Goal: Task Accomplishment & Management: Use online tool/utility

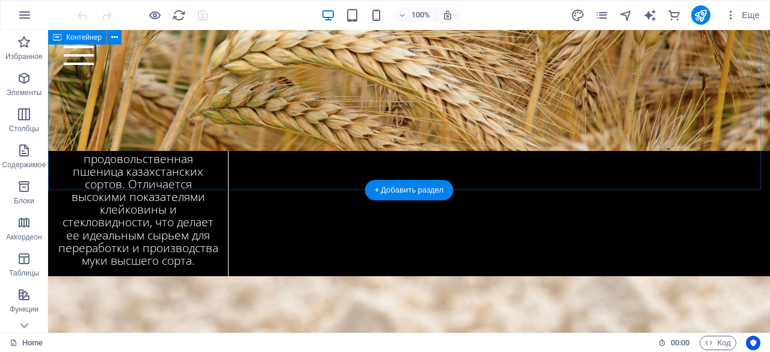
scroll to position [2553, 0]
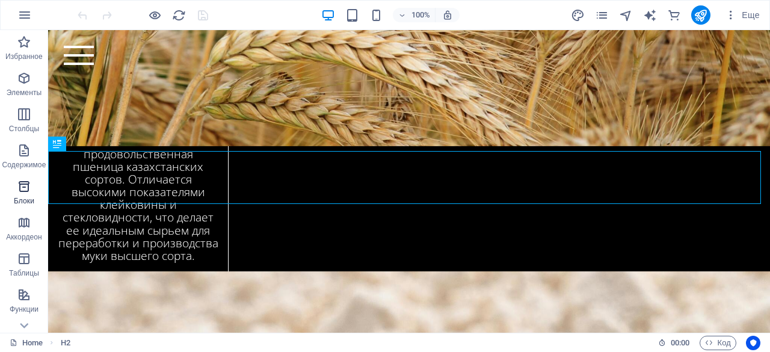
click at [17, 194] on span "Блоки" at bounding box center [24, 193] width 48 height 29
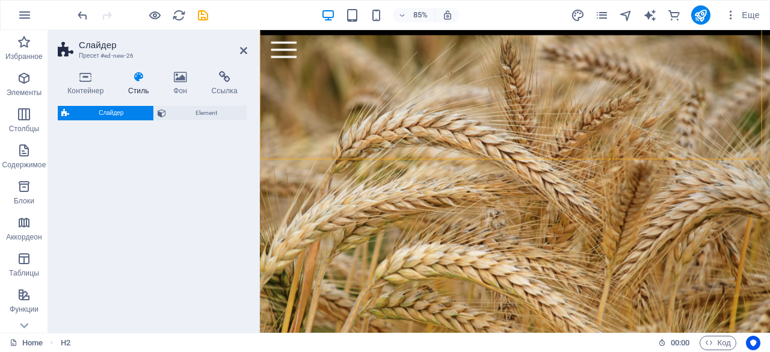
scroll to position [2941, 0]
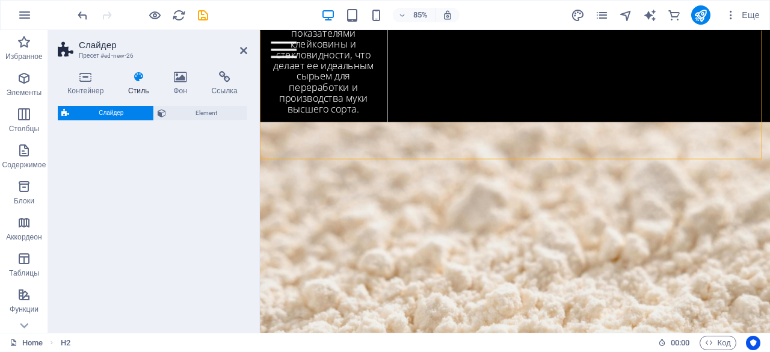
select select "rem"
select select "px"
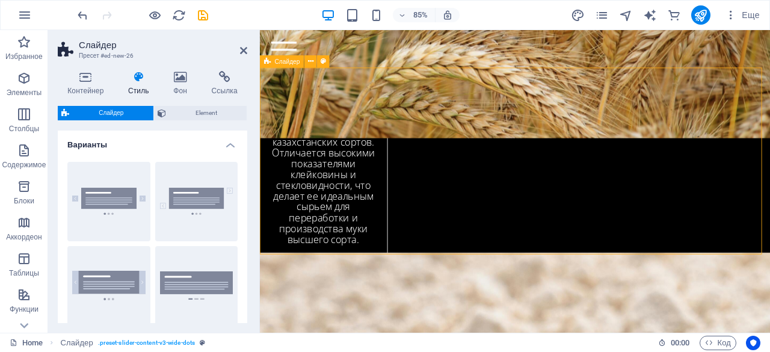
scroll to position [2728, 0]
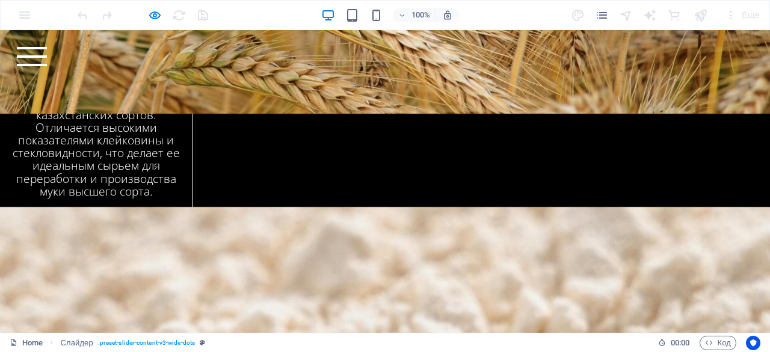
scroll to position [2587, 0]
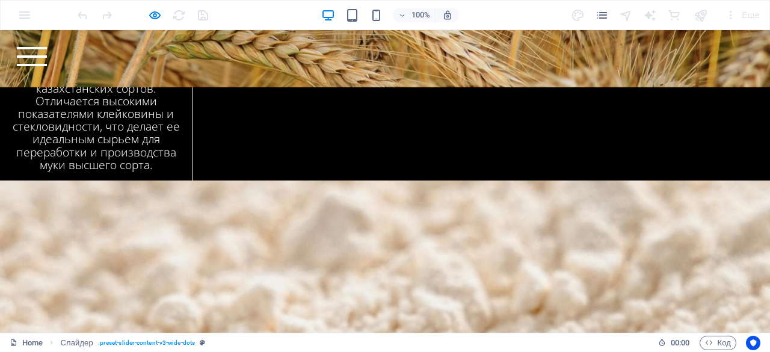
scroll to position [2625, 0]
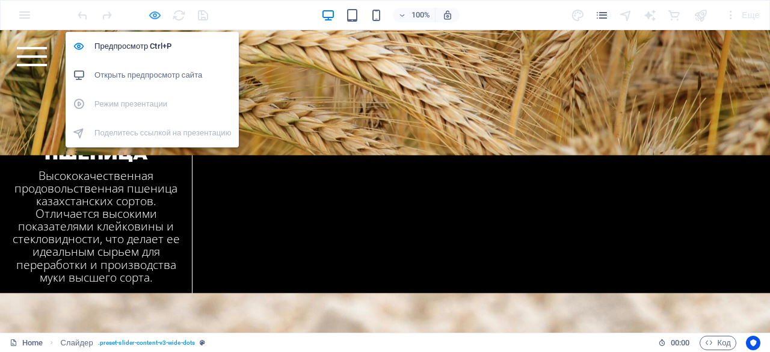
select select "rem"
select select "px"
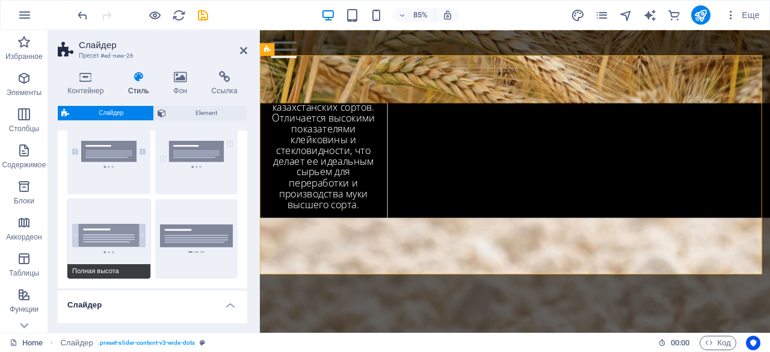
scroll to position [47, 0]
click at [102, 231] on button "Полная высота" at bounding box center [108, 238] width 83 height 79
type input "1"
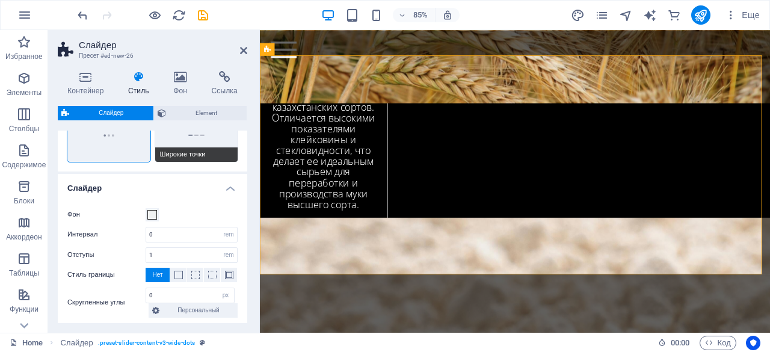
scroll to position [179, 0]
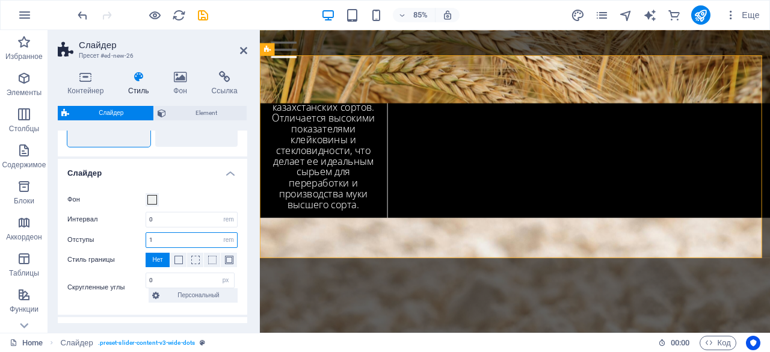
click at [184, 235] on input "1" at bounding box center [191, 240] width 91 height 14
click at [184, 221] on input "0" at bounding box center [191, 219] width 91 height 14
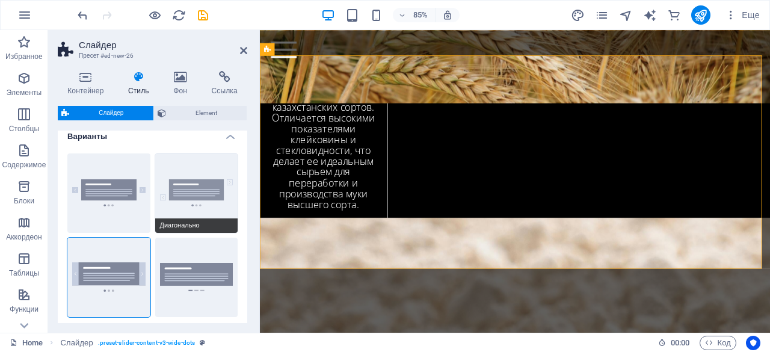
scroll to position [0, 0]
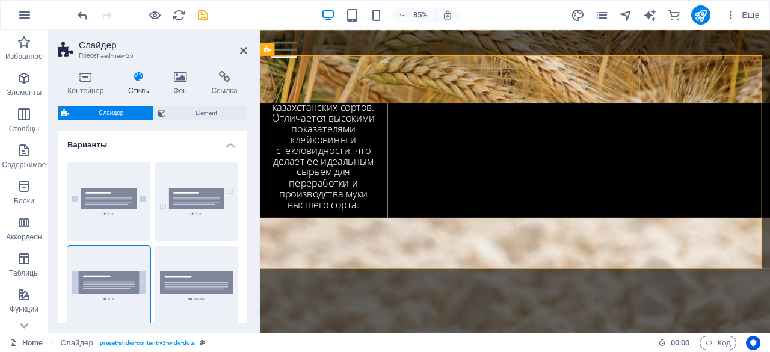
drag, startPoint x: 206, startPoint y: 107, endPoint x: 215, endPoint y: 102, distance: 10.5
click at [206, 107] on span "Element" at bounding box center [206, 113] width 73 height 14
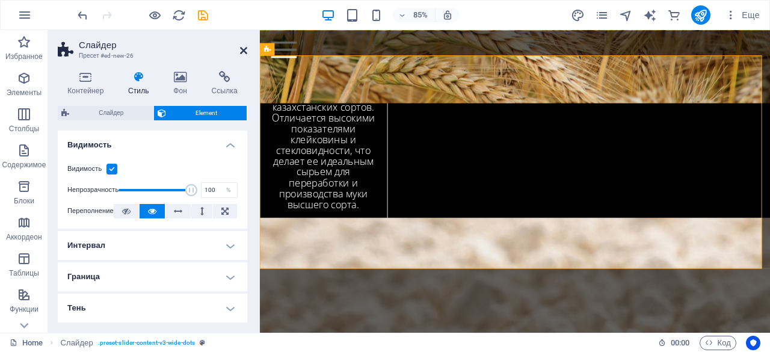
click at [240, 49] on icon at bounding box center [243, 51] width 7 height 10
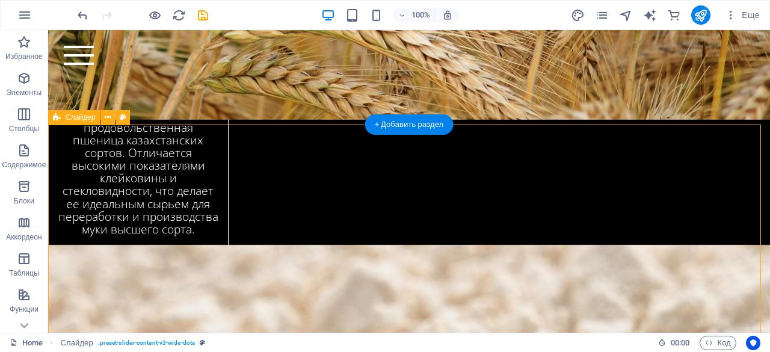
scroll to position [2579, 0]
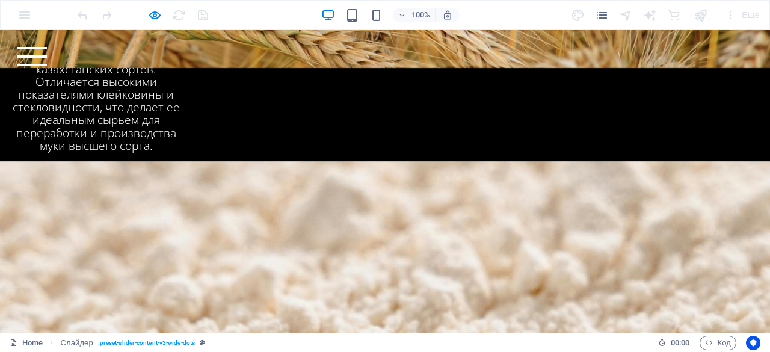
scroll to position [2629, 0]
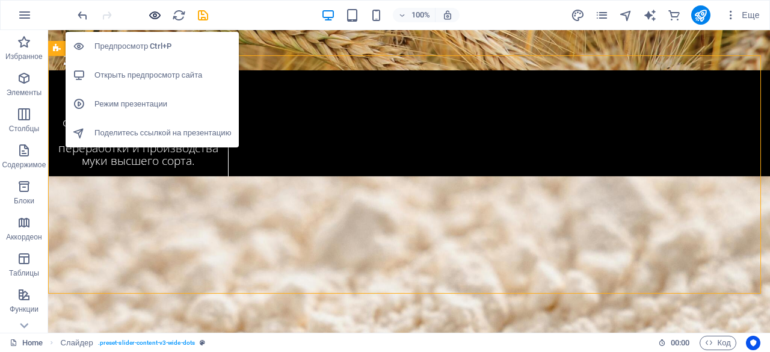
scroll to position [2648, 0]
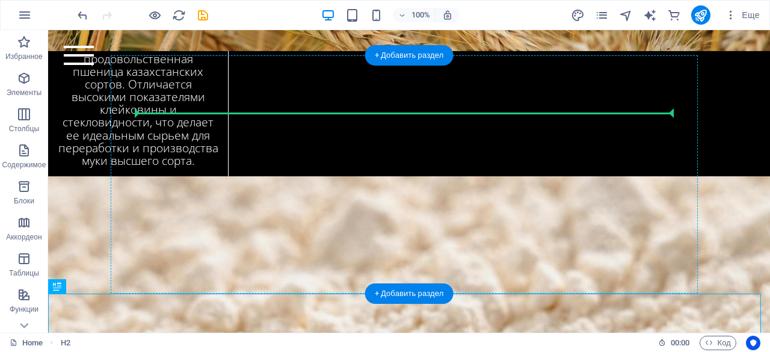
drag, startPoint x: 370, startPoint y: 321, endPoint x: 401, endPoint y: 120, distance: 204.0
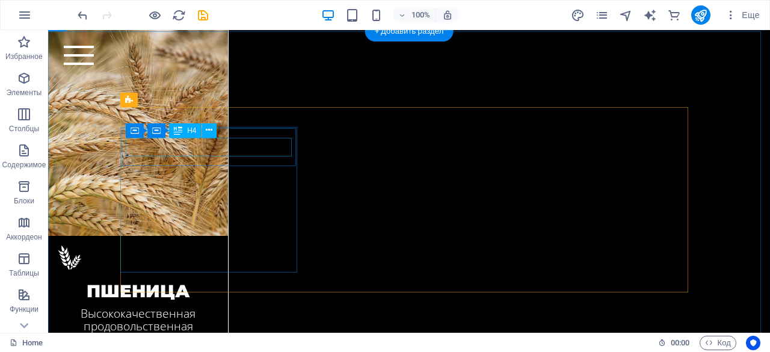
scroll to position [2406, 0]
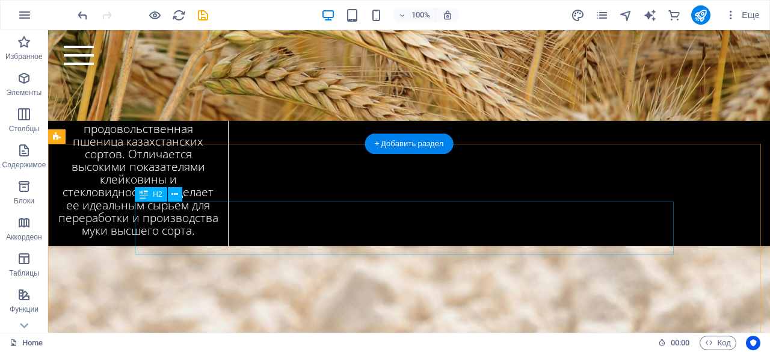
scroll to position [2583, 0]
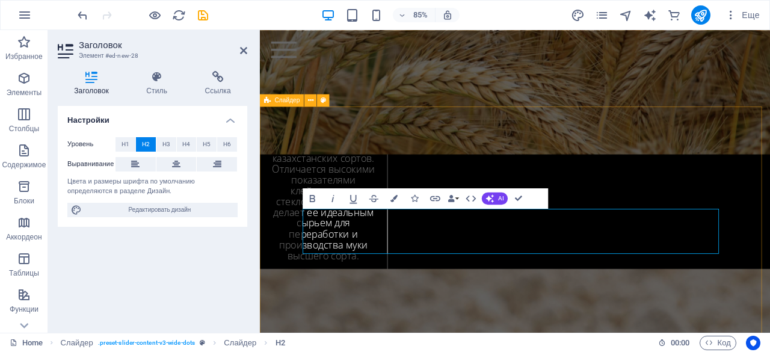
scroll to position [74, 6]
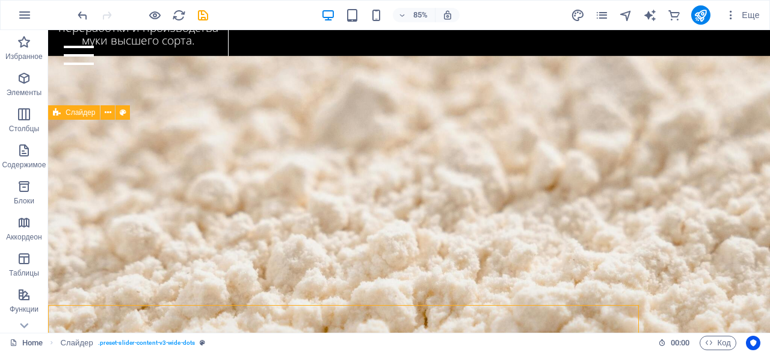
scroll to position [2584, 0]
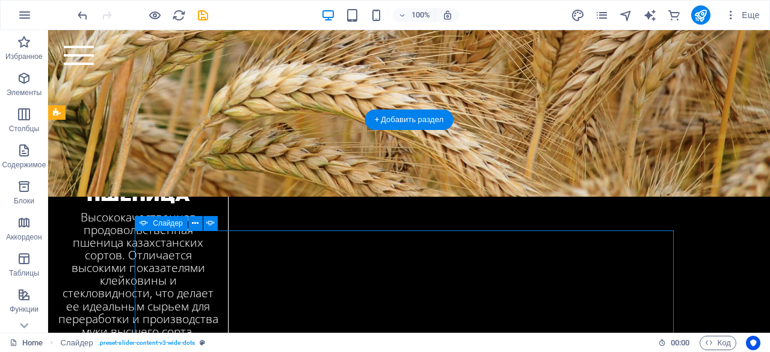
select select "ms"
select select "s"
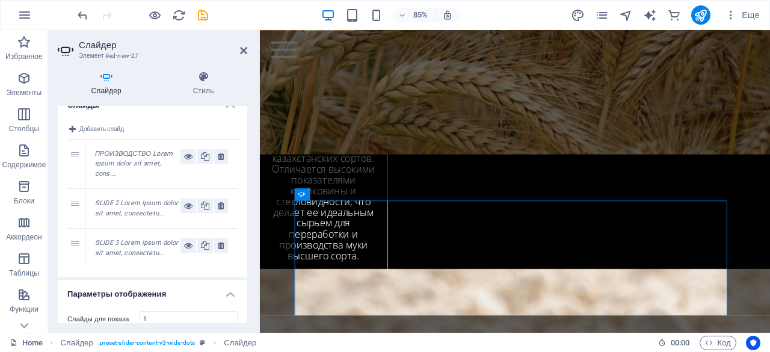
scroll to position [0, 0]
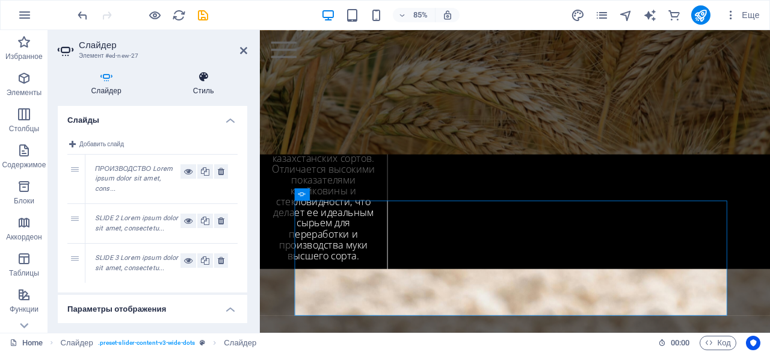
click at [201, 84] on h4 "Стиль" at bounding box center [203, 83] width 88 height 25
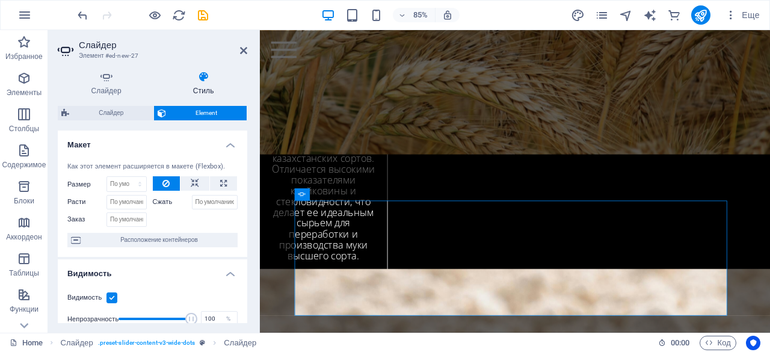
click at [107, 122] on div "Слайдер Element Макет Как этот элемент расширяется в макете (Flexbox). Размер П…" at bounding box center [153, 214] width 190 height 217
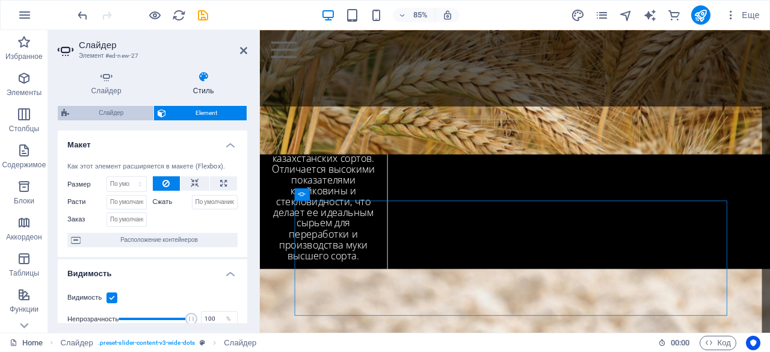
click at [108, 118] on span "Слайдер" at bounding box center [111, 113] width 77 height 14
select select "rem"
select select "px"
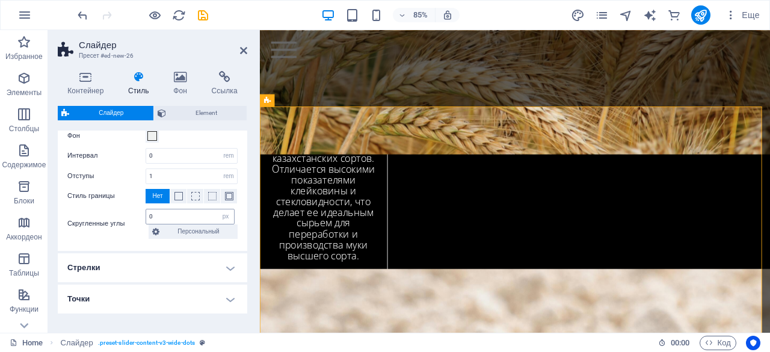
scroll to position [279, 0]
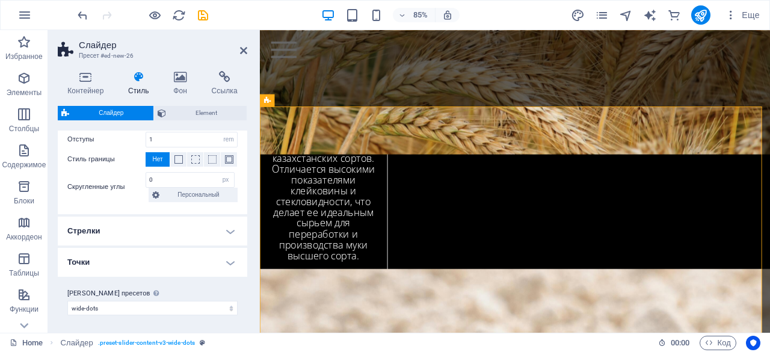
click at [141, 233] on h4 "Стрелки" at bounding box center [153, 231] width 190 height 29
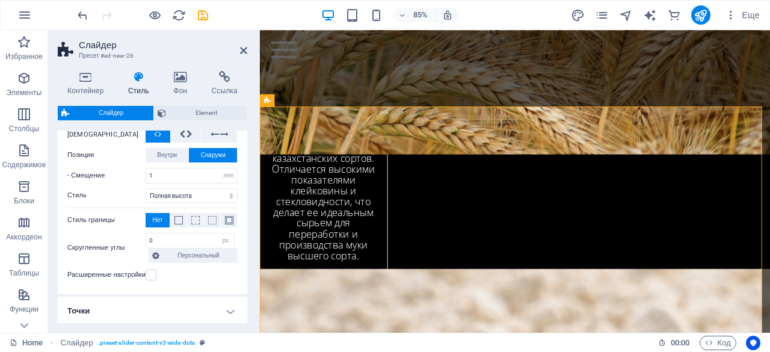
scroll to position [553, 0]
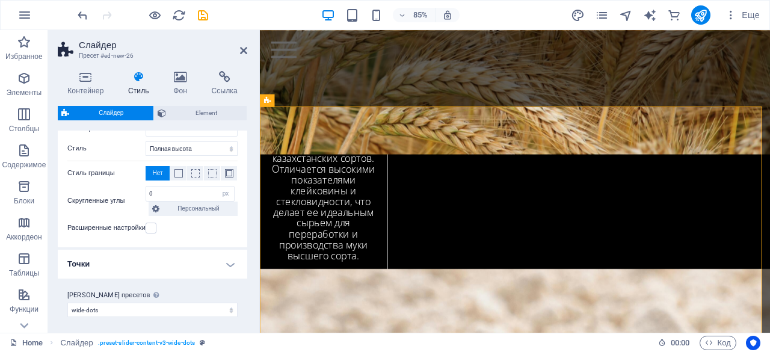
click at [152, 267] on h4 "Точки" at bounding box center [153, 264] width 190 height 29
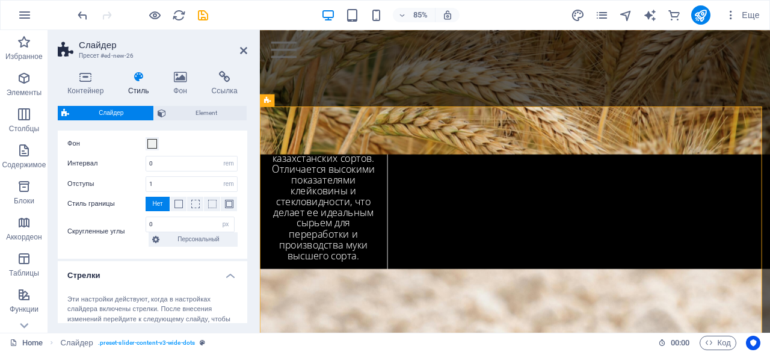
scroll to position [232, 0]
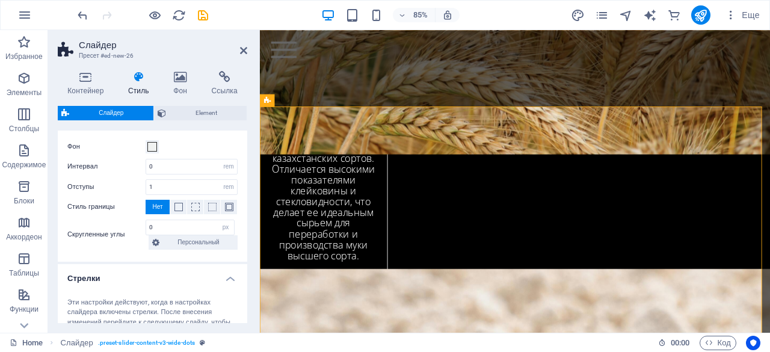
click at [220, 276] on h4 "Стрелки" at bounding box center [153, 275] width 190 height 22
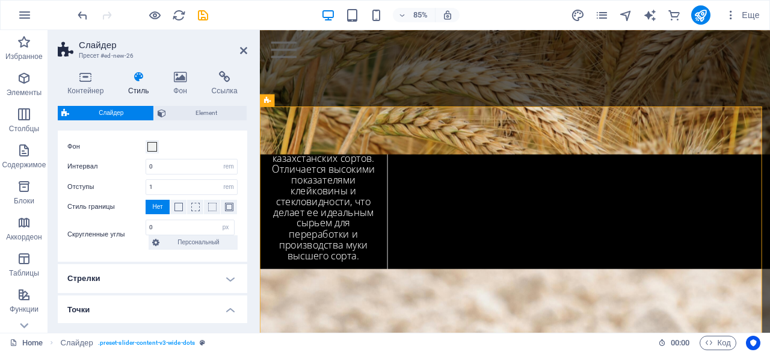
click at [236, 308] on h4 "Точки" at bounding box center [153, 307] width 190 height 22
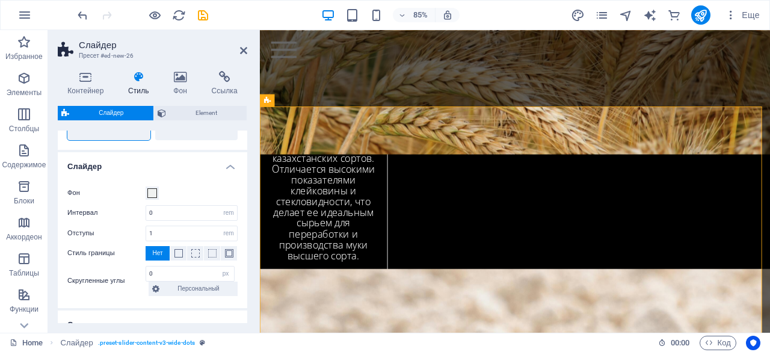
scroll to position [180, 0]
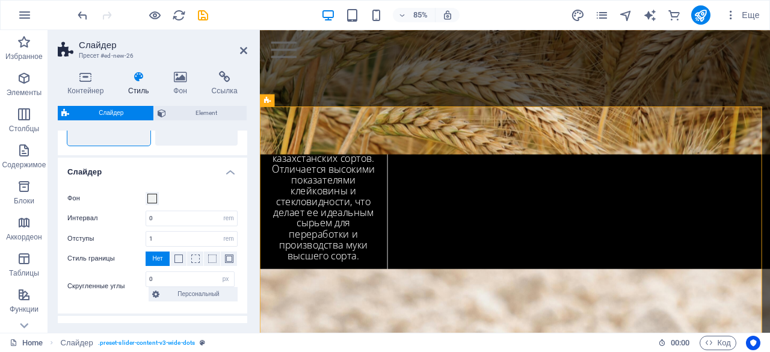
click at [226, 174] on h4 "Слайдер" at bounding box center [153, 169] width 190 height 22
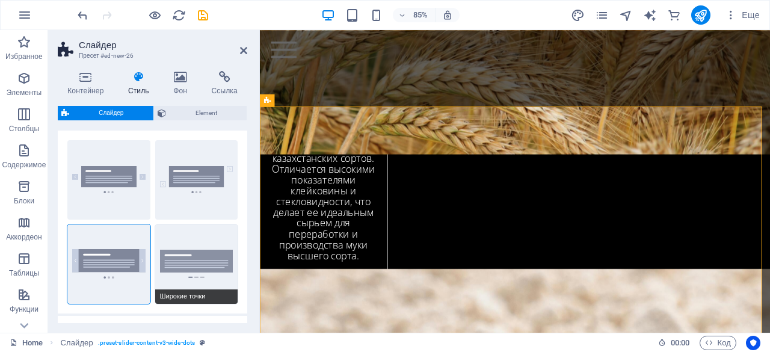
scroll to position [0, 0]
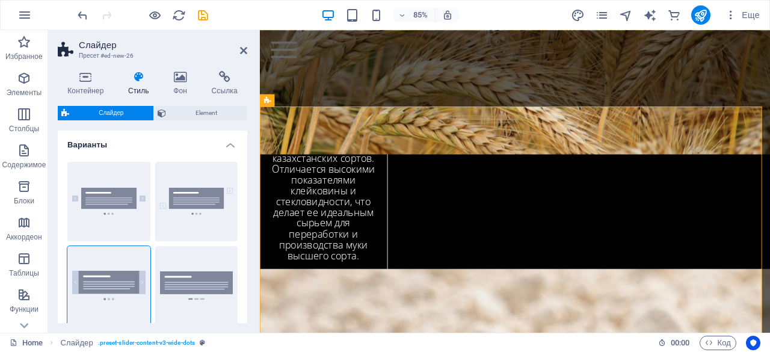
click at [232, 144] on h4 "Варианты" at bounding box center [153, 142] width 190 height 22
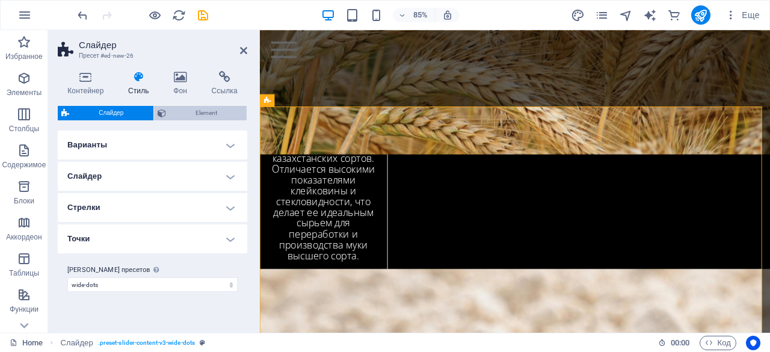
click at [197, 110] on span "Element" at bounding box center [206, 113] width 73 height 14
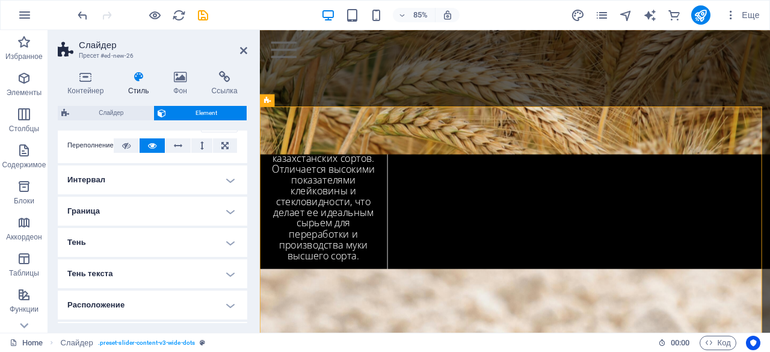
scroll to position [187, 0]
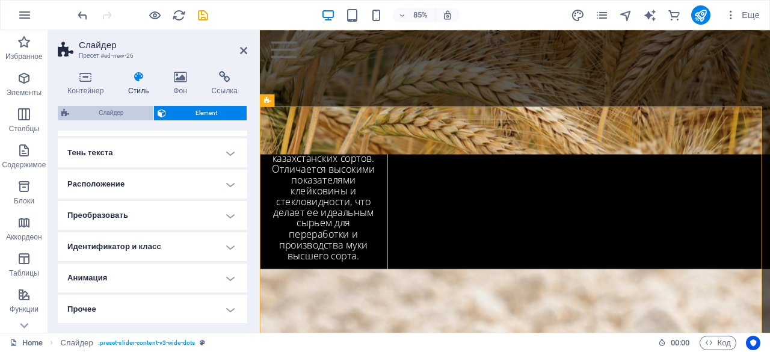
click at [118, 111] on span "Слайдер" at bounding box center [111, 113] width 77 height 14
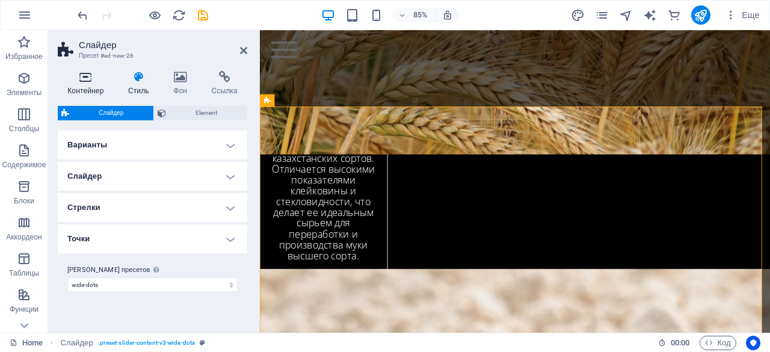
click at [98, 90] on h4 "Контейнер" at bounding box center [88, 83] width 61 height 25
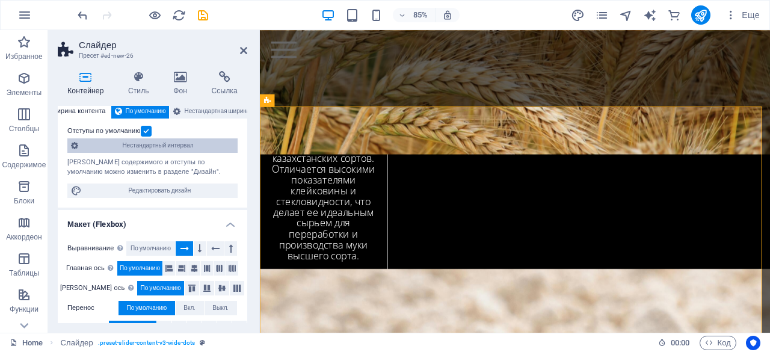
scroll to position [0, 0]
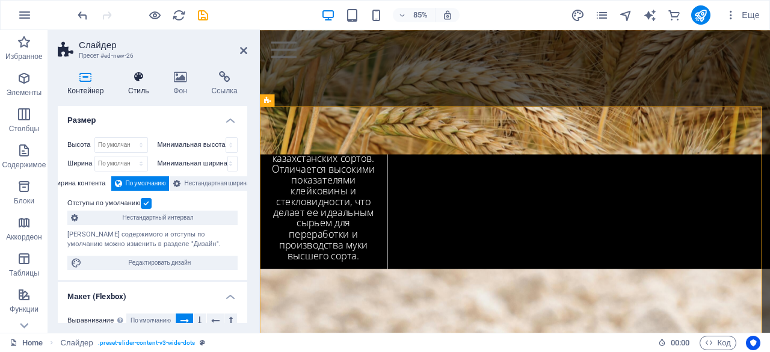
click at [140, 75] on icon at bounding box center [139, 77] width 40 height 12
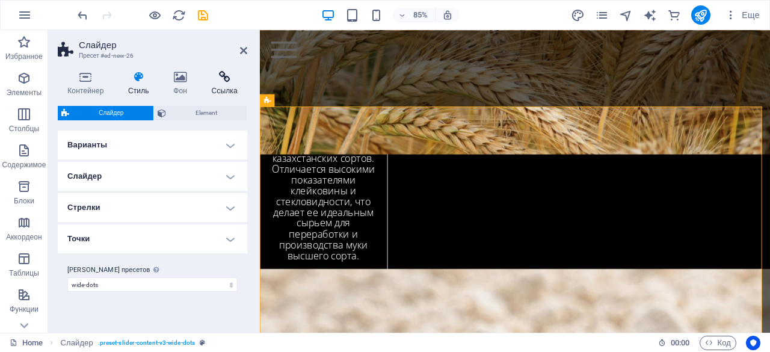
click at [219, 85] on h4 "Ссылка" at bounding box center [225, 83] width 46 height 25
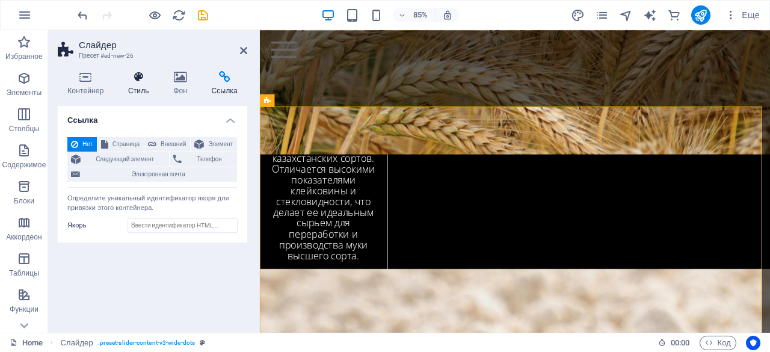
click at [147, 85] on h4 "Стиль" at bounding box center [141, 83] width 45 height 25
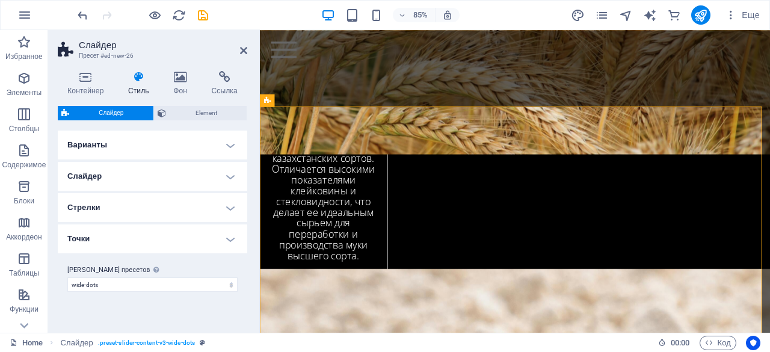
click at [185, 167] on h4 "Слайдер" at bounding box center [153, 176] width 190 height 29
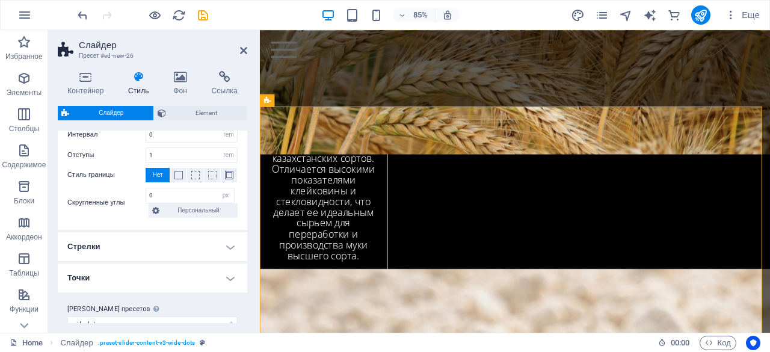
scroll to position [98, 0]
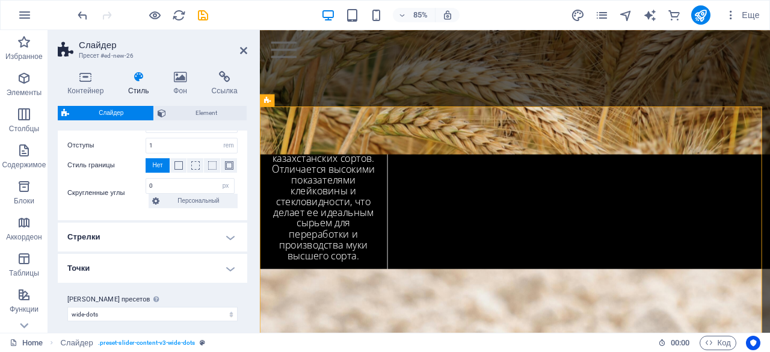
click at [169, 242] on h4 "Стрелки" at bounding box center [153, 237] width 190 height 29
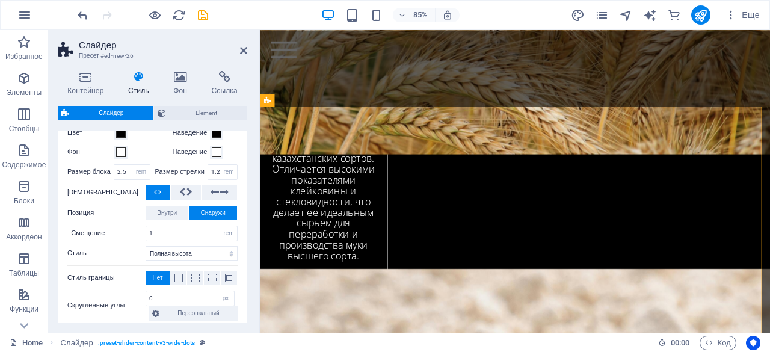
scroll to position [377, 0]
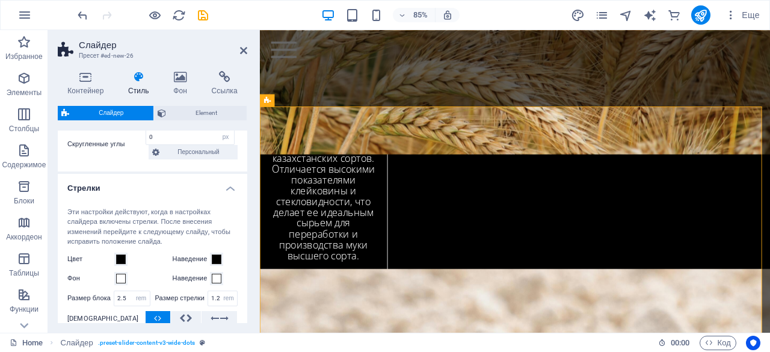
click at [224, 189] on h4 "Стрелки" at bounding box center [153, 185] width 190 height 22
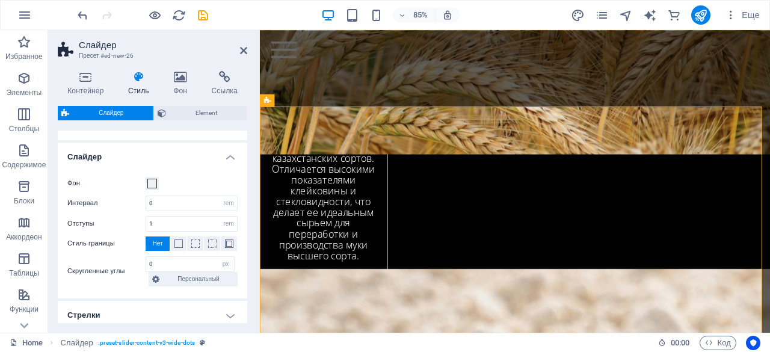
scroll to position [10, 0]
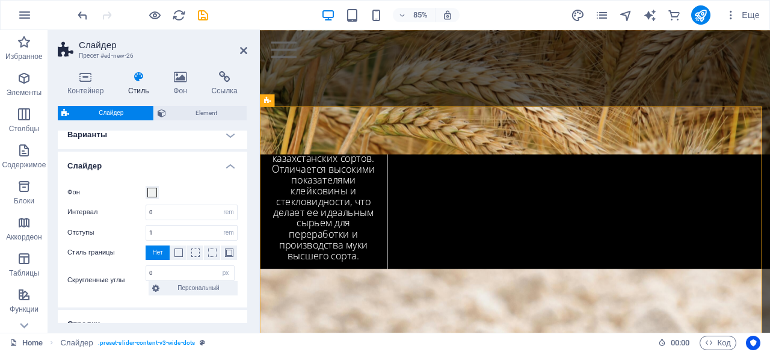
click at [227, 169] on h4 "Слайдер" at bounding box center [153, 163] width 190 height 22
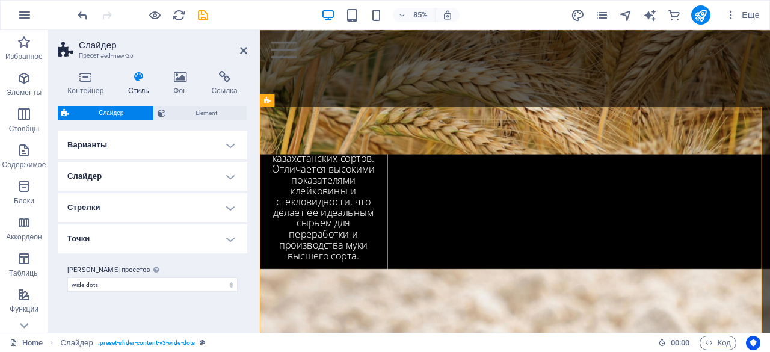
scroll to position [0, 0]
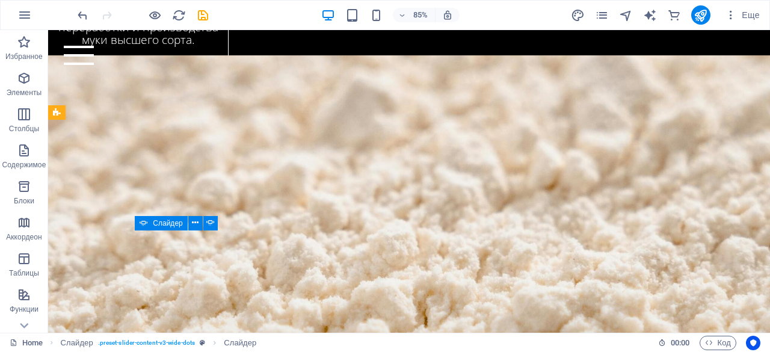
scroll to position [2584, 0]
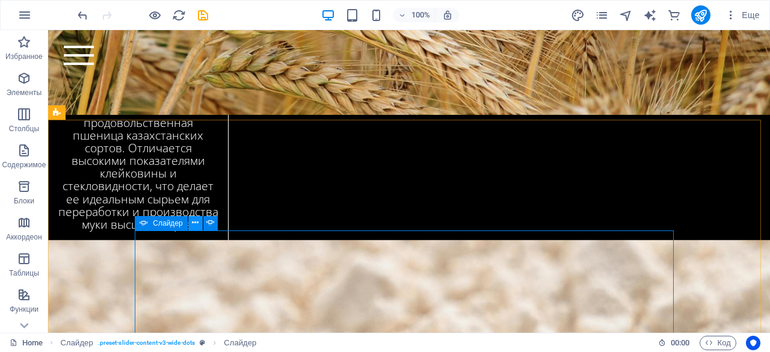
click at [196, 224] on icon at bounding box center [195, 223] width 7 height 13
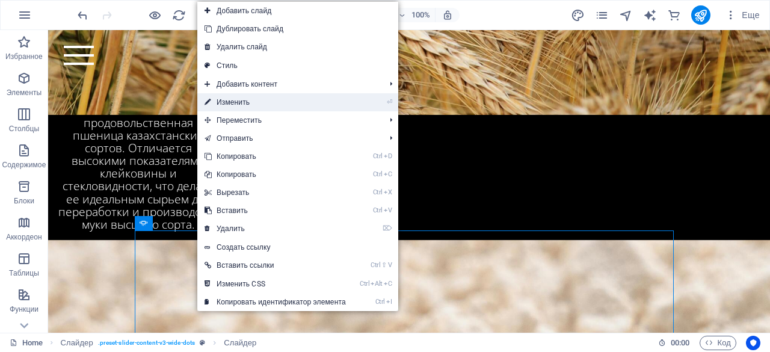
click at [238, 102] on link "⏎ Изменить" at bounding box center [275, 102] width 156 height 18
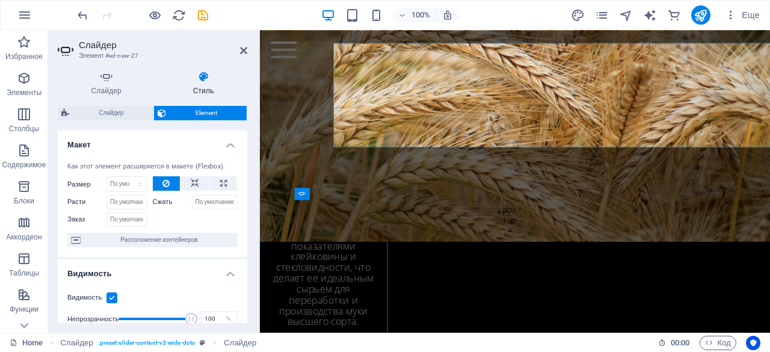
scroll to position [2770, 0]
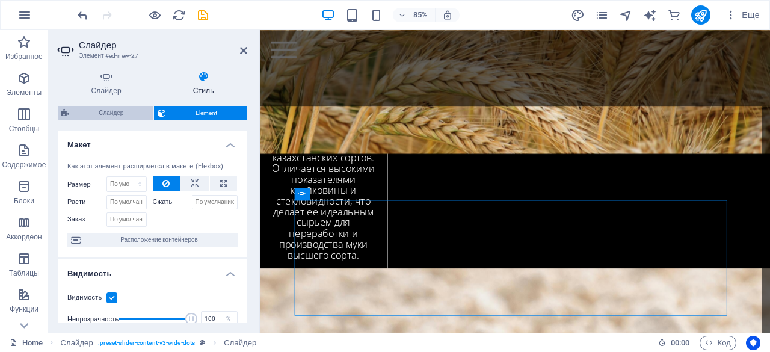
click at [113, 117] on span "Слайдер" at bounding box center [111, 113] width 77 height 14
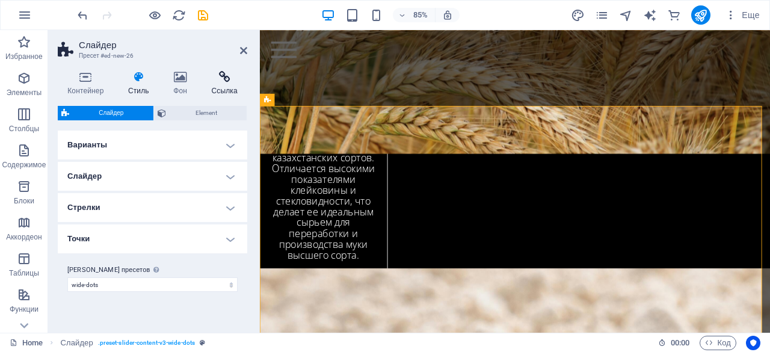
click at [219, 82] on icon at bounding box center [225, 77] width 46 height 12
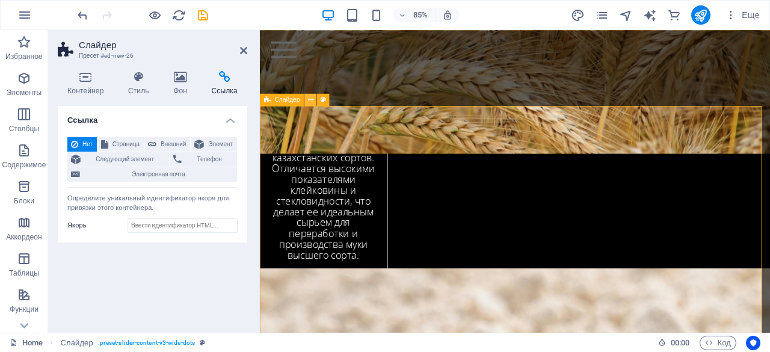
click at [311, 101] on icon at bounding box center [310, 99] width 5 height 11
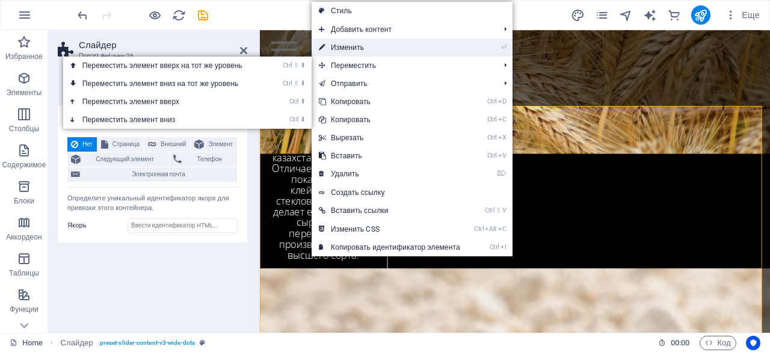
click at [356, 47] on link "⏎ Изменить" at bounding box center [390, 48] width 156 height 18
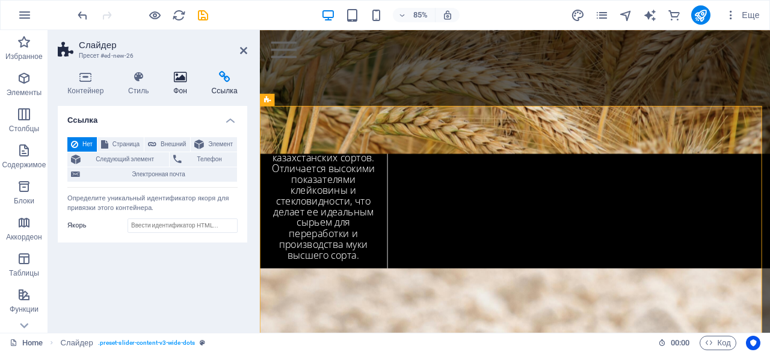
click at [183, 90] on h4 "Фон" at bounding box center [183, 83] width 38 height 25
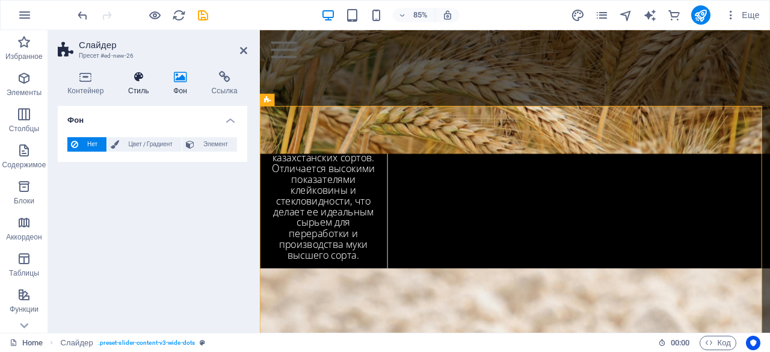
click at [144, 90] on h4 "Стиль" at bounding box center [141, 83] width 45 height 25
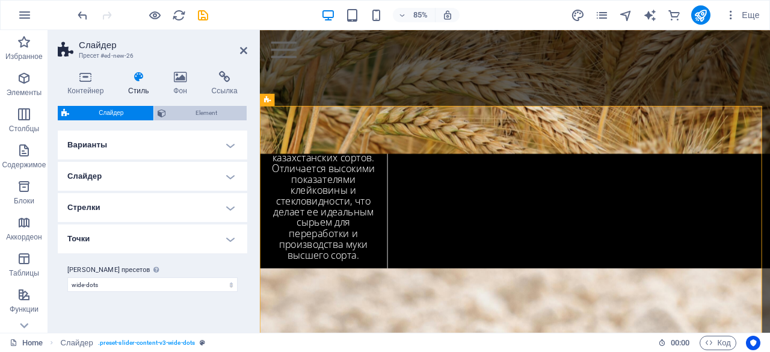
click at [196, 114] on span "Element" at bounding box center [206, 113] width 73 height 14
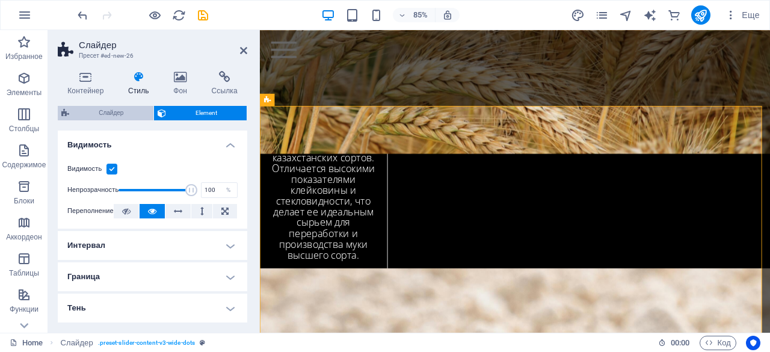
click at [126, 111] on span "Слайдер" at bounding box center [111, 113] width 77 height 14
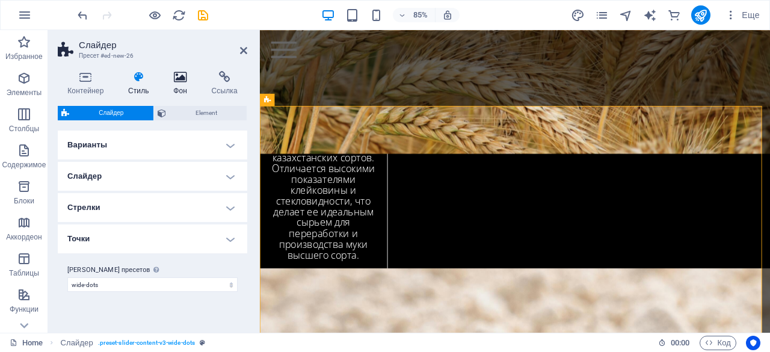
click at [172, 88] on h4 "Фон" at bounding box center [183, 83] width 38 height 25
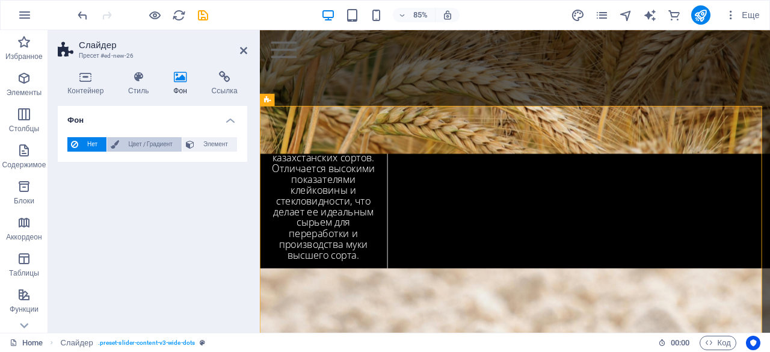
click at [136, 140] on span "Цвет / Градиент" at bounding box center [150, 144] width 55 height 14
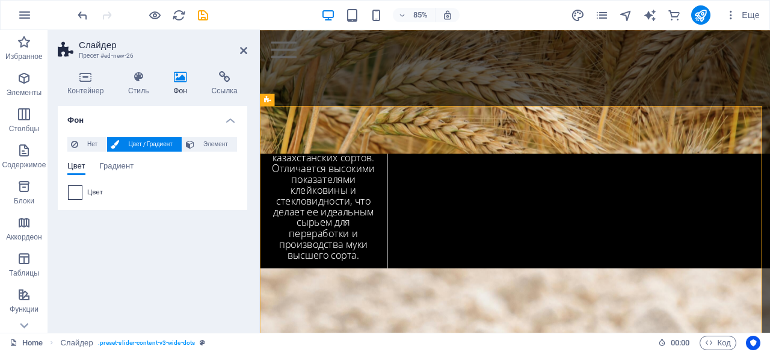
click at [78, 194] on span at bounding box center [75, 192] width 13 height 13
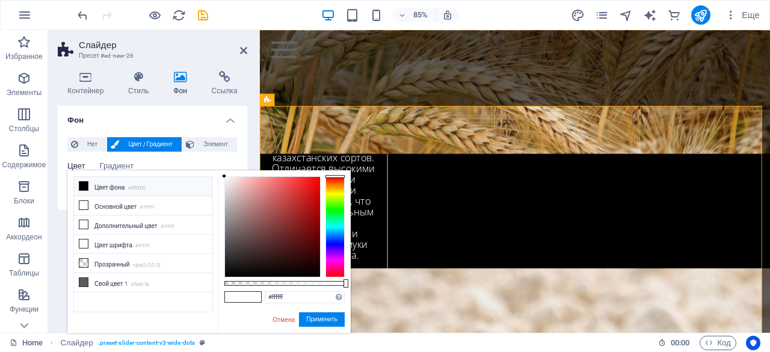
click at [335, 194] on div at bounding box center [335, 226] width 19 height 101
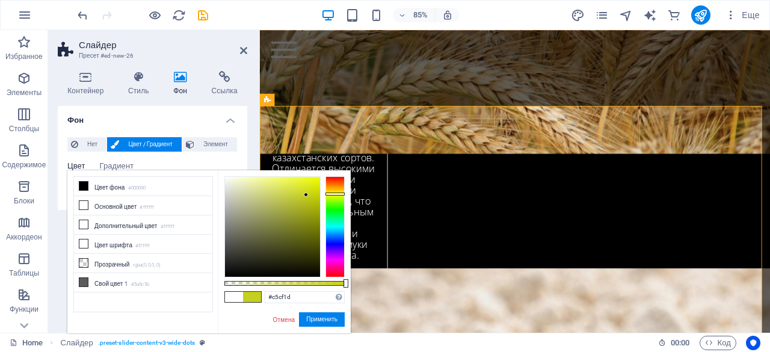
click at [306, 195] on div at bounding box center [272, 227] width 95 height 100
type input "#a8b206"
drag, startPoint x: 306, startPoint y: 195, endPoint x: 317, endPoint y: 206, distance: 15.3
click at [317, 206] on div at bounding box center [316, 206] width 4 height 4
click at [197, 144] on button "Элемент" at bounding box center [209, 144] width 55 height 14
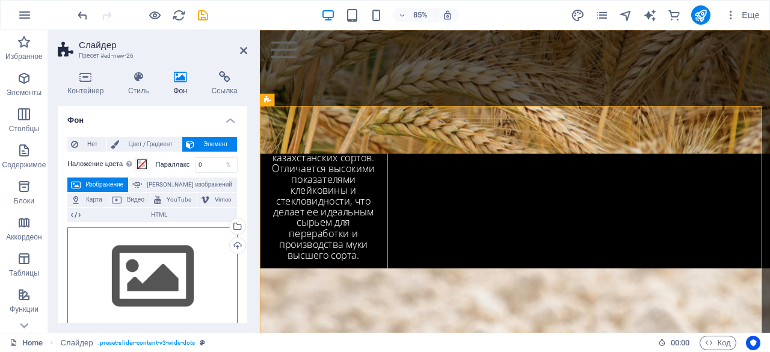
click at [150, 261] on div "Перетащите файлы сюда, нажмите, чтобы выбрать файлы, или выберите файлы из разд…" at bounding box center [152, 277] width 170 height 99
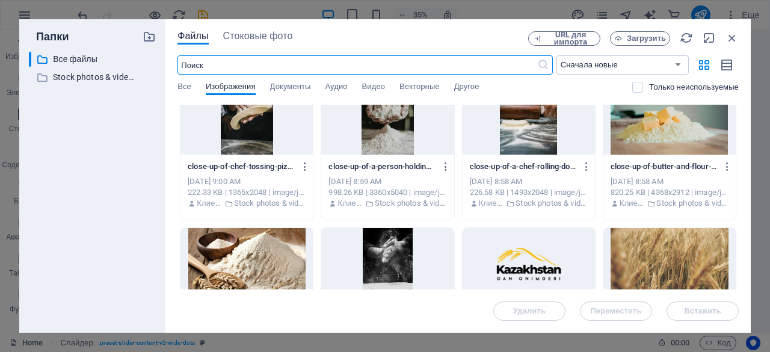
scroll to position [938, 0]
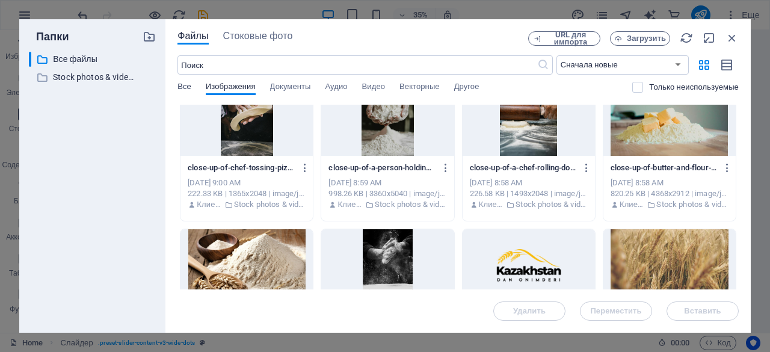
click at [184, 88] on span "Все" at bounding box center [185, 87] width 14 height 17
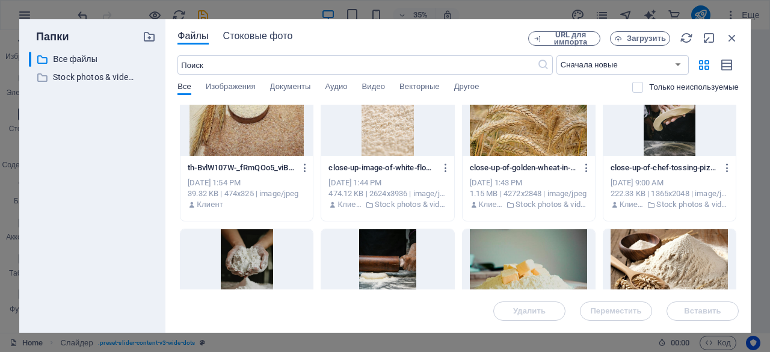
click at [281, 39] on span "Стоковые фото" at bounding box center [258, 36] width 70 height 14
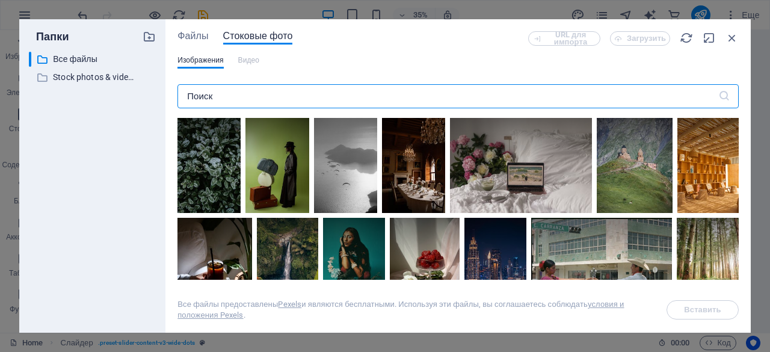
click at [264, 97] on input "text" at bounding box center [448, 96] width 541 height 24
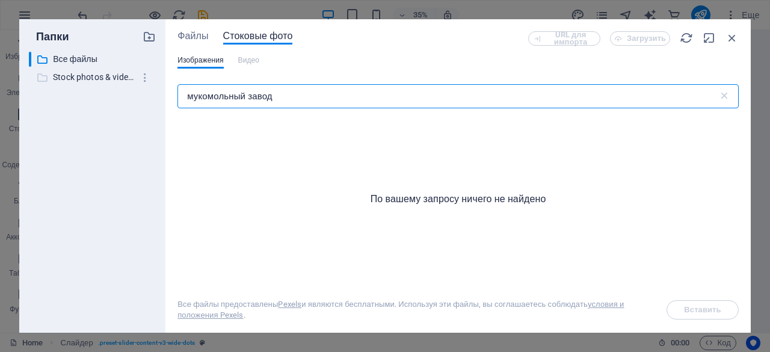
drag, startPoint x: 310, startPoint y: 104, endPoint x: 132, endPoint y: 81, distance: 179.0
click at [132, 81] on div "Папки ​ Все файлы Все файлы ​ Stock photos & videos Stock photos & videos Файлы…" at bounding box center [385, 176] width 732 height 314
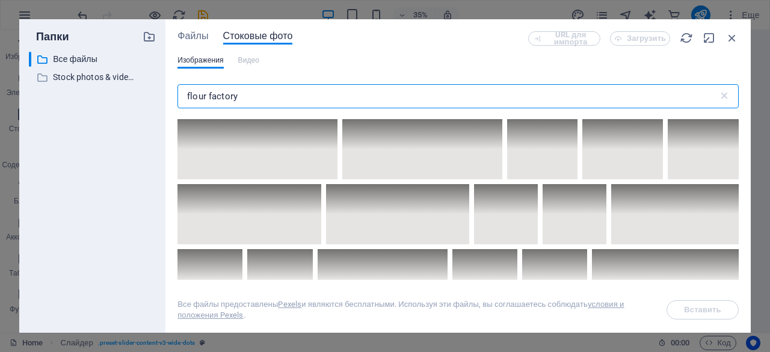
scroll to position [3768, 0]
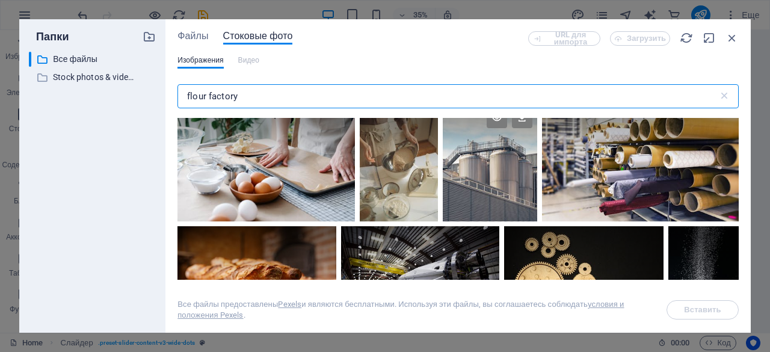
type input "flour factory"
click at [508, 187] on div at bounding box center [490, 162] width 94 height 118
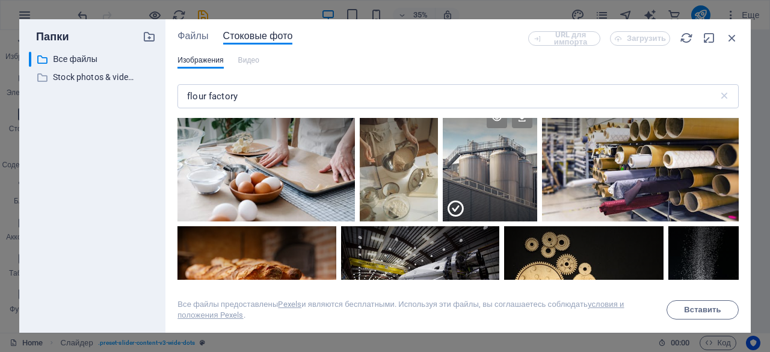
click at [508, 187] on div at bounding box center [490, 191] width 94 height 59
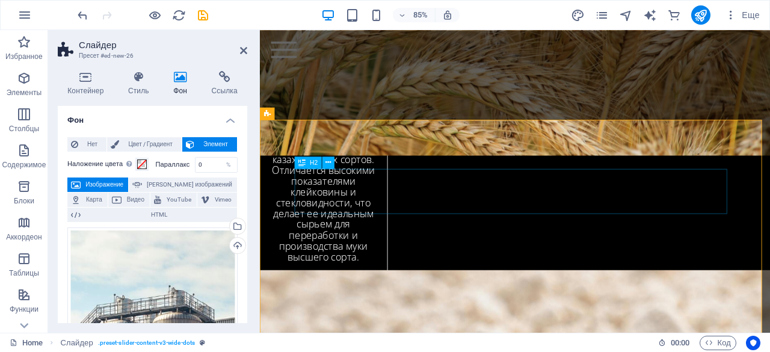
scroll to position [2744, 0]
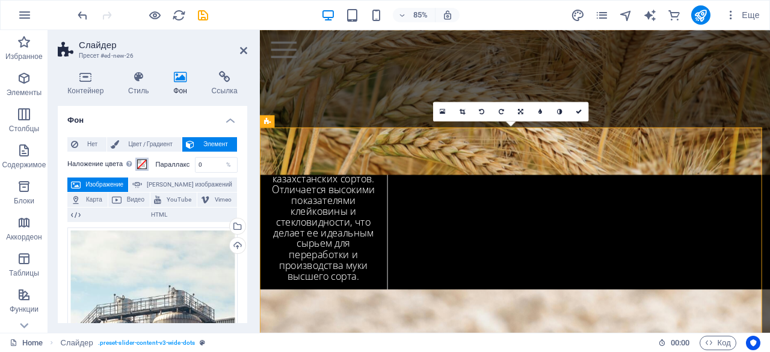
click at [141, 166] on span at bounding box center [142, 164] width 10 height 10
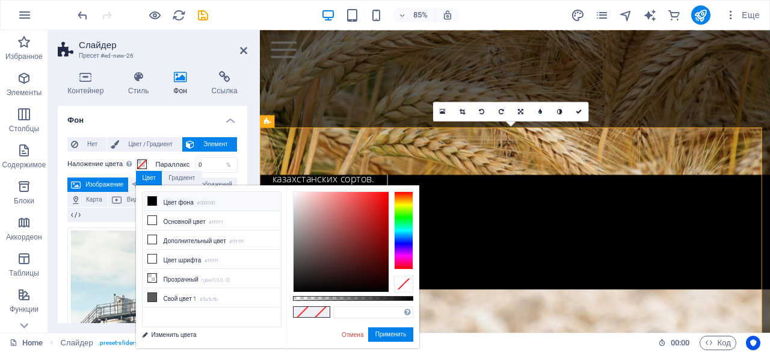
click at [187, 203] on li "Цвет фона #000000" at bounding box center [212, 201] width 138 height 19
click at [358, 297] on div at bounding box center [353, 298] width 120 height 5
type input "rgba(0, 0, 0, 0.585)"
drag, startPoint x: 358, startPoint y: 297, endPoint x: 364, endPoint y: 296, distance: 6.1
click at [364, 296] on div at bounding box center [364, 298] width 5 height 8
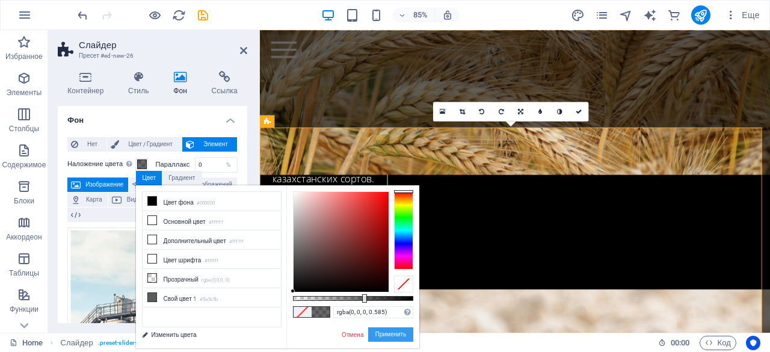
click at [379, 336] on button "Применить" at bounding box center [391, 334] width 46 height 14
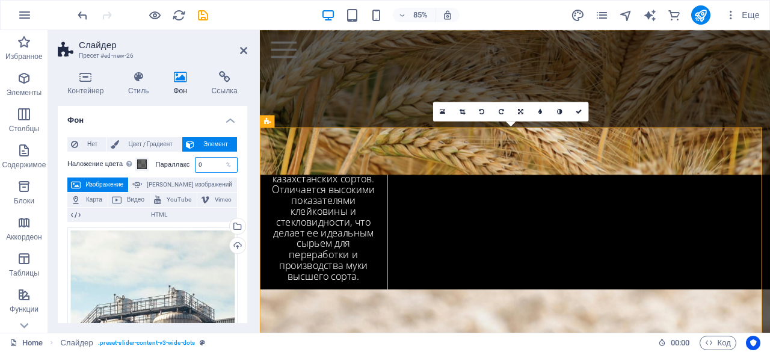
drag, startPoint x: 211, startPoint y: 166, endPoint x: 197, endPoint y: 167, distance: 13.9
click at [197, 167] on input "0" at bounding box center [217, 165] width 42 height 14
click at [252, 177] on div "Контейнер Стиль Фон Ссылка Размер Высота По умолчанию px rem % vh vw Минимальна…" at bounding box center [152, 196] width 209 height 271
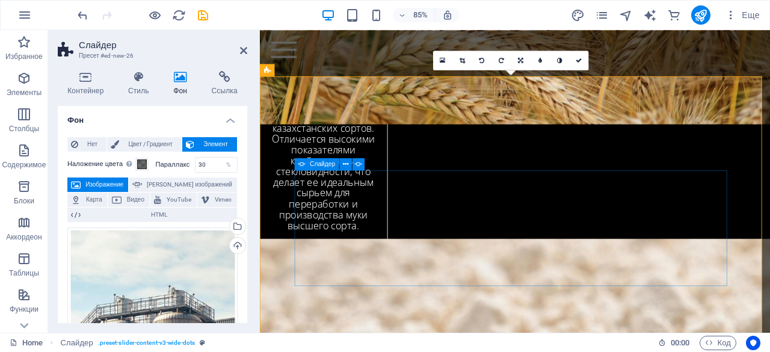
scroll to position [2805, 0]
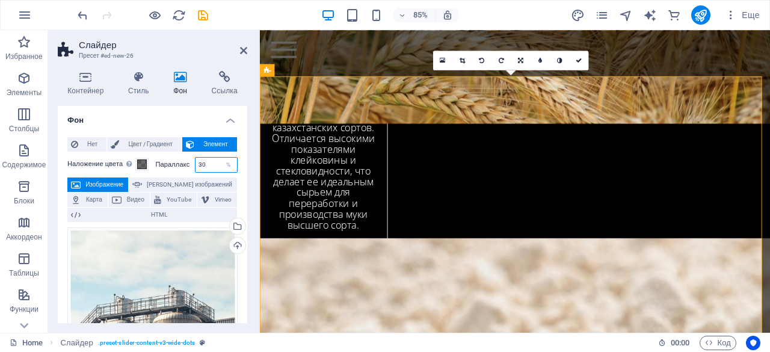
drag, startPoint x: 208, startPoint y: 159, endPoint x: 173, endPoint y: 166, distance: 35.5
click at [175, 166] on div "Параллакс 30 %" at bounding box center [197, 165] width 82 height 16
type input "20"
drag, startPoint x: 258, startPoint y: 168, endPoint x: 231, endPoint y: 167, distance: 26.5
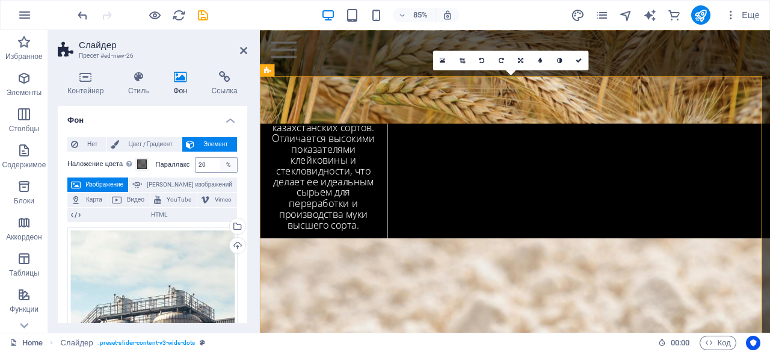
click at [250, 169] on aside "Слайдер Пресет #ed-new-26 Контейнер Стиль Фон Ссылка Размер Высота По умолчанию…" at bounding box center [154, 181] width 212 height 303
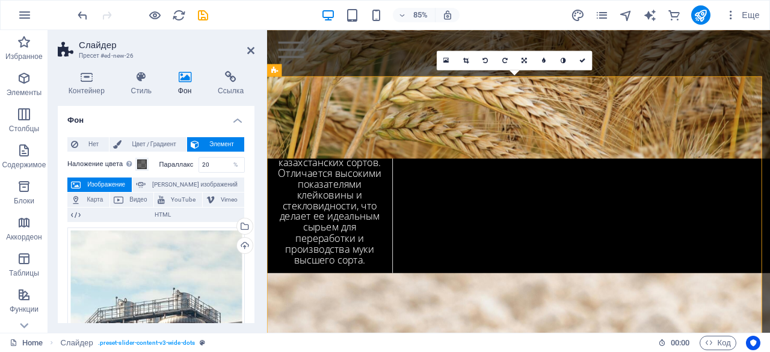
click at [261, 166] on div "Контейнер Стиль Фон Ссылка Размер Высота По умолчанию px rem % vh vw Минимальна…" at bounding box center [156, 196] width 216 height 271
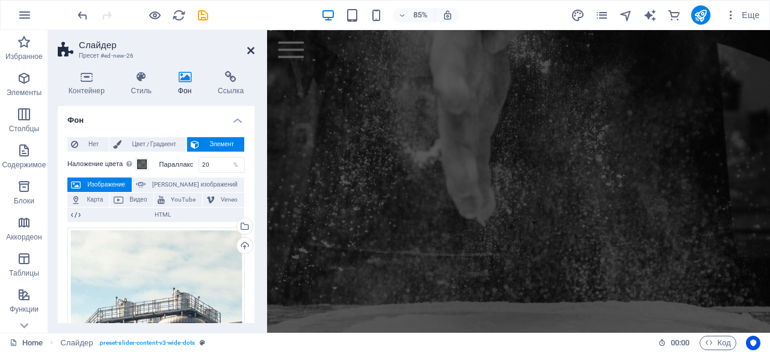
drag, startPoint x: 203, startPoint y: 22, endPoint x: 252, endPoint y: 52, distance: 57.8
click at [252, 52] on icon at bounding box center [250, 51] width 7 height 10
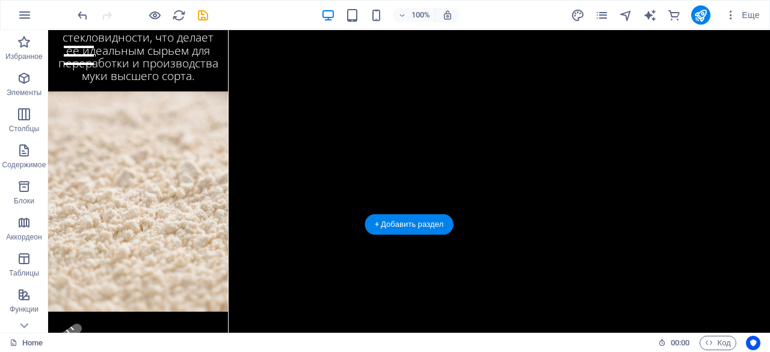
scroll to position [2782, 0]
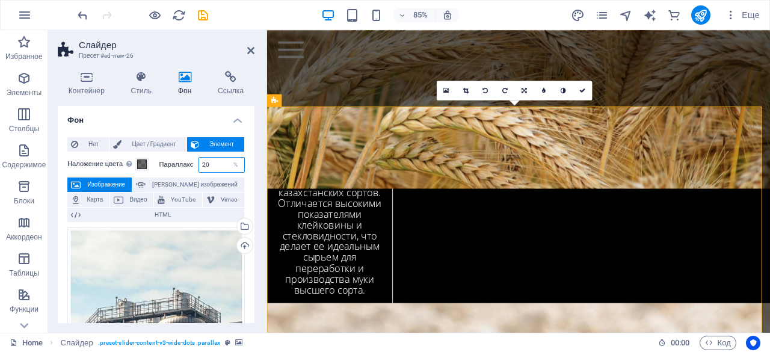
click at [154, 164] on div "Наложение цвета Помещает наложение поверх фона, чтобы раскрасить его Параллакс …" at bounding box center [156, 165] width 178 height 16
type input "40"
click at [262, 161] on div "Контейнер Стиль Фон Ссылка Размер Высота По умолчанию px rem % vh vw Минимальна…" at bounding box center [156, 196] width 216 height 271
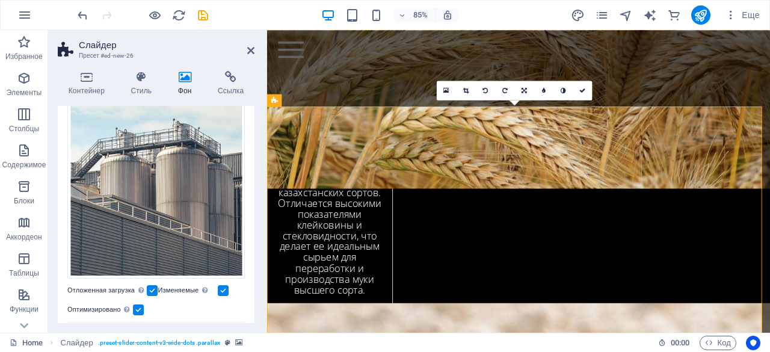
scroll to position [181, 0]
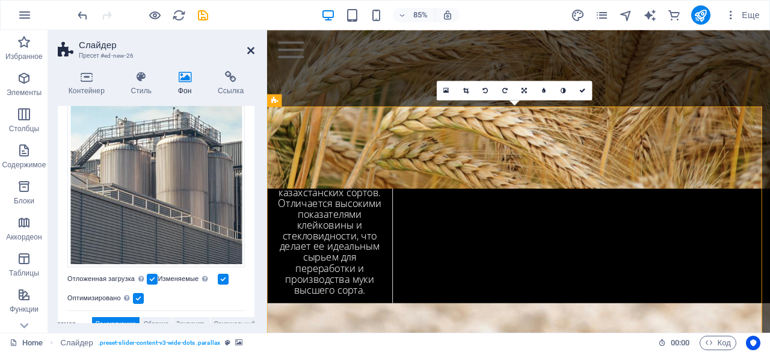
drag, startPoint x: 239, startPoint y: 49, endPoint x: 250, endPoint y: 51, distance: 11.5
click at [250, 51] on icon at bounding box center [250, 51] width 7 height 10
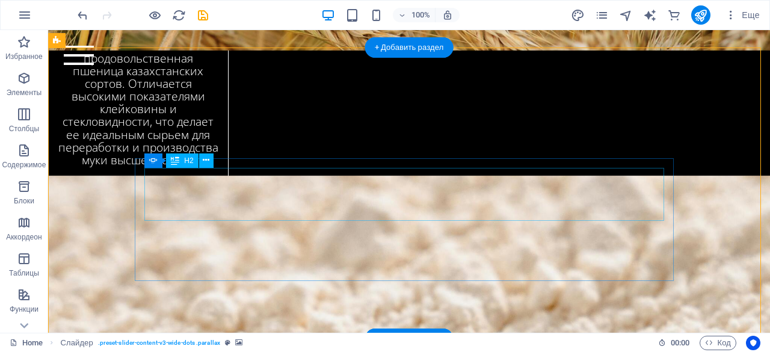
scroll to position [2637, 0]
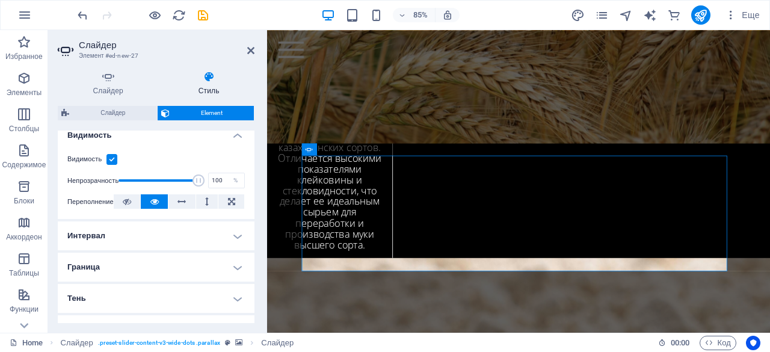
scroll to position [140, 0]
click at [167, 232] on h4 "Интервал" at bounding box center [156, 234] width 197 height 29
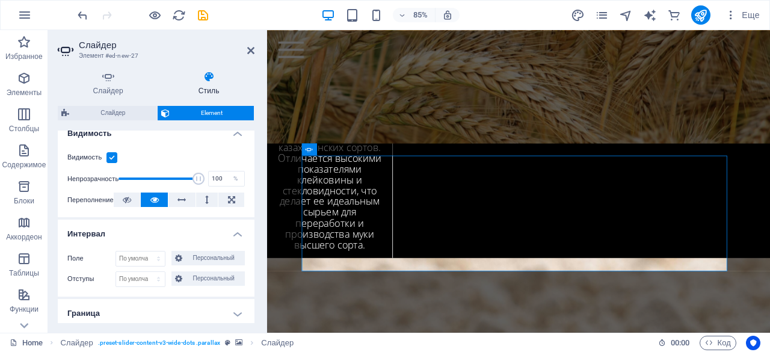
click at [167, 232] on h4 "Интервал" at bounding box center [156, 231] width 197 height 22
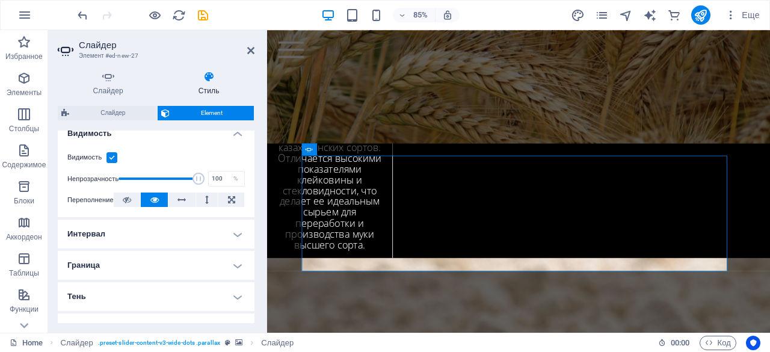
click at [161, 270] on h4 "Граница" at bounding box center [156, 265] width 197 height 29
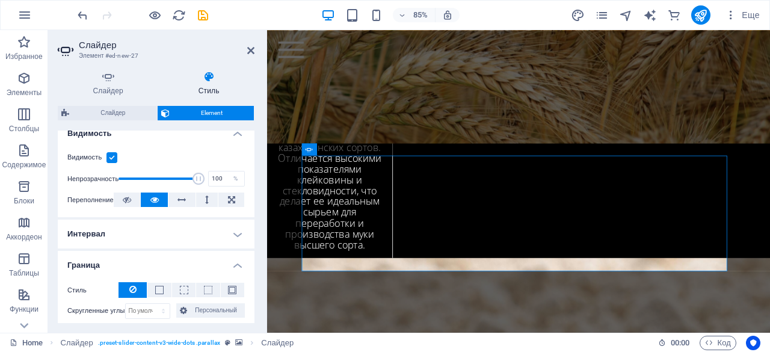
click at [161, 270] on h4 "Граница" at bounding box center [156, 262] width 197 height 22
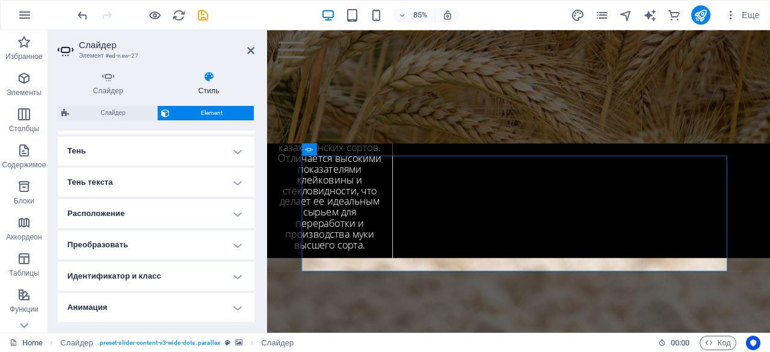
scroll to position [305, 0]
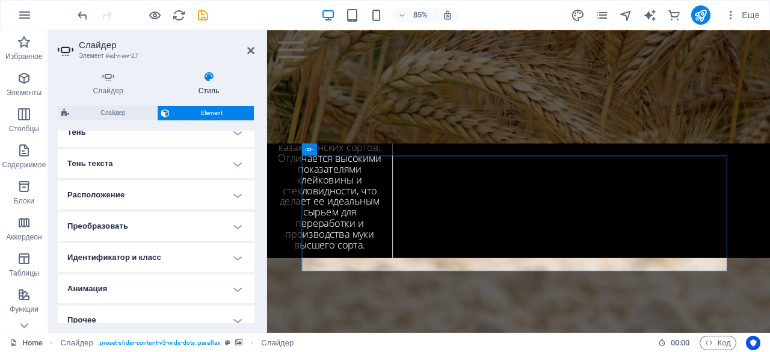
click at [164, 199] on h4 "Расположение" at bounding box center [156, 195] width 197 height 29
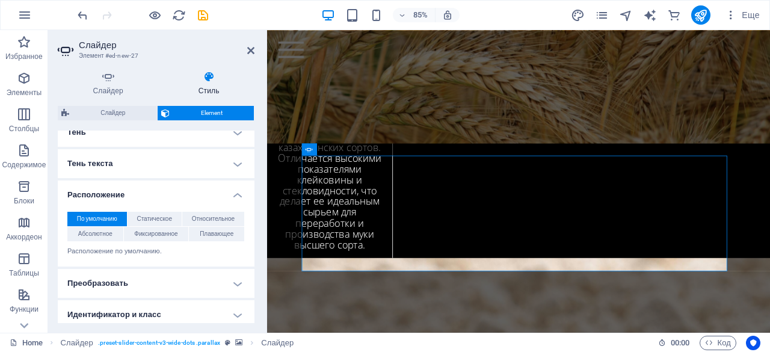
click at [164, 199] on h4 "Расположение" at bounding box center [156, 192] width 197 height 22
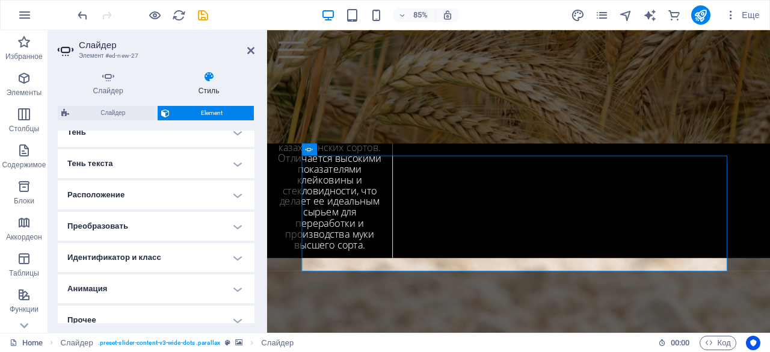
click at [160, 256] on h4 "Идентификатор и класс" at bounding box center [156, 257] width 197 height 29
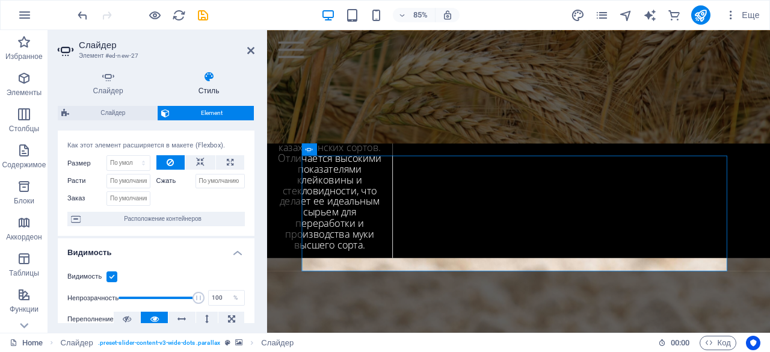
scroll to position [0, 0]
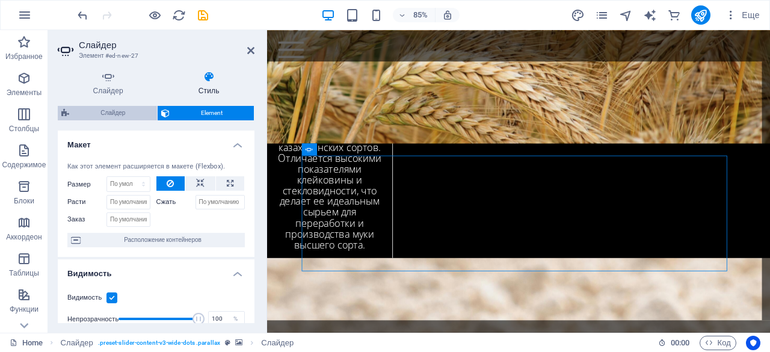
click at [113, 108] on span "Слайдер" at bounding box center [113, 113] width 81 height 14
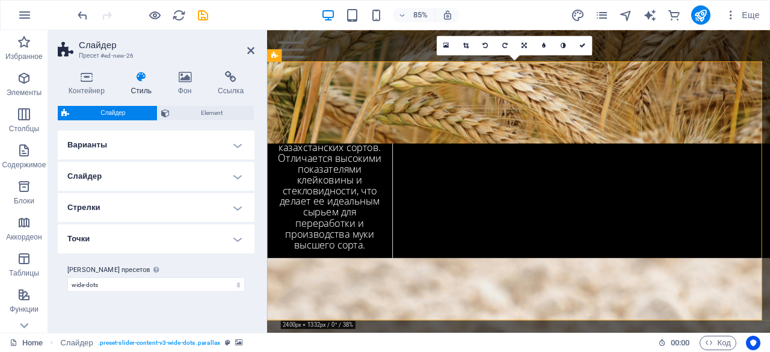
click at [118, 178] on h4 "Слайдер" at bounding box center [156, 176] width 197 height 29
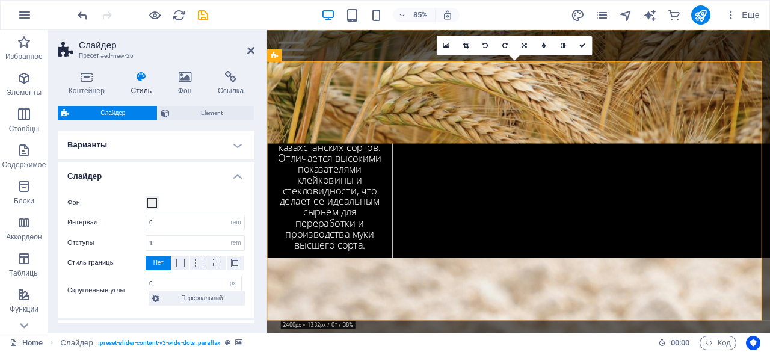
click at [118, 178] on h4 "Слайдер" at bounding box center [156, 173] width 197 height 22
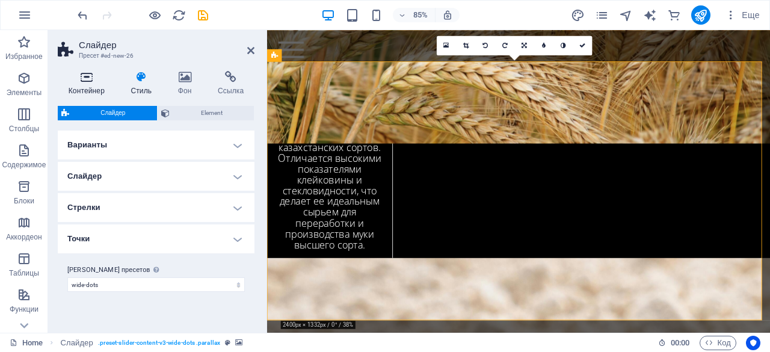
click at [81, 82] on icon at bounding box center [87, 77] width 58 height 12
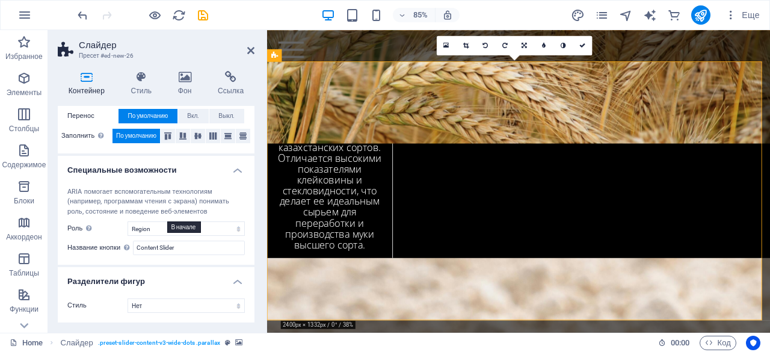
scroll to position [262, 0]
click at [175, 79] on icon at bounding box center [184, 77] width 35 height 12
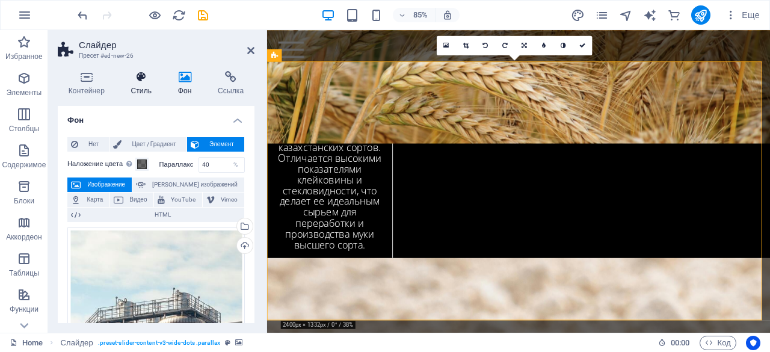
click at [143, 79] on icon at bounding box center [141, 77] width 42 height 12
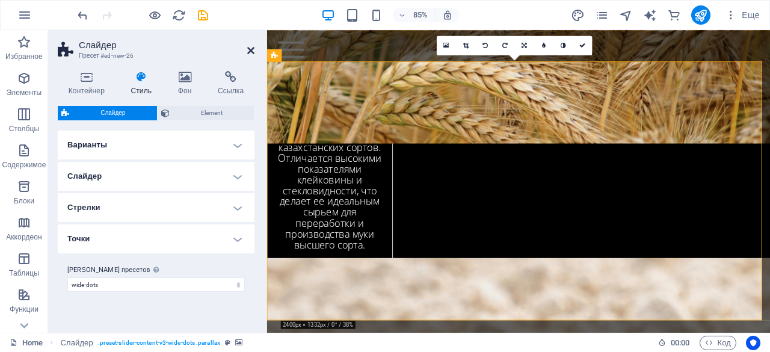
click at [248, 49] on icon at bounding box center [250, 51] width 7 height 10
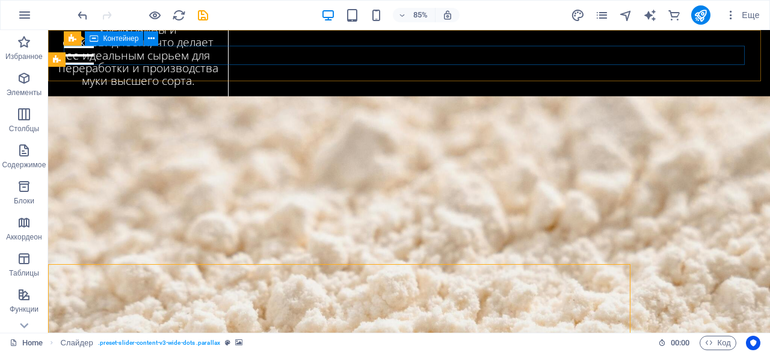
scroll to position [2637, 0]
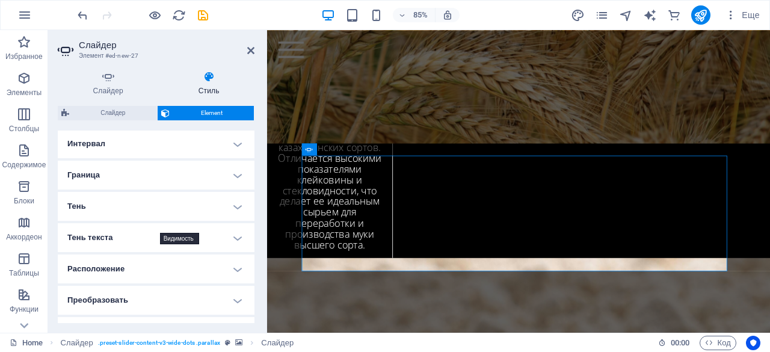
scroll to position [240, 0]
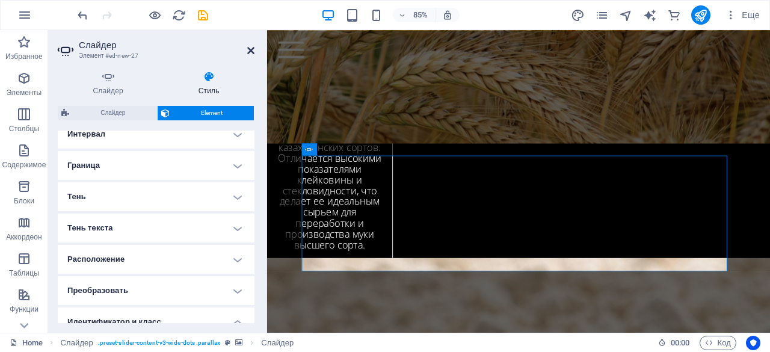
click at [254, 54] on icon at bounding box center [250, 51] width 7 height 10
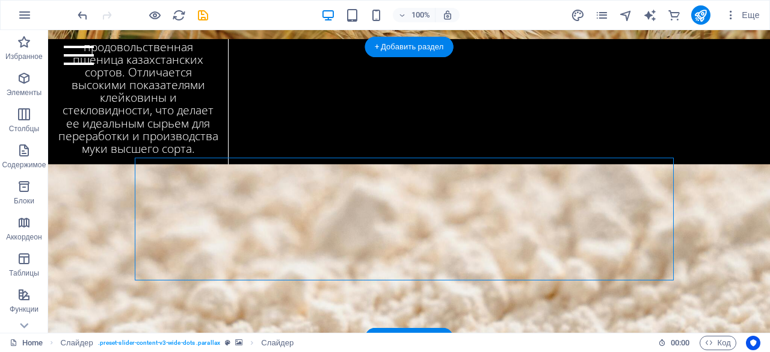
scroll to position [2663, 0]
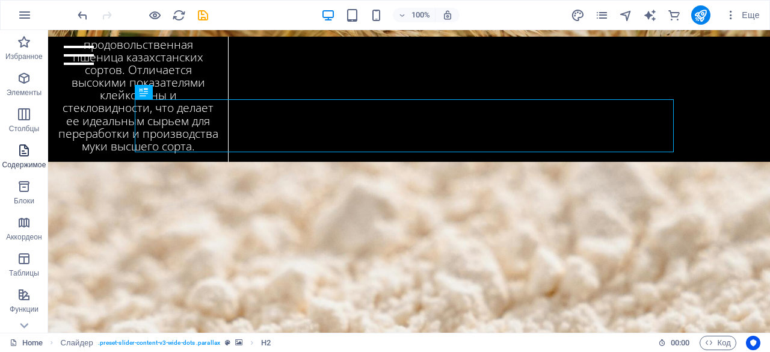
click at [28, 157] on icon "button" at bounding box center [24, 150] width 14 height 14
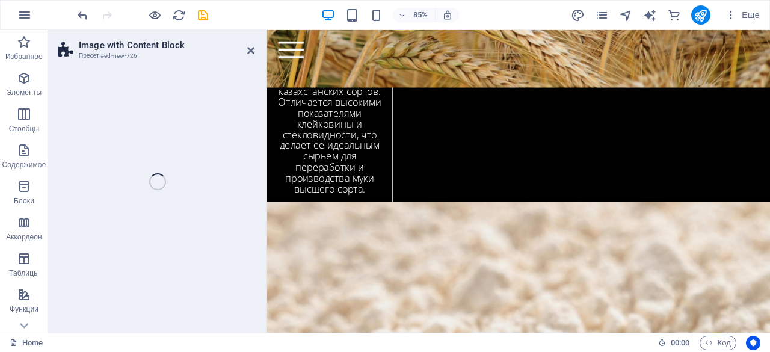
scroll to position [3125, 0]
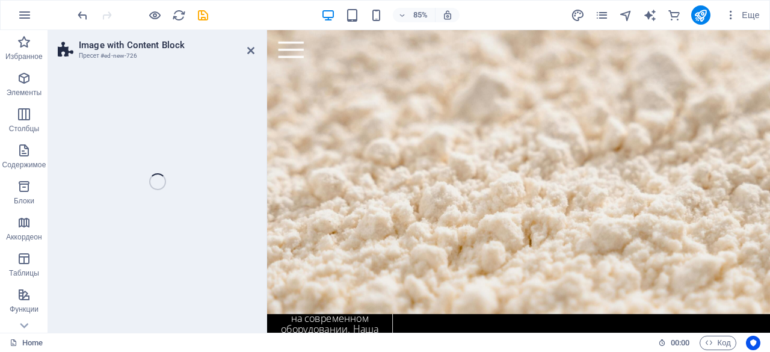
select select "rem"
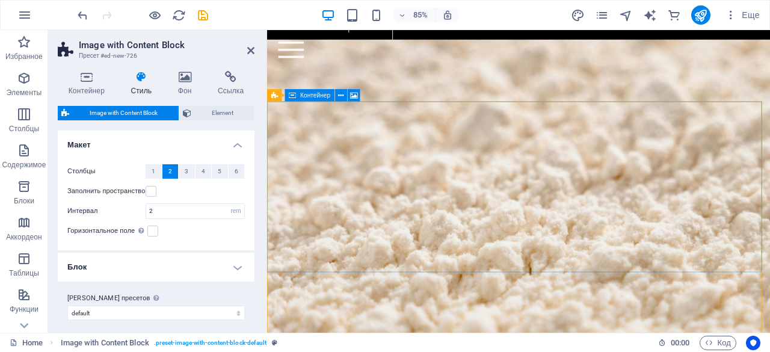
scroll to position [3069, 0]
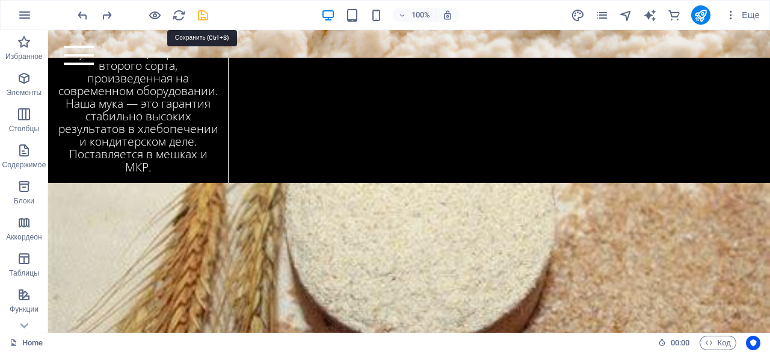
click at [15, 153] on span "Содержимое" at bounding box center [24, 157] width 48 height 29
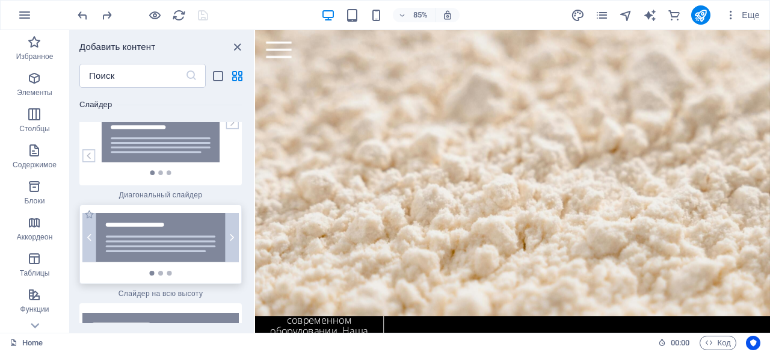
scroll to position [13722, 0]
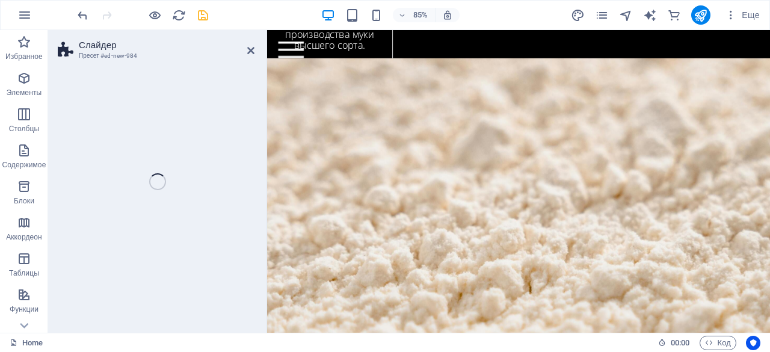
select select "rem"
select select "px"
select select "preset-slider-content-v3-full-height"
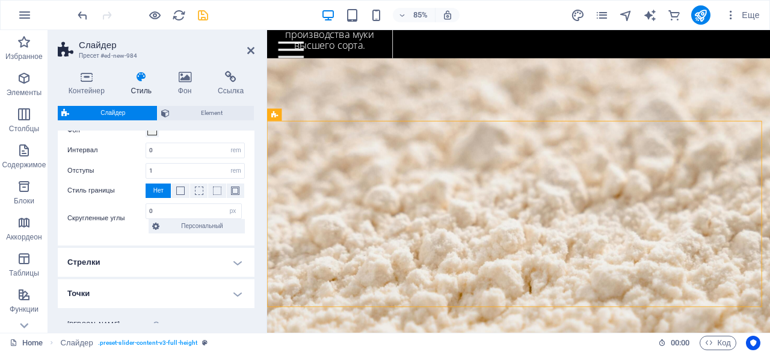
scroll to position [279, 0]
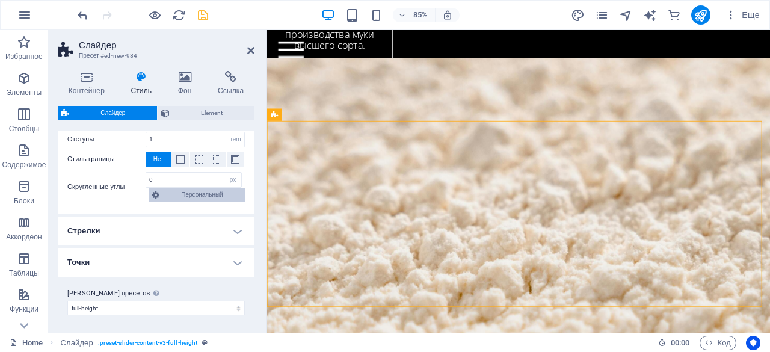
click at [187, 193] on span "Персональный" at bounding box center [202, 195] width 78 height 14
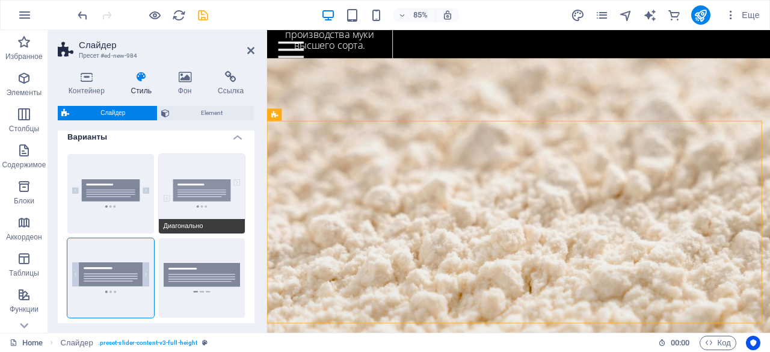
scroll to position [7, 0]
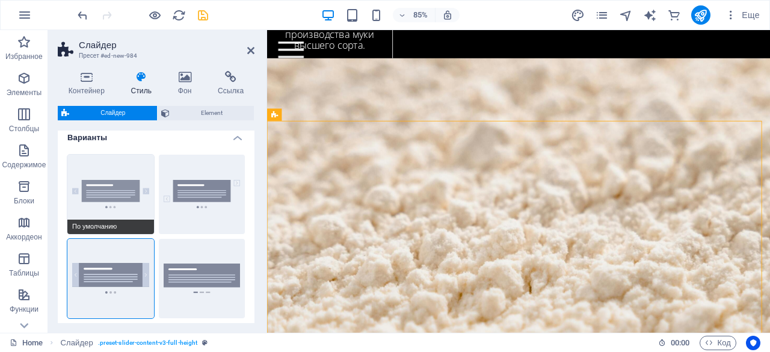
click at [134, 212] on button "По умолчанию" at bounding box center [110, 194] width 87 height 79
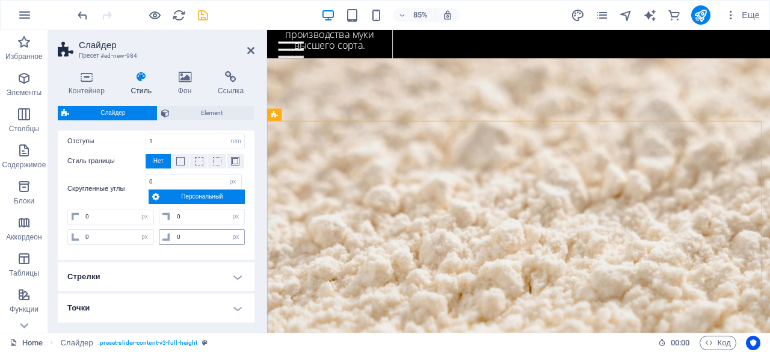
scroll to position [323, 0]
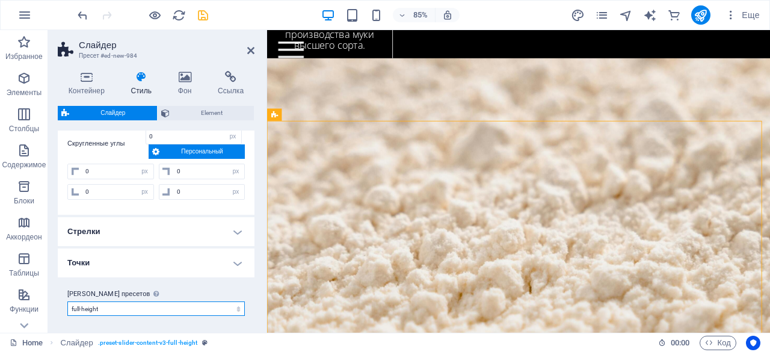
click at [155, 305] on select "wide-dots full-height Добавить класс пресетов" at bounding box center [156, 309] width 178 height 14
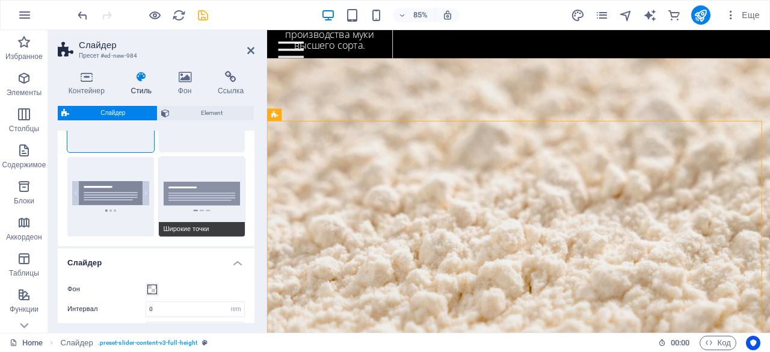
scroll to position [66, 0]
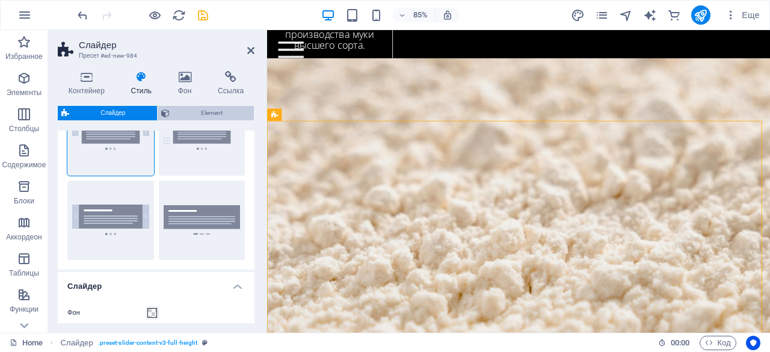
click at [183, 108] on span "Element" at bounding box center [211, 113] width 77 height 14
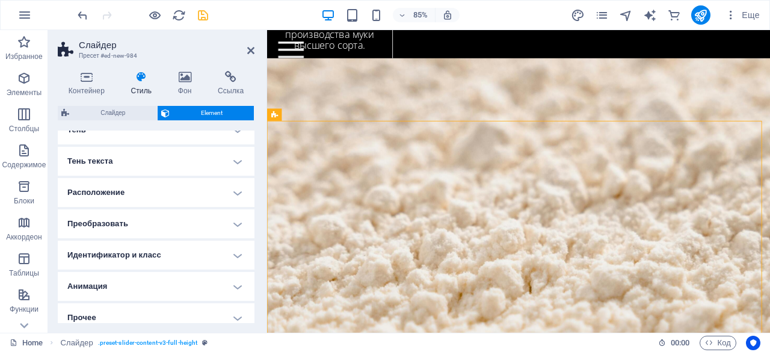
scroll to position [187, 0]
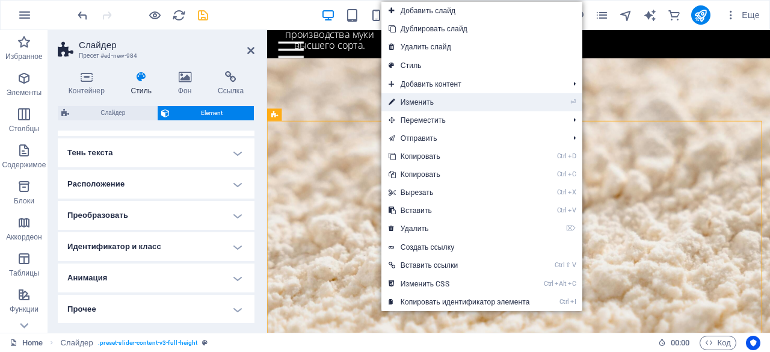
click at [441, 98] on link "⏎ Изменить" at bounding box center [460, 102] width 156 height 18
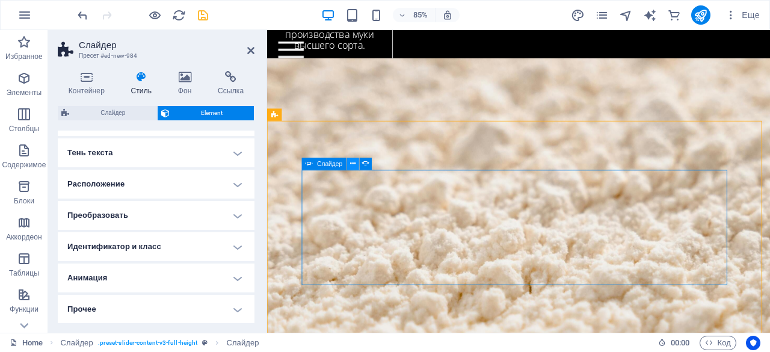
click at [356, 164] on button at bounding box center [353, 163] width 12 height 12
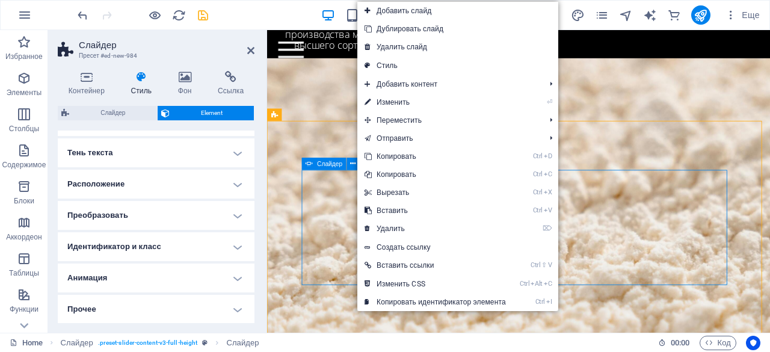
click at [327, 169] on div "Слайдер" at bounding box center [324, 163] width 45 height 12
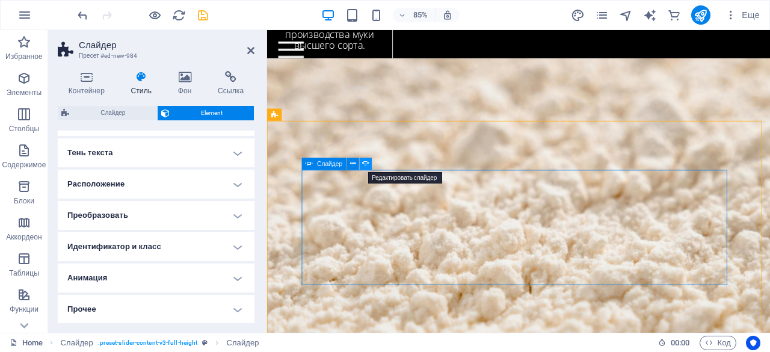
click at [366, 164] on icon at bounding box center [365, 163] width 7 height 11
select select "ms"
select select "s"
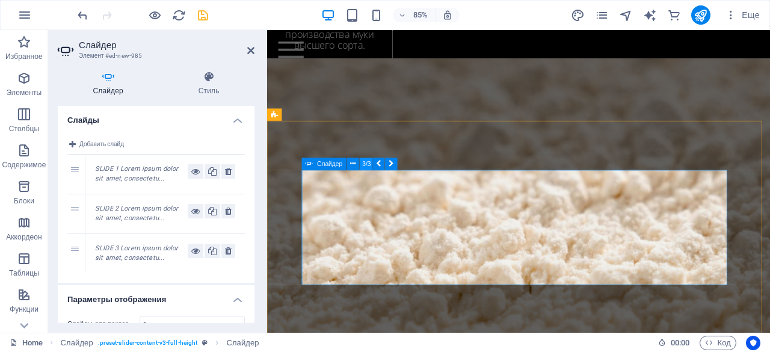
click at [365, 164] on button "3/3" at bounding box center [366, 163] width 12 height 12
click at [388, 164] on button at bounding box center [392, 163] width 12 height 12
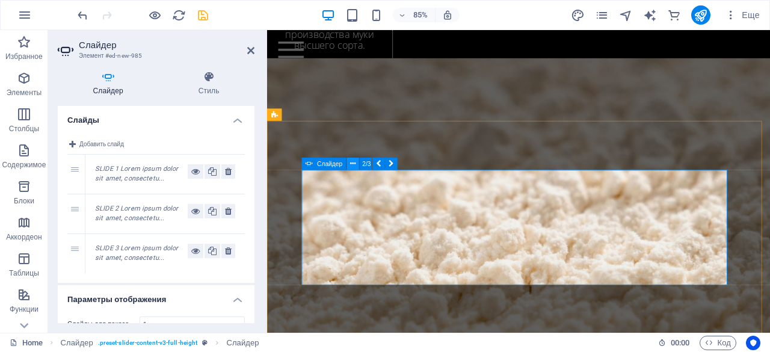
click at [356, 166] on button at bounding box center [353, 163] width 12 height 12
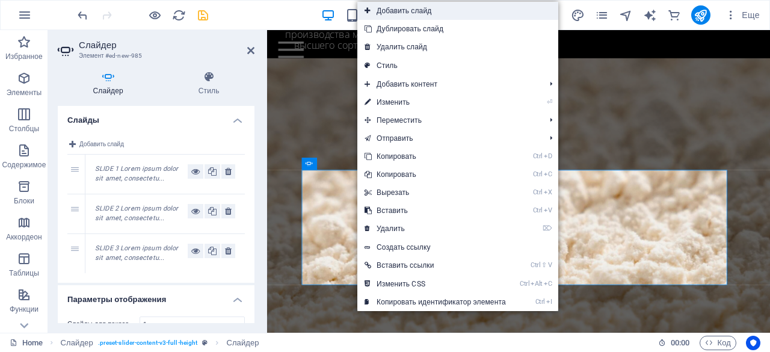
click at [420, 13] on link "Добавить слайд" at bounding box center [458, 11] width 201 height 18
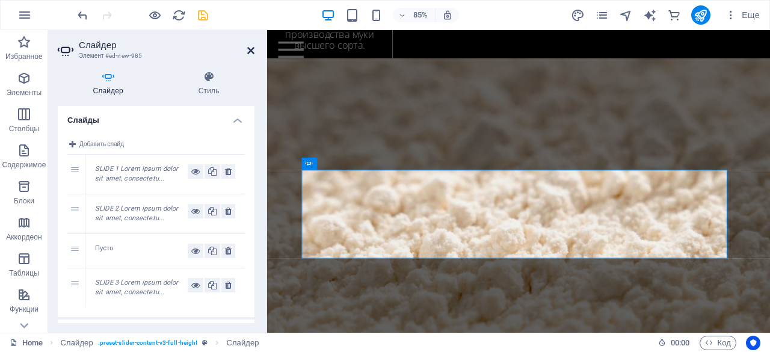
click at [251, 48] on icon at bounding box center [250, 51] width 7 height 10
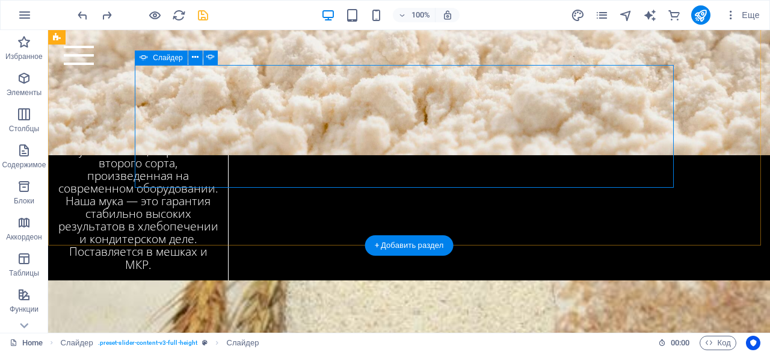
scroll to position [2968, 0]
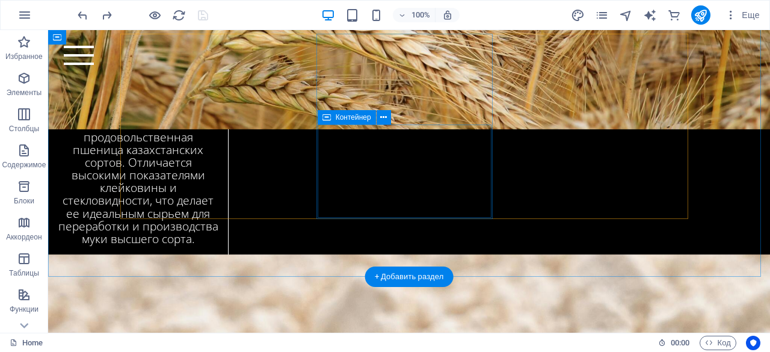
scroll to position [2427, 0]
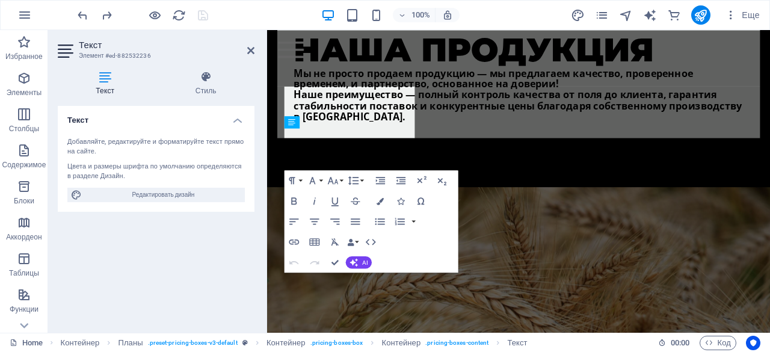
scroll to position [2624, 0]
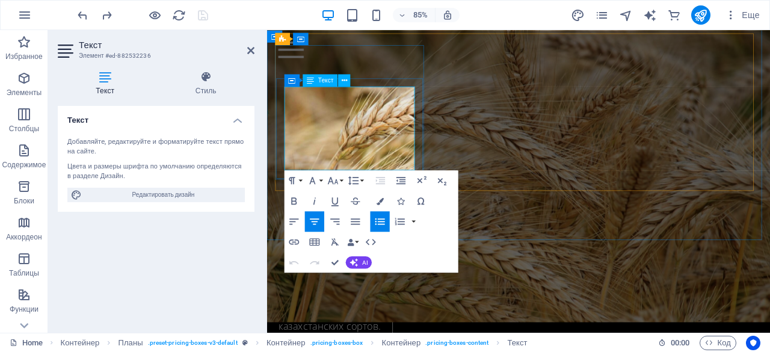
copy li "Производителем является ТОО Производственная компания "Казакстан Дан Онимдери" …"
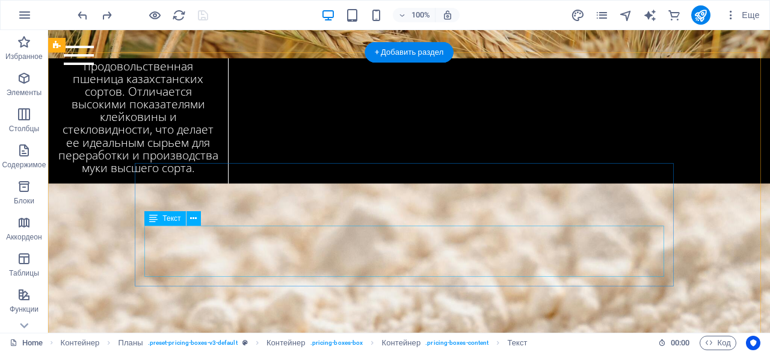
scroll to position [2652, 0]
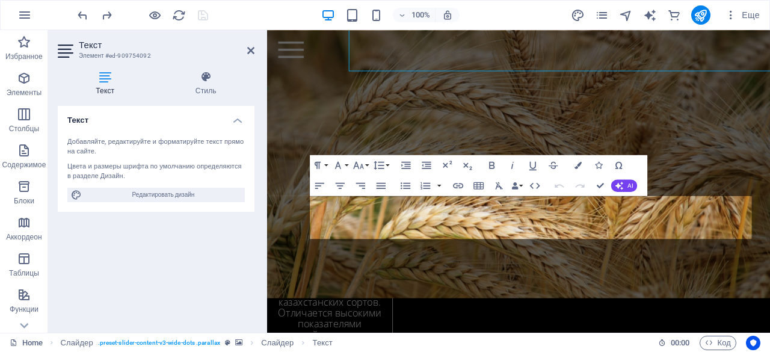
scroll to position [2850, 0]
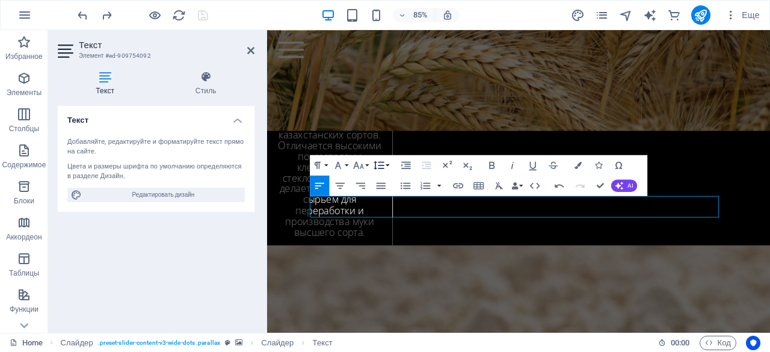
scroll to position [1708, 2]
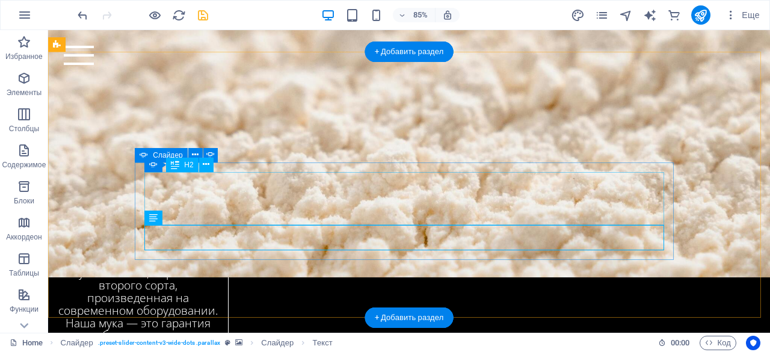
scroll to position [2652, 0]
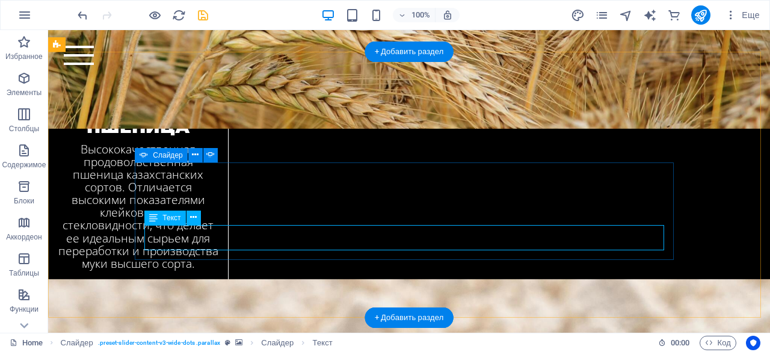
scroll to position [2849, 0]
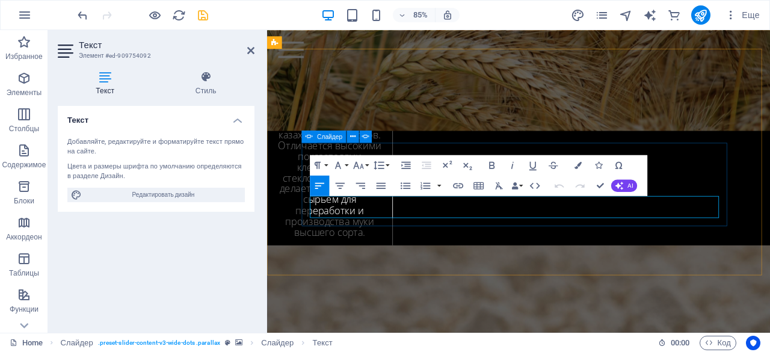
click at [387, 166] on button "Line Height" at bounding box center [380, 165] width 19 height 20
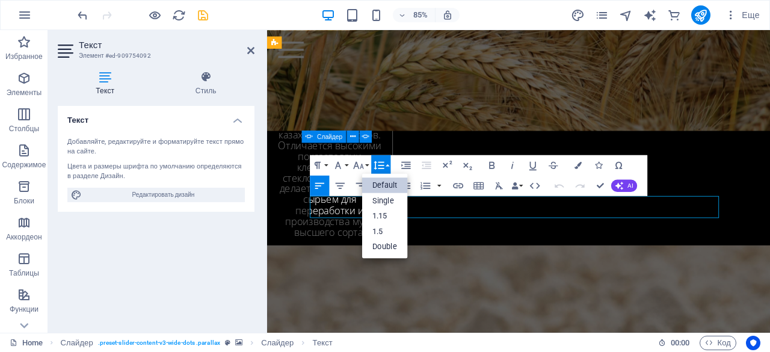
scroll to position [0, 0]
click at [382, 201] on link "Single" at bounding box center [385, 201] width 46 height 16
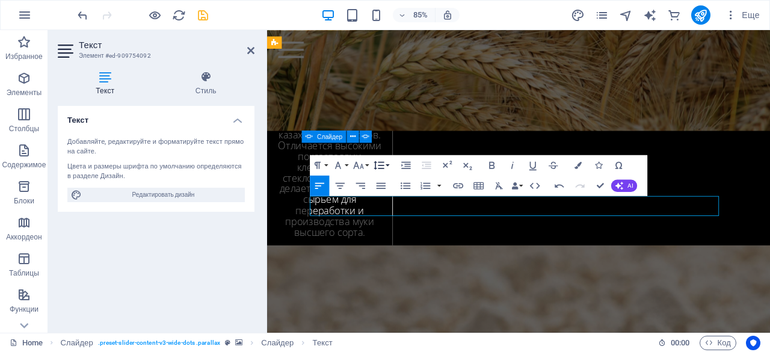
click at [385, 162] on icon "button" at bounding box center [379, 165] width 12 height 12
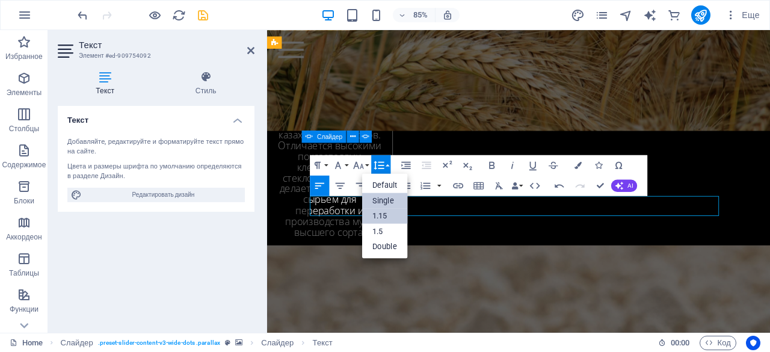
click at [390, 215] on link "1.15" at bounding box center [385, 216] width 46 height 16
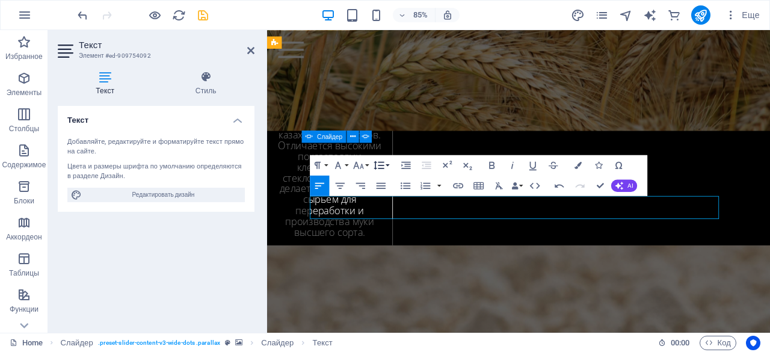
click at [388, 164] on button "Line Height" at bounding box center [380, 165] width 19 height 20
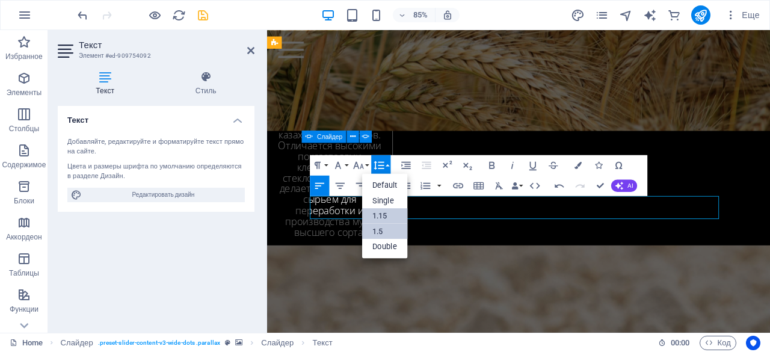
click at [386, 227] on link "1.5" at bounding box center [385, 232] width 46 height 16
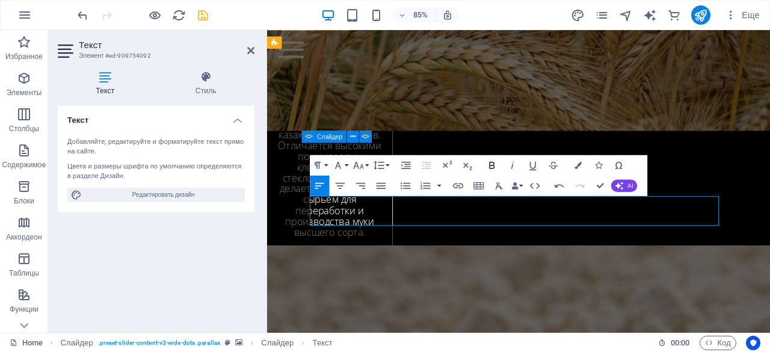
click at [494, 165] on icon "button" at bounding box center [492, 165] width 12 height 12
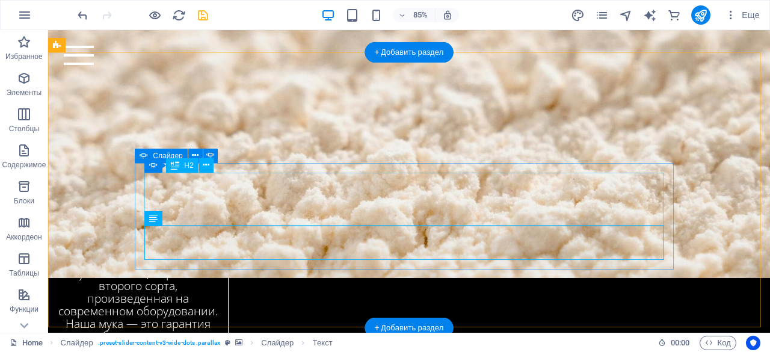
scroll to position [2652, 0]
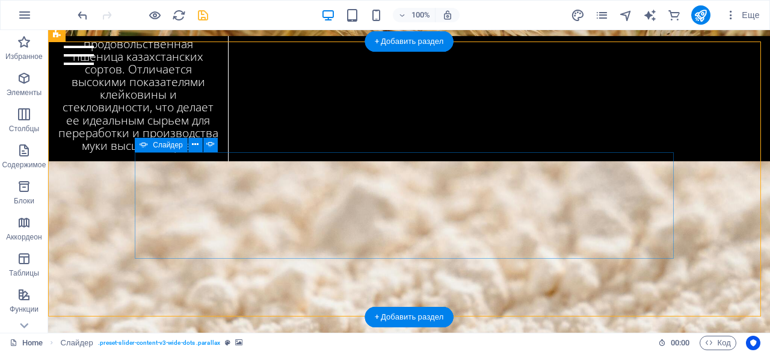
scroll to position [2664, 0]
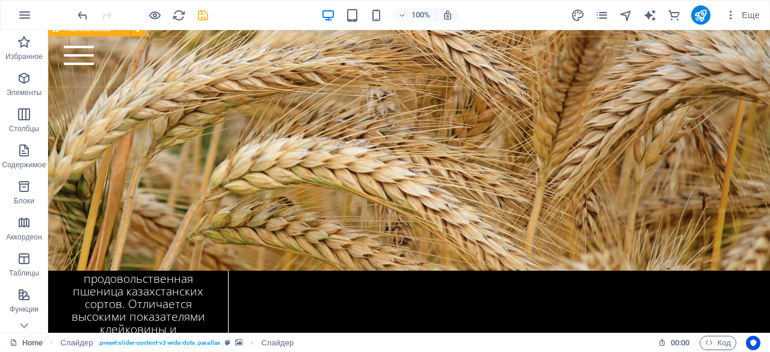
scroll to position [2427, 0]
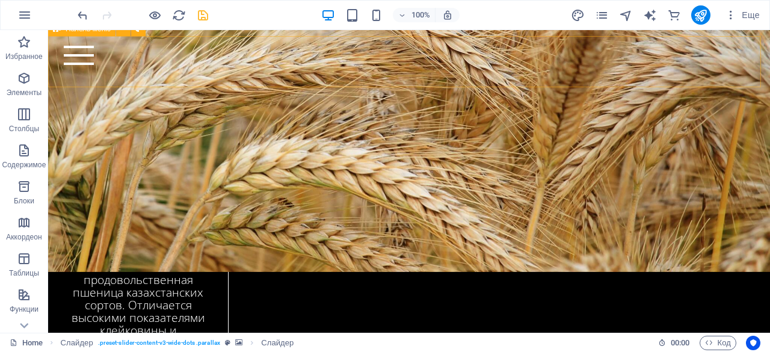
click at [408, 81] on div "Home Bicycle Details About us Pricing Shop Contact" at bounding box center [409, 55] width 722 height 51
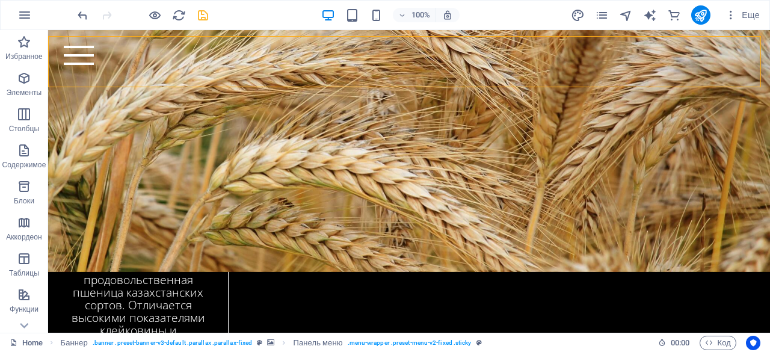
click at [408, 81] on div "Home Bicycle Details About us Pricing Shop Contact" at bounding box center [409, 55] width 722 height 51
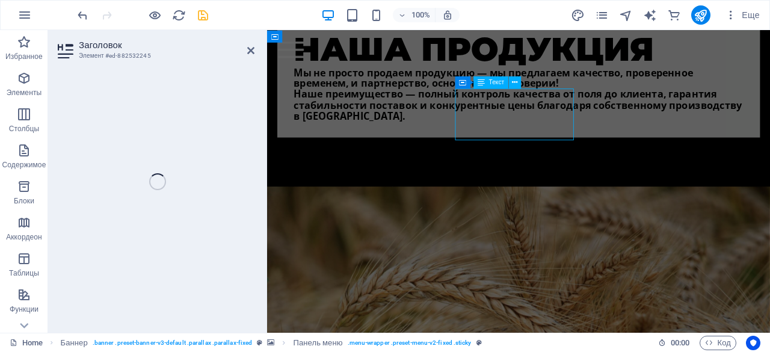
scroll to position [2625, 0]
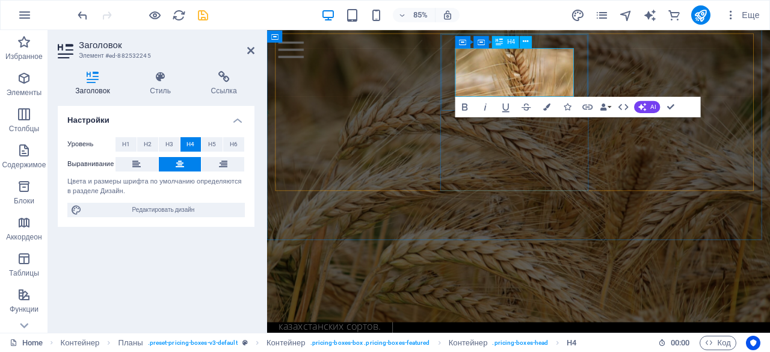
drag, startPoint x: 776, startPoint y: 119, endPoint x: 554, endPoint y: 89, distance: 224.6
drag, startPoint x: 243, startPoint y: 43, endPoint x: 248, endPoint y: 49, distance: 8.1
click at [248, 49] on icon at bounding box center [250, 51] width 7 height 10
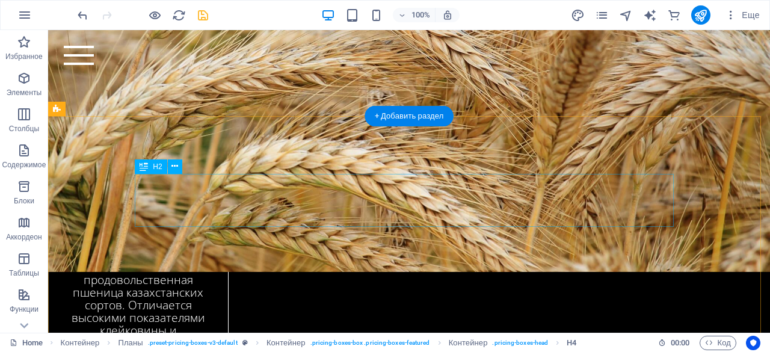
scroll to position [2595, 0]
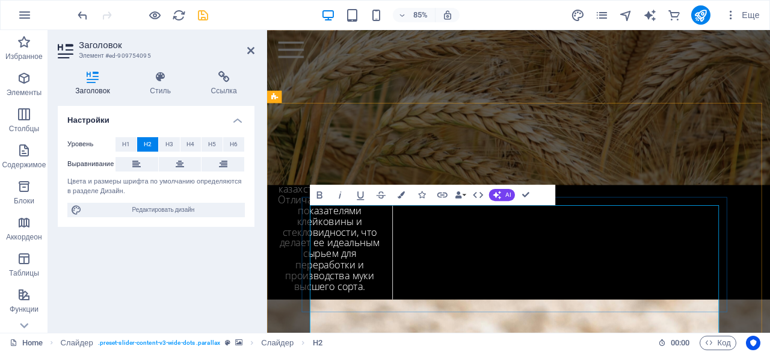
scroll to position [98, 5]
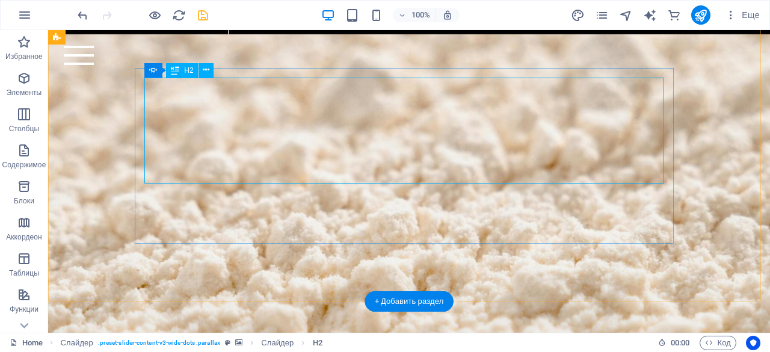
scroll to position [2747, 0]
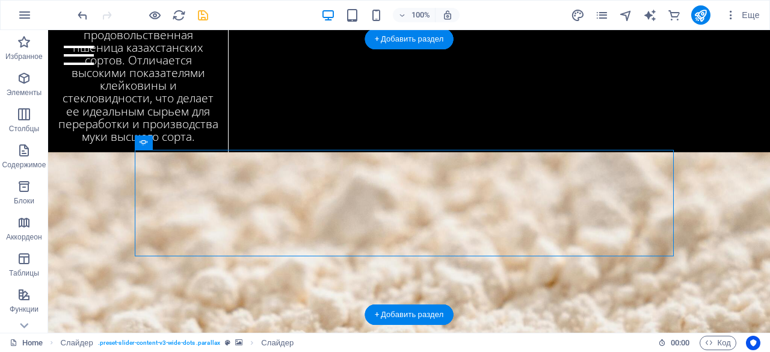
scroll to position [2654, 0]
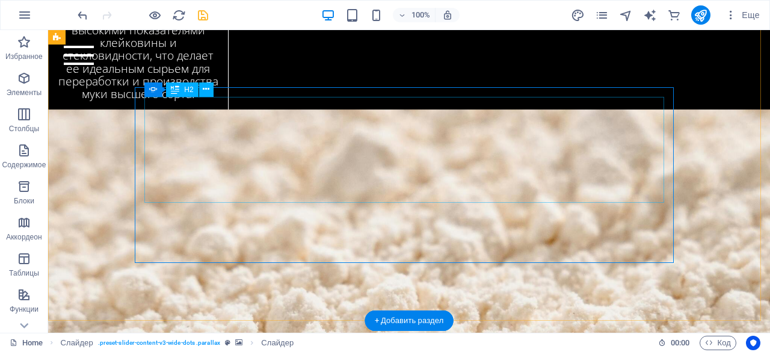
scroll to position [2711, 0]
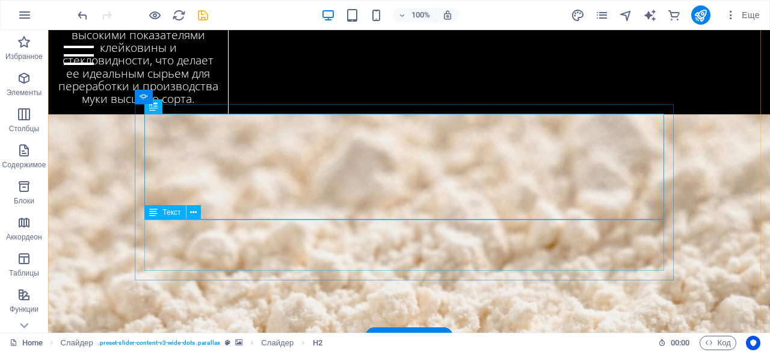
scroll to position [2712, 0]
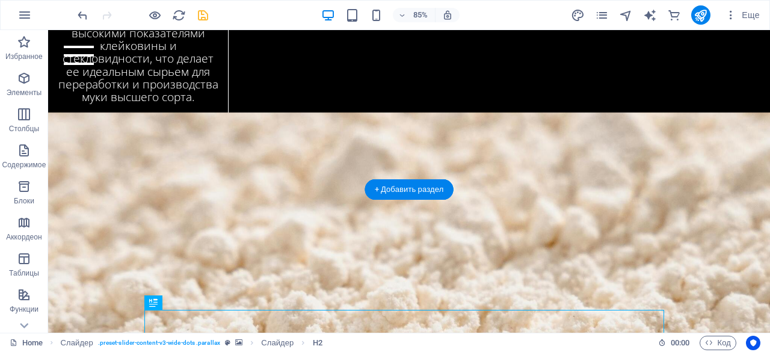
scroll to position [2514, 0]
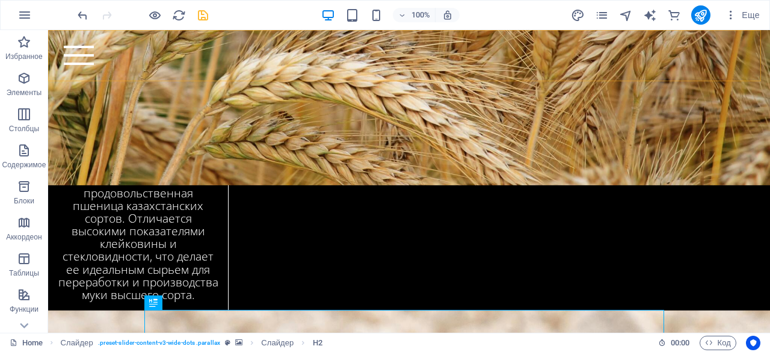
click at [370, 75] on div "Home Bicycle Details About us Pricing Shop Contact" at bounding box center [409, 55] width 722 height 51
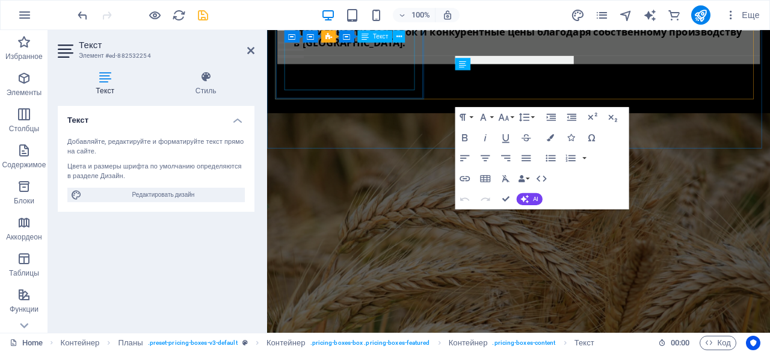
scroll to position [2705, 0]
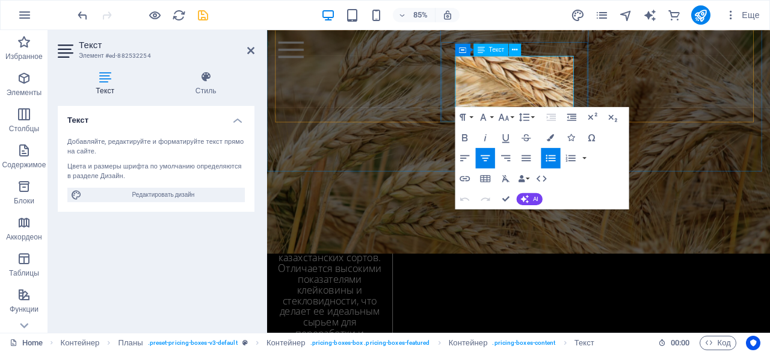
copy li "Мы строго следуем единым стандартам качества от поля до прилавка."
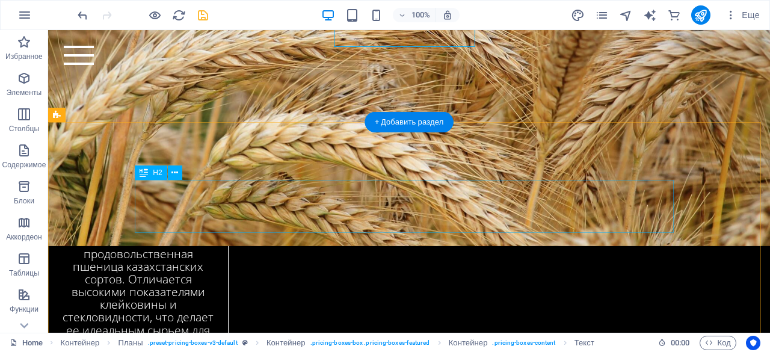
scroll to position [2632, 0]
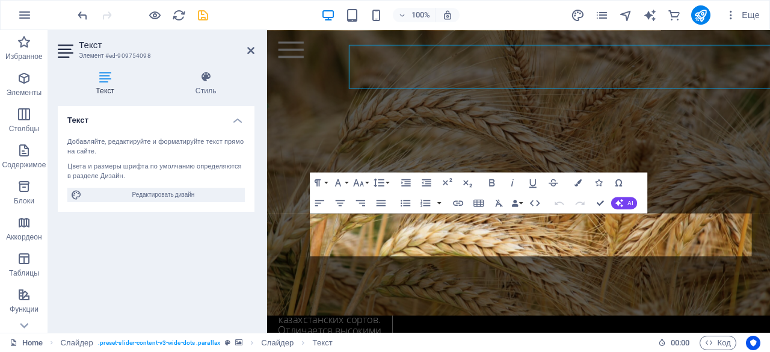
scroll to position [2829, 0]
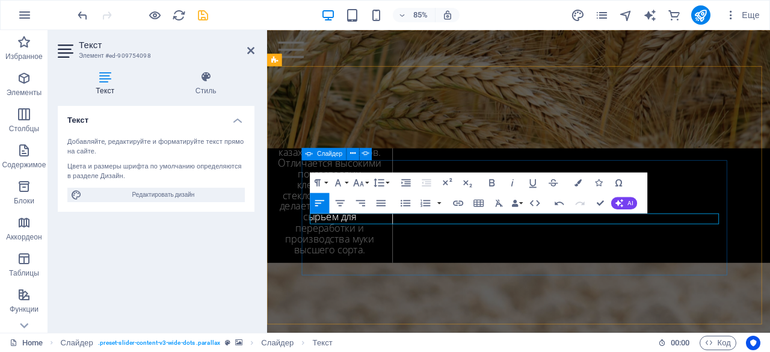
scroll to position [2825, 0]
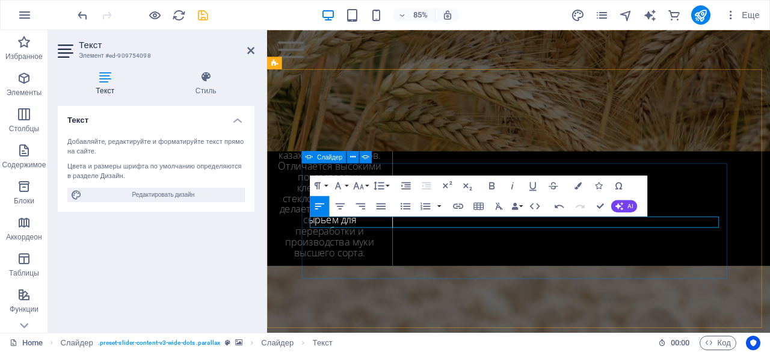
click at [494, 185] on icon "button" at bounding box center [491, 185] width 5 height 7
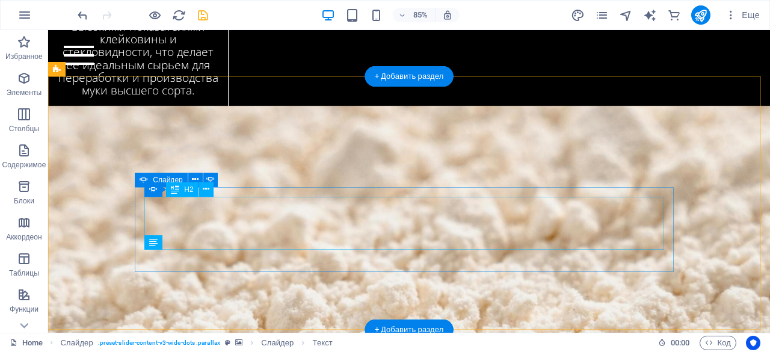
scroll to position [2628, 0]
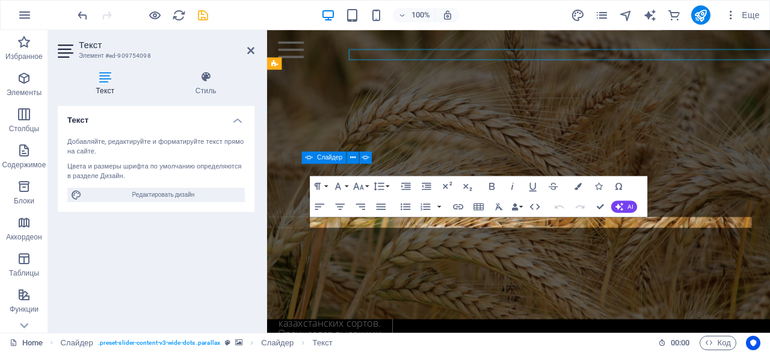
scroll to position [2825, 0]
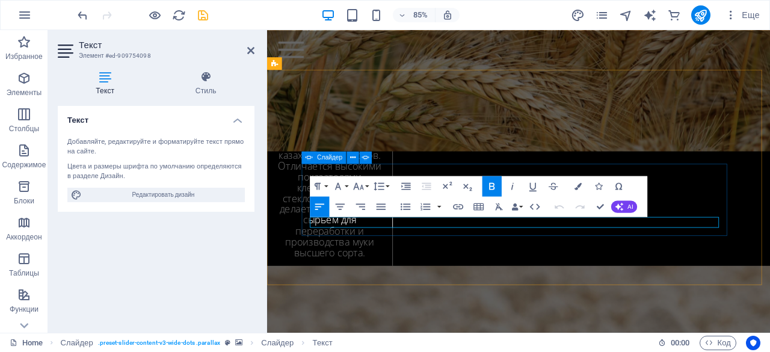
click at [619, 211] on button "AI" at bounding box center [624, 206] width 26 height 12
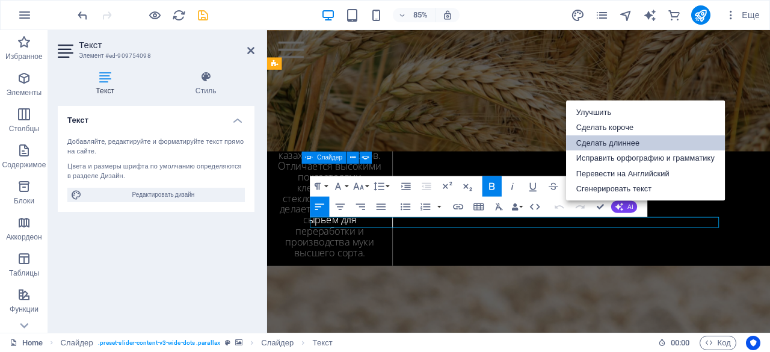
click at [589, 141] on link "Сделать длиннее" at bounding box center [645, 143] width 159 height 16
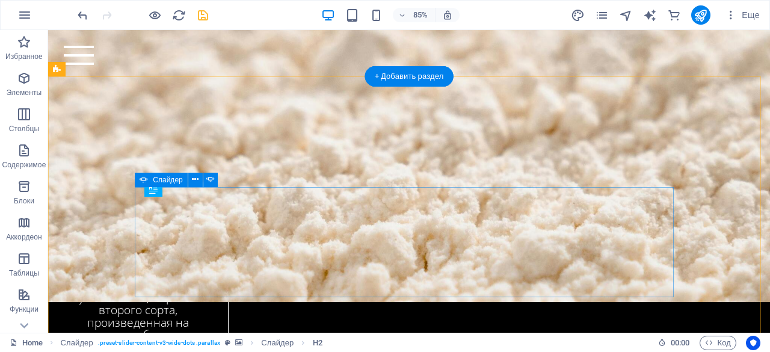
scroll to position [2628, 0]
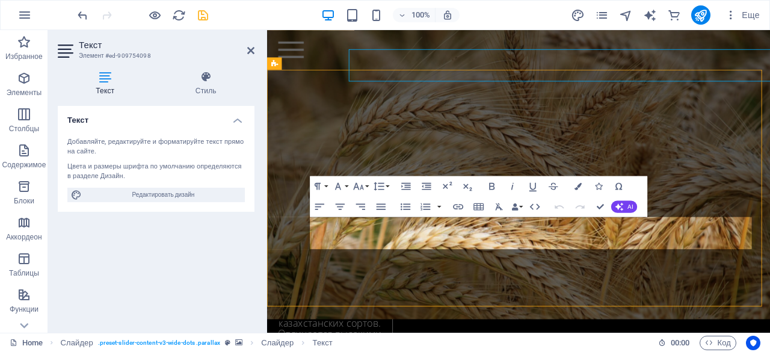
scroll to position [2825, 0]
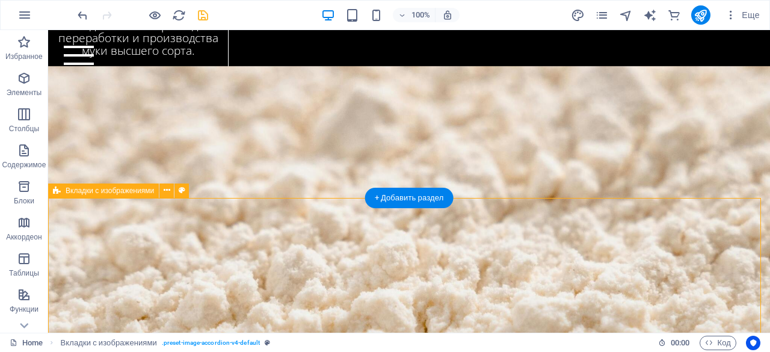
scroll to position [2753, 0]
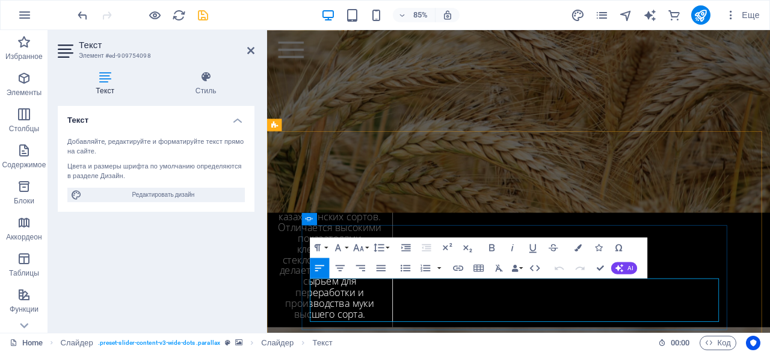
click at [486, 247] on icon "button" at bounding box center [492, 247] width 12 height 12
click at [388, 250] on button "Line Height" at bounding box center [380, 247] width 19 height 20
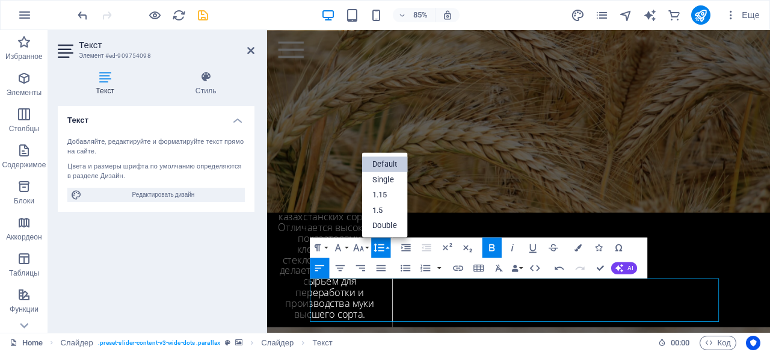
scroll to position [0, 0]
click at [386, 205] on link "1.5" at bounding box center [385, 211] width 46 height 16
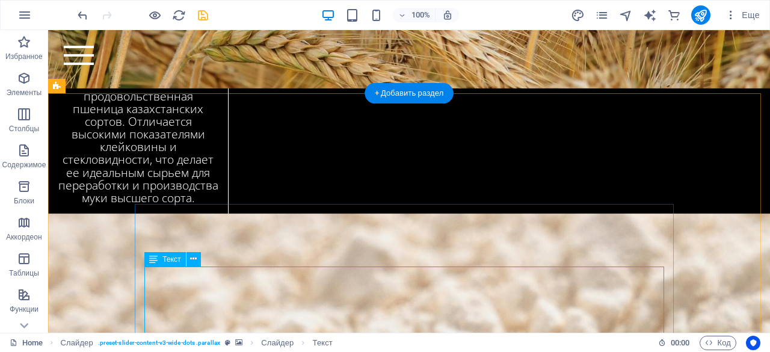
scroll to position [2652, 0]
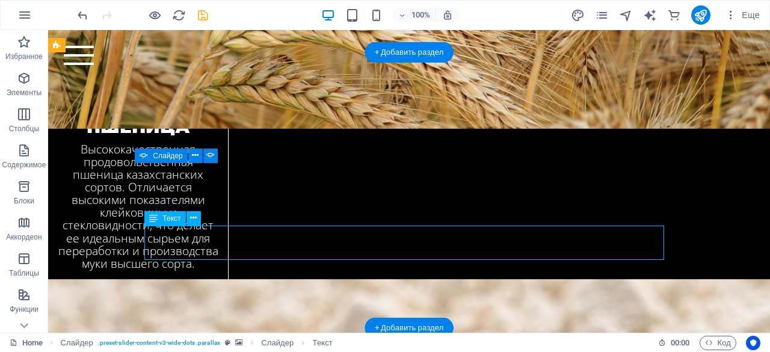
scroll to position [2849, 0]
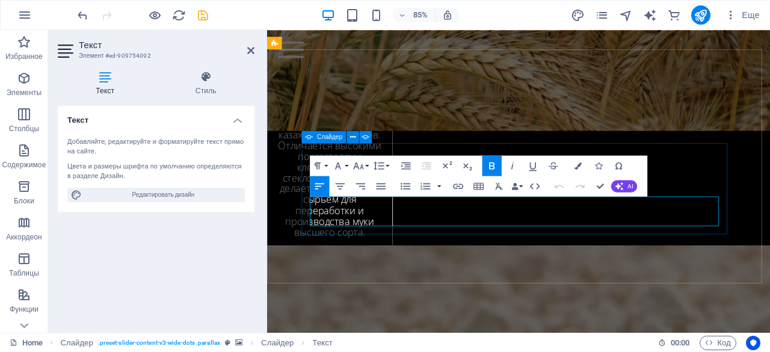
click at [622, 188] on icon "button" at bounding box center [620, 186] width 8 height 8
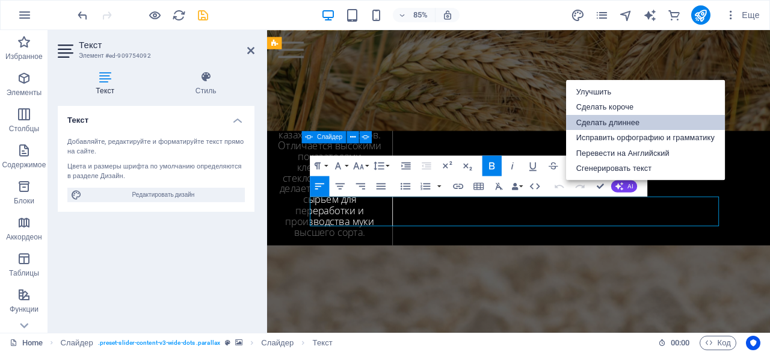
click at [618, 125] on link "Сделать длиннее" at bounding box center [645, 122] width 159 height 16
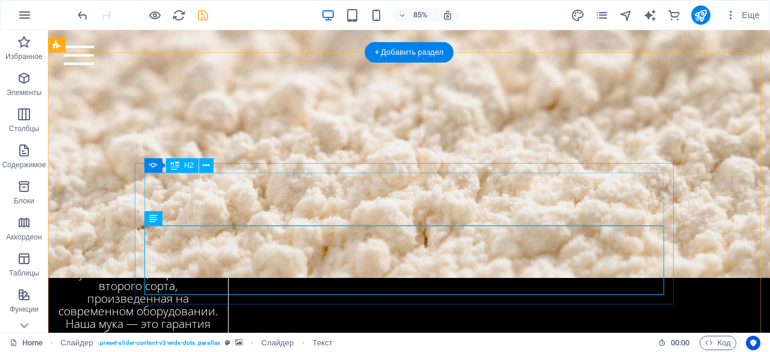
scroll to position [2651, 0]
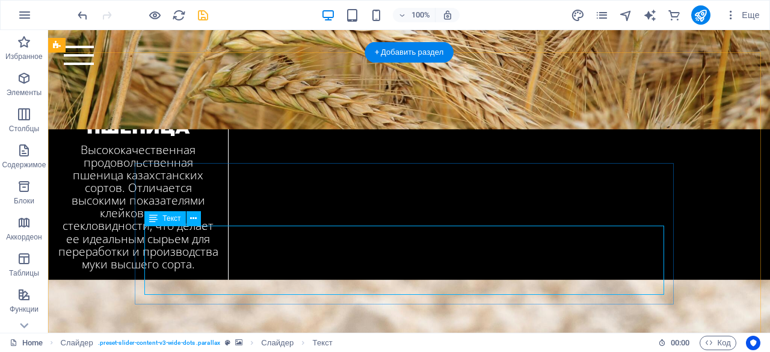
scroll to position [2849, 0]
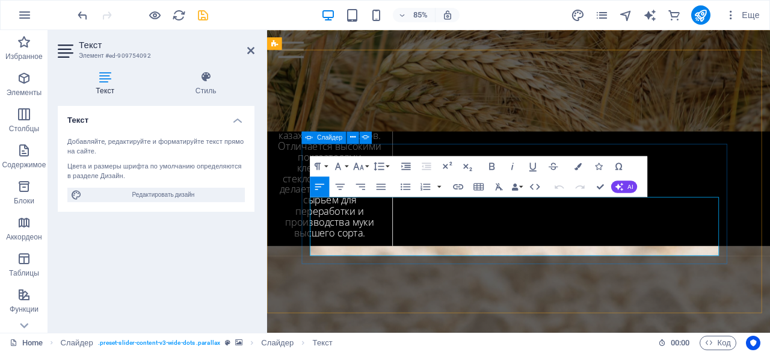
click at [498, 165] on button "Bold" at bounding box center [492, 166] width 19 height 20
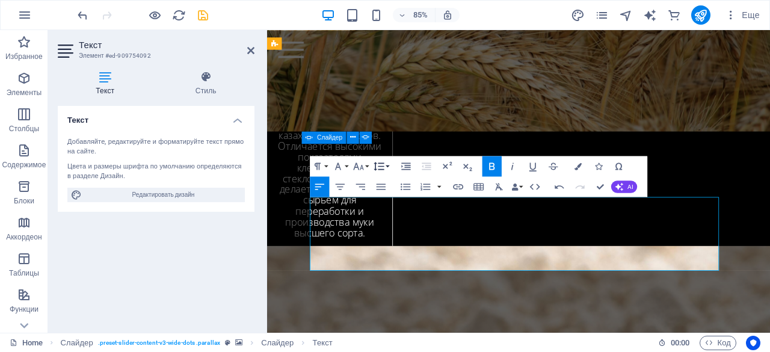
click at [389, 168] on button "Line Height" at bounding box center [380, 166] width 19 height 20
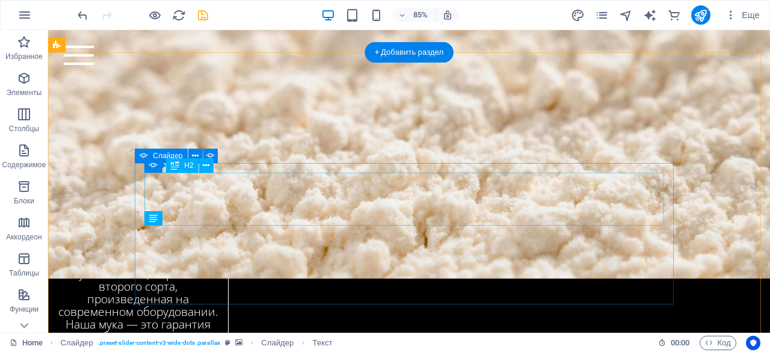
scroll to position [2651, 0]
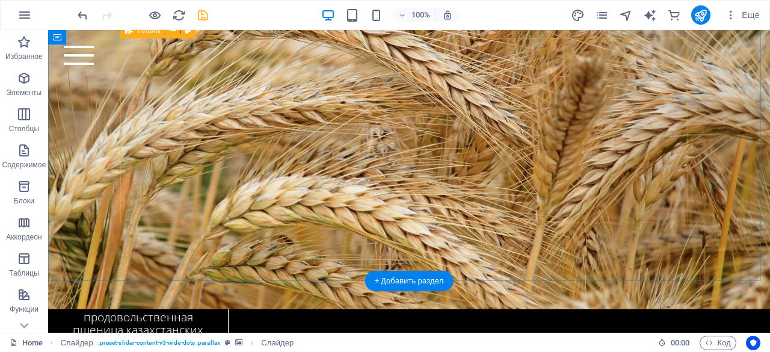
scroll to position [2422, 0]
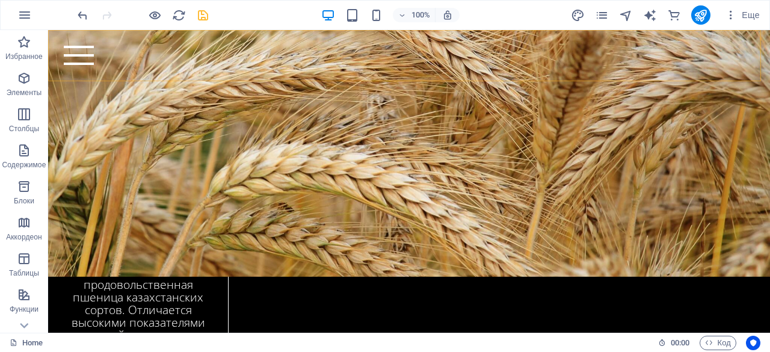
click at [612, 76] on div "Home Bicycle Details About us Pricing Shop Contact" at bounding box center [409, 55] width 722 height 51
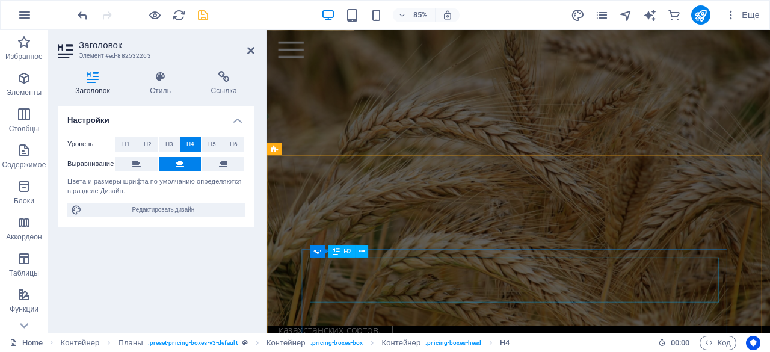
scroll to position [2724, 0]
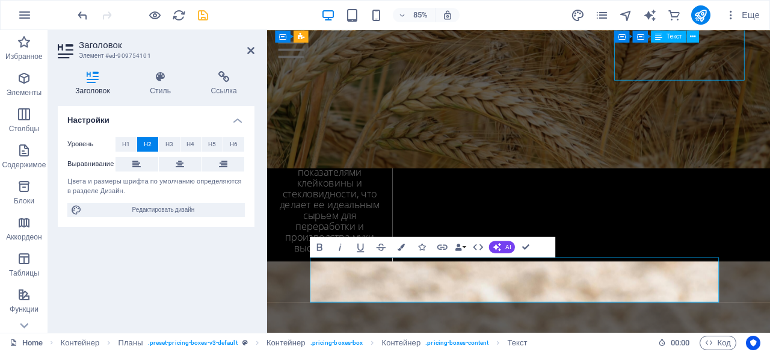
click at [770, 72] on div "Home Bicycle Details About us Pricing Shop Contact" at bounding box center [563, 52] width 592 height 45
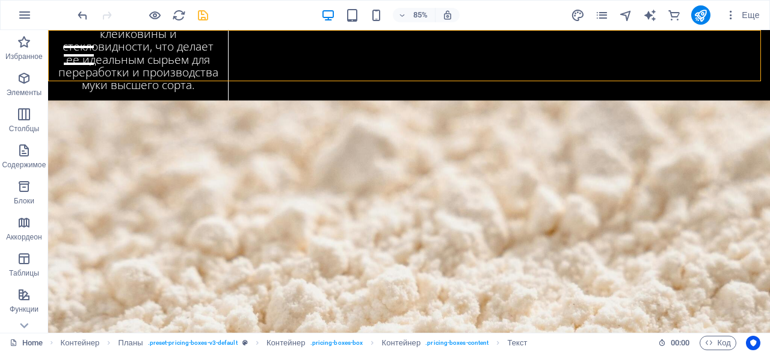
drag, startPoint x: 652, startPoint y: 72, endPoint x: 487, endPoint y: 80, distance: 165.7
click at [652, 73] on div "Home Bicycle Details About us Pricing Shop Contact" at bounding box center [409, 55] width 722 height 51
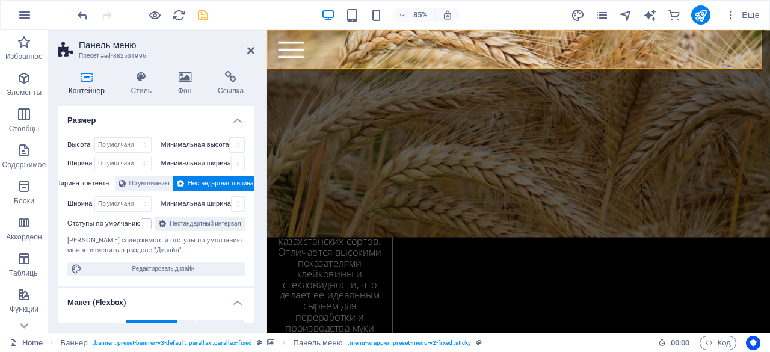
click at [723, 69] on div "Home Bicycle Details About us Pricing Shop Contact" at bounding box center [563, 52] width 592 height 45
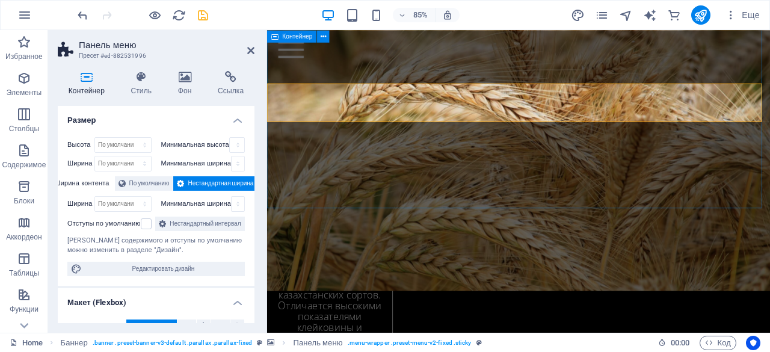
drag, startPoint x: 728, startPoint y: 186, endPoint x: 881, endPoint y: 116, distance: 168.6
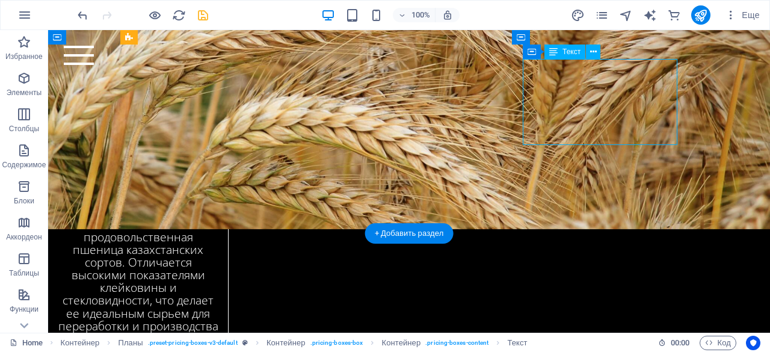
drag, startPoint x: 626, startPoint y: 113, endPoint x: 470, endPoint y: 128, distance: 156.6
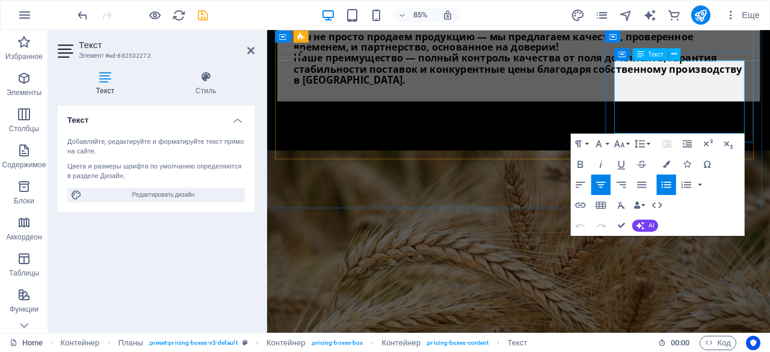
scroll to position [2661, 0]
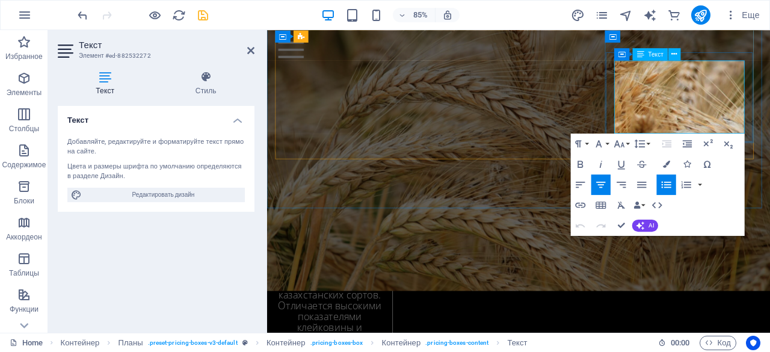
drag, startPoint x: 748, startPoint y: 111, endPoint x: 713, endPoint y: 93, distance: 39.3
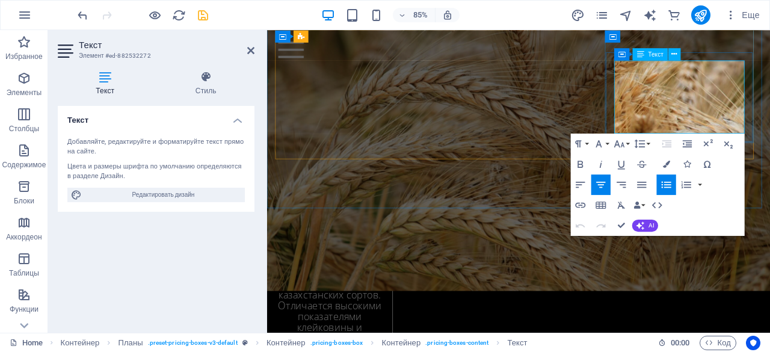
copy li "Отлаженная схема поставок и глубокое знание таможенных процедур позволяют нам д…"
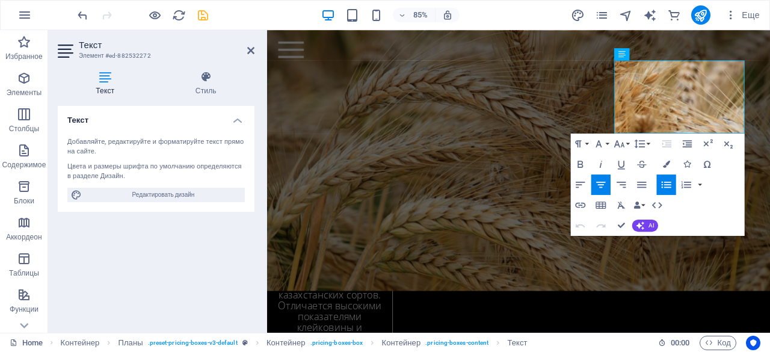
scroll to position [2754, 0]
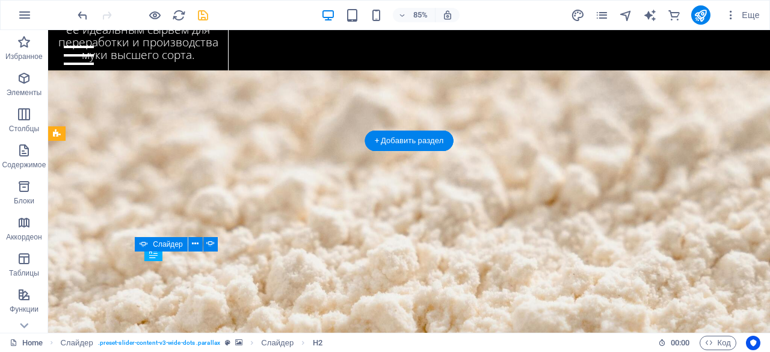
scroll to position [2563, 0]
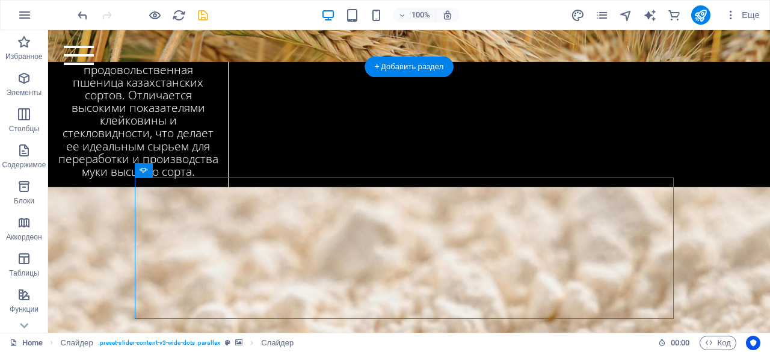
scroll to position [2639, 0]
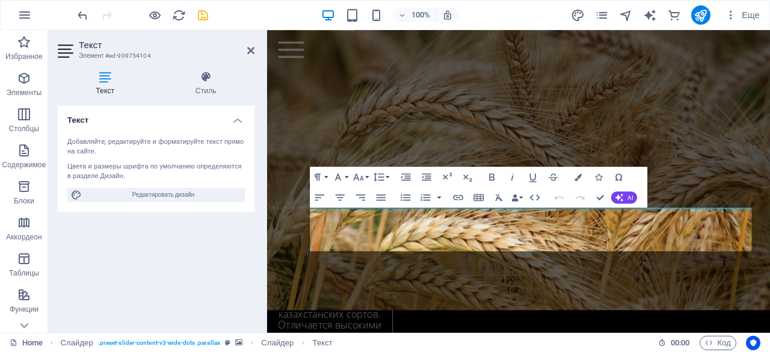
scroll to position [2836, 0]
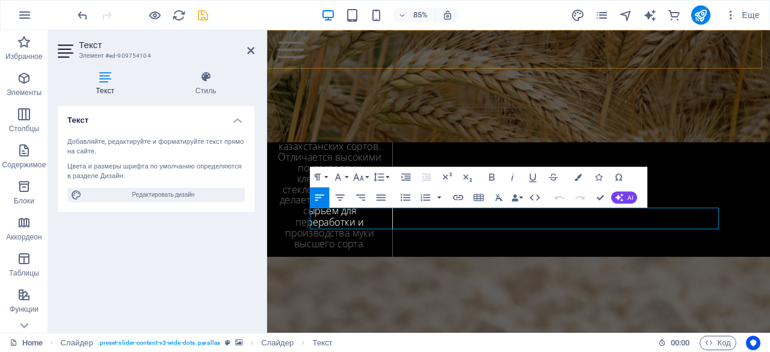
scroll to position [1490, 2]
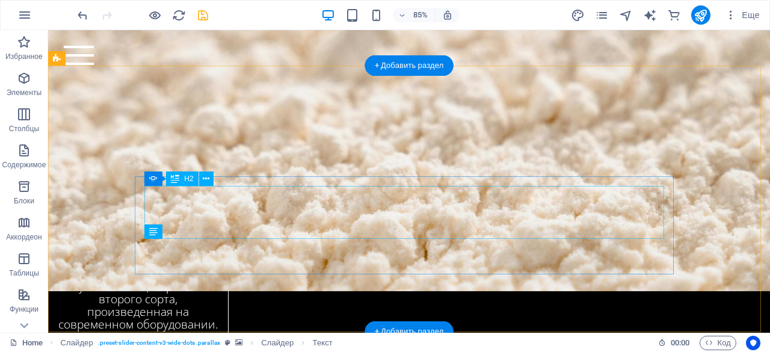
scroll to position [2638, 0]
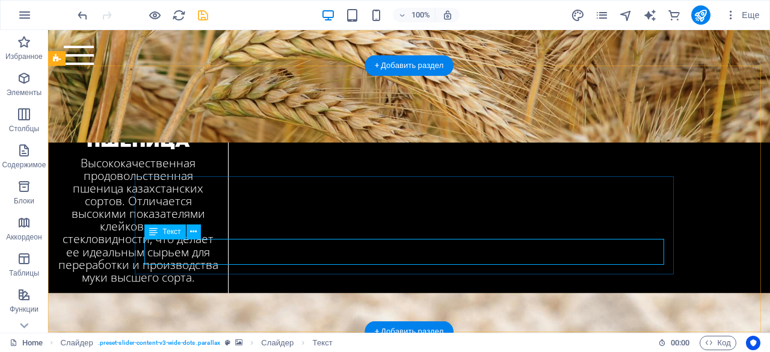
scroll to position [2835, 0]
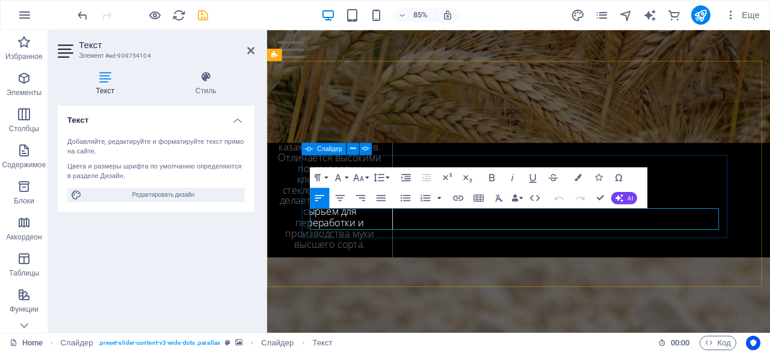
click at [622, 198] on icon "button" at bounding box center [620, 198] width 8 height 8
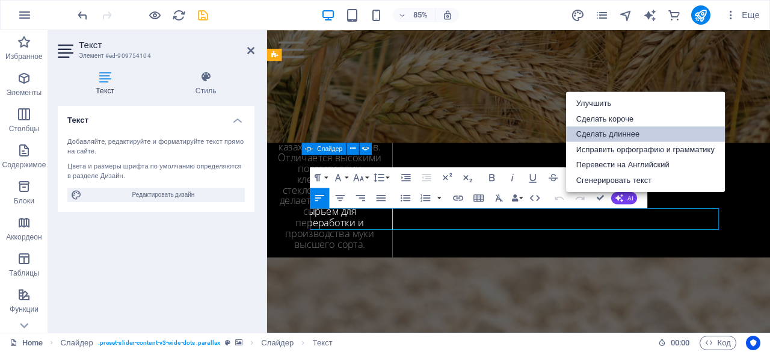
click at [607, 137] on link "Сделать длиннее" at bounding box center [645, 134] width 159 height 16
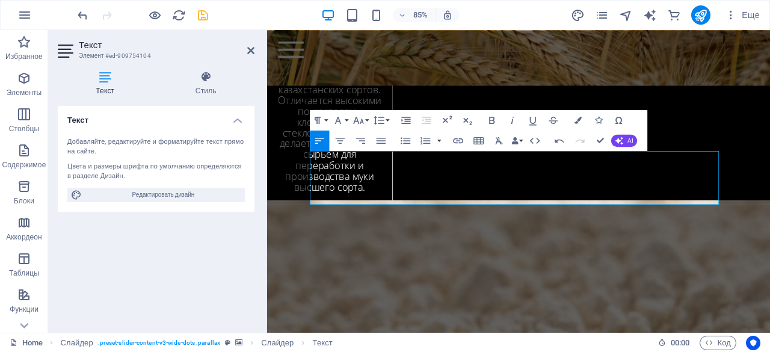
scroll to position [2843, 0]
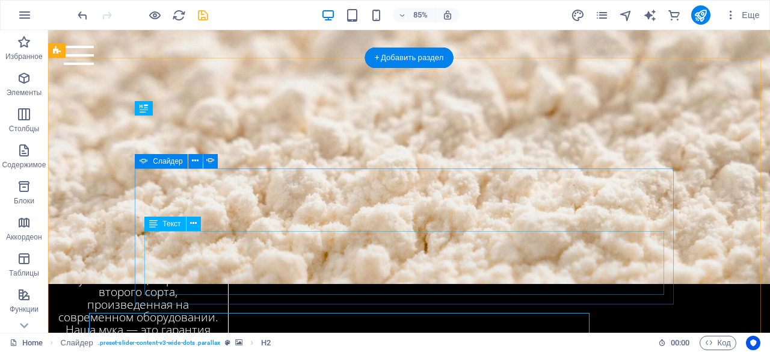
scroll to position [2646, 0]
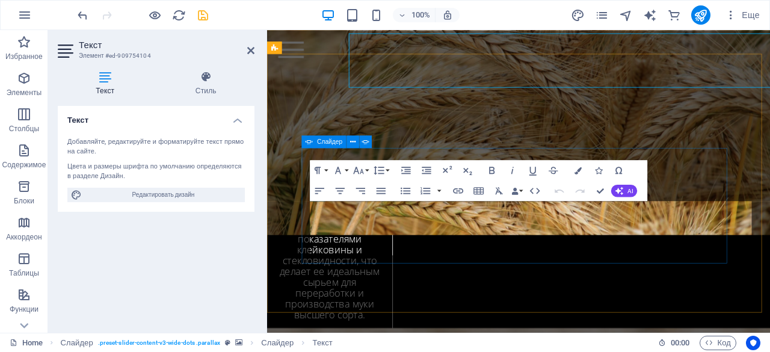
scroll to position [2843, 0]
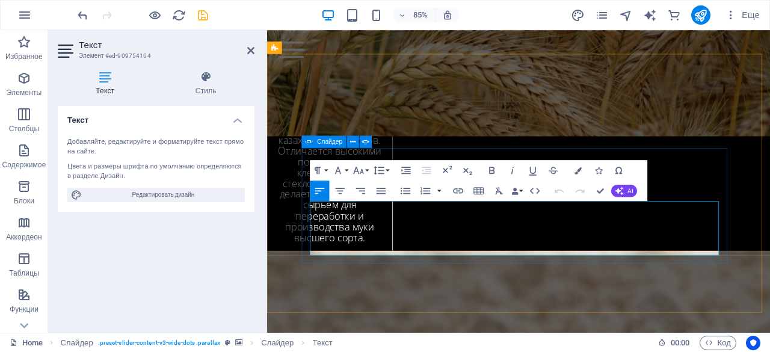
click at [494, 169] on icon "button" at bounding box center [492, 170] width 12 height 12
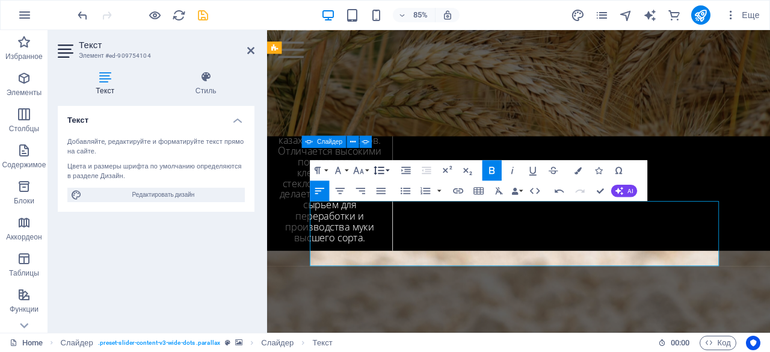
click at [382, 173] on icon "button" at bounding box center [379, 170] width 10 height 8
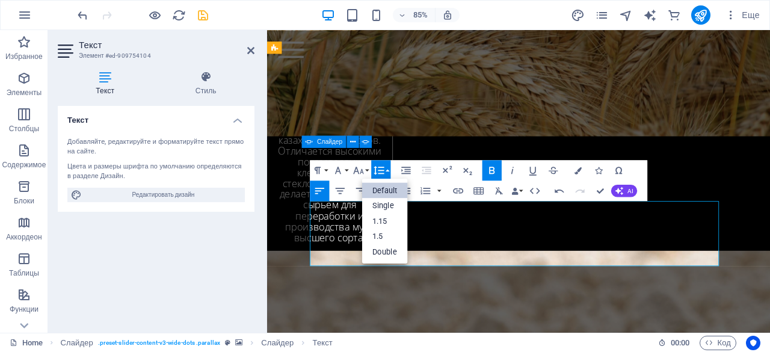
scroll to position [0, 0]
click at [376, 231] on link "1.5" at bounding box center [385, 237] width 46 height 16
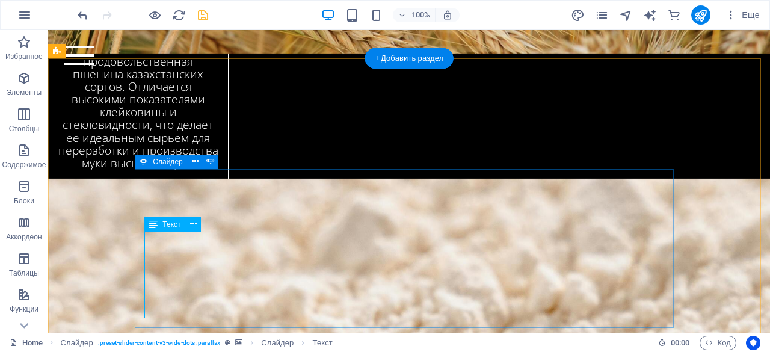
scroll to position [2652, 0]
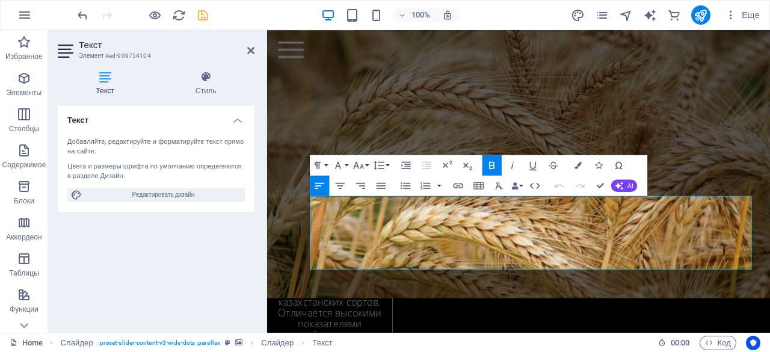
scroll to position [2850, 0]
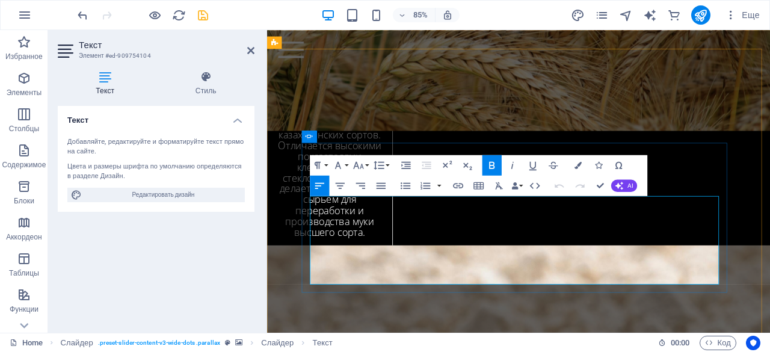
drag, startPoint x: 778, startPoint y: 287, endPoint x: 679, endPoint y: 273, distance: 100.3
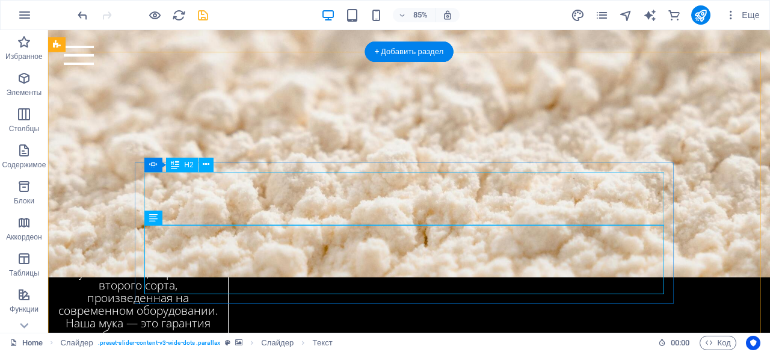
scroll to position [2652, 0]
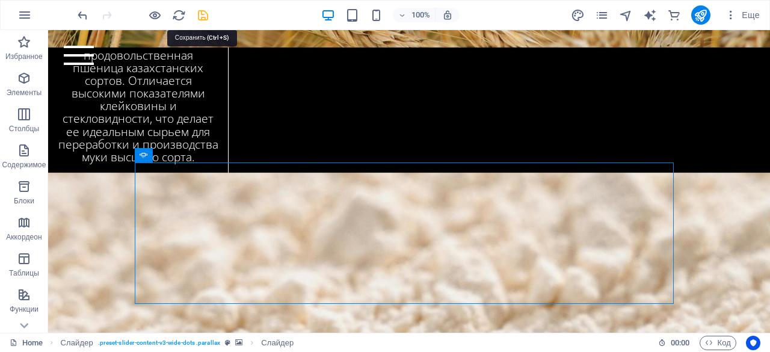
click at [208, 15] on icon "save" at bounding box center [203, 15] width 14 height 14
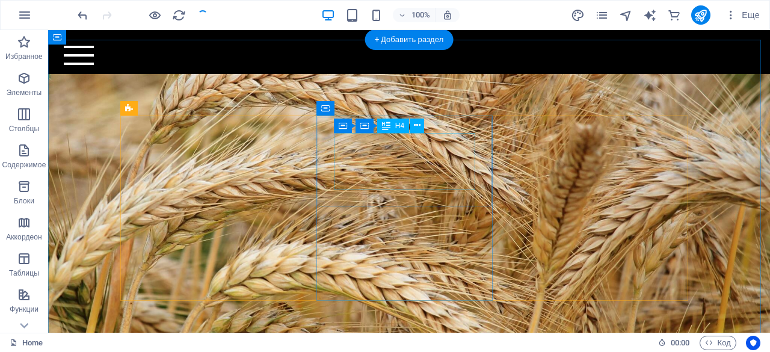
scroll to position [2315, 0]
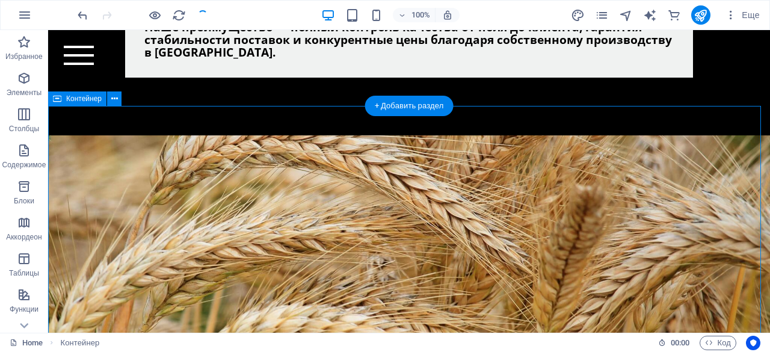
scroll to position [2257, 0]
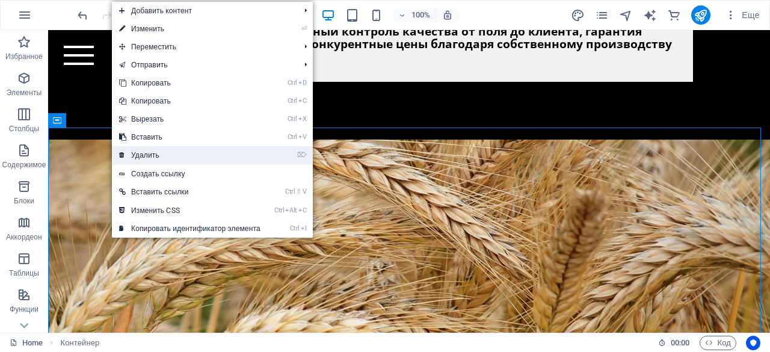
click at [148, 152] on link "⌦ Удалить" at bounding box center [190, 155] width 156 height 18
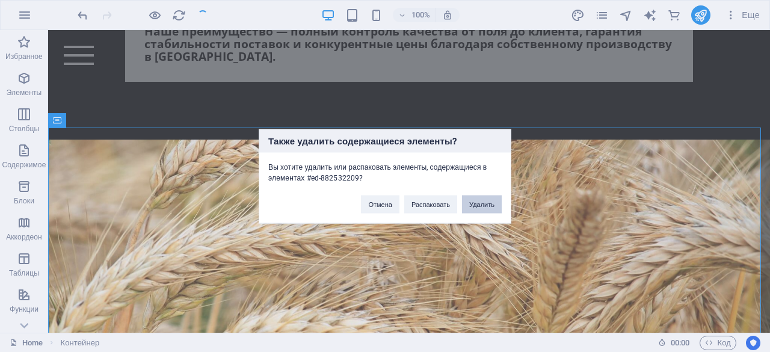
click at [490, 204] on button "Удалить" at bounding box center [482, 204] width 40 height 18
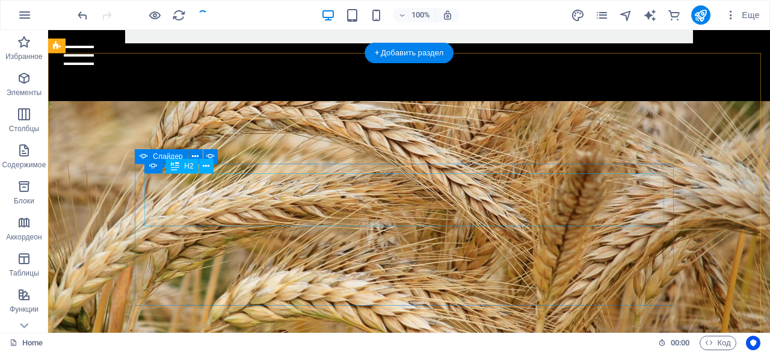
scroll to position [2332, 0]
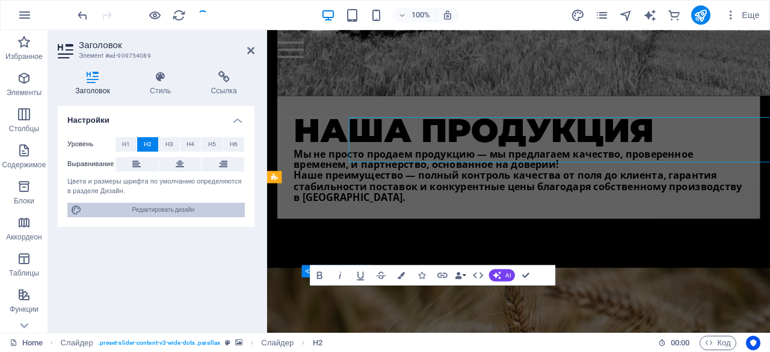
scroll to position [2373, 0]
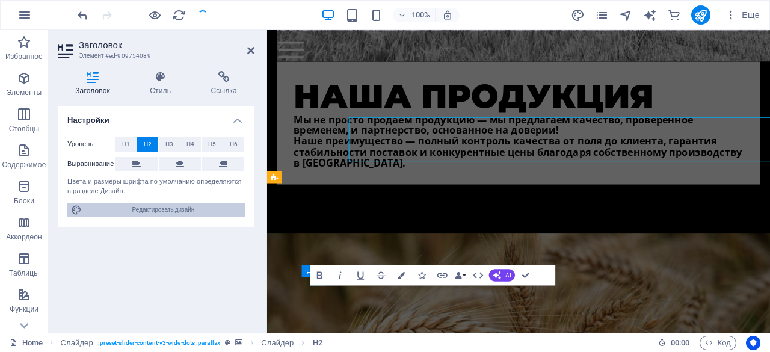
click at [167, 205] on span "Редактировать дизайн" at bounding box center [163, 210] width 156 height 14
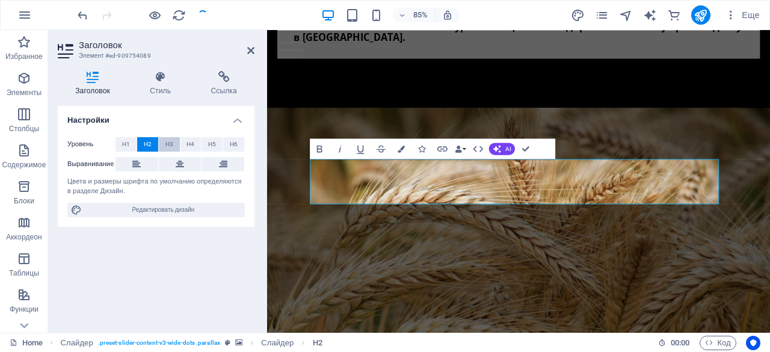
click at [174, 144] on button "H3" at bounding box center [169, 144] width 21 height 14
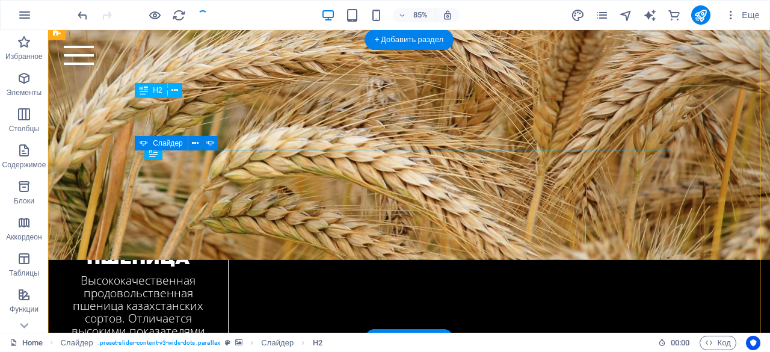
scroll to position [2345, 0]
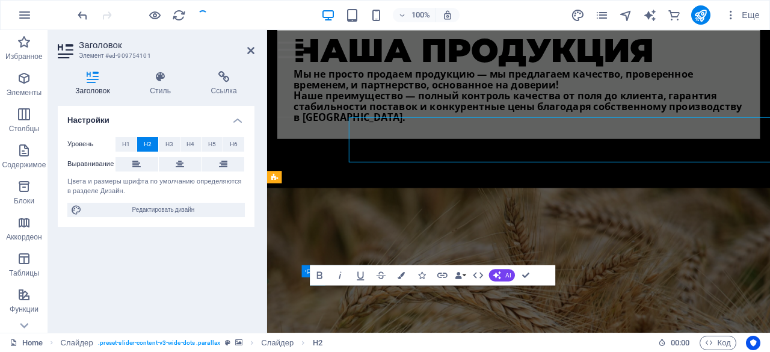
scroll to position [2373, 0]
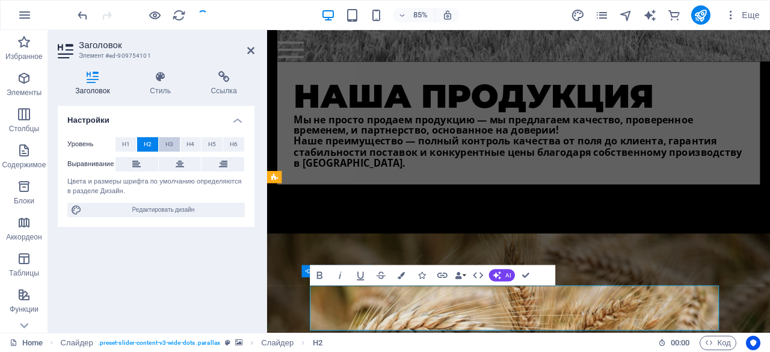
click at [166, 145] on span "H3" at bounding box center [170, 144] width 8 height 14
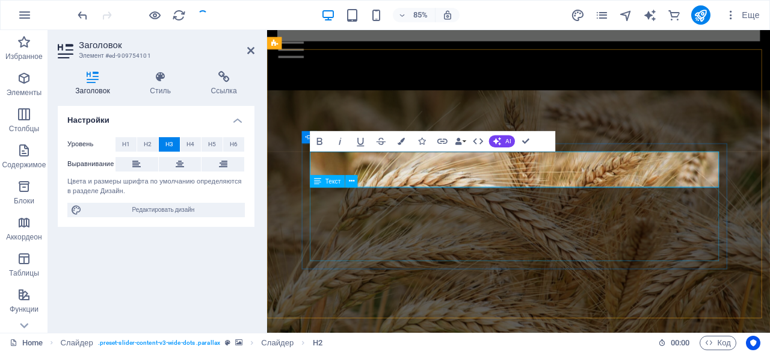
scroll to position [2548, 0]
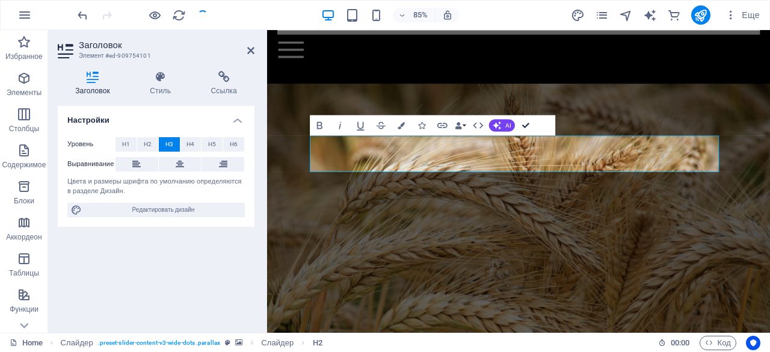
drag, startPoint x: 522, startPoint y: 123, endPoint x: 419, endPoint y: 101, distance: 105.9
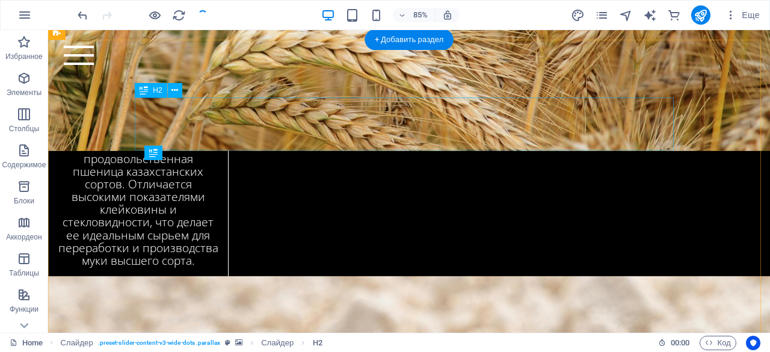
scroll to position [2345, 0]
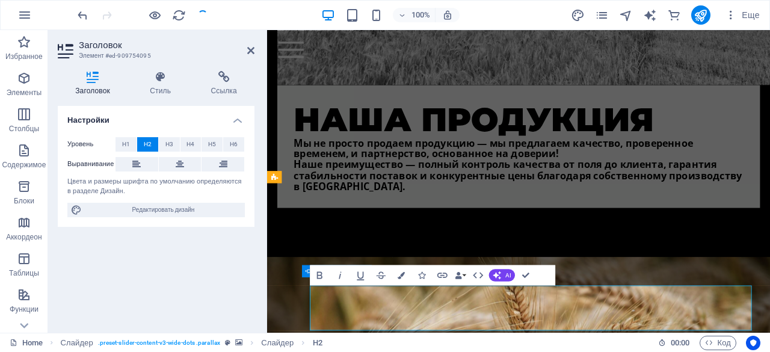
scroll to position [2373, 0]
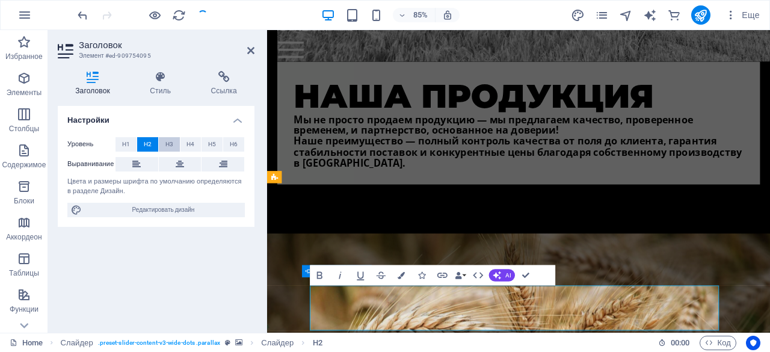
click at [168, 145] on span "H3" at bounding box center [170, 144] width 8 height 14
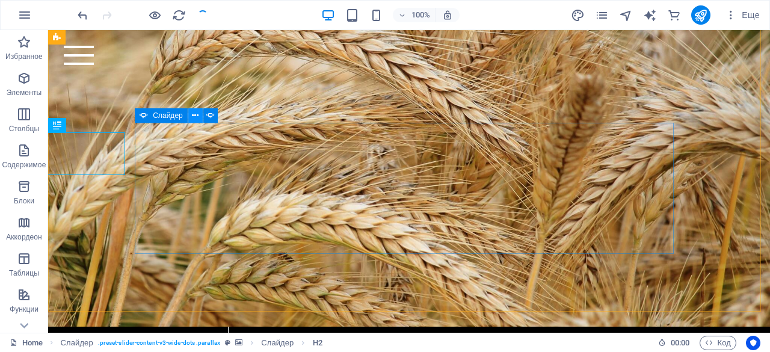
click at [194, 114] on icon at bounding box center [195, 116] width 7 height 13
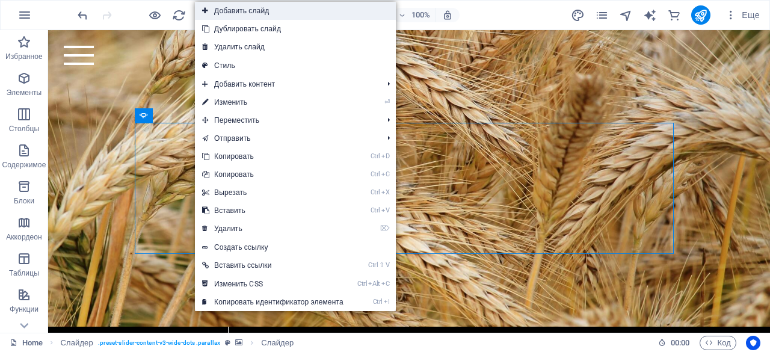
click at [252, 13] on link "Добавить слайд" at bounding box center [295, 11] width 201 height 18
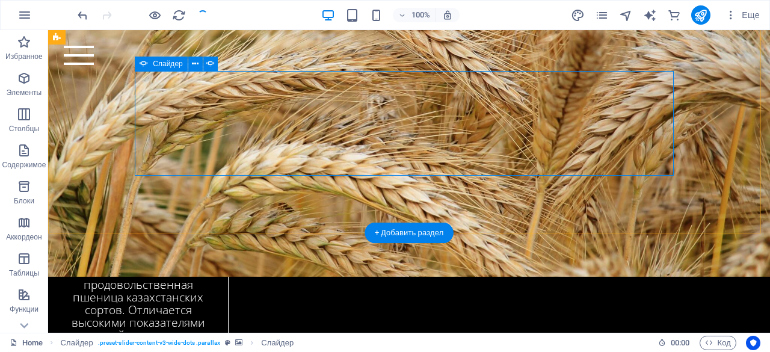
scroll to position [2422, 0]
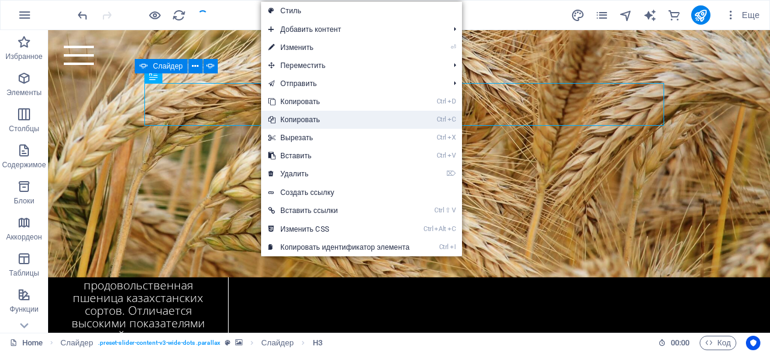
click at [309, 115] on link "Ctrl C Копировать" at bounding box center [339, 120] width 156 height 18
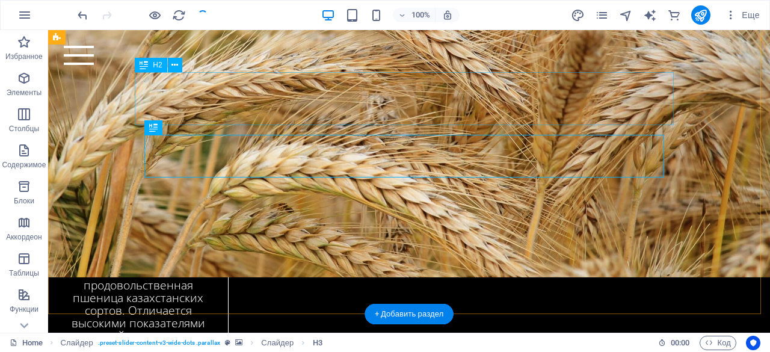
scroll to position [2368, 0]
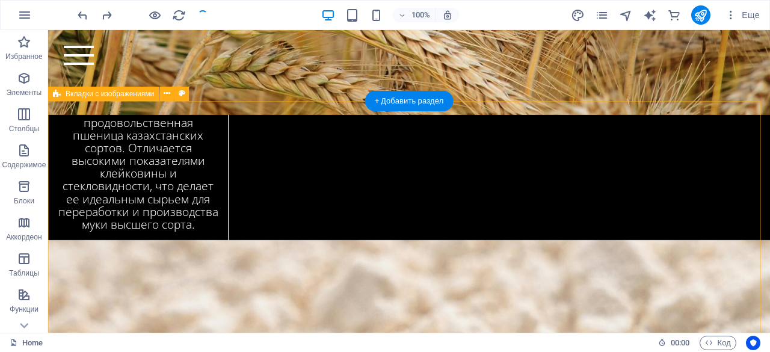
scroll to position [2583, 0]
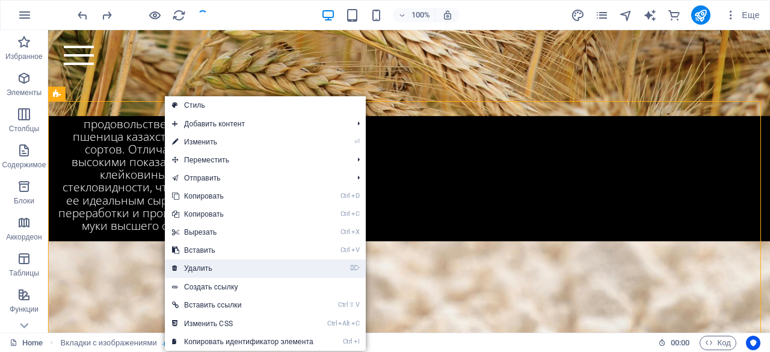
click at [199, 265] on link "⌦ Удалить" at bounding box center [243, 268] width 156 height 18
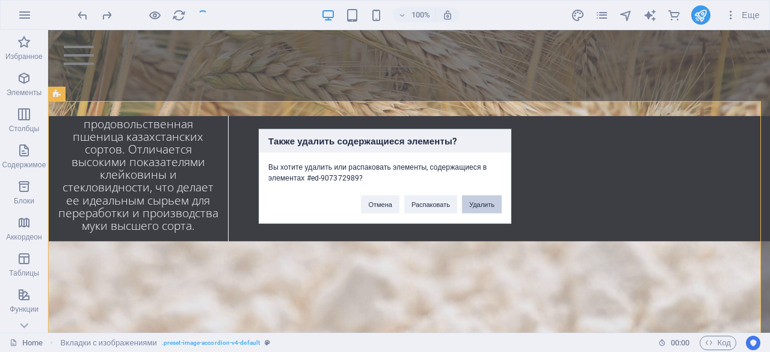
click at [478, 204] on button "Удалить" at bounding box center [482, 204] width 40 height 18
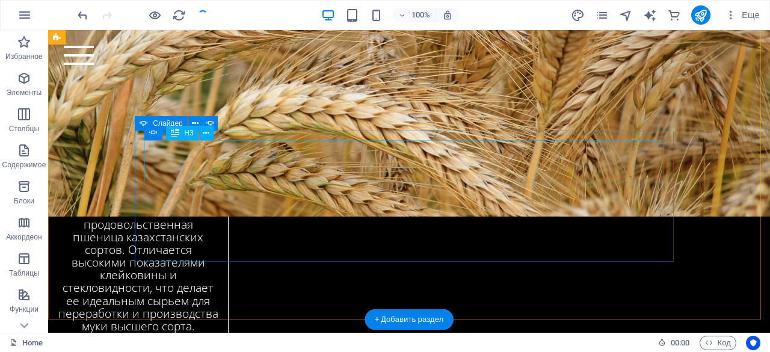
scroll to position [2365, 0]
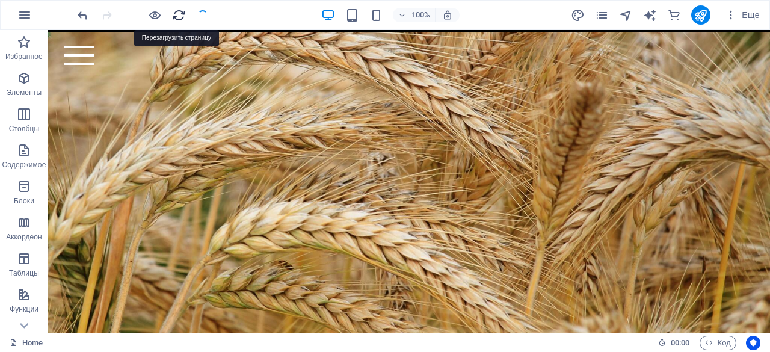
click at [174, 16] on icon "reload" at bounding box center [179, 15] width 14 height 14
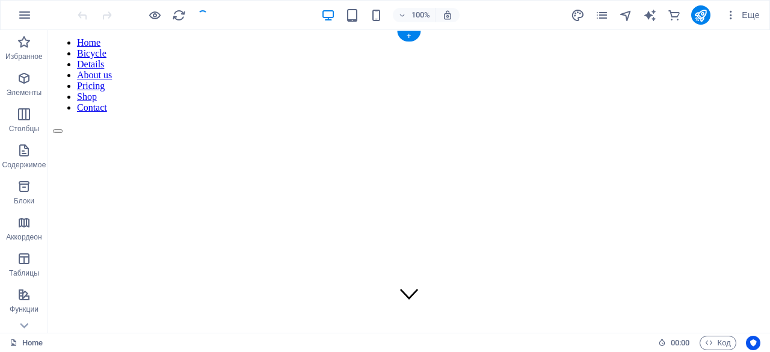
scroll to position [0, 0]
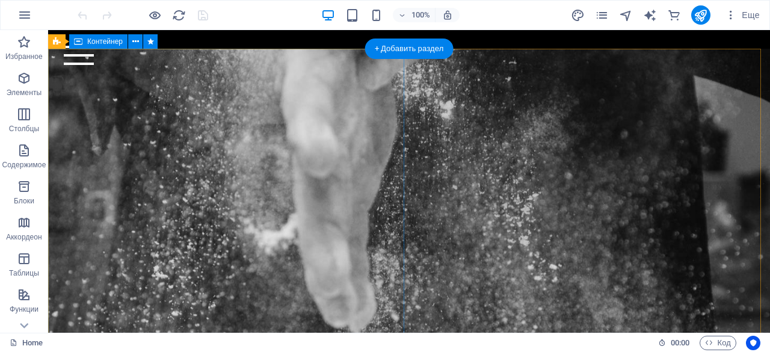
scroll to position [344, 0]
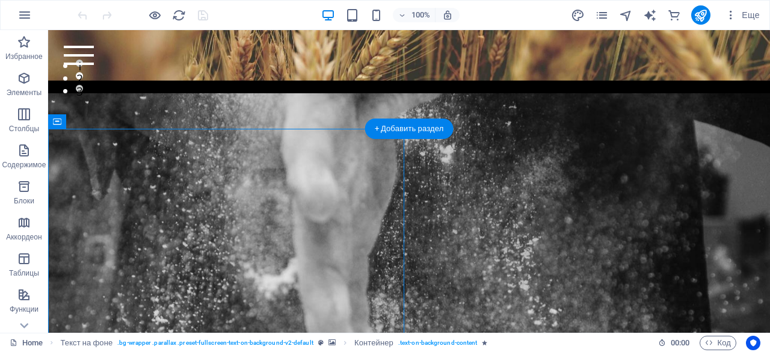
scroll to position [252, 0]
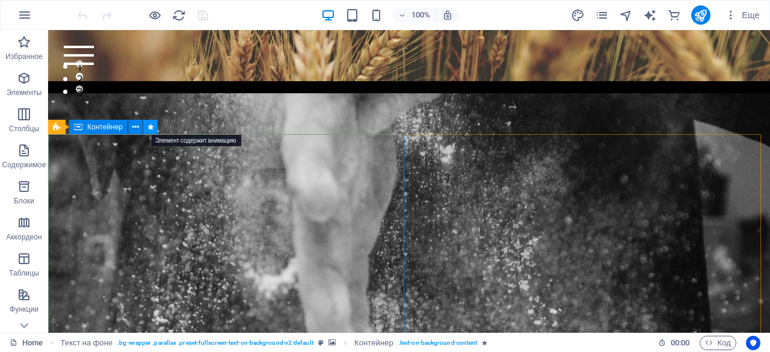
click at [154, 131] on button at bounding box center [150, 127] width 14 height 14
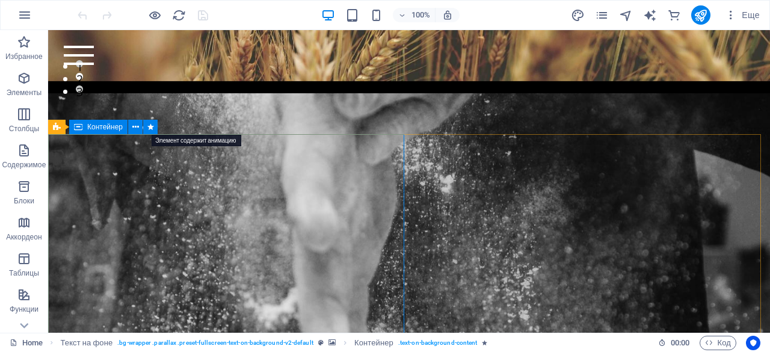
select select "move-left-to-right"
select select "s"
select select "scroll"
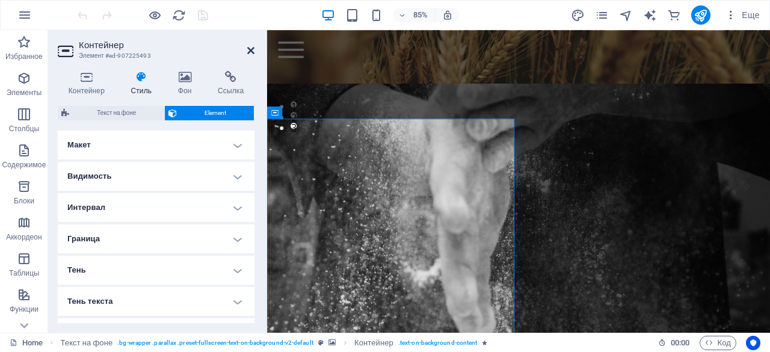
click at [249, 53] on icon at bounding box center [250, 51] width 7 height 10
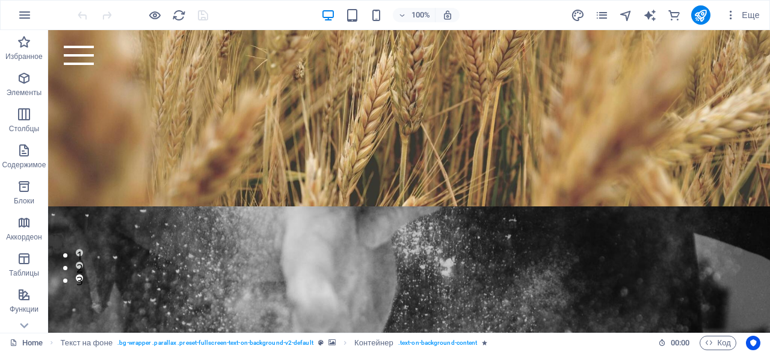
scroll to position [0, 0]
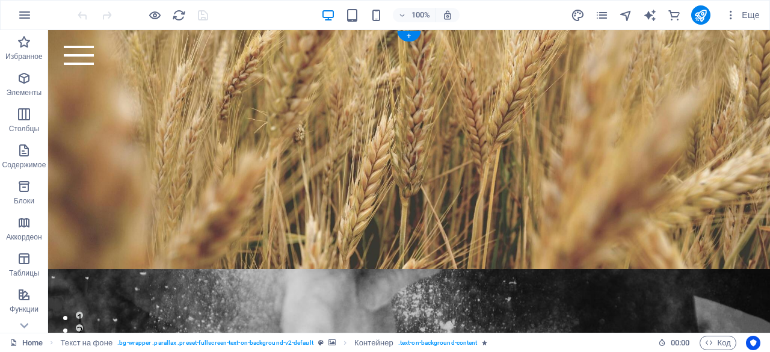
click at [280, 104] on figure at bounding box center [409, 248] width 722 height 335
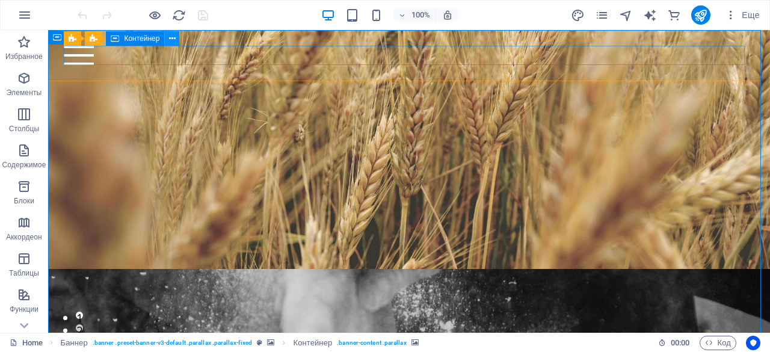
click at [172, 294] on icon at bounding box center [373, 300] width 691 height 13
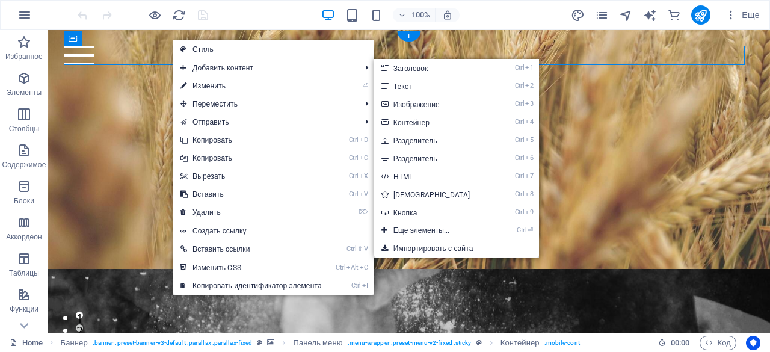
click at [565, 105] on figure at bounding box center [409, 248] width 722 height 335
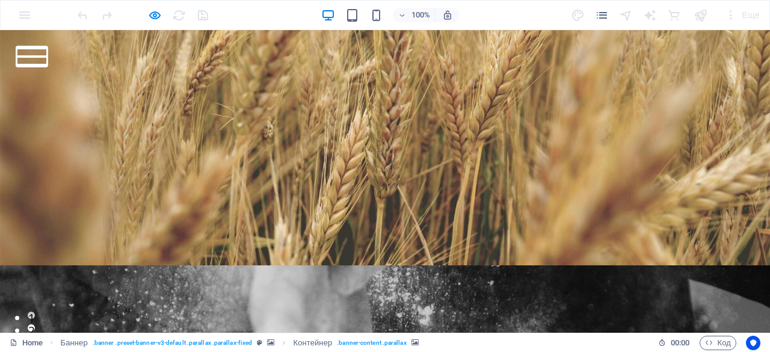
click at [47, 57] on button at bounding box center [32, 56] width 30 height 2
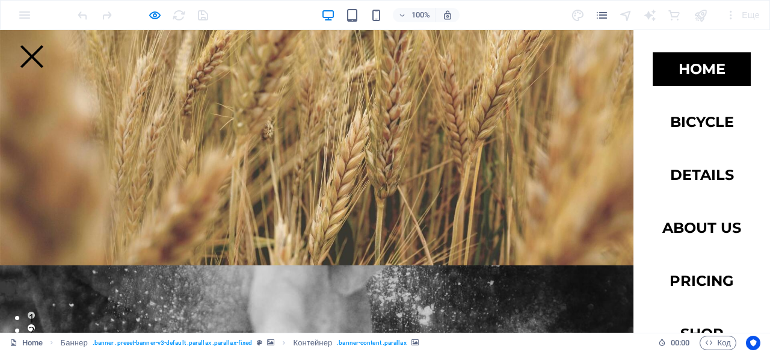
click at [47, 55] on div at bounding box center [32, 56] width 30 height 19
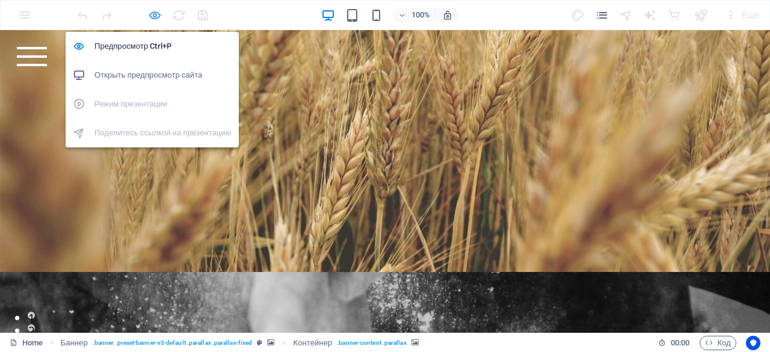
click at [0, 0] on icon "button" at bounding box center [0, 0] width 0 height 0
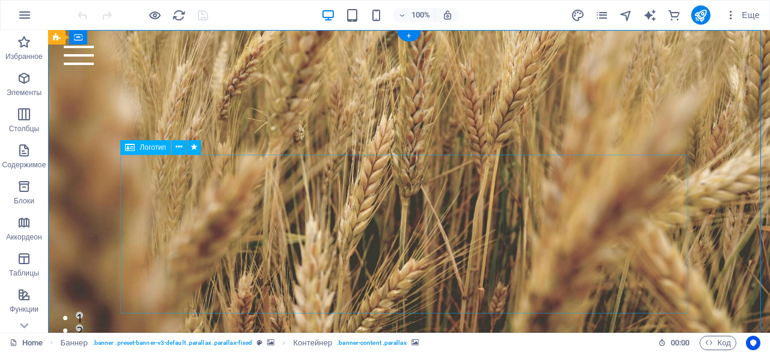
click at [0, 0] on button at bounding box center [0, 0] width 0 height 0
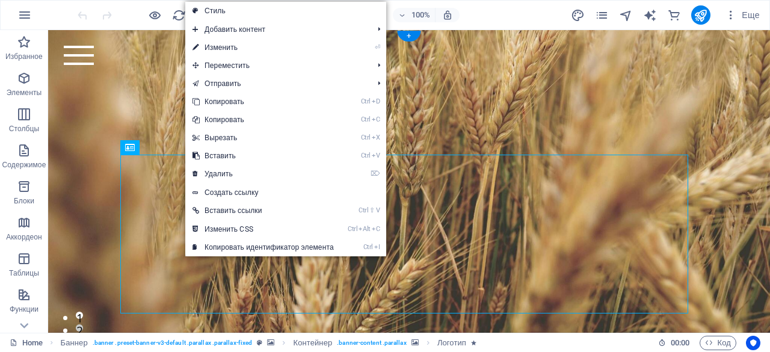
click at [160, 85] on figure at bounding box center [409, 248] width 722 height 335
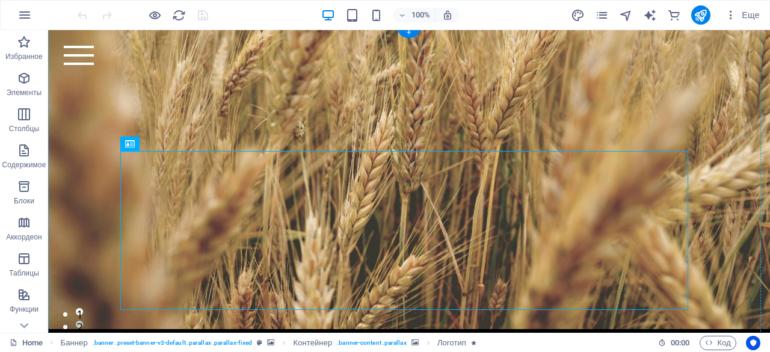
drag, startPoint x: 222, startPoint y: 199, endPoint x: 228, endPoint y: 123, distance: 76.7
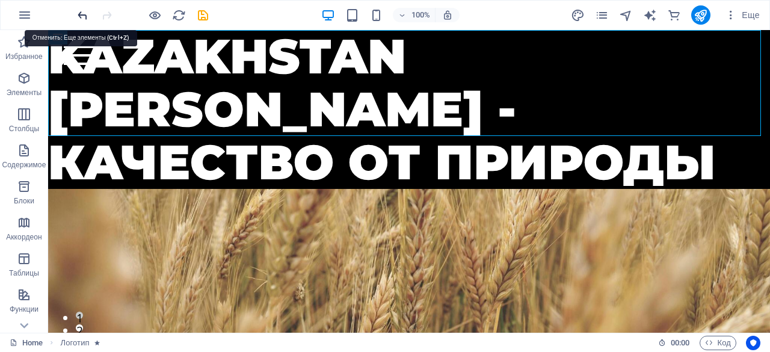
click at [83, 16] on icon "undo" at bounding box center [83, 15] width 14 height 14
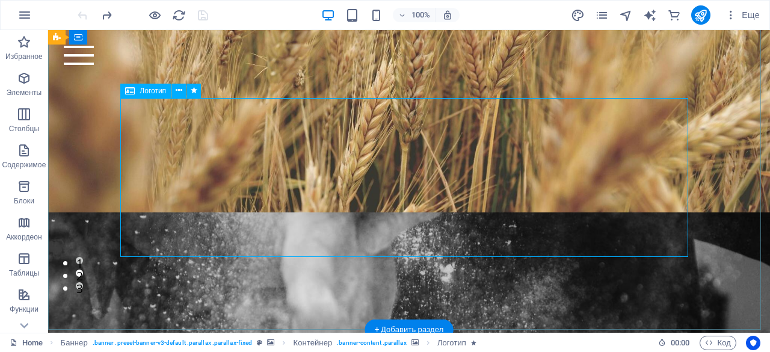
scroll to position [58, 0]
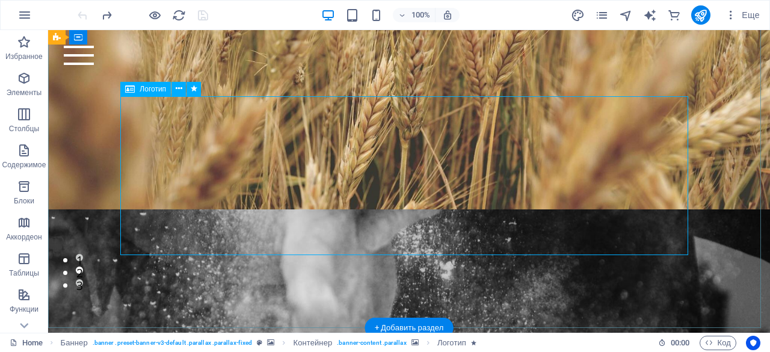
select select "px"
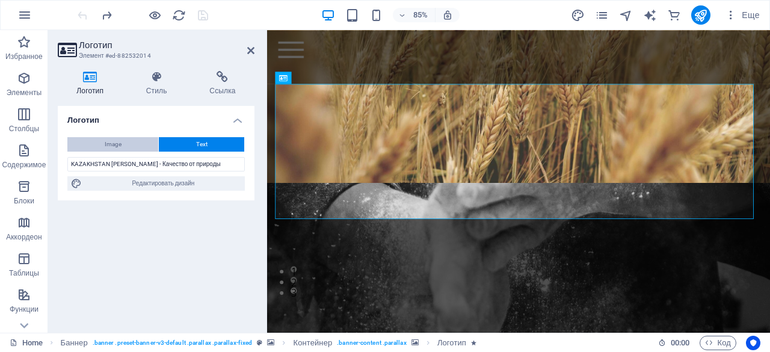
click at [128, 140] on button "Image" at bounding box center [112, 144] width 91 height 14
select select "DISABLED_OPTION_VALUE"
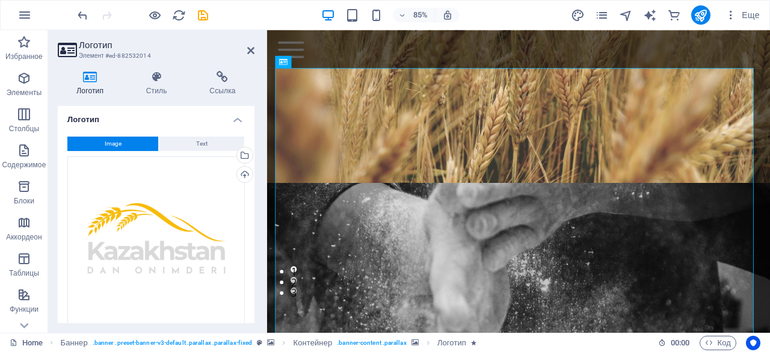
scroll to position [0, 0]
click at [183, 142] on button "Text" at bounding box center [201, 144] width 85 height 14
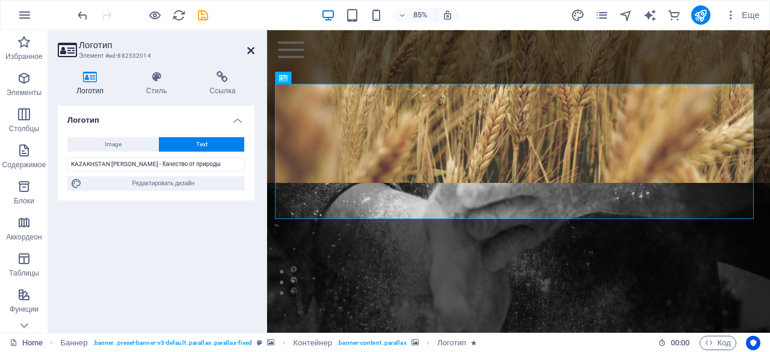
click at [248, 49] on icon at bounding box center [250, 51] width 7 height 10
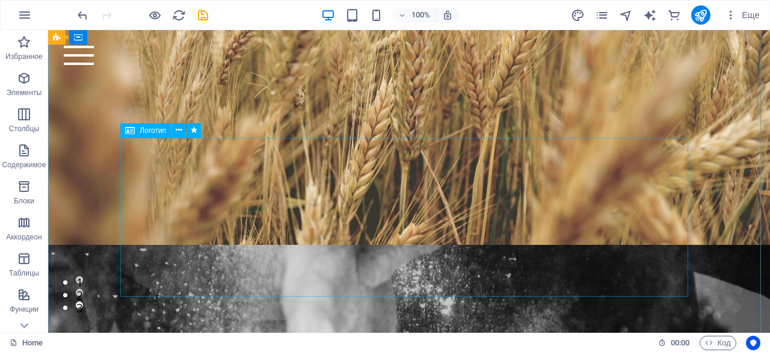
scroll to position [6, 0]
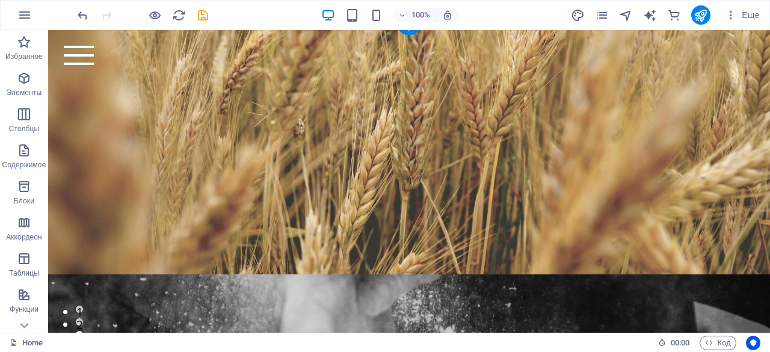
click at [218, 114] on figure at bounding box center [409, 245] width 722 height 335
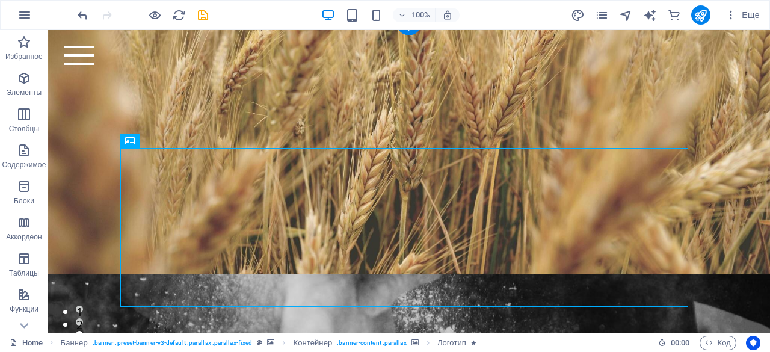
click at [246, 103] on figure at bounding box center [409, 245] width 722 height 335
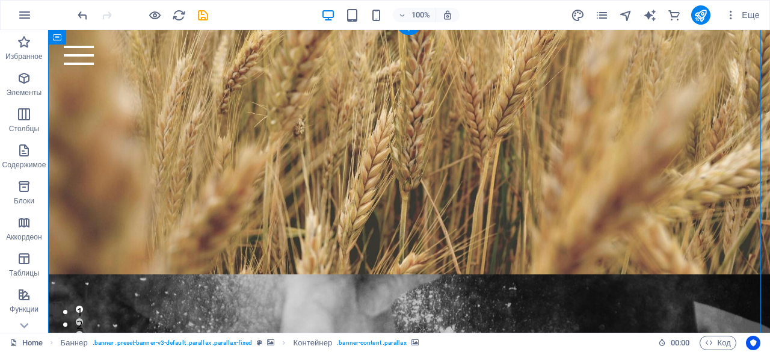
click at [246, 103] on figure at bounding box center [409, 245] width 722 height 335
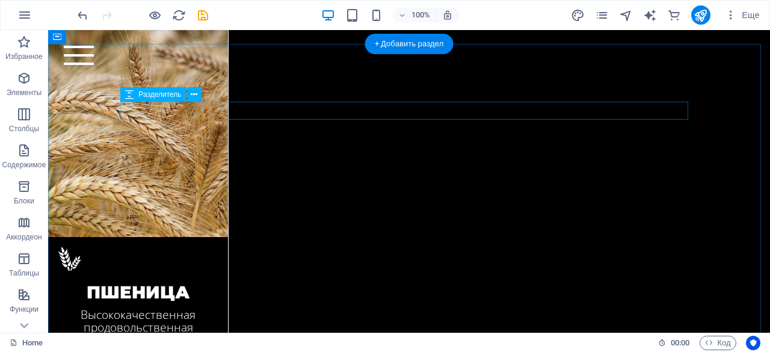
scroll to position [2321, 0]
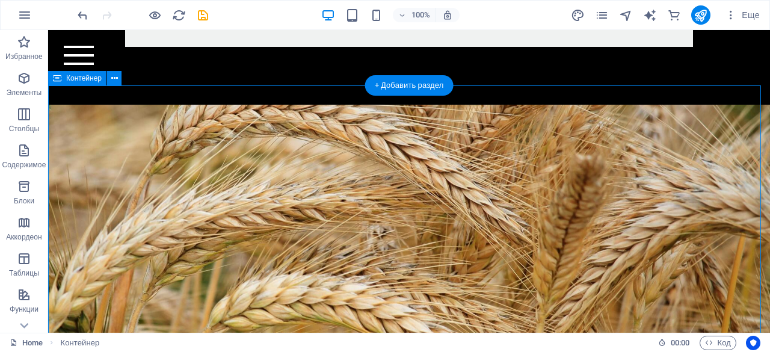
scroll to position [2286, 0]
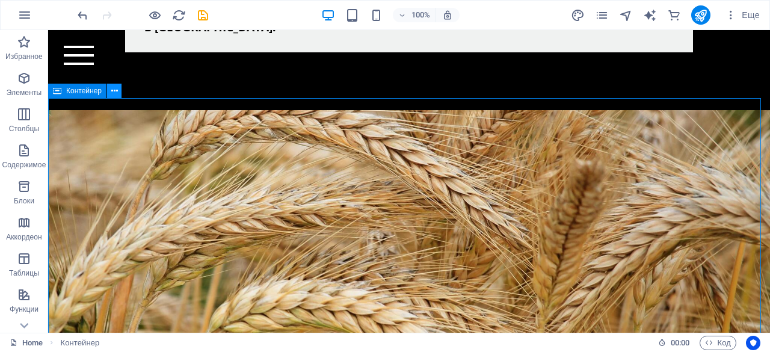
click at [117, 92] on icon at bounding box center [114, 91] width 7 height 13
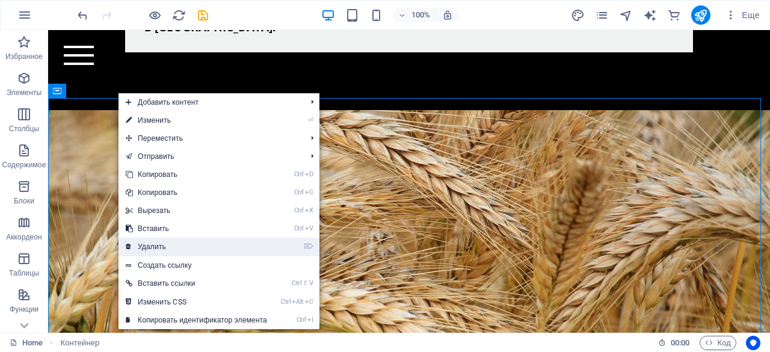
click at [147, 241] on link "⌦ Удалить" at bounding box center [197, 247] width 156 height 18
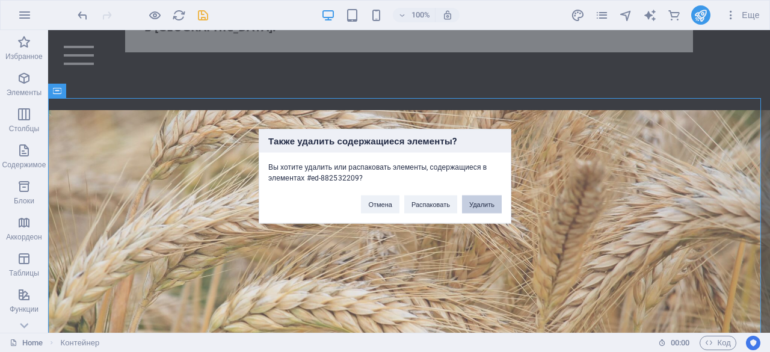
click at [483, 204] on button "Удалить" at bounding box center [482, 204] width 40 height 18
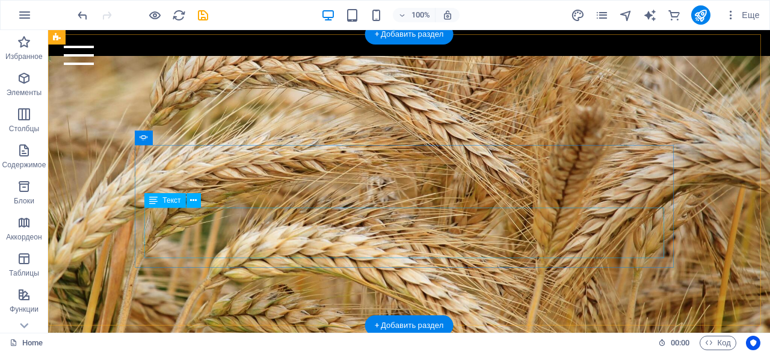
scroll to position [2336, 0]
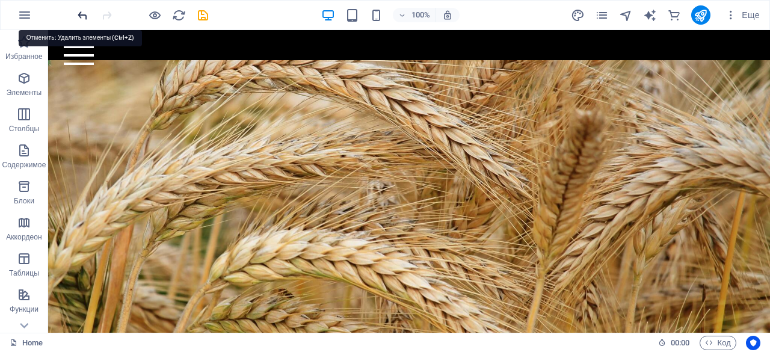
click at [78, 14] on icon "undo" at bounding box center [83, 15] width 14 height 14
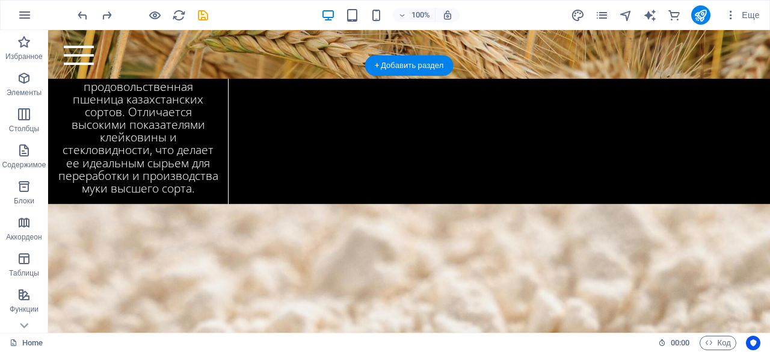
scroll to position [2643, 0]
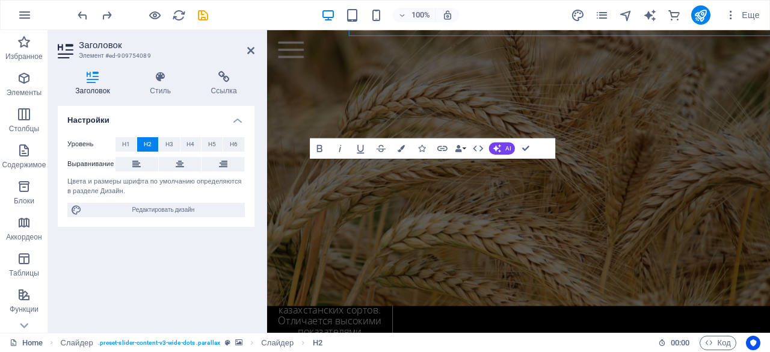
scroll to position [2841, 0]
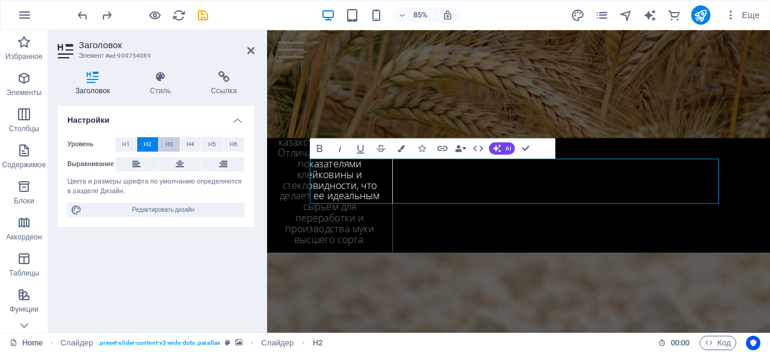
click at [166, 141] on span "H3" at bounding box center [170, 144] width 8 height 14
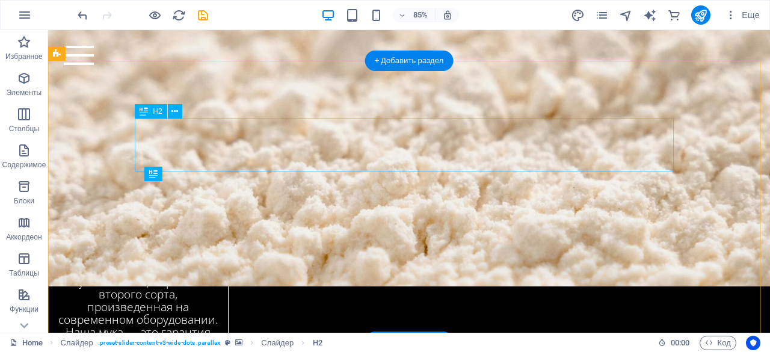
scroll to position [2643, 0]
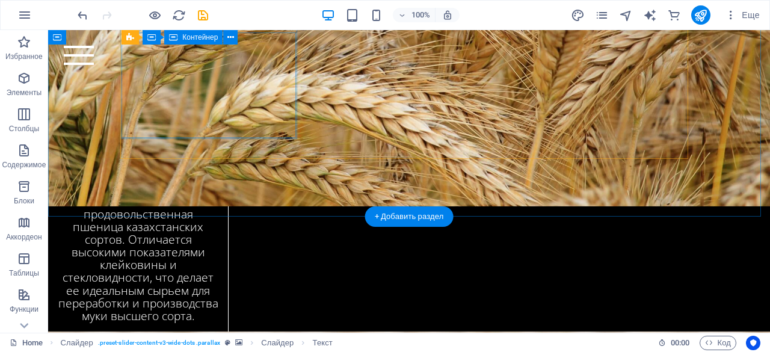
scroll to position [2486, 0]
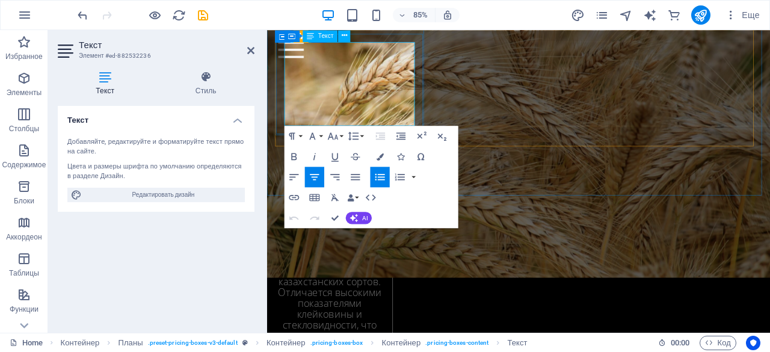
copy li "Производителем является ТОО Производственная компания "Казакстан Дан Онимдери" …"
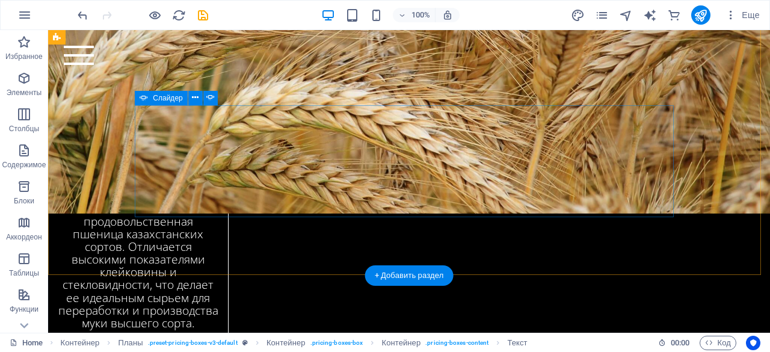
scroll to position [2720, 0]
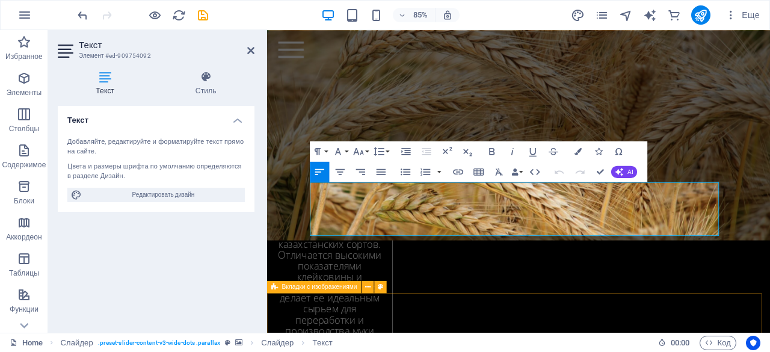
scroll to position [2859, 0]
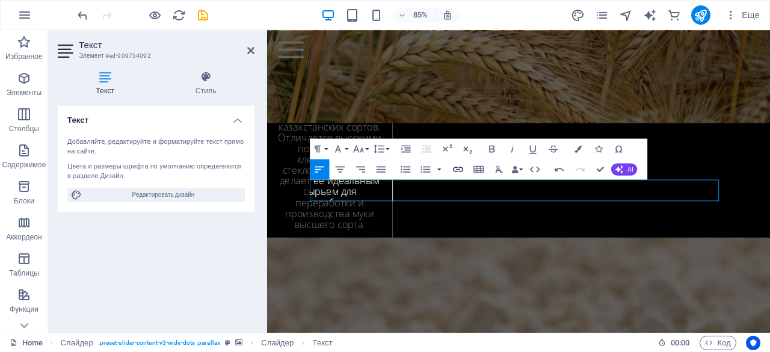
scroll to position [1708, 2]
drag, startPoint x: 659, startPoint y: 215, endPoint x: 791, endPoint y: 217, distance: 132.4
click at [487, 150] on icon "button" at bounding box center [492, 149] width 12 height 12
click at [388, 152] on button "Line Height" at bounding box center [380, 148] width 19 height 20
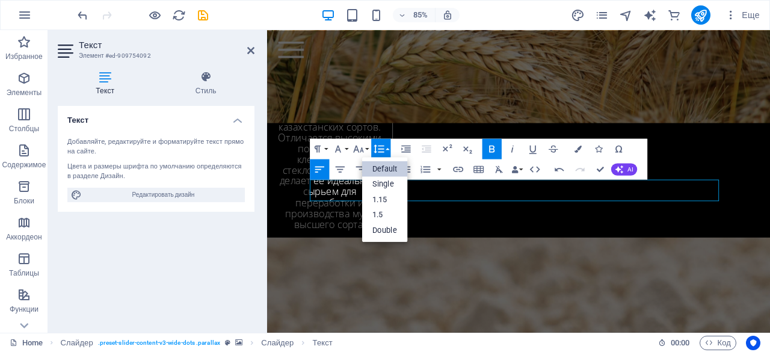
scroll to position [0, 0]
click at [385, 214] on link "1.5" at bounding box center [385, 215] width 46 height 16
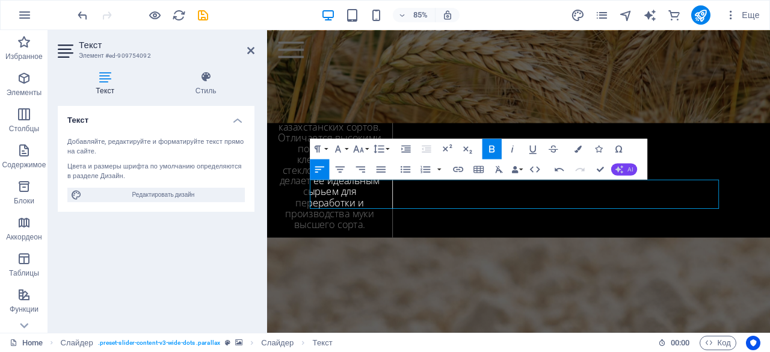
click at [631, 172] on span "AI" at bounding box center [630, 169] width 5 height 6
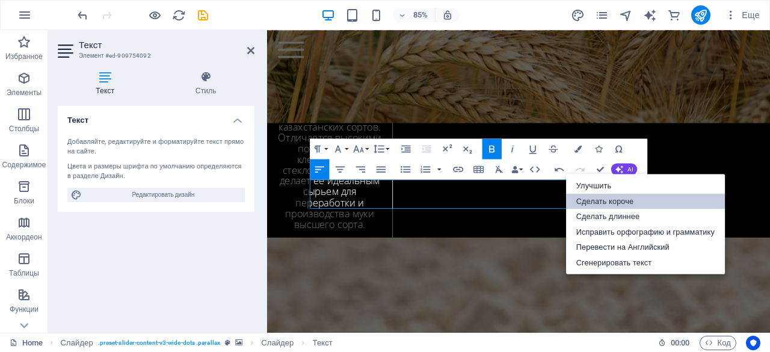
click at [624, 198] on link "Сделать короче" at bounding box center [645, 201] width 159 height 16
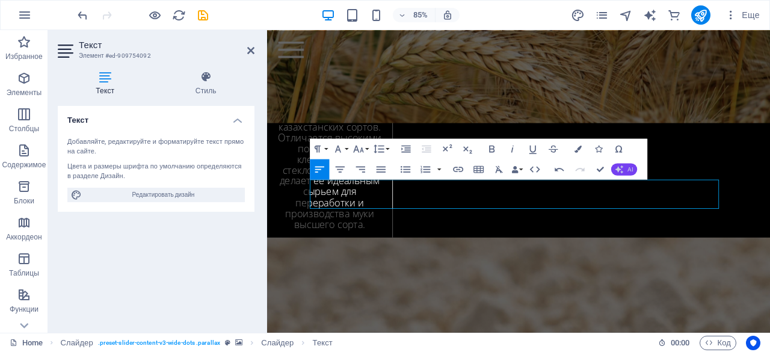
click at [627, 173] on button "AI" at bounding box center [624, 169] width 26 height 12
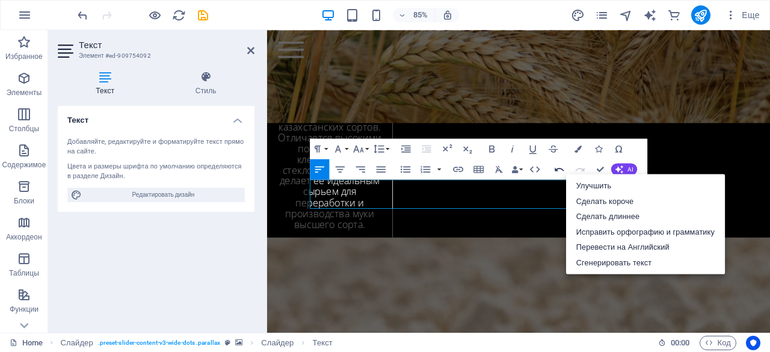
click at [557, 169] on icon "button" at bounding box center [560, 169] width 9 height 4
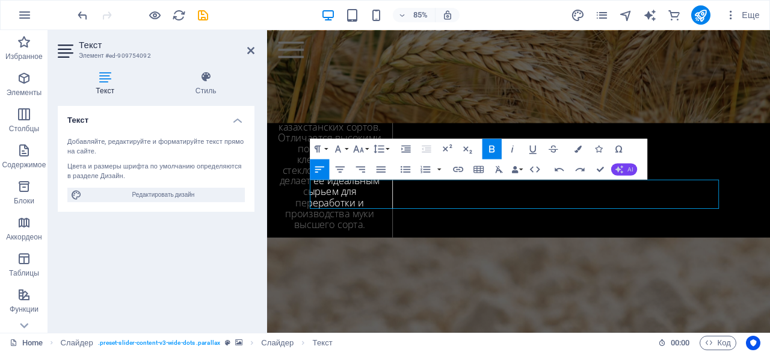
click at [625, 167] on button "AI" at bounding box center [624, 169] width 26 height 12
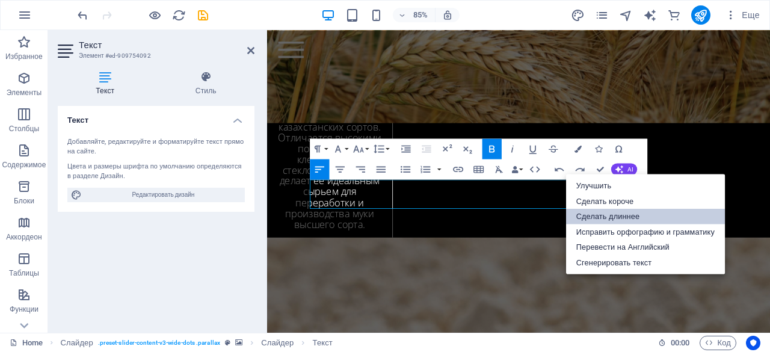
click at [620, 212] on link "Сделать длиннее" at bounding box center [645, 217] width 159 height 16
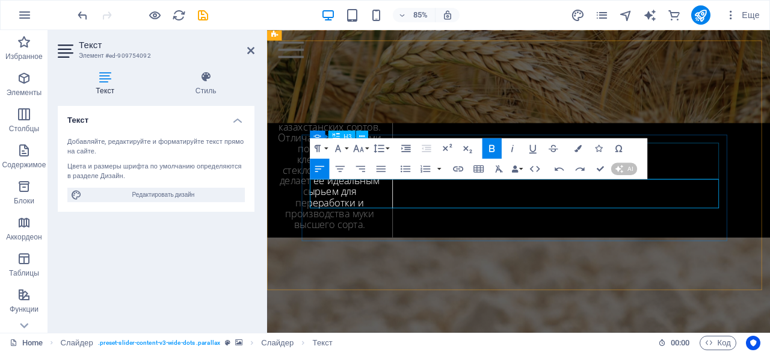
scroll to position [2864, 0]
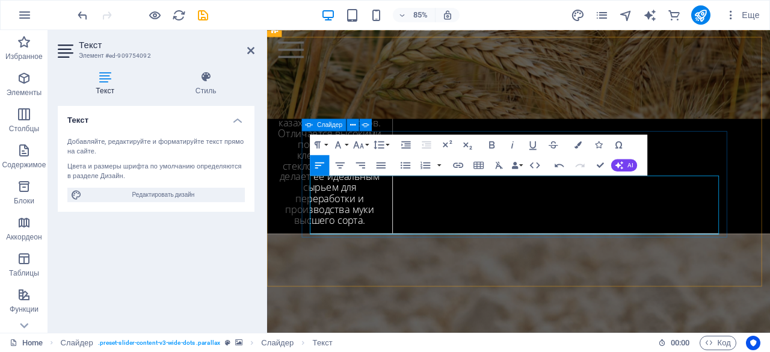
drag, startPoint x: 595, startPoint y: 258, endPoint x: 309, endPoint y: 212, distance: 288.9
click at [496, 144] on icon "button" at bounding box center [492, 144] width 12 height 12
click at [390, 149] on button "Line Height" at bounding box center [380, 144] width 19 height 20
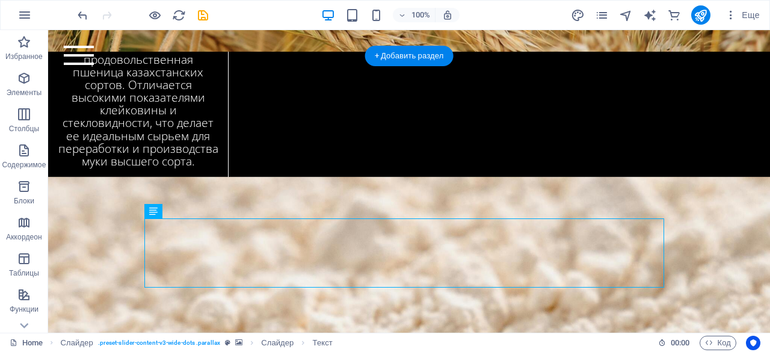
scroll to position [2648, 0]
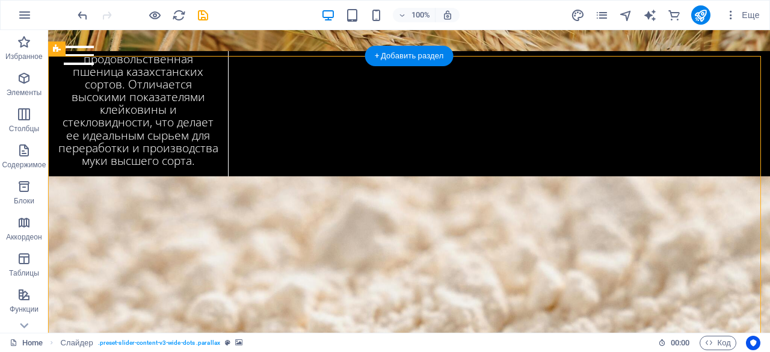
select select "region"
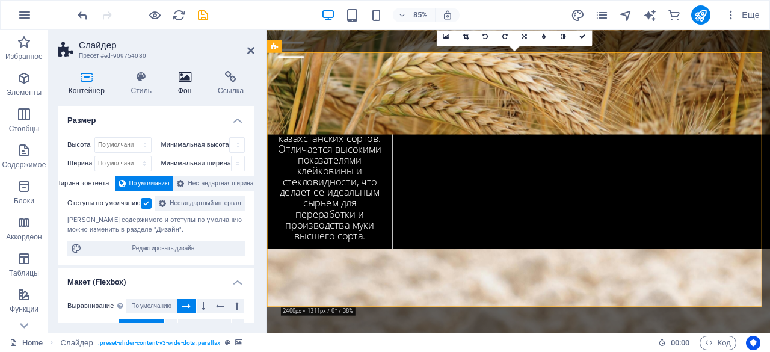
click at [185, 89] on h4 "Фон" at bounding box center [187, 83] width 40 height 25
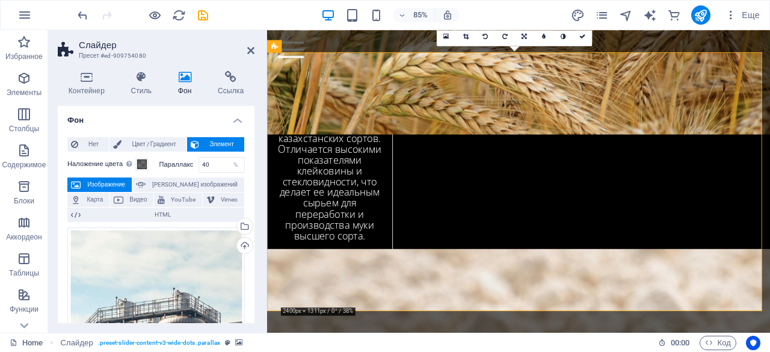
click at [246, 53] on header "Слайдер Пресет #ed-909754080" at bounding box center [156, 45] width 197 height 31
click at [250, 52] on icon at bounding box center [250, 51] width 7 height 10
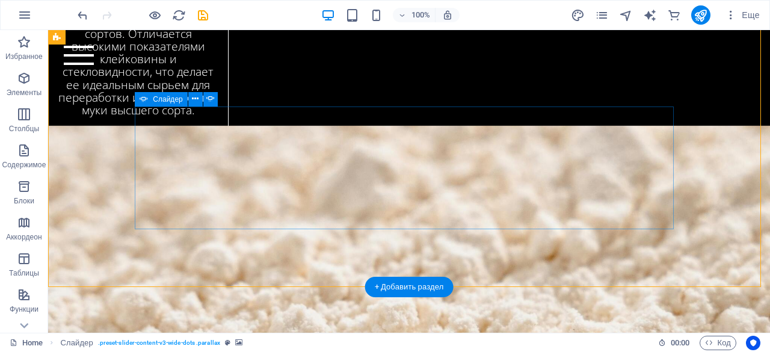
scroll to position [2708, 0]
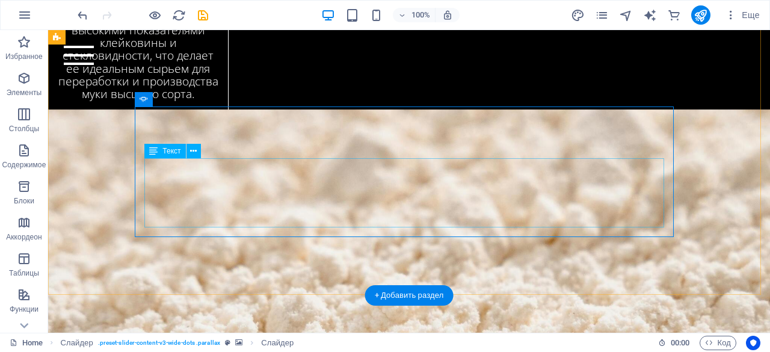
scroll to position [2717, 0]
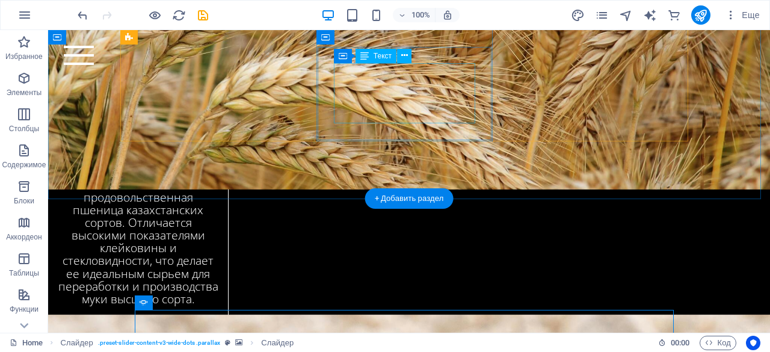
scroll to position [2427, 0]
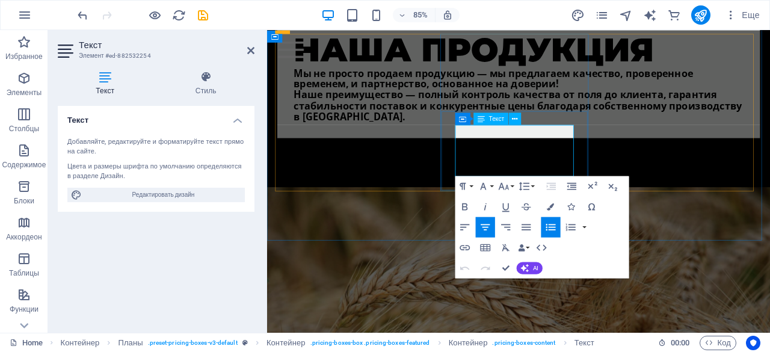
scroll to position [2624, 0]
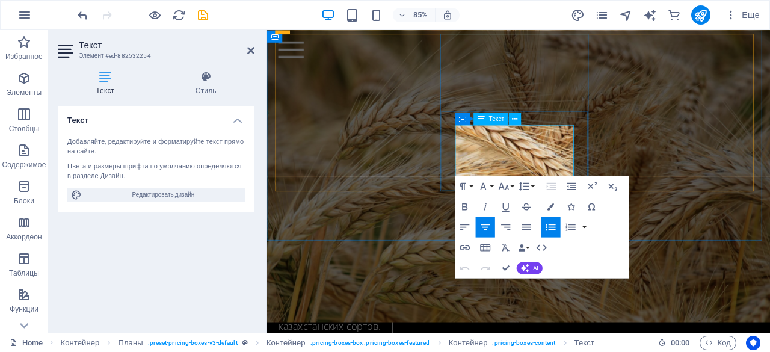
copy li "Мы строго следуем единым стандартам качества от поля до прилавка."
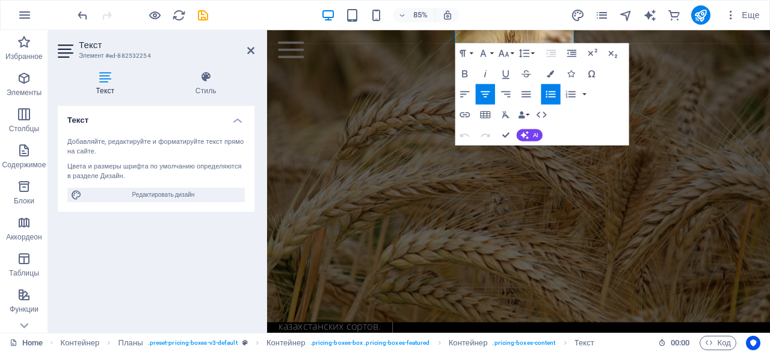
scroll to position [2781, 0]
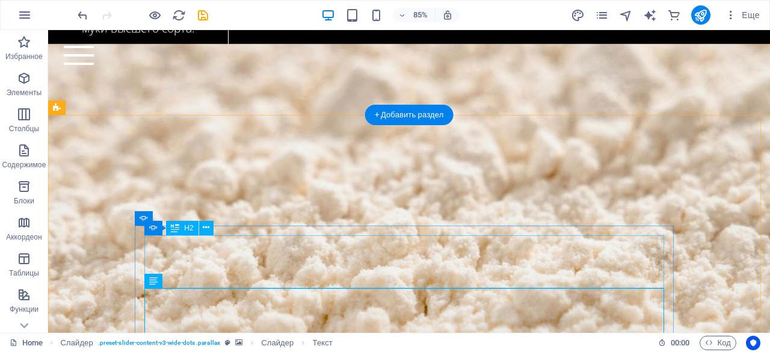
scroll to position [2589, 0]
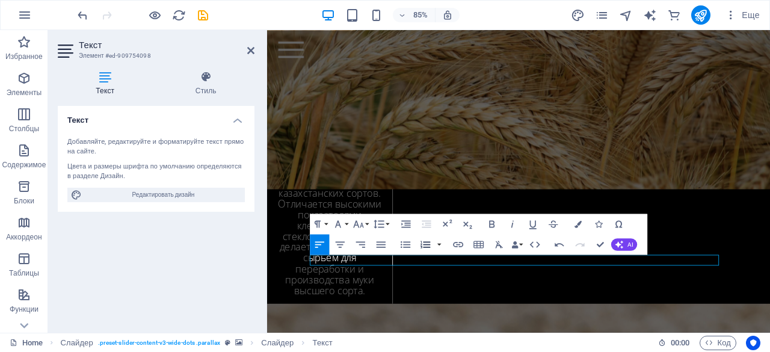
scroll to position [769, 2]
click at [490, 223] on icon "button" at bounding box center [491, 223] width 5 height 7
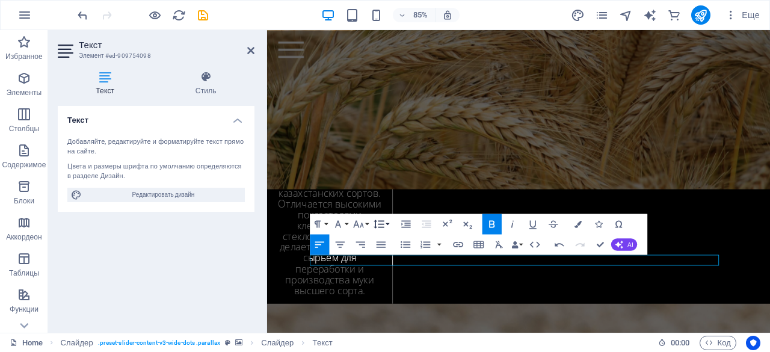
click at [382, 228] on icon "button" at bounding box center [379, 224] width 12 height 12
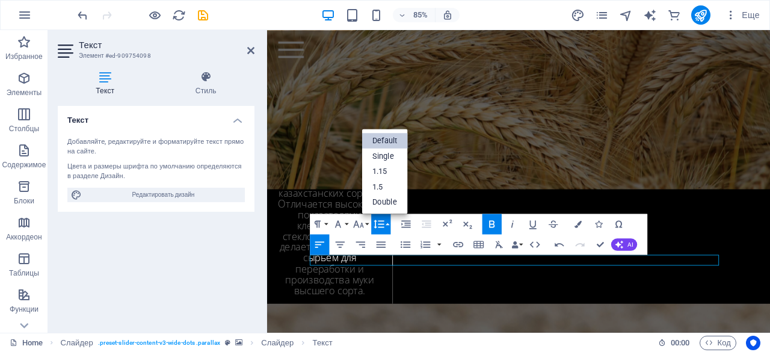
scroll to position [0, 0]
click at [395, 190] on link "1.5" at bounding box center [385, 187] width 46 height 16
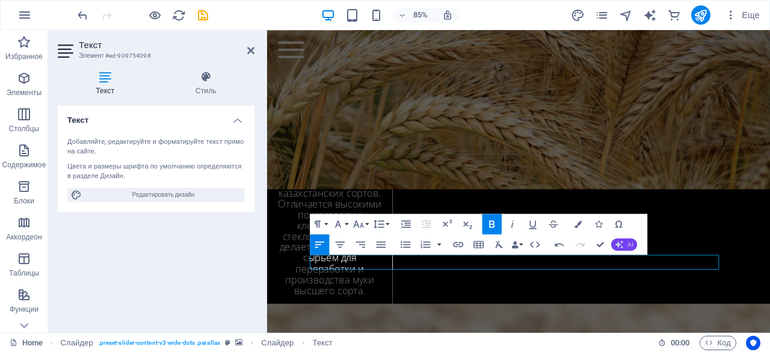
click at [631, 244] on span "AI" at bounding box center [630, 244] width 5 height 6
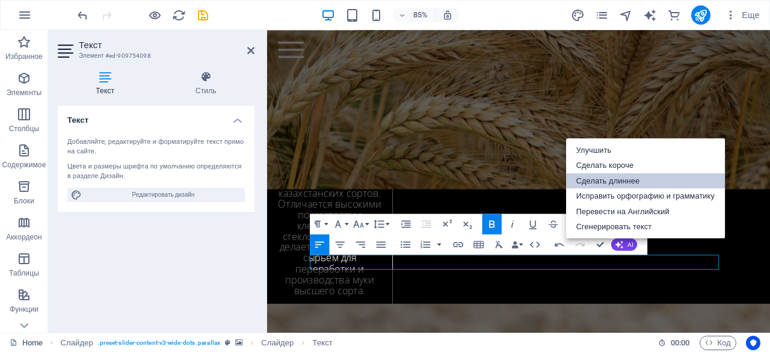
click at [624, 178] on link "Сделать длиннее" at bounding box center [645, 181] width 159 height 16
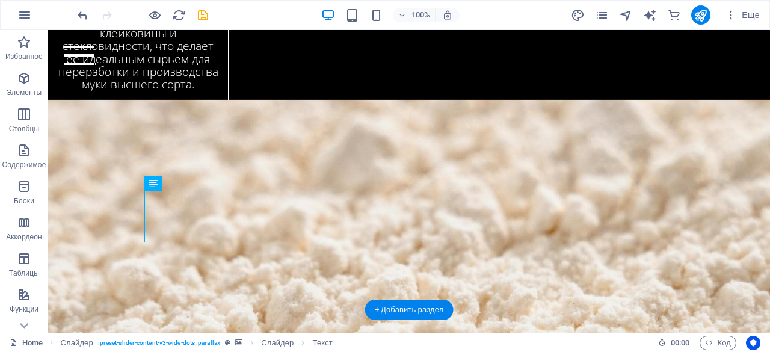
scroll to position [2738, 0]
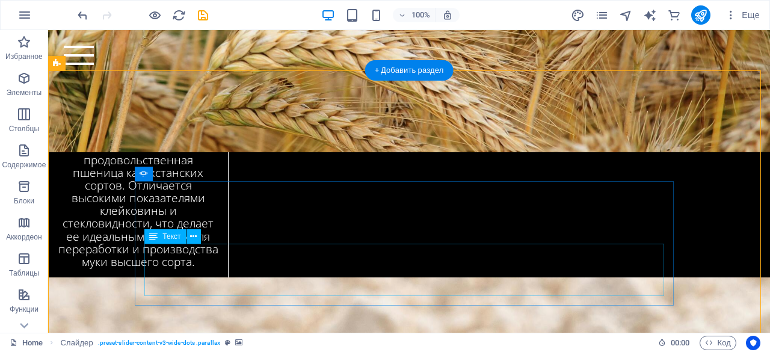
scroll to position [2676, 0]
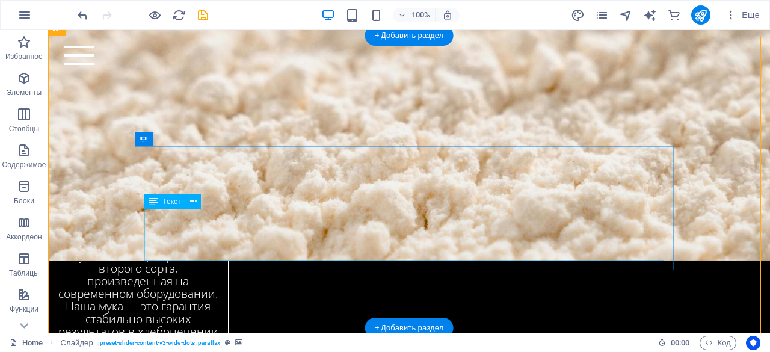
scroll to position [2669, 0]
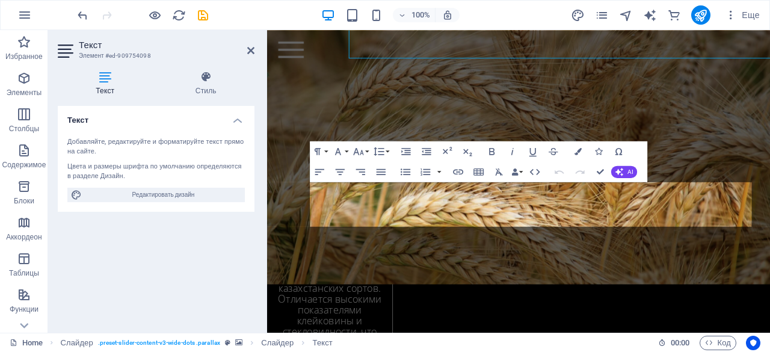
scroll to position [2866, 0]
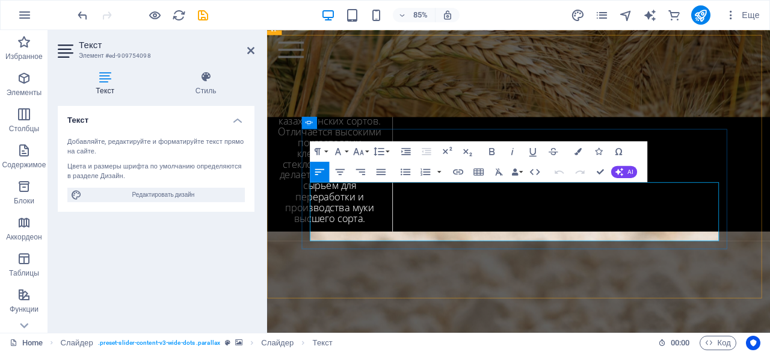
click at [495, 152] on icon "button" at bounding box center [492, 151] width 12 height 12
click at [391, 150] on button "Line Height" at bounding box center [380, 151] width 19 height 20
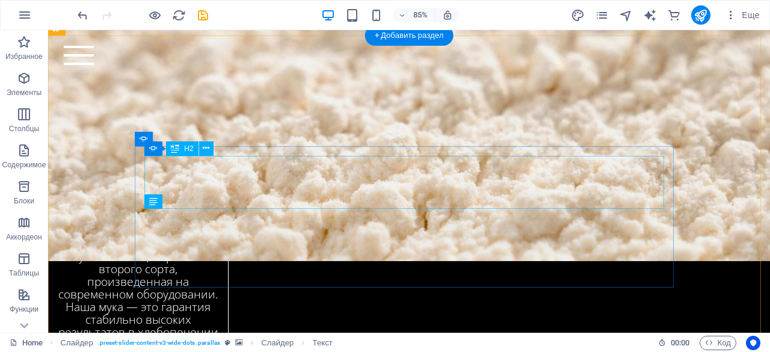
scroll to position [2669, 0]
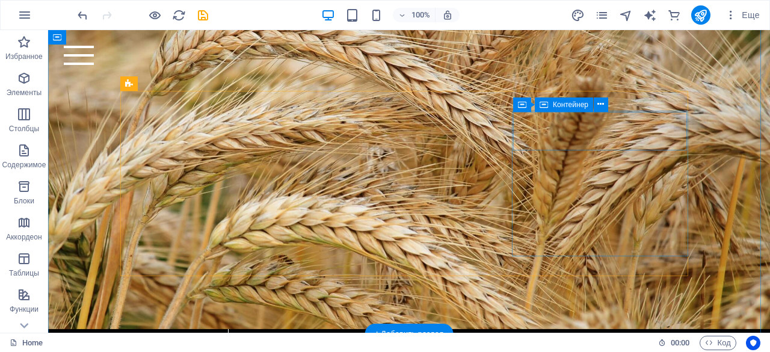
scroll to position [2370, 0]
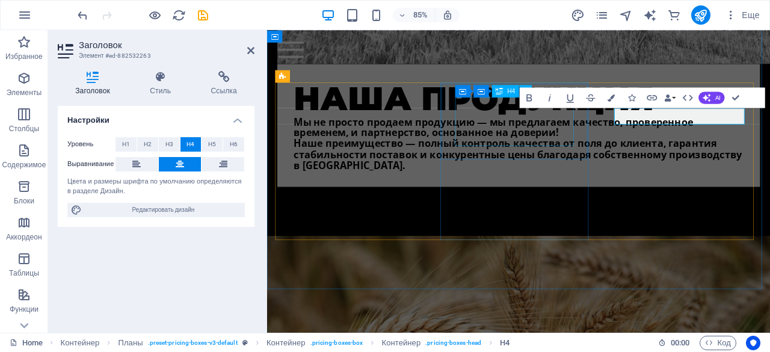
scroll to position [2567, 0]
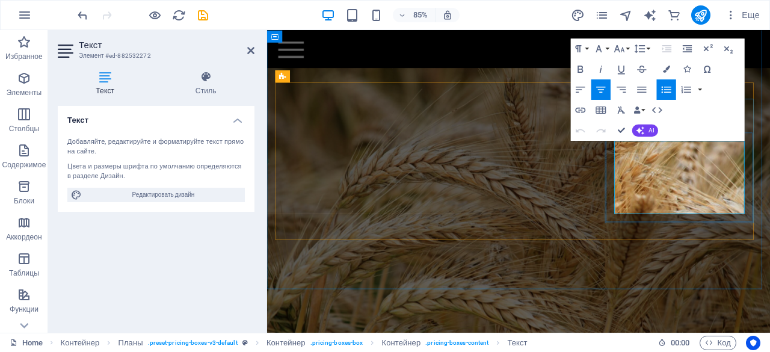
copy li "Отлаженная схема поставок и глубокое знание таможенных процедур позволяют нам д…"
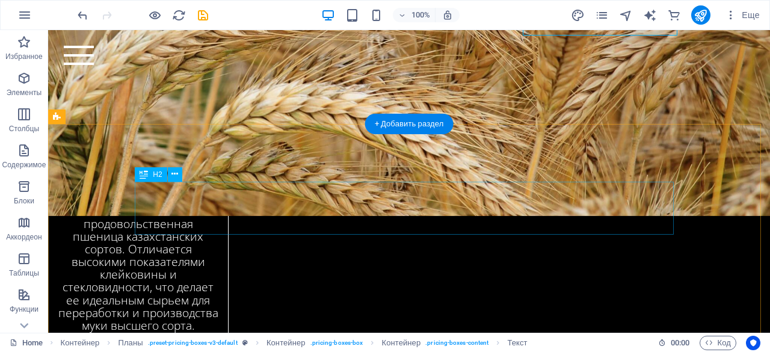
scroll to position [2617, 0]
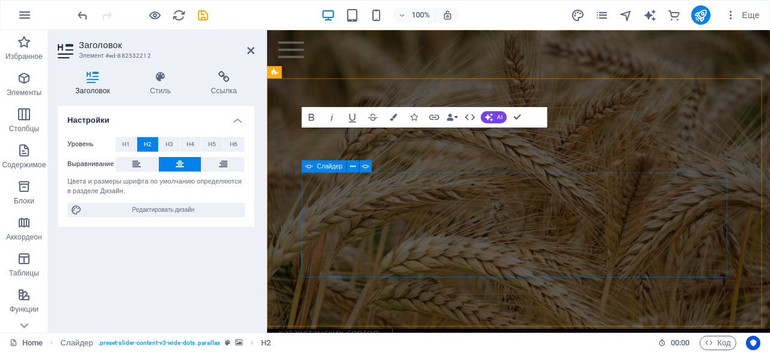
scroll to position [2814, 0]
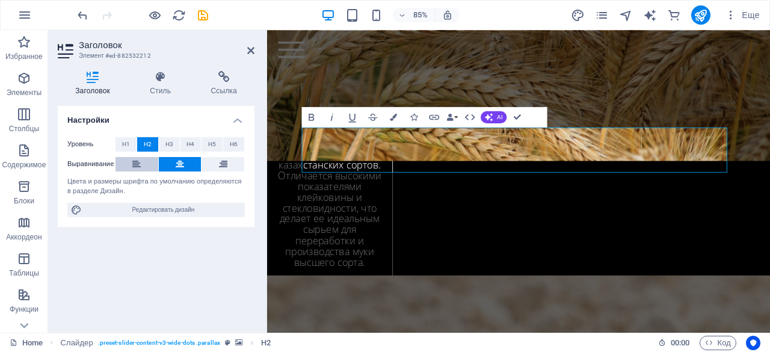
click at [131, 166] on button at bounding box center [137, 164] width 43 height 14
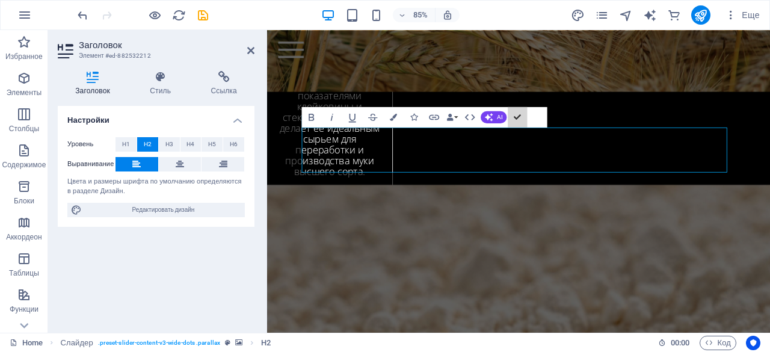
scroll to position [2617, 0]
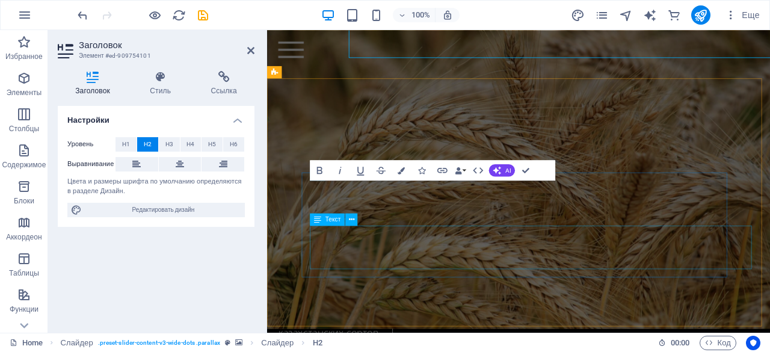
scroll to position [2814, 0]
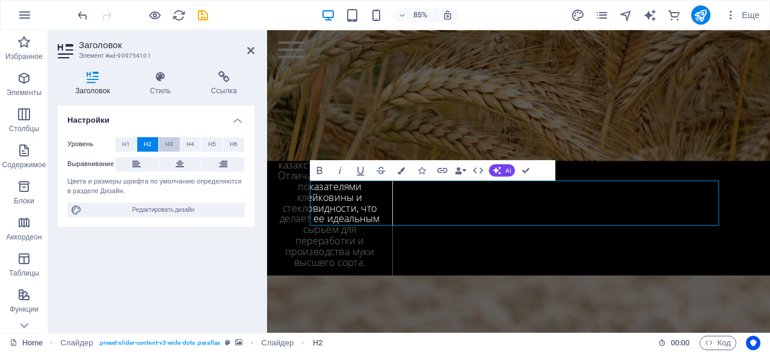
click at [169, 144] on span "H3" at bounding box center [170, 144] width 8 height 14
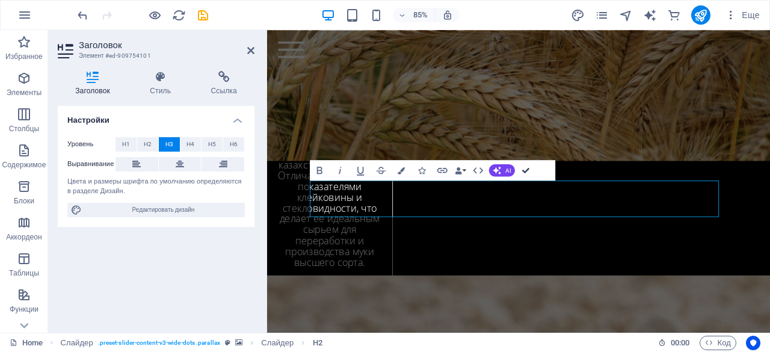
drag, startPoint x: 529, startPoint y: 169, endPoint x: 409, endPoint y: 150, distance: 121.2
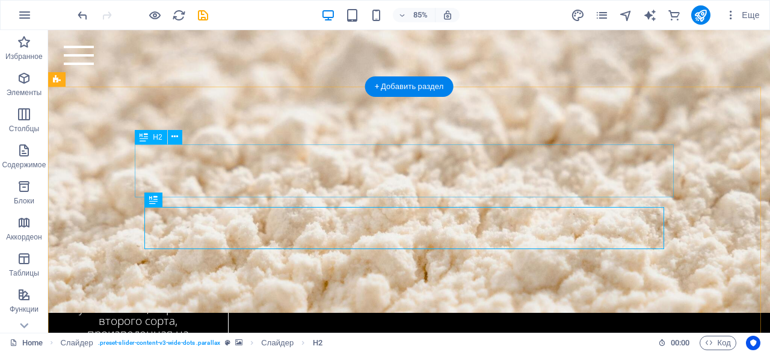
scroll to position [2617, 0]
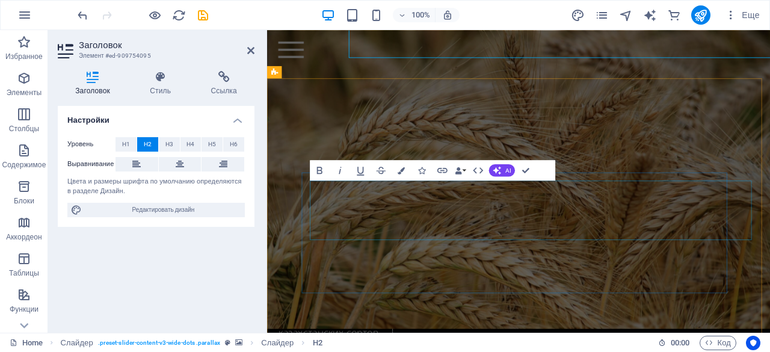
scroll to position [2814, 0]
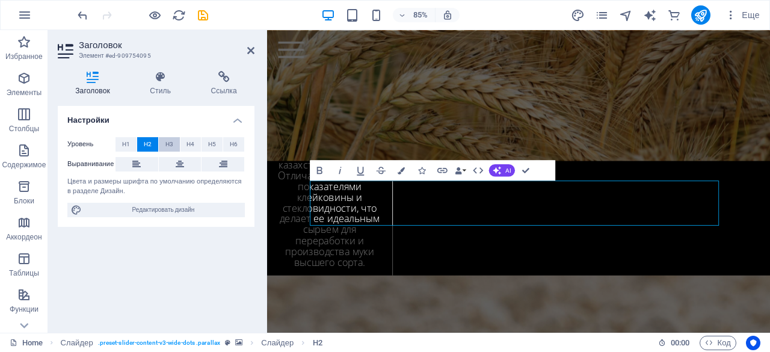
click at [174, 143] on button "H3" at bounding box center [169, 144] width 21 height 14
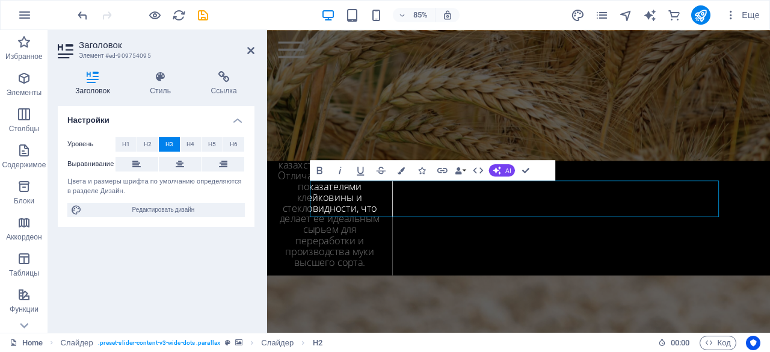
scroll to position [2617, 0]
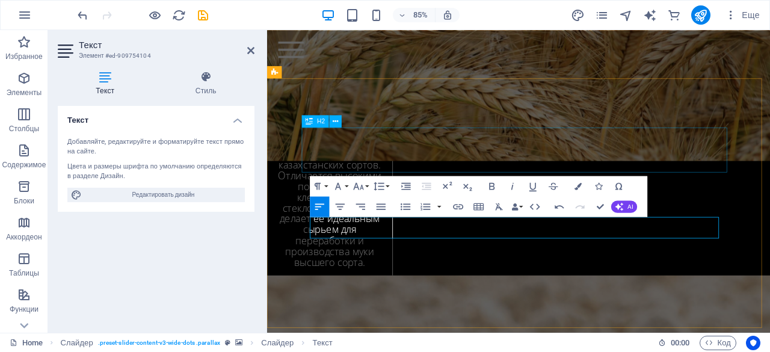
scroll to position [1518, 2]
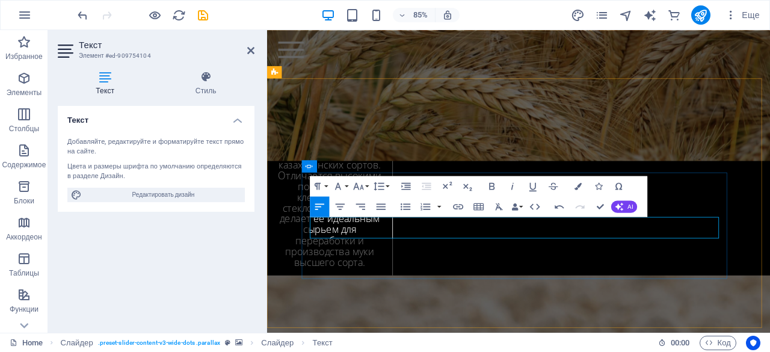
click at [492, 187] on icon "button" at bounding box center [492, 186] width 12 height 12
click at [388, 188] on button "Line Height" at bounding box center [380, 186] width 19 height 20
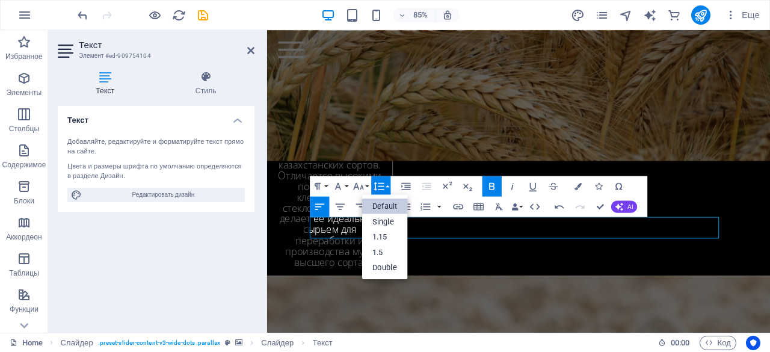
scroll to position [0, 0]
click at [382, 249] on link "1.5" at bounding box center [385, 252] width 46 height 16
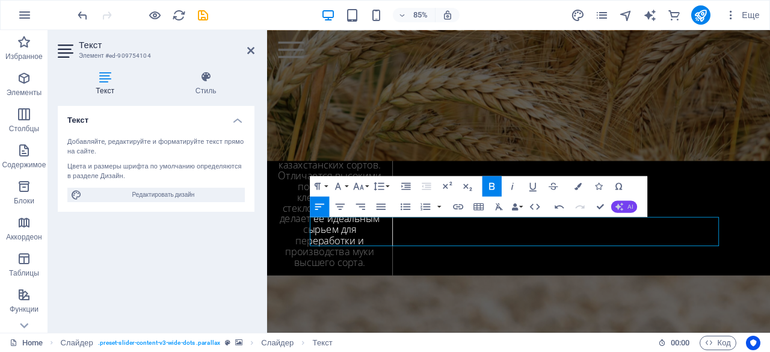
click at [631, 203] on span "AI" at bounding box center [630, 206] width 5 height 6
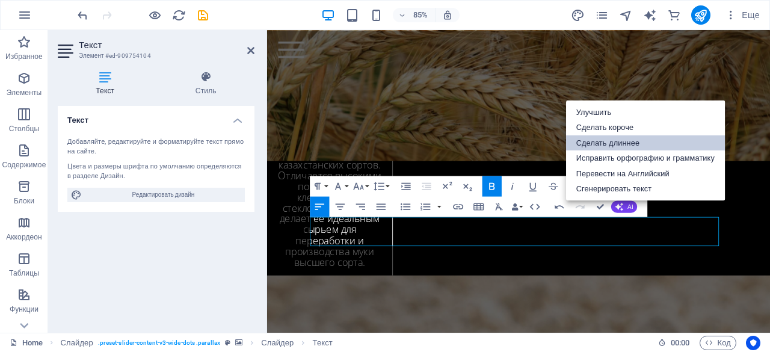
click at [628, 145] on link "Сделать длиннее" at bounding box center [645, 143] width 159 height 16
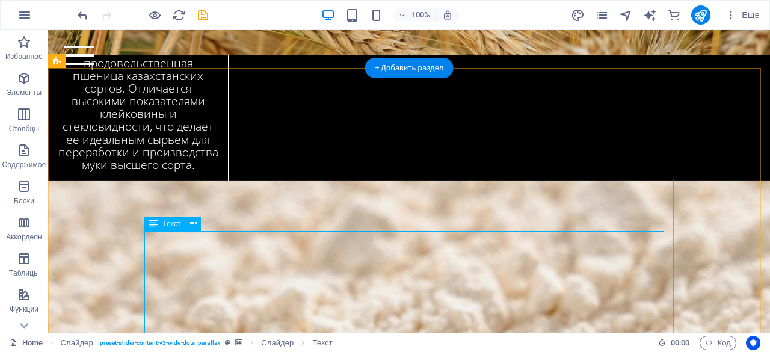
scroll to position [2658, 0]
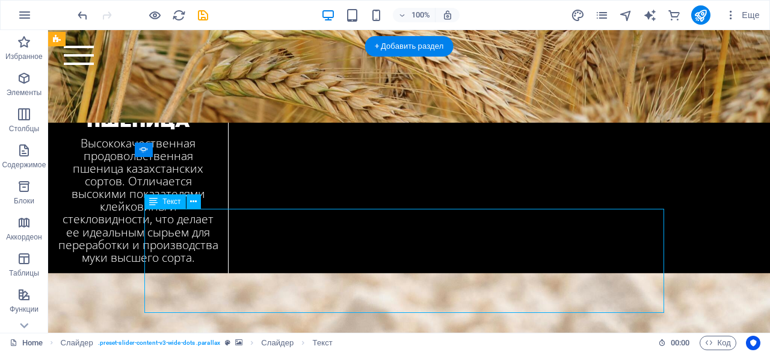
scroll to position [2855, 0]
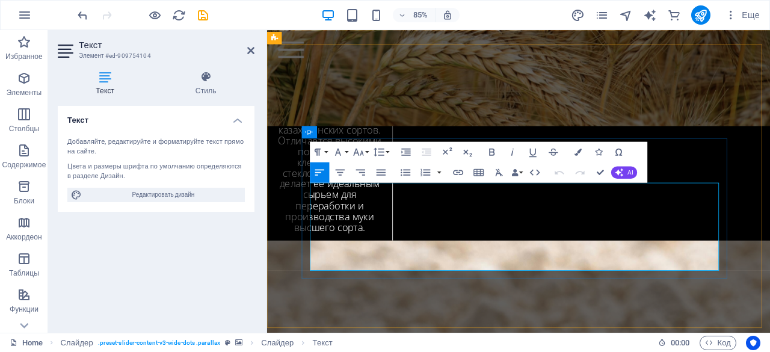
drag, startPoint x: 722, startPoint y: 252, endPoint x: 654, endPoint y: 265, distance: 68.8
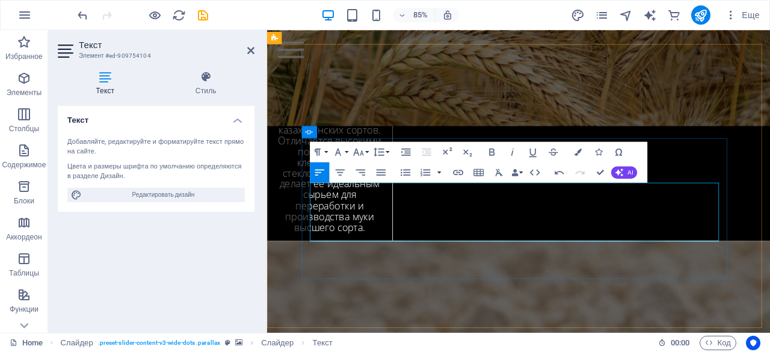
drag, startPoint x: 466, startPoint y: 270, endPoint x: 319, endPoint y: 223, distance: 154.0
click at [494, 151] on icon "button" at bounding box center [491, 151] width 5 height 7
click at [392, 153] on div "Paragraph Format Normal Heading 1 Heading 2 Heading 3 Heading 4 Heading 5 Headi…" at bounding box center [479, 161] width 338 height 41
click at [380, 151] on icon "button" at bounding box center [379, 151] width 10 height 8
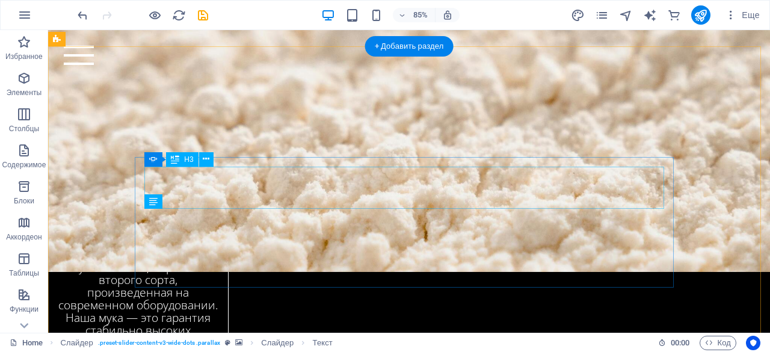
scroll to position [2658, 0]
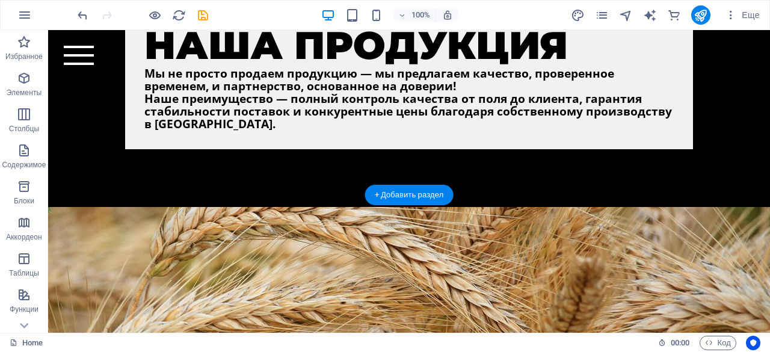
scroll to position [2182, 0]
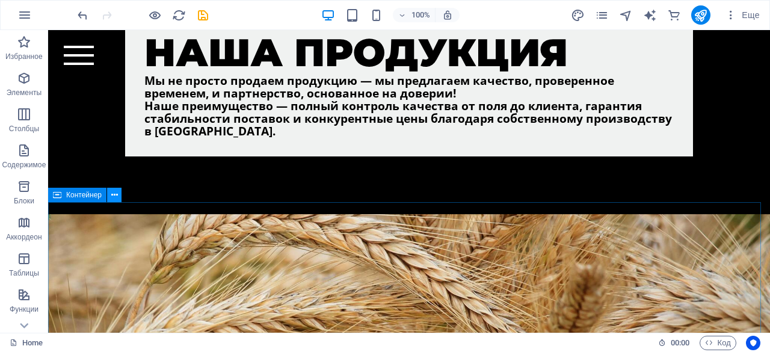
click at [110, 196] on button at bounding box center [114, 195] width 14 height 14
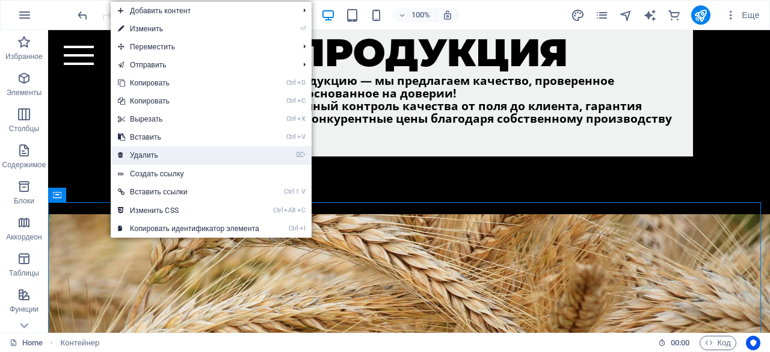
click at [136, 156] on link "⌦ Удалить" at bounding box center [189, 155] width 156 height 18
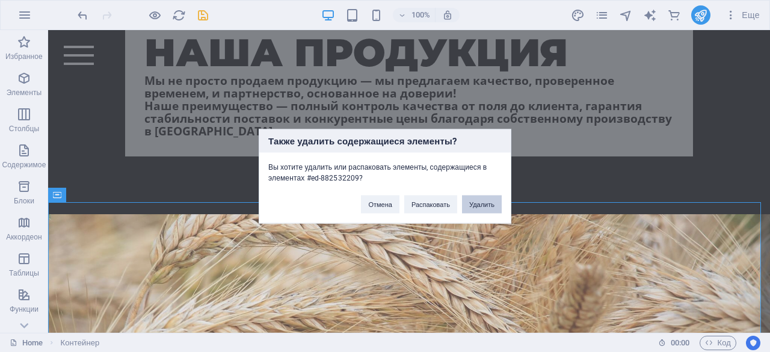
click at [492, 201] on button "Удалить" at bounding box center [482, 204] width 40 height 18
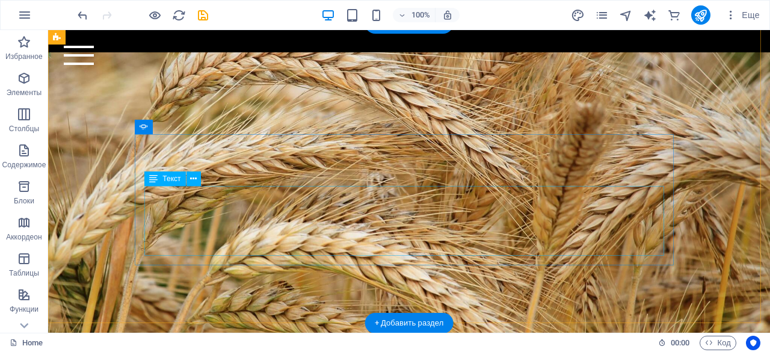
scroll to position [2336, 0]
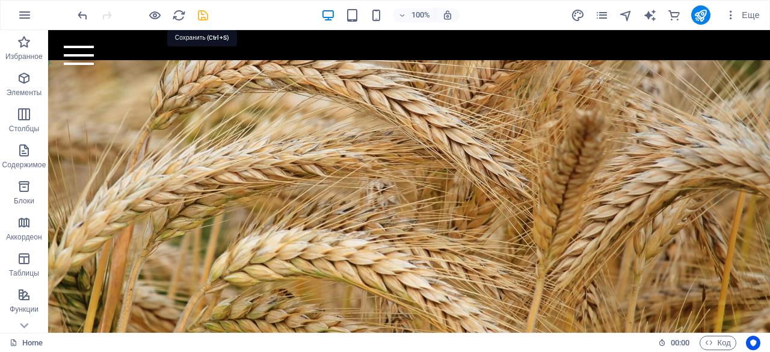
click at [208, 16] on icon "save" at bounding box center [203, 15] width 14 height 14
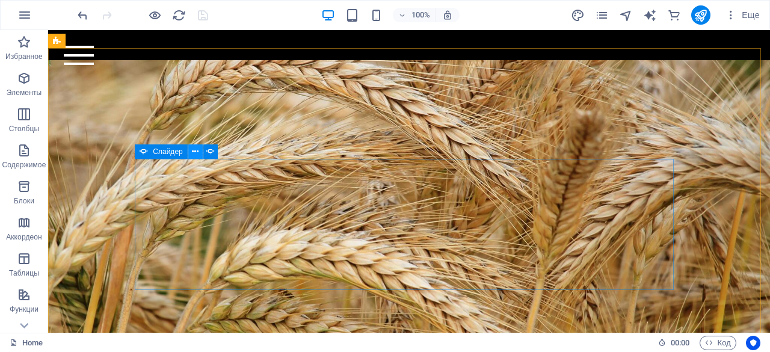
click at [196, 152] on icon at bounding box center [195, 152] width 7 height 13
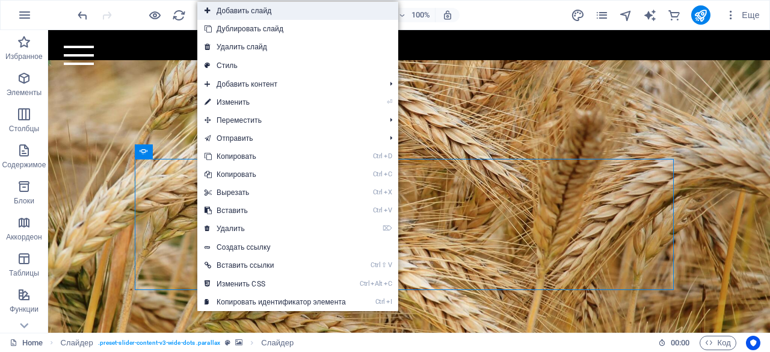
click at [249, 10] on link "Добавить слайд" at bounding box center [297, 11] width 201 height 18
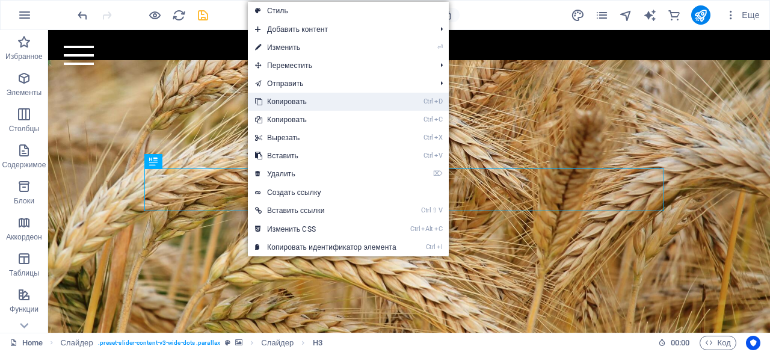
click at [278, 107] on link "Ctrl D Копировать" at bounding box center [326, 102] width 156 height 18
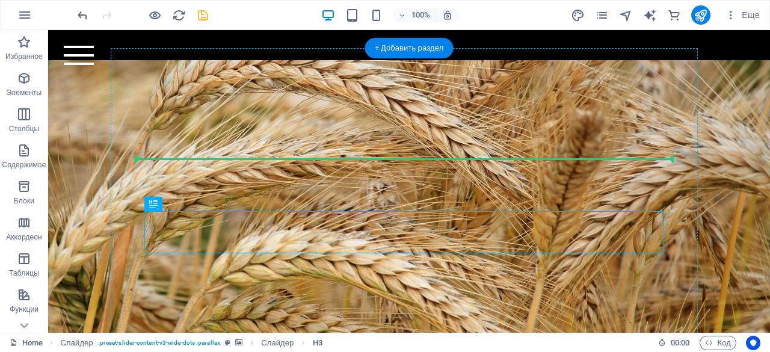
drag, startPoint x: 427, startPoint y: 227, endPoint x: 560, endPoint y: 157, distance: 149.7
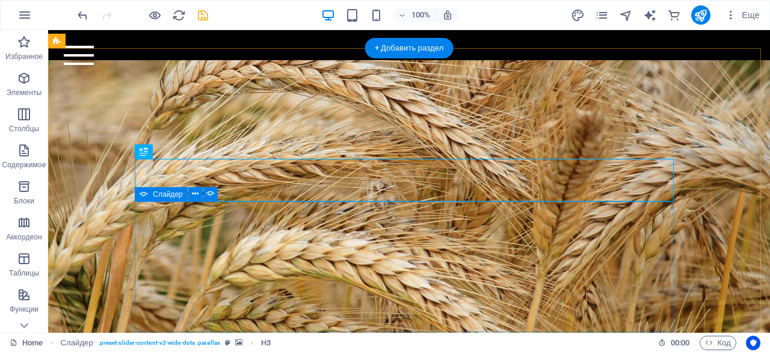
drag, startPoint x: 367, startPoint y: 185, endPoint x: 385, endPoint y: 235, distance: 53.1
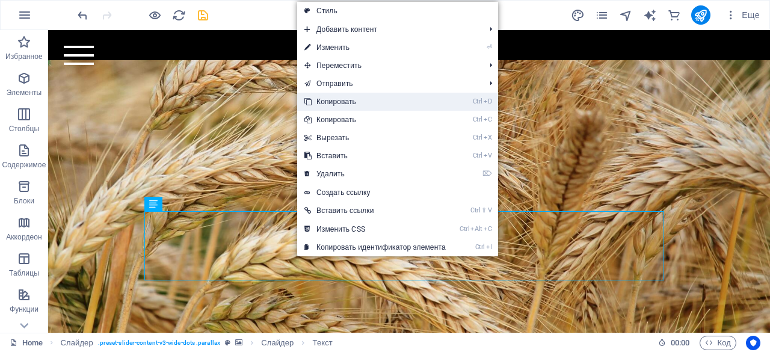
click at [333, 102] on link "Ctrl D Копировать" at bounding box center [375, 102] width 156 height 18
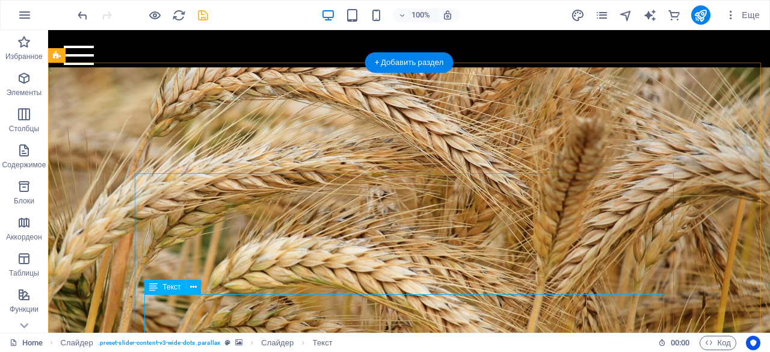
scroll to position [2322, 0]
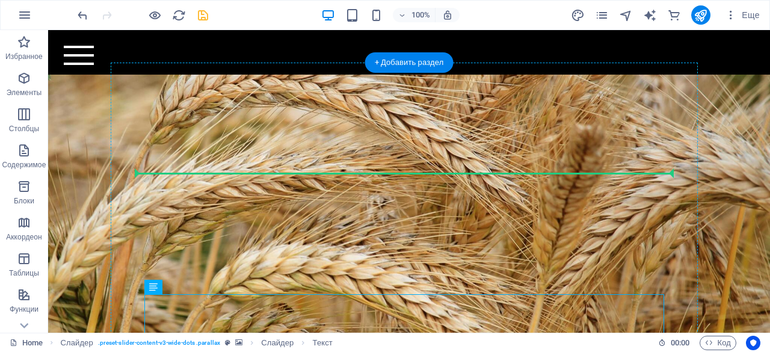
drag, startPoint x: 348, startPoint y: 312, endPoint x: 362, endPoint y: 172, distance: 140.9
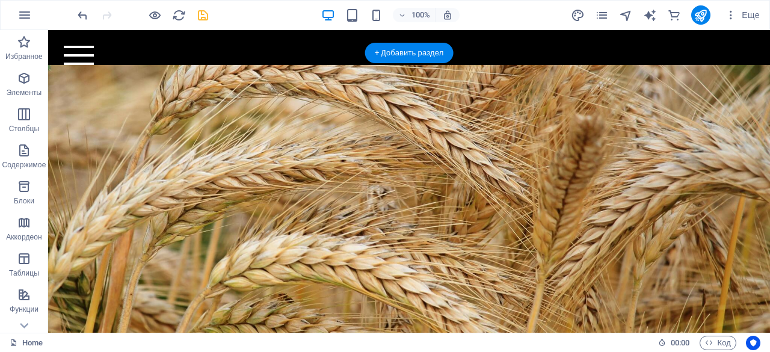
drag, startPoint x: 404, startPoint y: 237, endPoint x: 361, endPoint y: 208, distance: 52.1
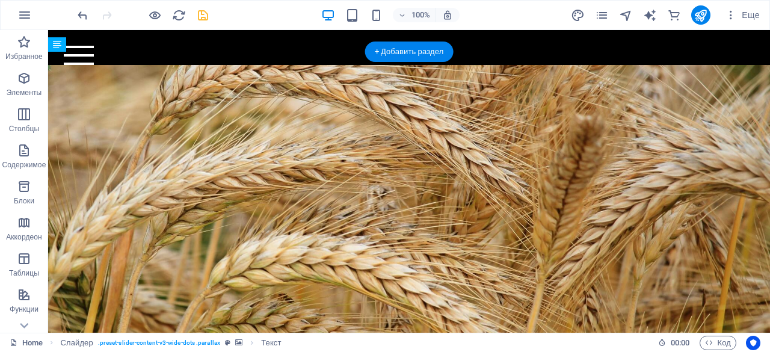
scroll to position [2333, 0]
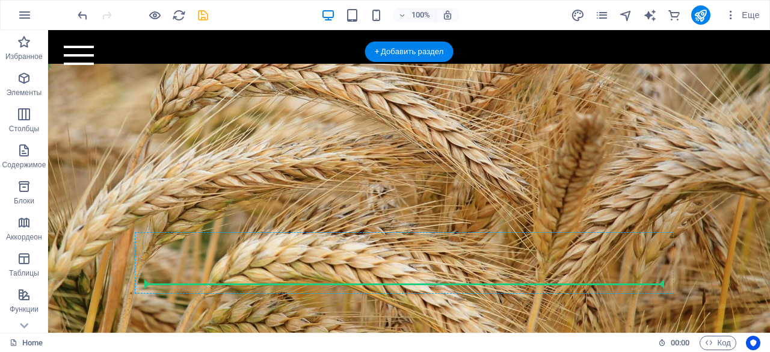
drag, startPoint x: 380, startPoint y: 208, endPoint x: 244, endPoint y: 267, distance: 148.3
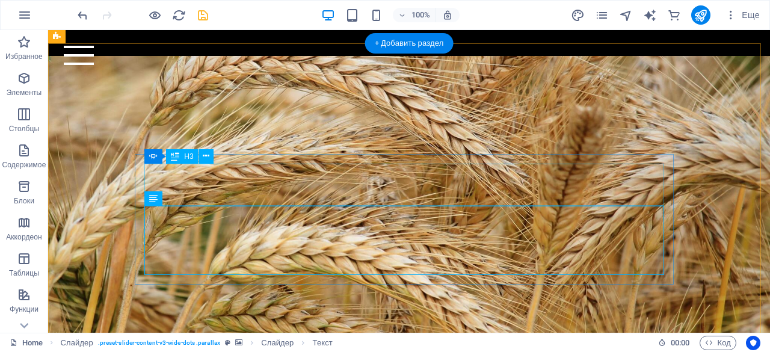
scroll to position [2341, 0]
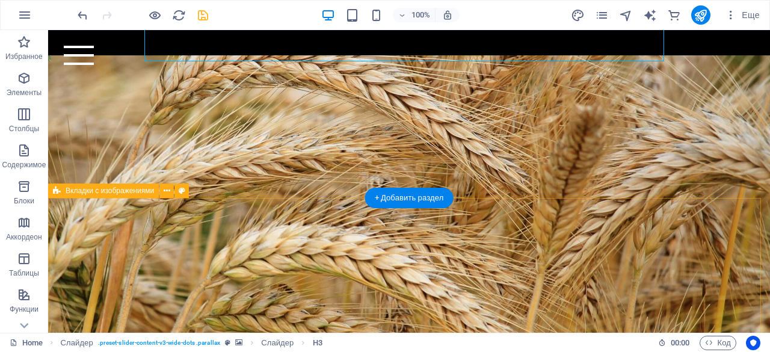
scroll to position [2486, 0]
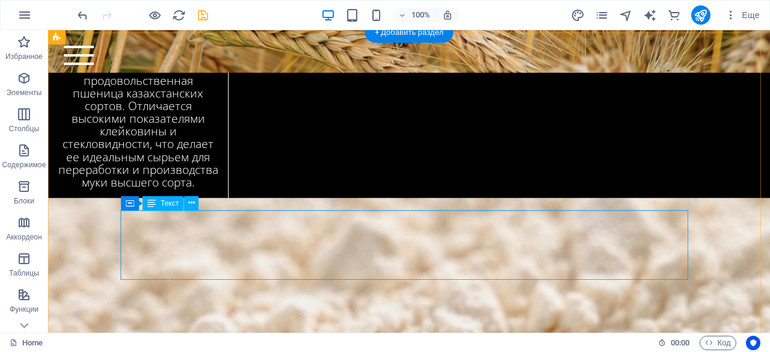
scroll to position [2600, 0]
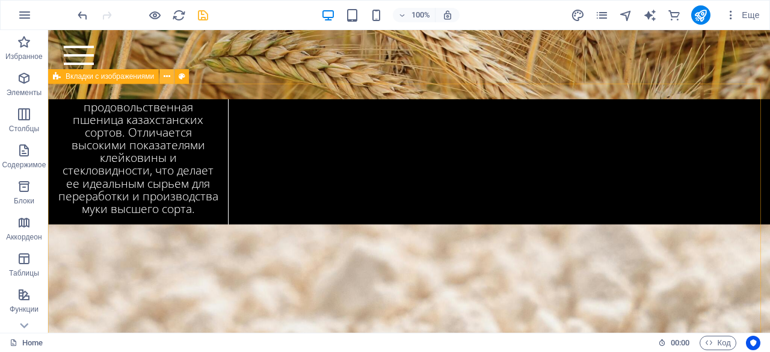
click at [170, 78] on button at bounding box center [166, 76] width 14 height 14
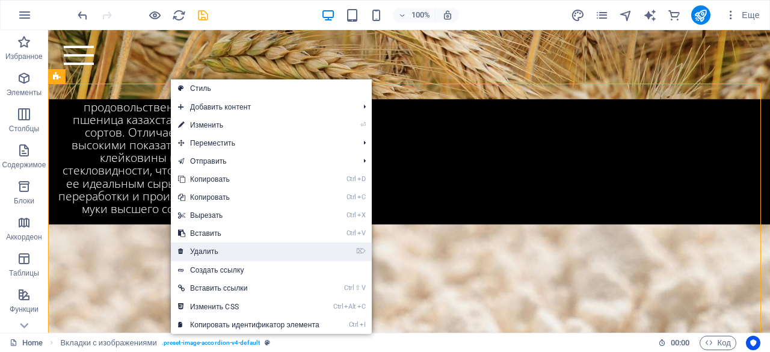
click at [211, 247] on link "⌦ Удалить" at bounding box center [249, 252] width 156 height 18
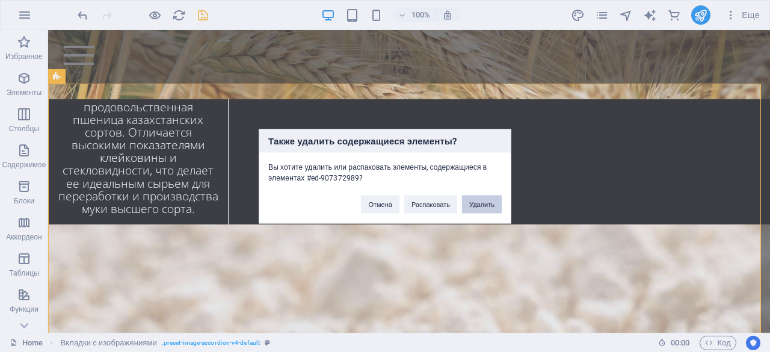
click at [486, 205] on button "Удалить" at bounding box center [482, 204] width 40 height 18
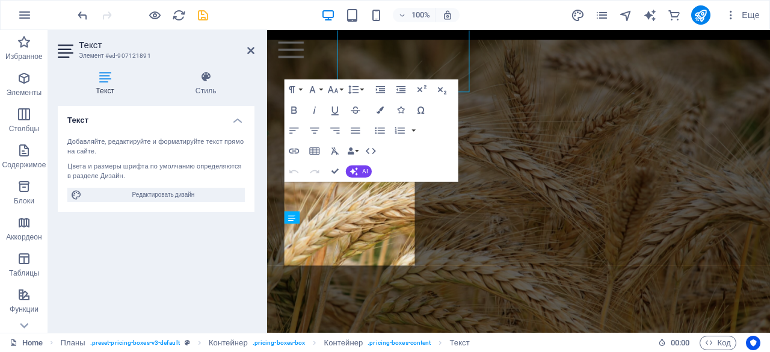
scroll to position [2823, 0]
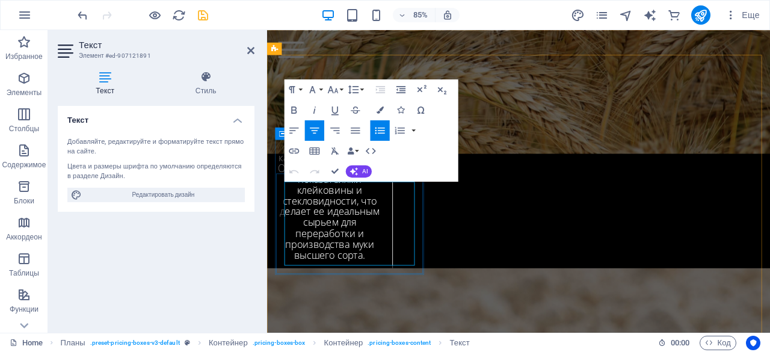
copy li "Работаем с различными объемами — от мелкого опта до крупных контрактных поставо…"
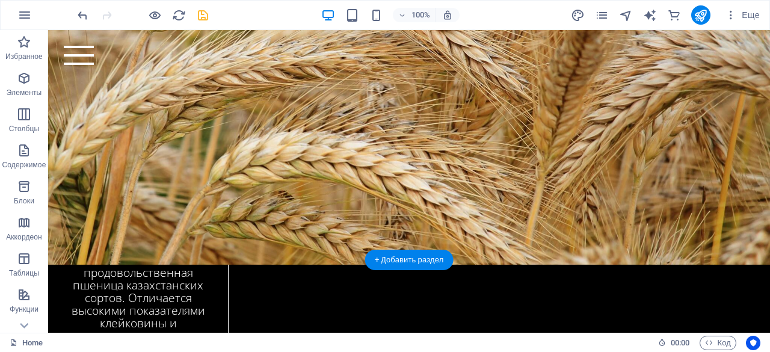
scroll to position [2440, 0]
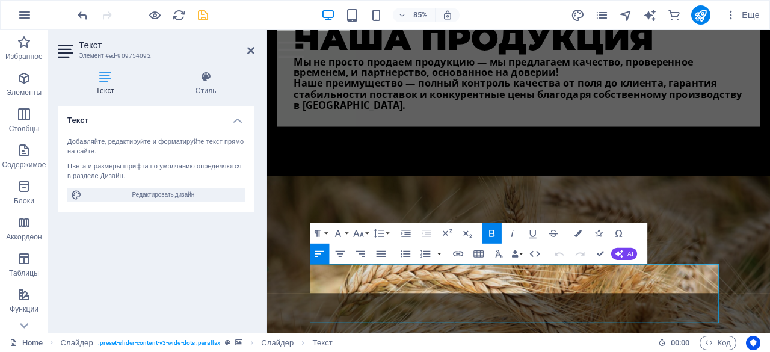
scroll to position [1745, 2]
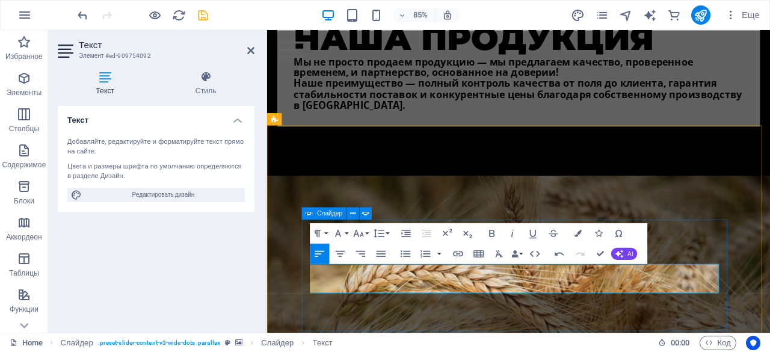
drag, startPoint x: 682, startPoint y: 329, endPoint x: 311, endPoint y: 300, distance: 372.4
click at [495, 231] on icon "button" at bounding box center [492, 233] width 12 height 12
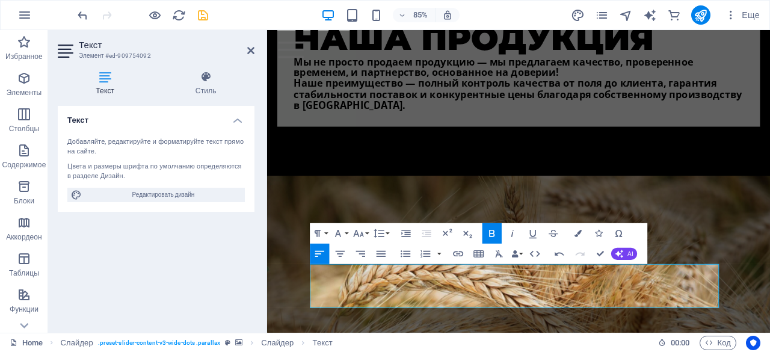
click at [391, 237] on div "Paragraph Format Normal Heading 1 Heading 2 Heading 3 Heading 4 Heading 5 Headi…" at bounding box center [350, 233] width 81 height 20
click at [388, 235] on button "Line Height" at bounding box center [380, 233] width 19 height 20
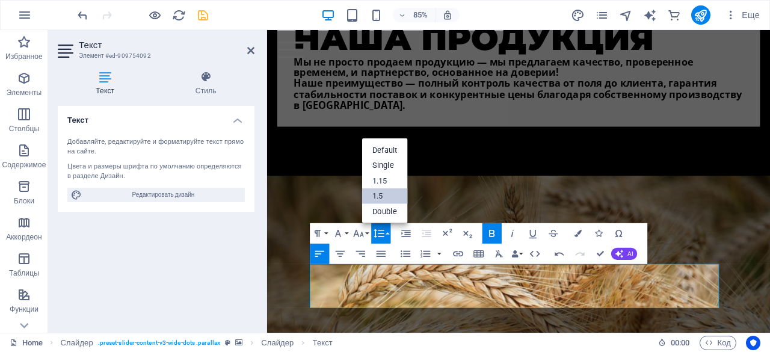
scroll to position [0, 0]
click at [391, 194] on link "1.5" at bounding box center [385, 196] width 46 height 16
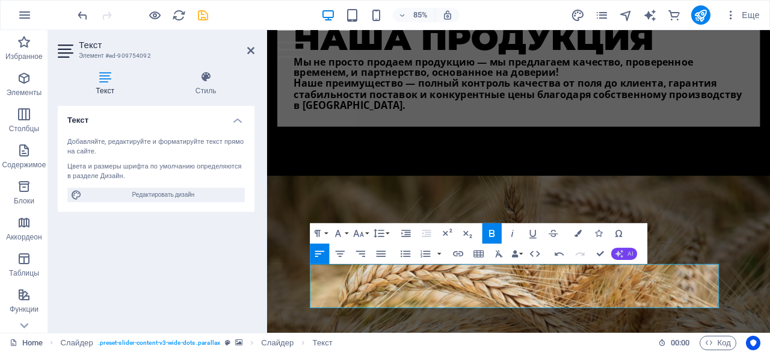
click at [616, 252] on icon "button" at bounding box center [620, 253] width 8 height 8
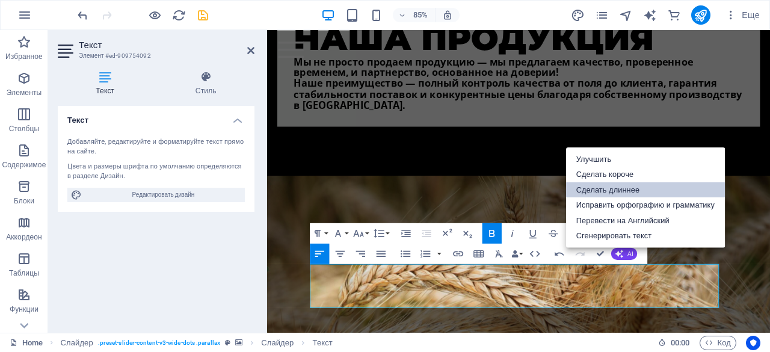
click at [625, 188] on link "Сделать длиннее" at bounding box center [645, 190] width 159 height 16
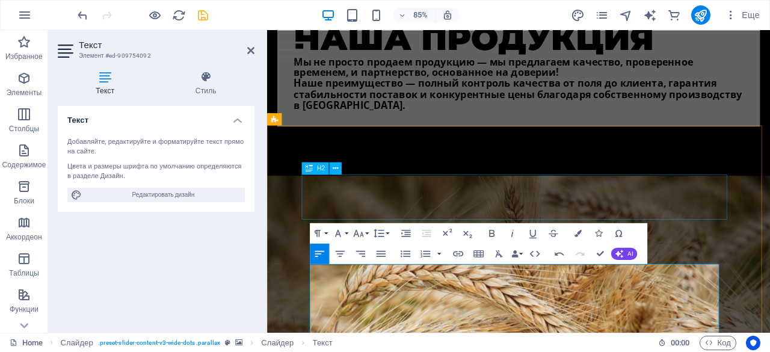
scroll to position [1693, 2]
drag, startPoint x: 604, startPoint y: 252, endPoint x: 556, endPoint y: 220, distance: 57.8
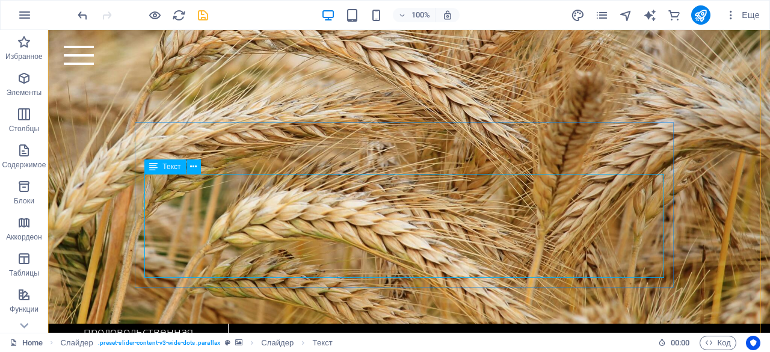
scroll to position [2376, 0]
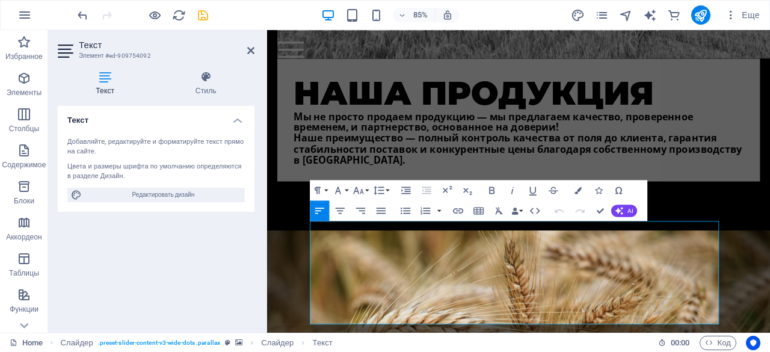
scroll to position [2495, 0]
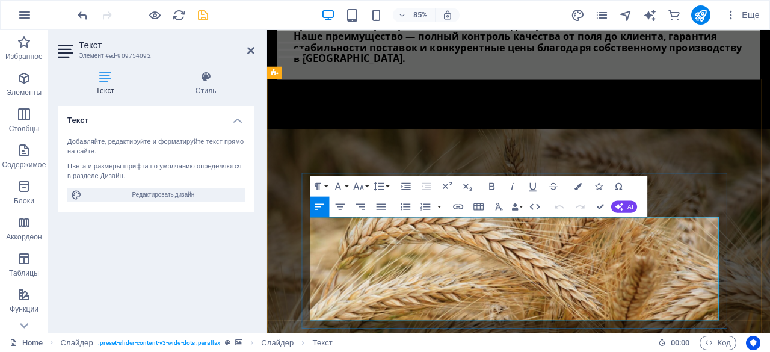
drag, startPoint x: 376, startPoint y: 311, endPoint x: 733, endPoint y: 327, distance: 357.8
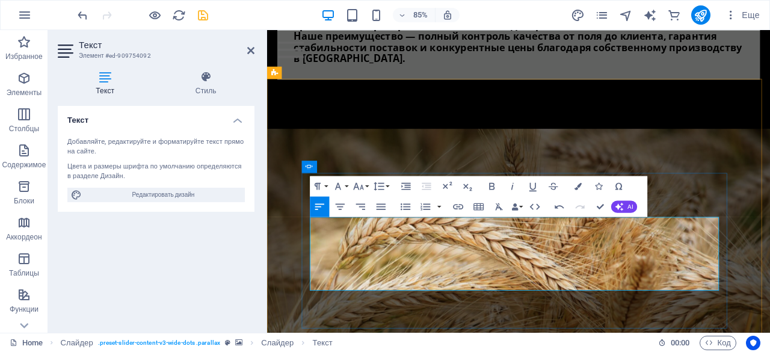
drag, startPoint x: 582, startPoint y: 308, endPoint x: 407, endPoint y: 309, distance: 175.2
drag, startPoint x: 395, startPoint y: 314, endPoint x: 580, endPoint y: 312, distance: 184.2
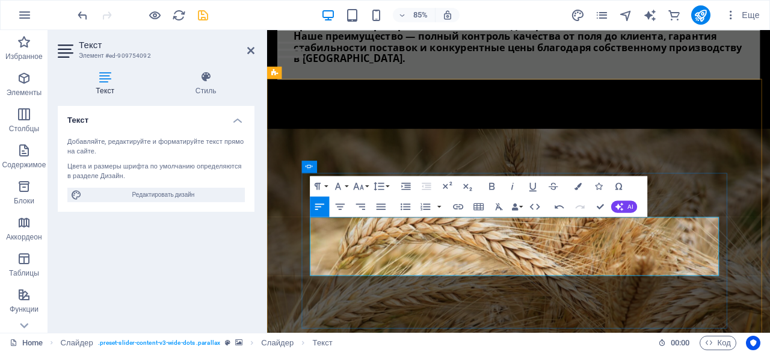
click at [489, 188] on icon "button" at bounding box center [492, 186] width 12 height 12
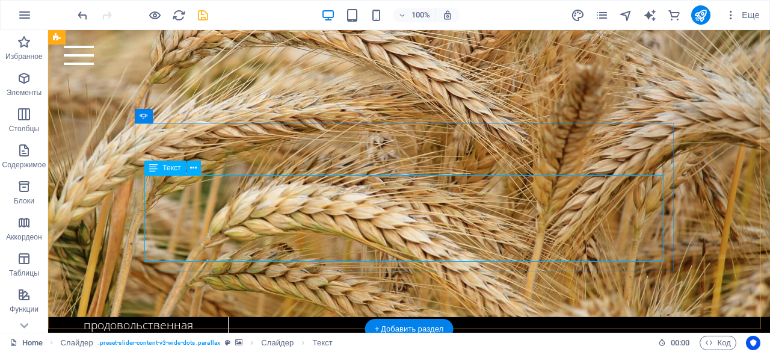
scroll to position [2382, 0]
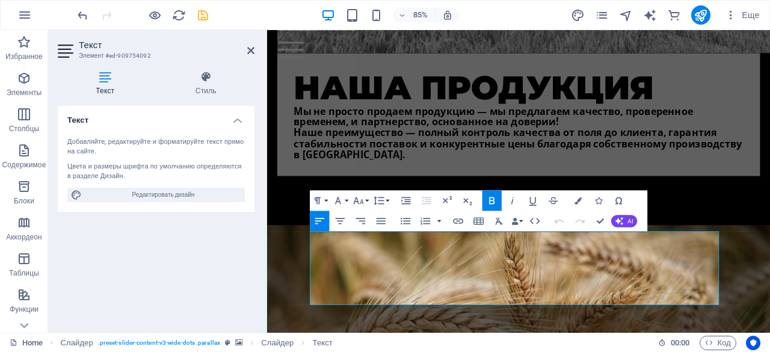
scroll to position [2486, 0]
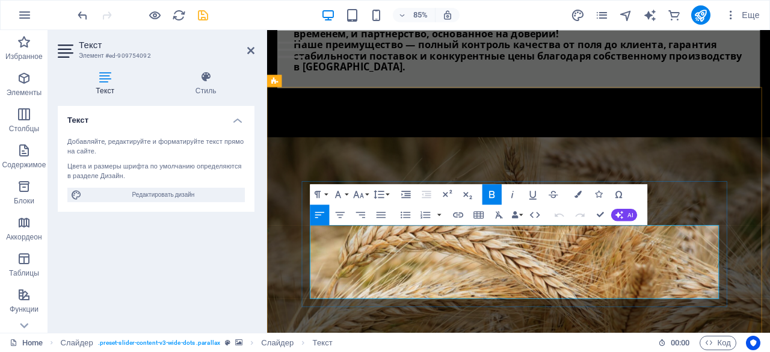
drag, startPoint x: 565, startPoint y: 302, endPoint x: 675, endPoint y: 310, distance: 109.8
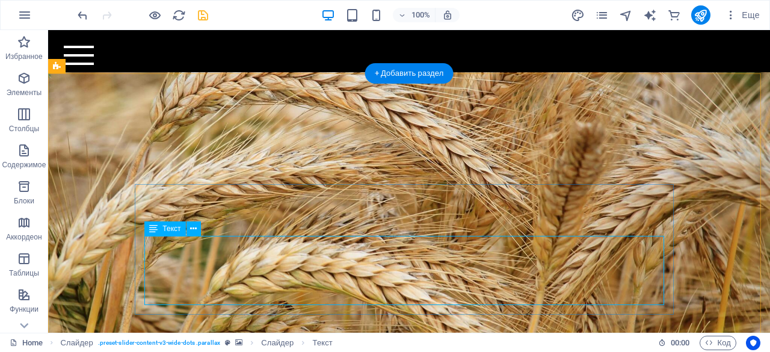
scroll to position [2325, 0]
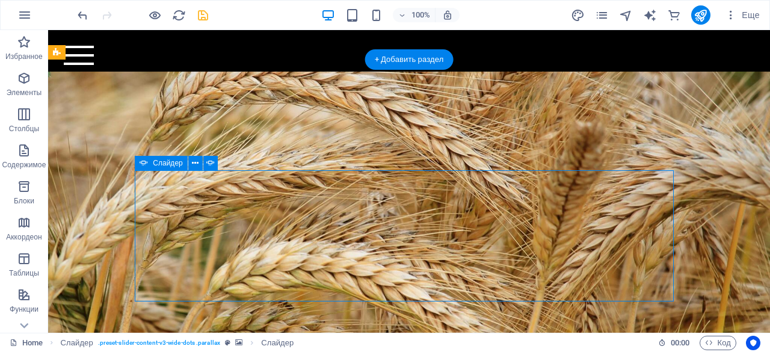
select select "ms"
select select "s"
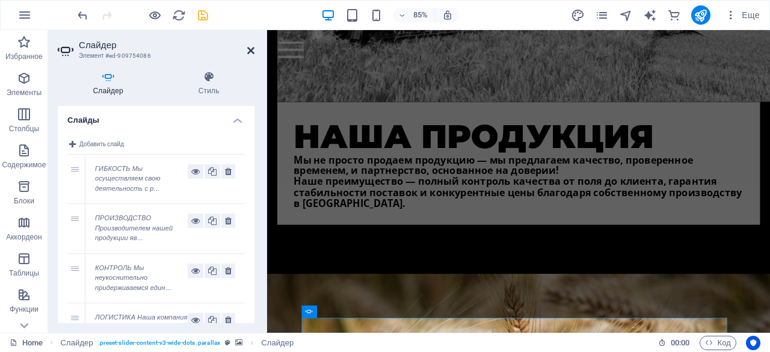
click at [249, 52] on icon at bounding box center [250, 51] width 7 height 10
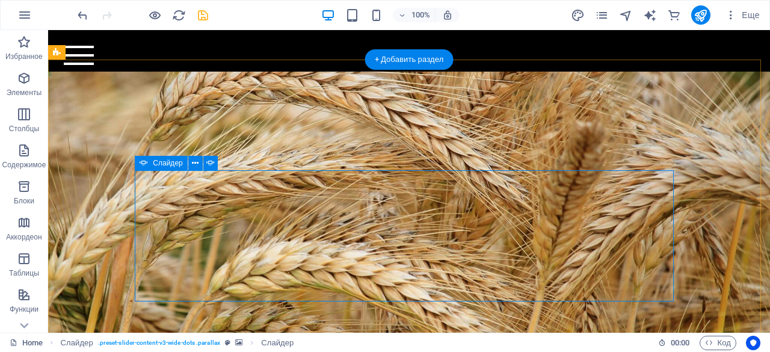
click at [194, 164] on icon at bounding box center [195, 163] width 7 height 13
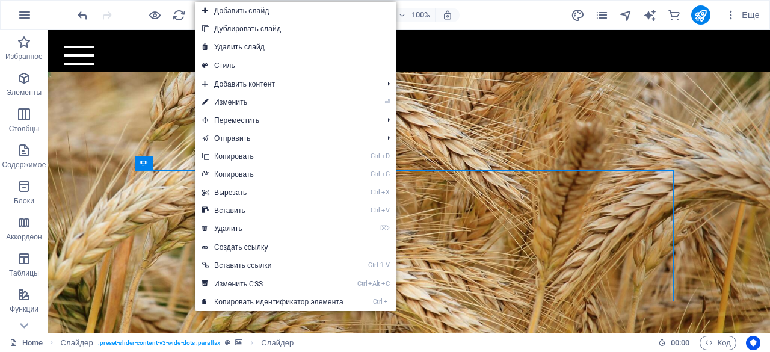
click at [229, 15] on link "Добавить слайд" at bounding box center [295, 11] width 201 height 18
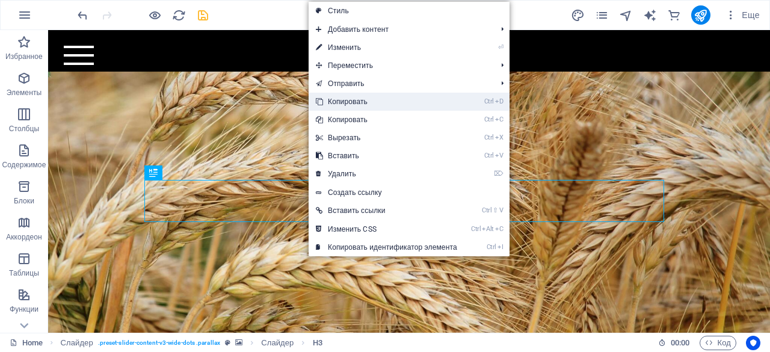
click at [350, 106] on link "Ctrl D Копировать" at bounding box center [387, 102] width 156 height 18
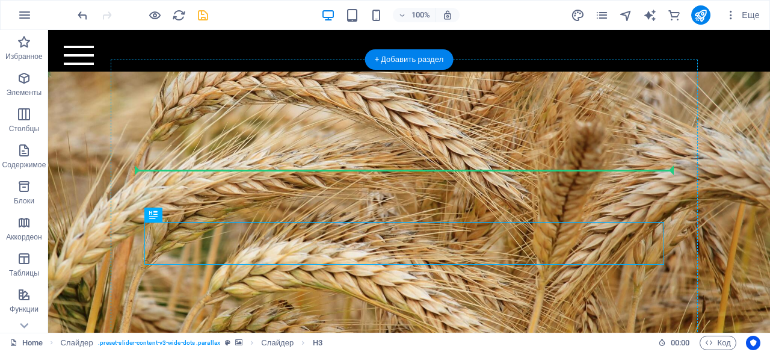
drag, startPoint x: 327, startPoint y: 239, endPoint x: 329, endPoint y: 166, distance: 73.4
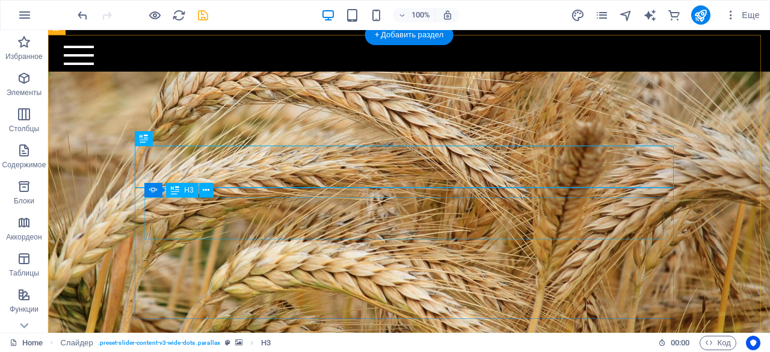
scroll to position [2442, 0]
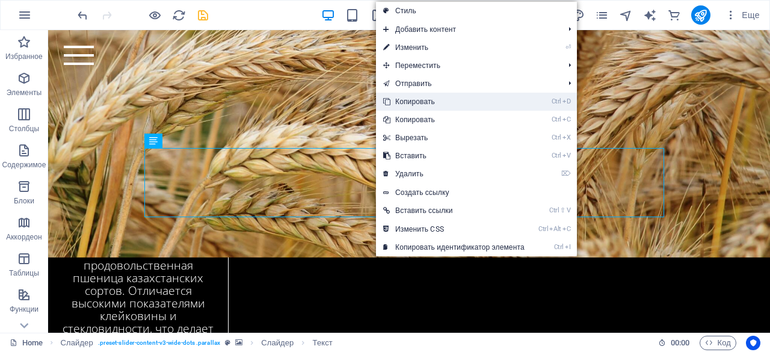
click at [400, 105] on link "Ctrl D Копировать" at bounding box center [454, 102] width 156 height 18
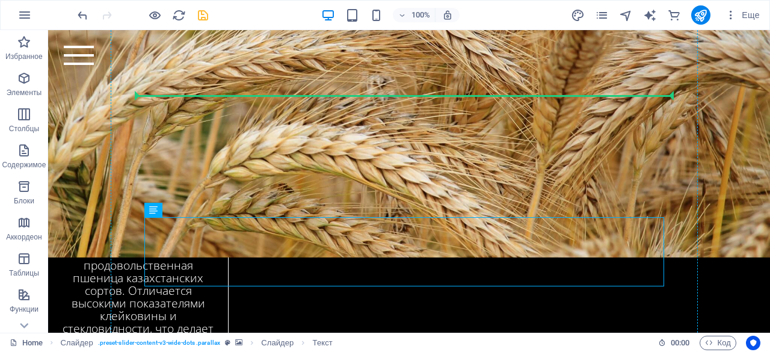
drag, startPoint x: 335, startPoint y: 250, endPoint x: 337, endPoint y: 98, distance: 151.7
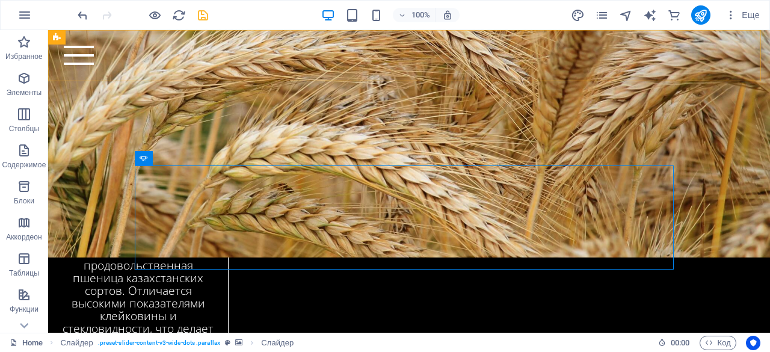
click at [303, 79] on div "Home Bicycle Details About us Pricing Shop Contact" at bounding box center [409, 55] width 722 height 51
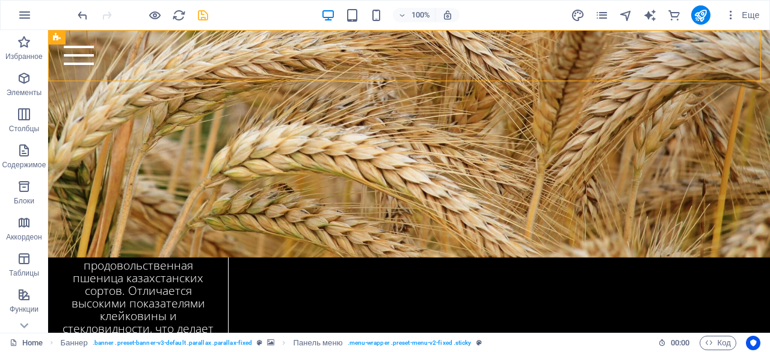
click at [313, 75] on div "Home Bicycle Details About us Pricing Shop Contact" at bounding box center [409, 55] width 722 height 51
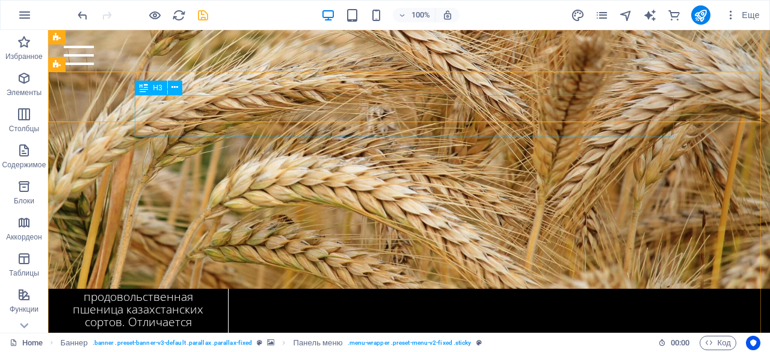
scroll to position [2399, 0]
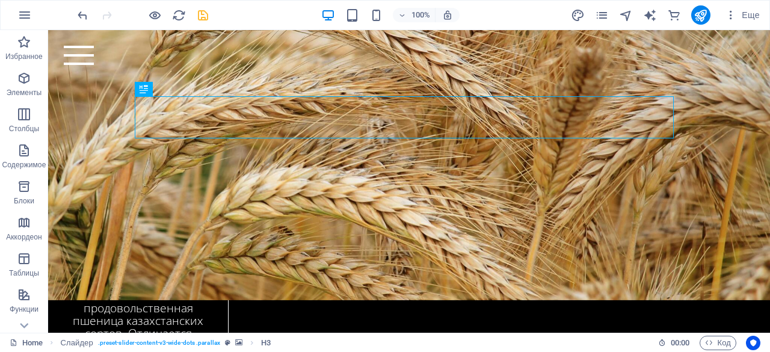
drag, startPoint x: 333, startPoint y: 113, endPoint x: 370, endPoint y: 253, distance: 145.5
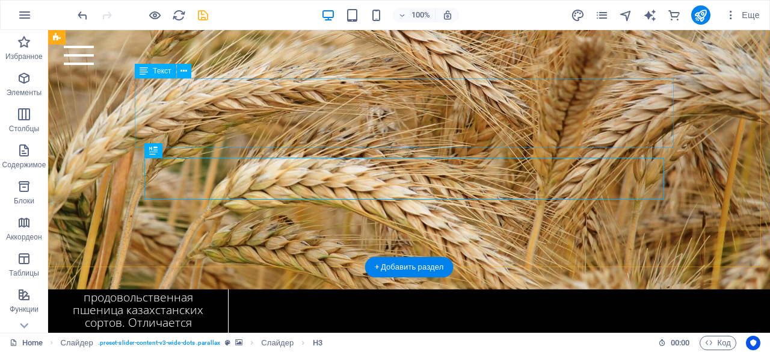
scroll to position [2417, 0]
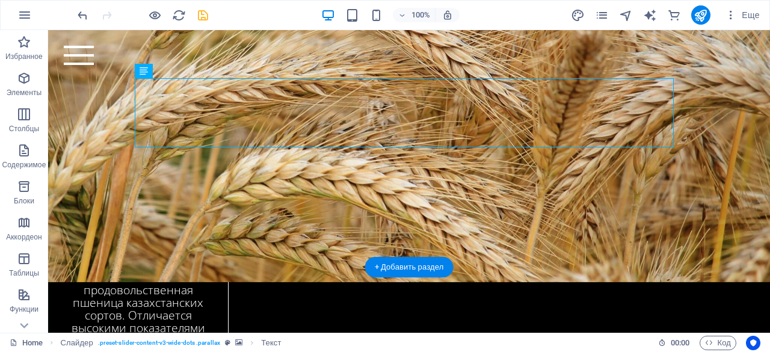
drag, startPoint x: 374, startPoint y: 102, endPoint x: 264, endPoint y: 93, distance: 110.5
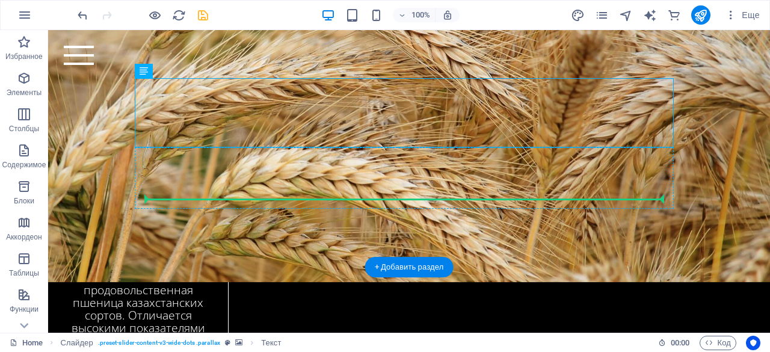
drag, startPoint x: 200, startPoint y: 104, endPoint x: 423, endPoint y: 182, distance: 236.2
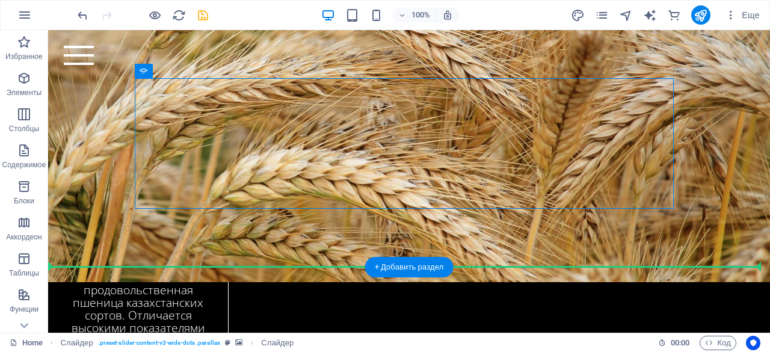
drag, startPoint x: 376, startPoint y: 223, endPoint x: 437, endPoint y: 223, distance: 61.4
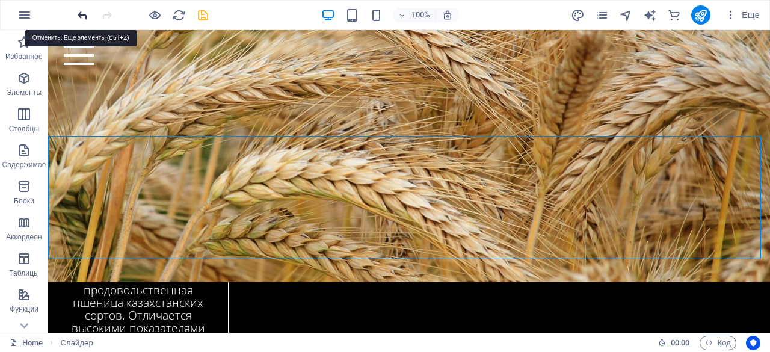
click at [84, 17] on icon "undo" at bounding box center [83, 15] width 14 height 14
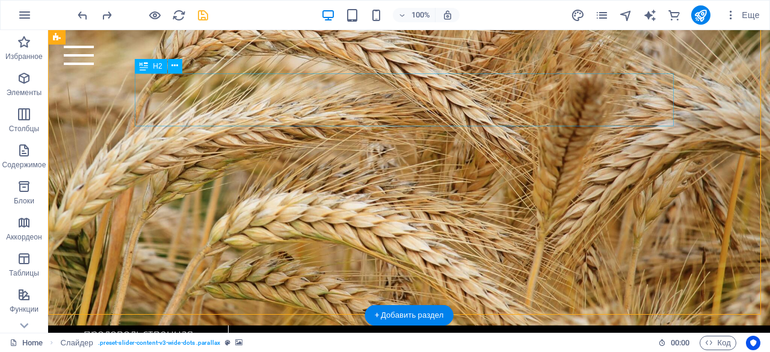
scroll to position [2369, 0]
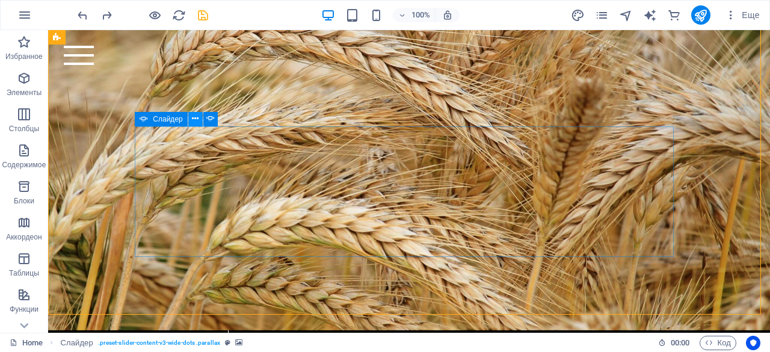
click at [190, 119] on button at bounding box center [195, 119] width 14 height 14
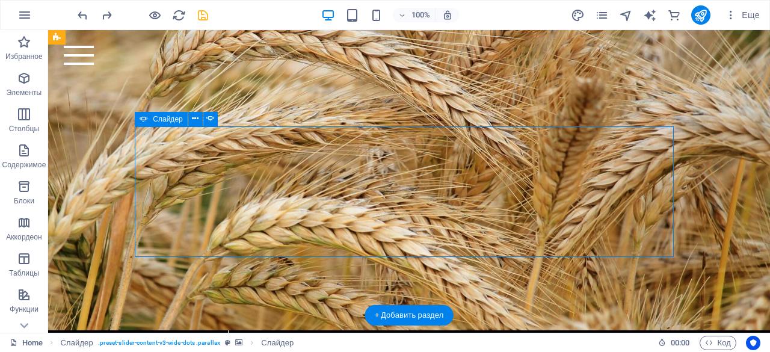
click at [199, 119] on button at bounding box center [195, 119] width 14 height 14
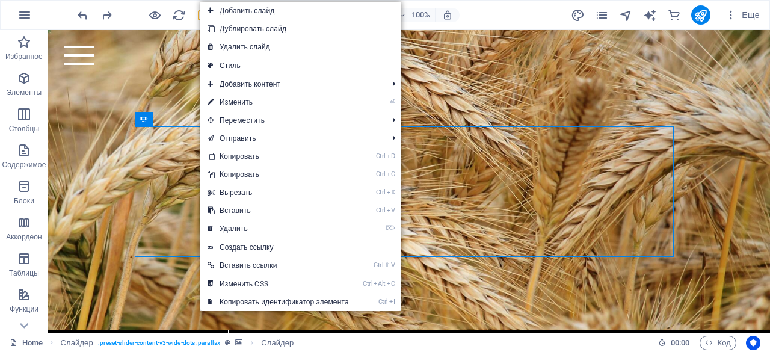
click at [230, 11] on link "Добавить слайд" at bounding box center [300, 11] width 201 height 18
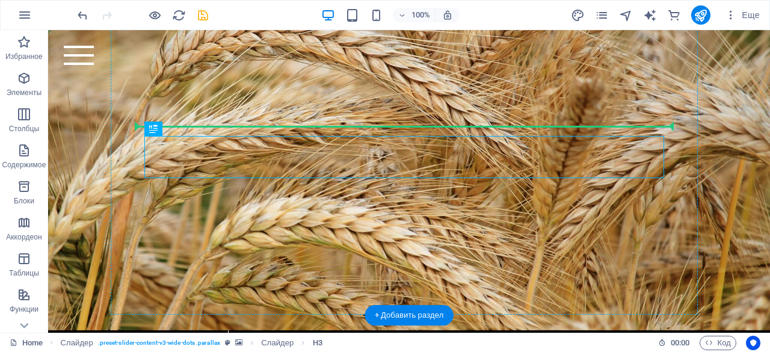
drag, startPoint x: 259, startPoint y: 158, endPoint x: 374, endPoint y: 119, distance: 122.0
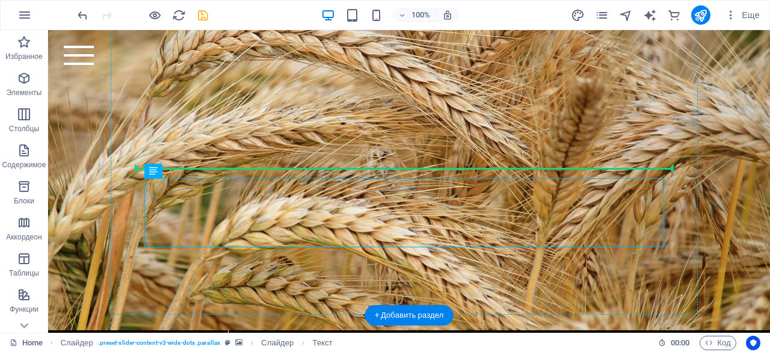
drag, startPoint x: 333, startPoint y: 223, endPoint x: 335, endPoint y: 163, distance: 60.2
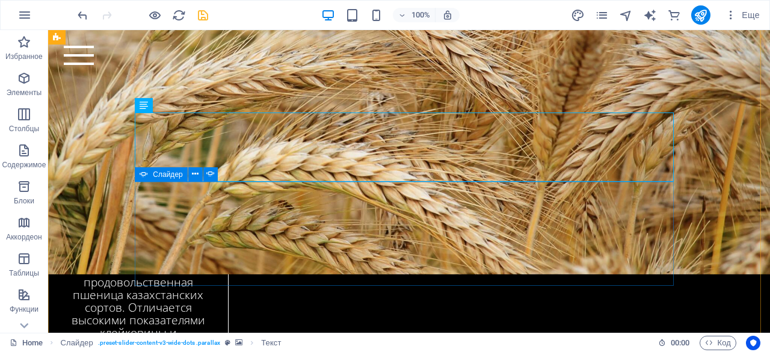
scroll to position [2425, 0]
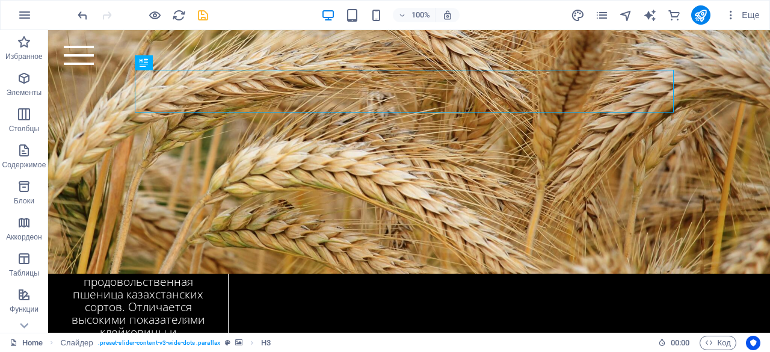
drag, startPoint x: 298, startPoint y: 96, endPoint x: 344, endPoint y: 215, distance: 128.2
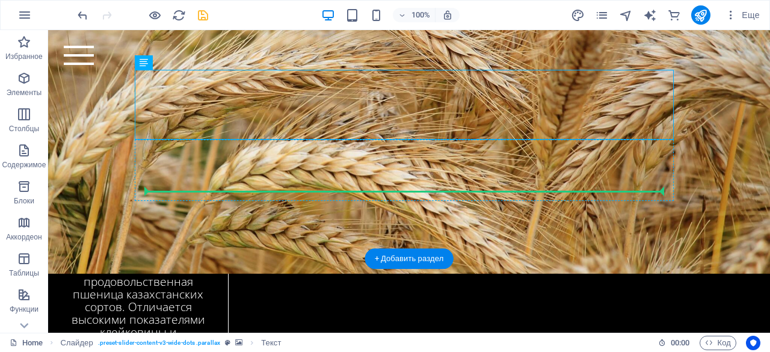
drag, startPoint x: 205, startPoint y: 96, endPoint x: 302, endPoint y: 172, distance: 122.2
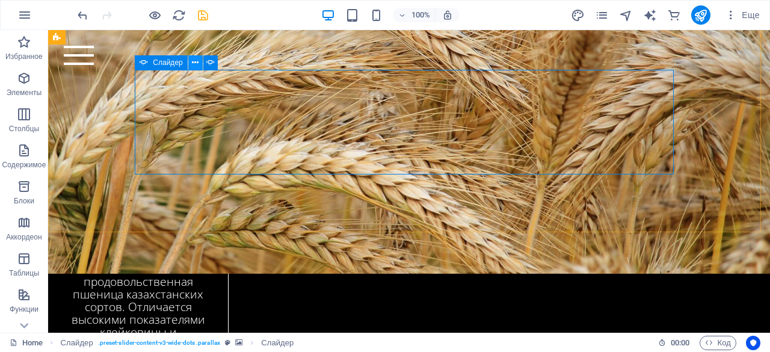
click at [194, 66] on icon at bounding box center [195, 63] width 7 height 13
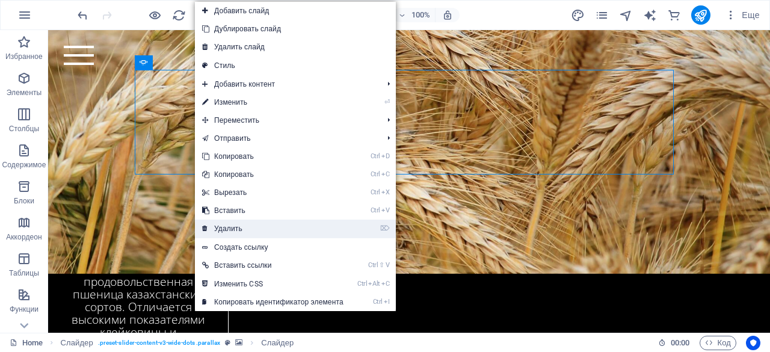
click at [256, 223] on link "⌦ Удалить" at bounding box center [273, 229] width 156 height 18
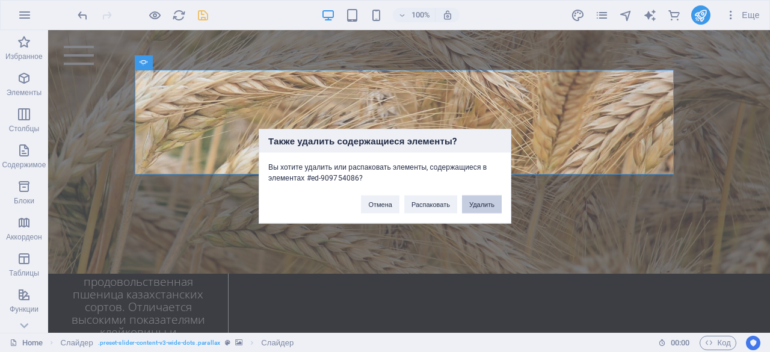
click at [488, 204] on button "Удалить" at bounding box center [482, 204] width 40 height 18
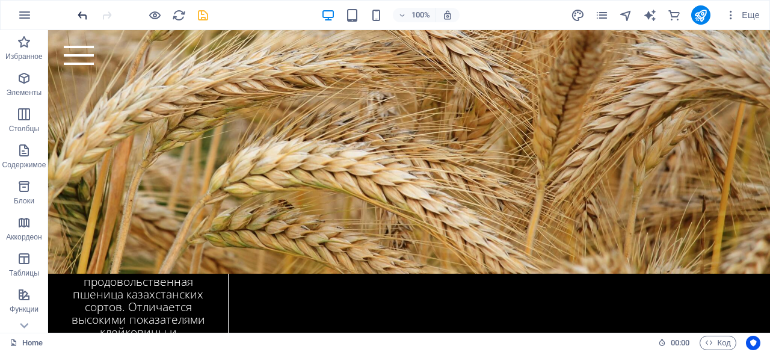
click at [81, 16] on icon "undo" at bounding box center [83, 15] width 14 height 14
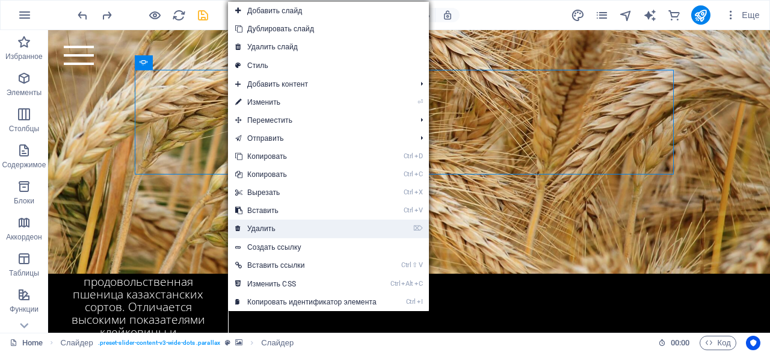
click at [265, 227] on link "⌦ Удалить" at bounding box center [306, 229] width 156 height 18
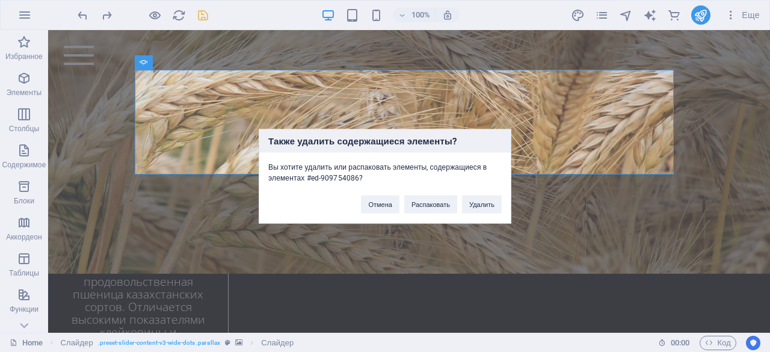
click at [197, 125] on div "Также удалить содержащиеся элементы? Вы хотите удалить или распаковать элементы…" at bounding box center [385, 176] width 770 height 352
click at [376, 207] on button "Отмена" at bounding box center [380, 204] width 38 height 18
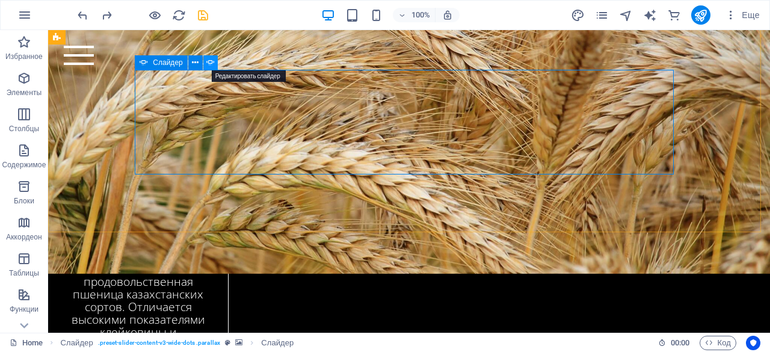
click at [206, 63] on icon at bounding box center [210, 63] width 8 height 13
select select "ms"
select select "s"
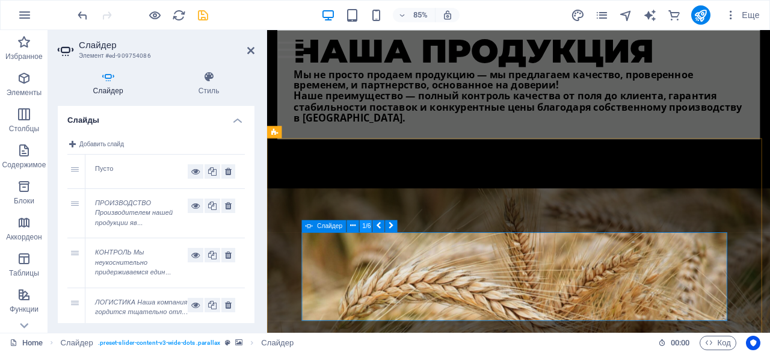
click at [368, 224] on button "1/6" at bounding box center [366, 226] width 12 height 12
click at [350, 226] on button at bounding box center [353, 226] width 12 height 12
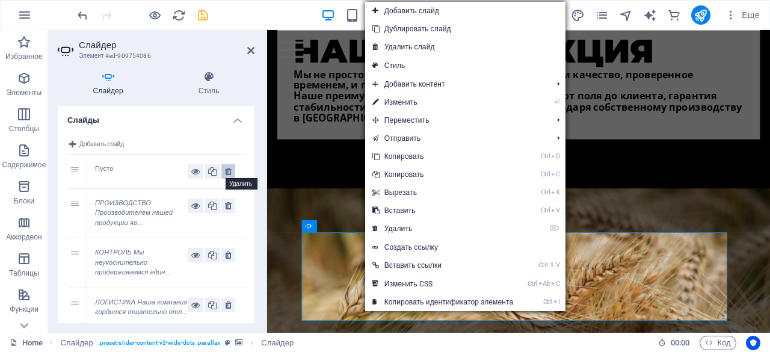
click at [225, 170] on icon at bounding box center [228, 171] width 7 height 14
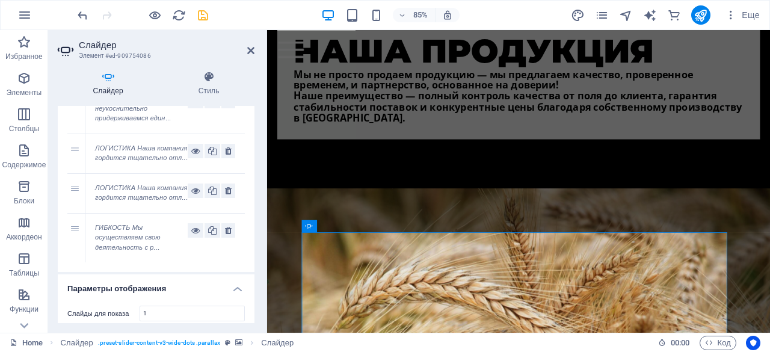
scroll to position [148, 0]
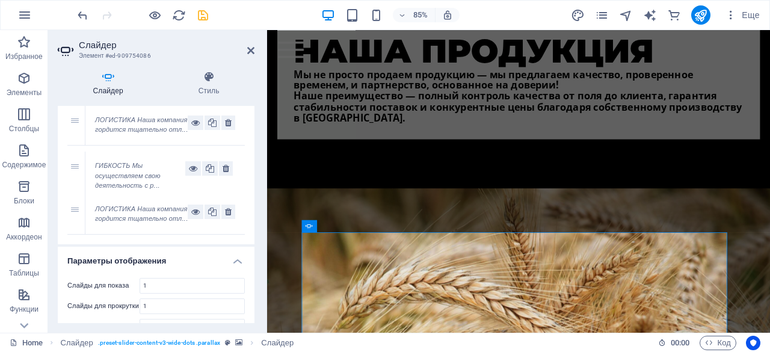
drag, startPoint x: 76, startPoint y: 223, endPoint x: 81, endPoint y: 170, distance: 52.5
drag, startPoint x: 252, startPoint y: 49, endPoint x: 389, endPoint y: 134, distance: 161.3
click at [252, 49] on icon at bounding box center [250, 51] width 7 height 10
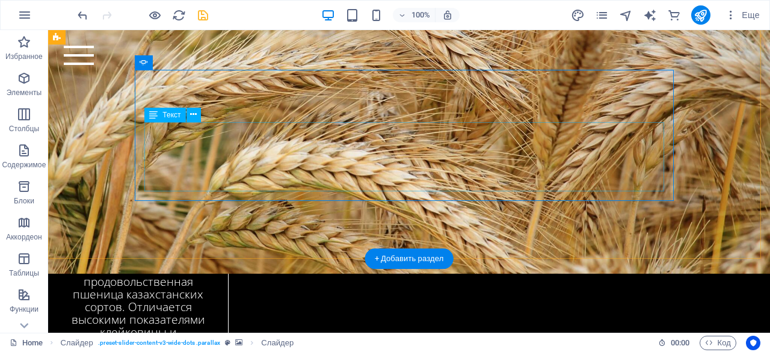
scroll to position [2418, 0]
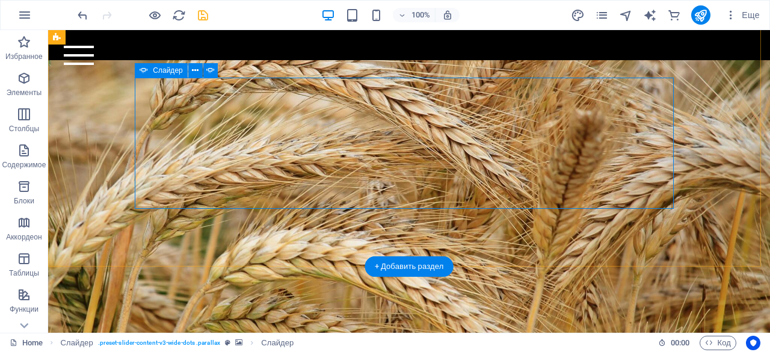
select select "ms"
select select "s"
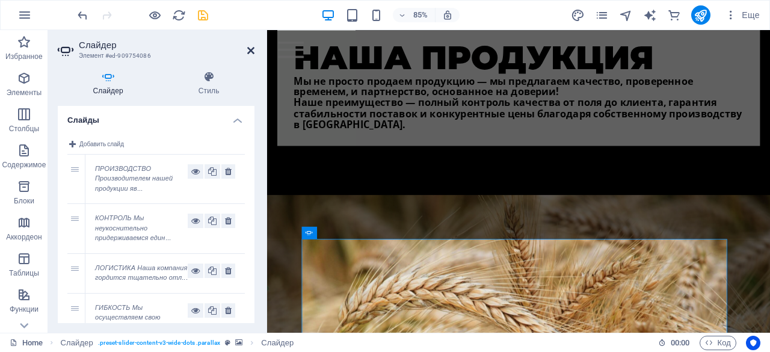
drag, startPoint x: 252, startPoint y: 48, endPoint x: 359, endPoint y: 111, distance: 123.9
click at [252, 48] on icon at bounding box center [250, 51] width 7 height 10
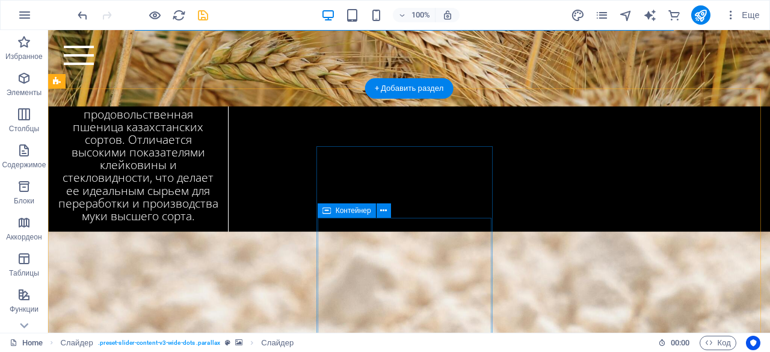
scroll to position [2596, 0]
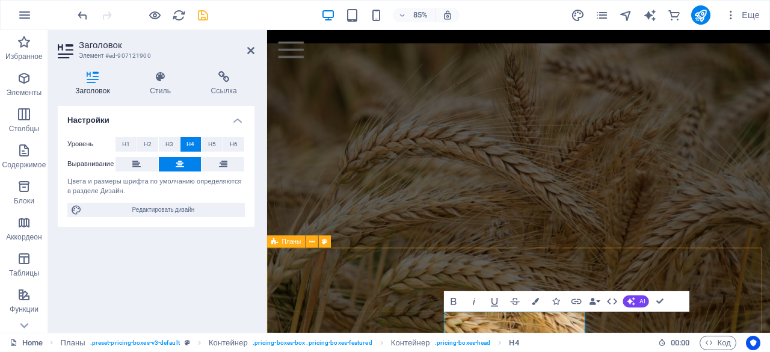
scroll to position [2738, 0]
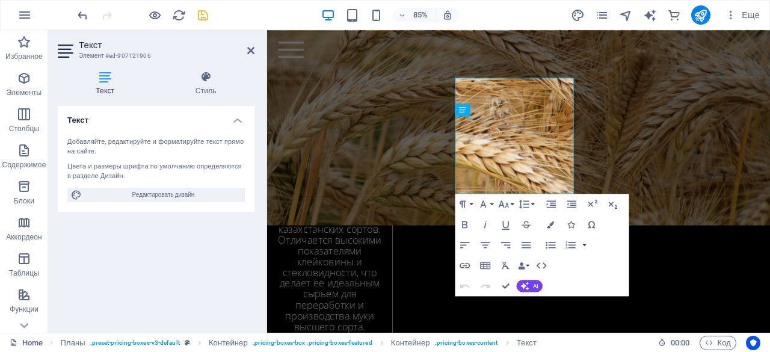
scroll to position [2942, 0]
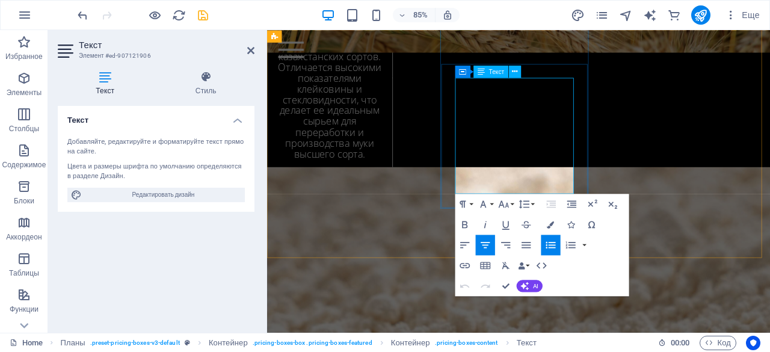
copy li "Мы выстраиваем долгосрочные отношения с клиентами, основанные на взаимном уваже…"
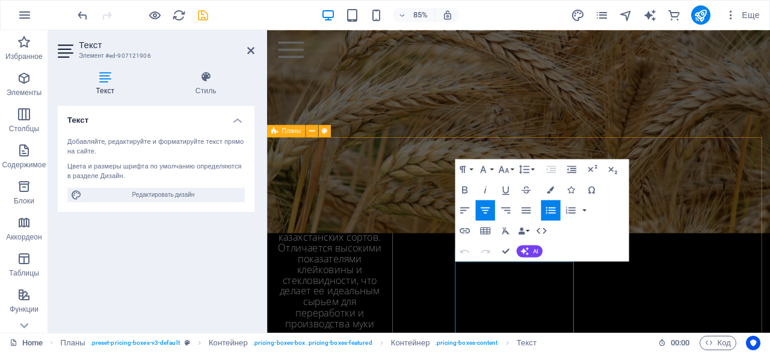
scroll to position [2726, 0]
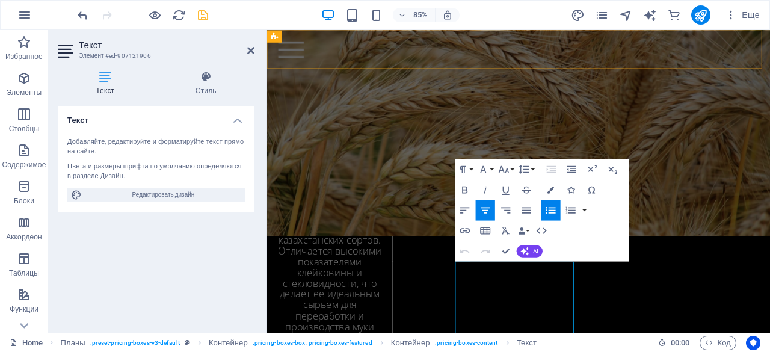
click at [466, 66] on div "Home Bicycle Details About us Pricing Shop Contact" at bounding box center [563, 52] width 592 height 45
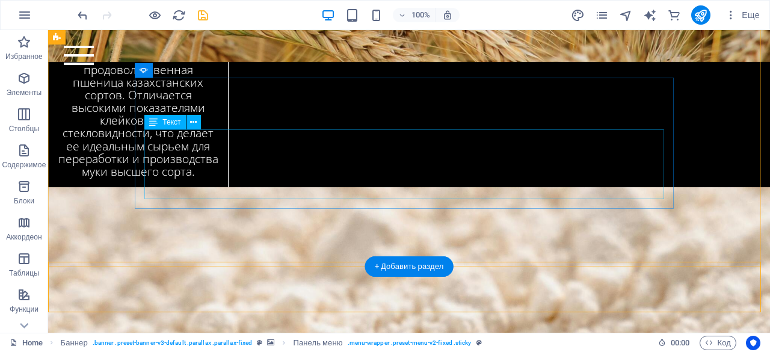
scroll to position [2417, 0]
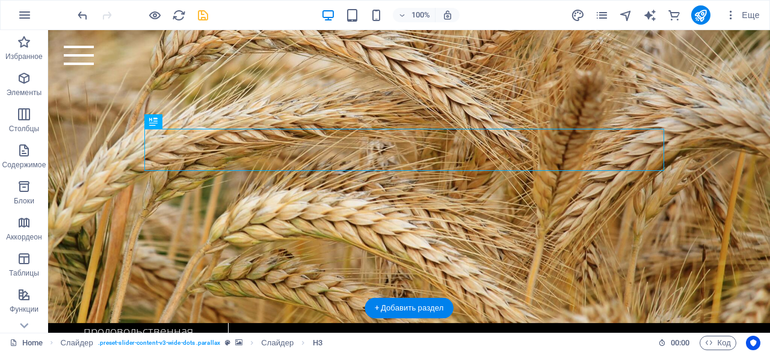
scroll to position [2380, 0]
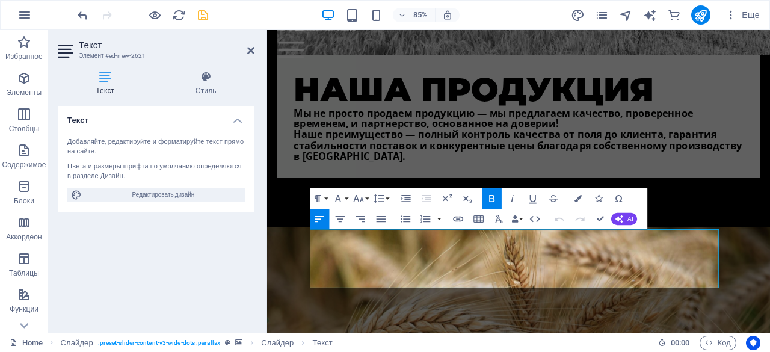
scroll to position [2492, 0]
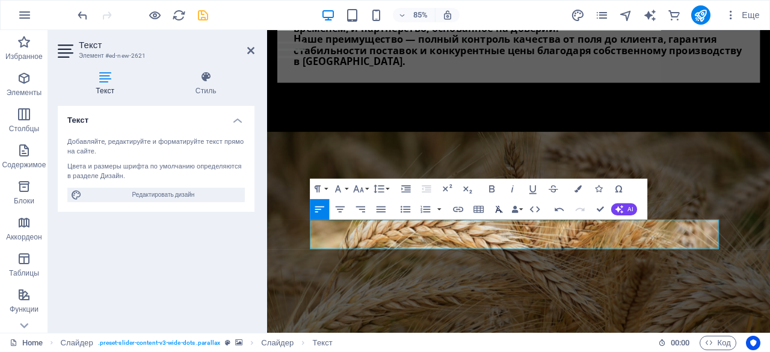
scroll to position [1808, 2]
click at [489, 190] on icon "button" at bounding box center [491, 188] width 5 height 7
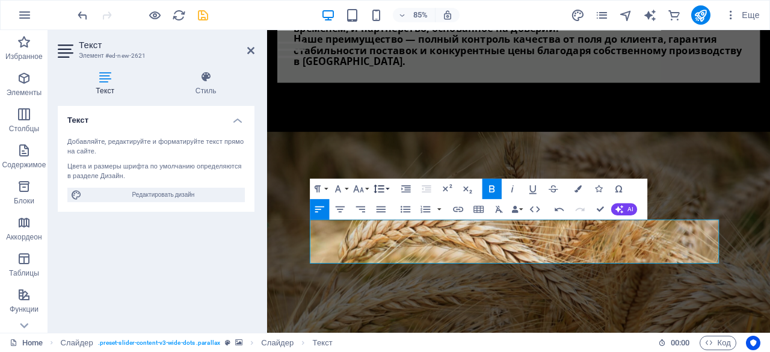
click at [389, 191] on button "Line Height" at bounding box center [380, 188] width 19 height 20
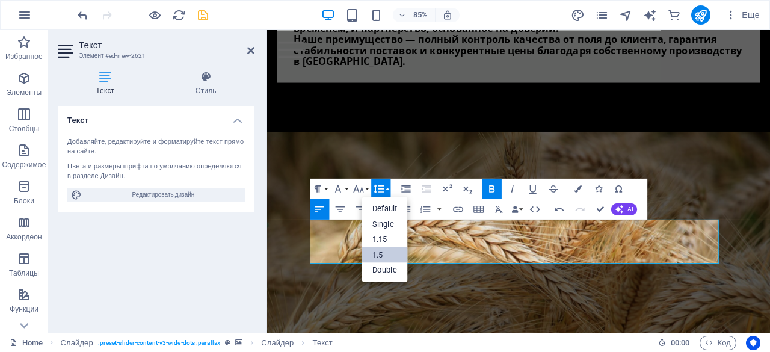
scroll to position [0, 0]
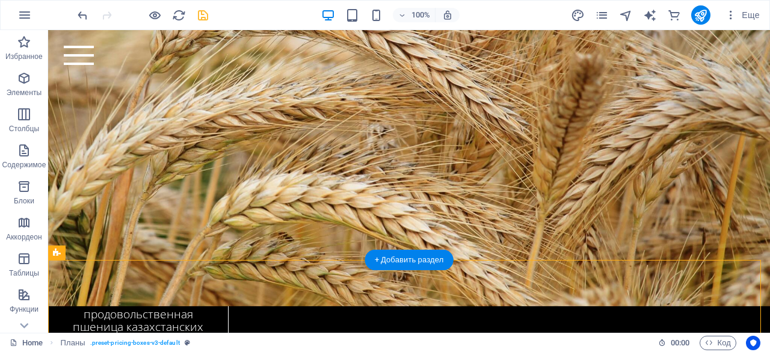
scroll to position [2389, 0]
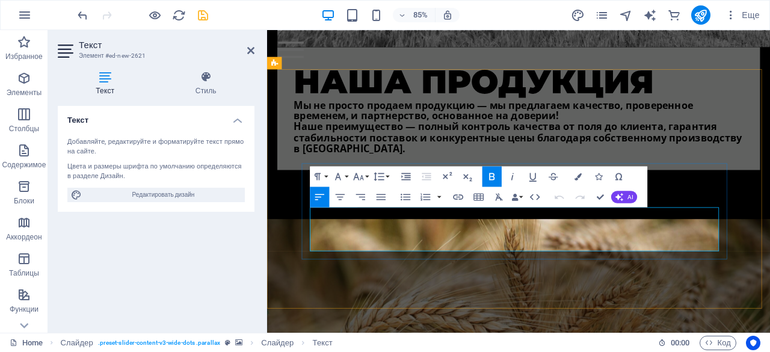
scroll to position [2509, 0]
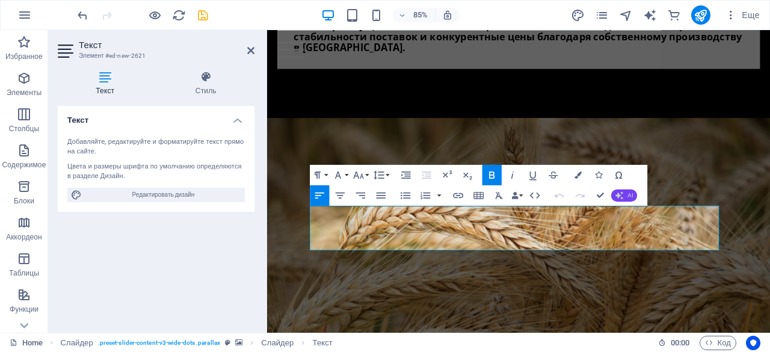
click at [622, 199] on icon "button" at bounding box center [620, 195] width 8 height 8
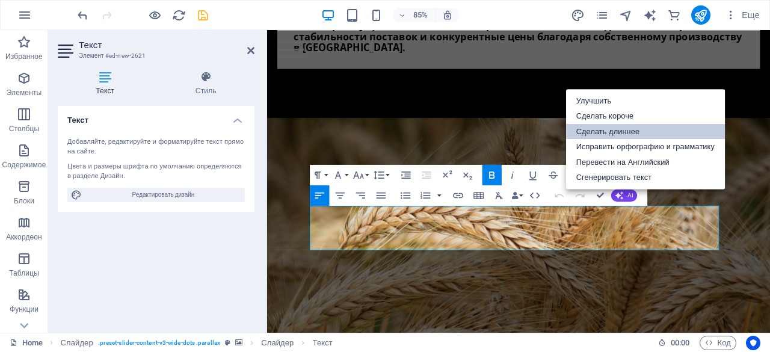
click at [615, 132] on link "Сделать длиннее" at bounding box center [645, 132] width 159 height 16
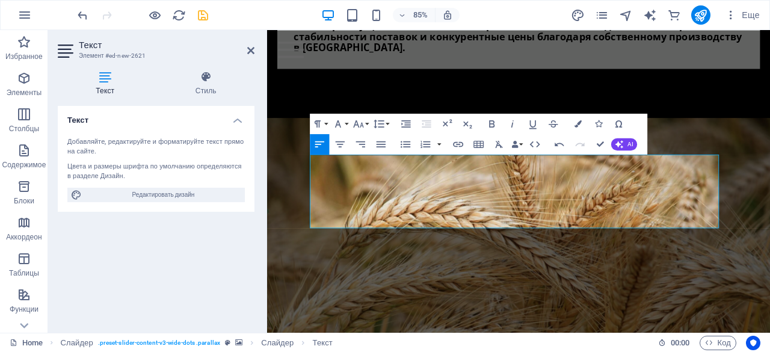
scroll to position [2569, 0]
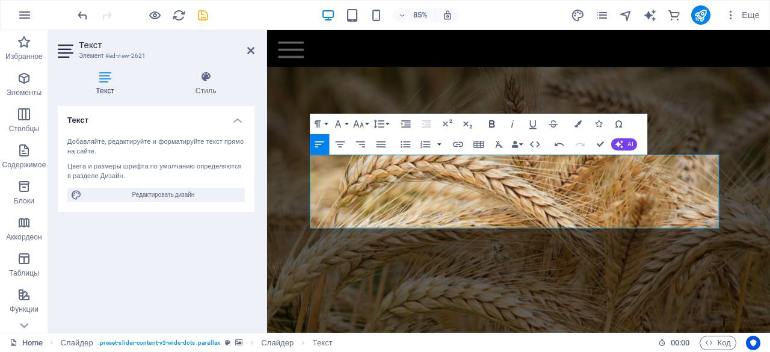
click at [494, 122] on icon "button" at bounding box center [491, 123] width 5 height 7
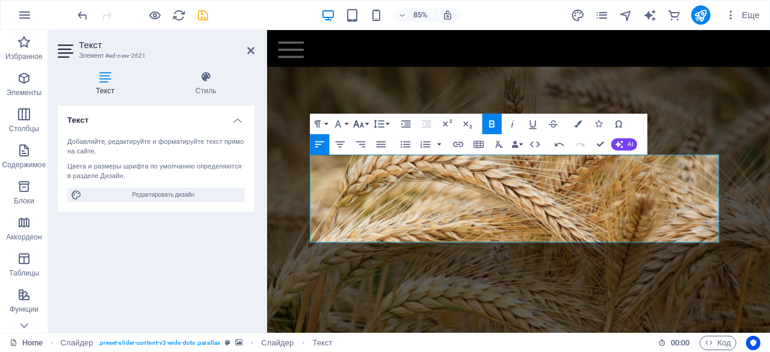
click at [364, 123] on icon "button" at bounding box center [359, 123] width 12 height 12
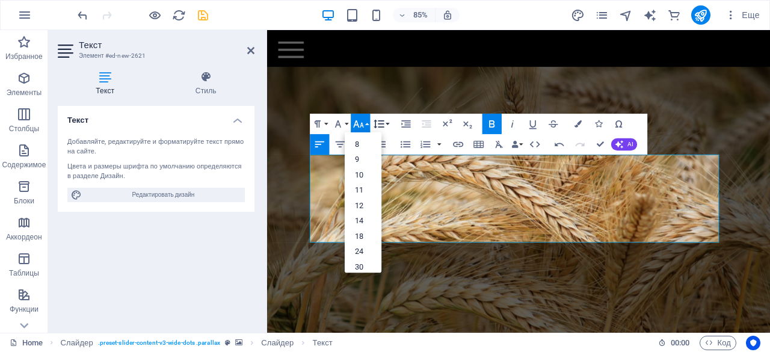
click at [384, 122] on icon "button" at bounding box center [379, 123] width 12 height 12
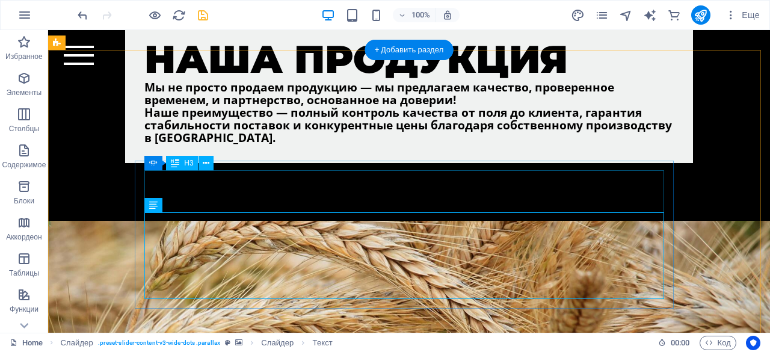
scroll to position [2357, 0]
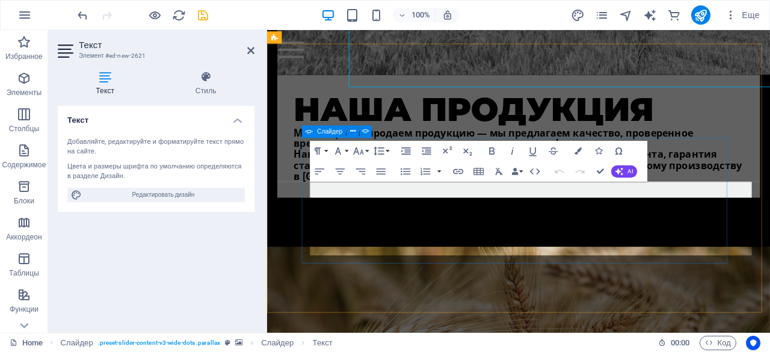
scroll to position [2537, 0]
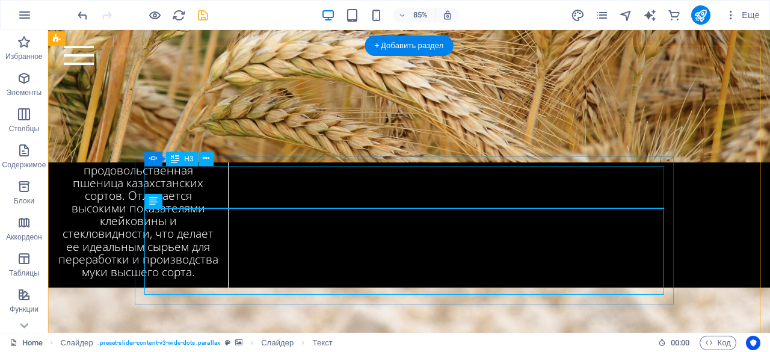
scroll to position [2339, 0]
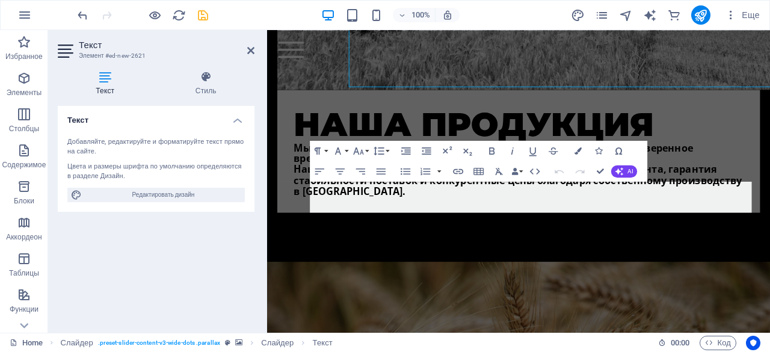
scroll to position [2537, 0]
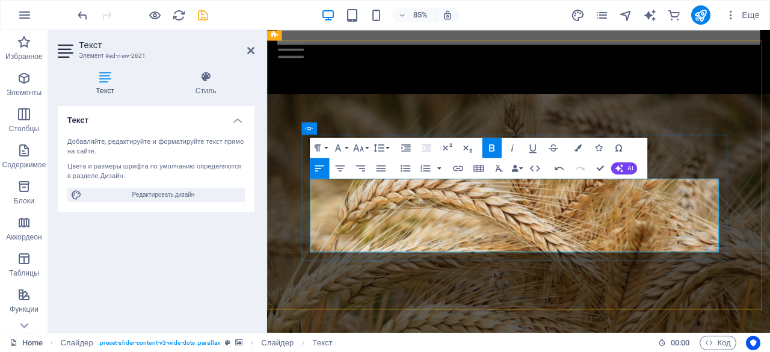
scroll to position [2540, 0]
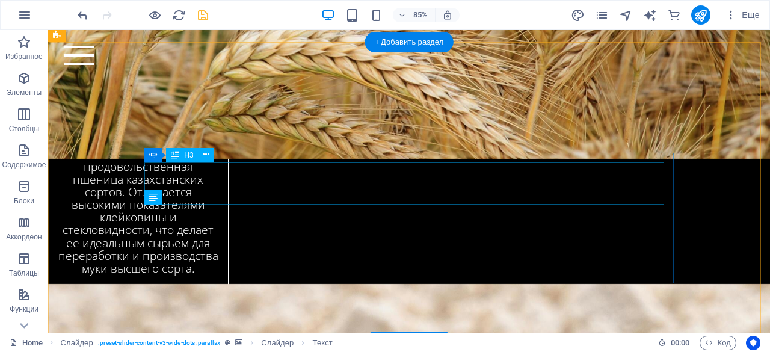
scroll to position [2342, 0]
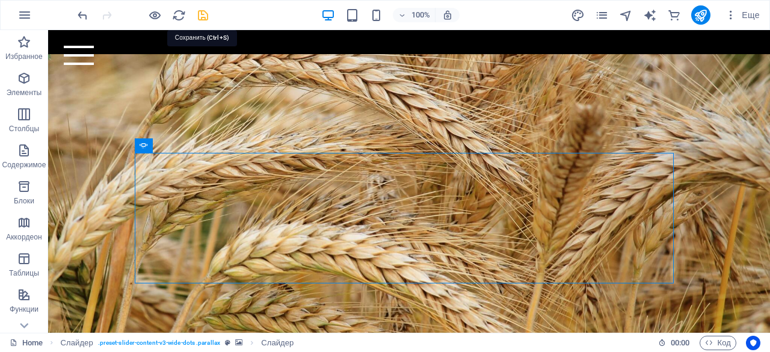
click at [203, 11] on icon "save" at bounding box center [203, 15] width 14 height 14
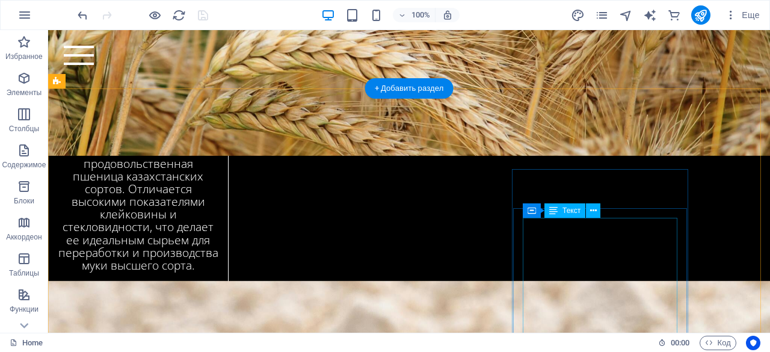
scroll to position [2596, 0]
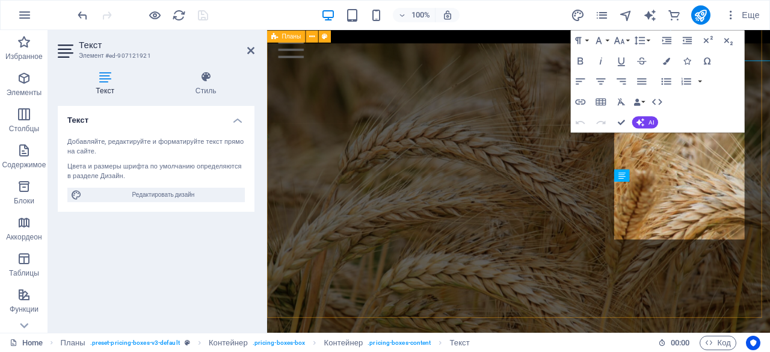
scroll to position [2872, 0]
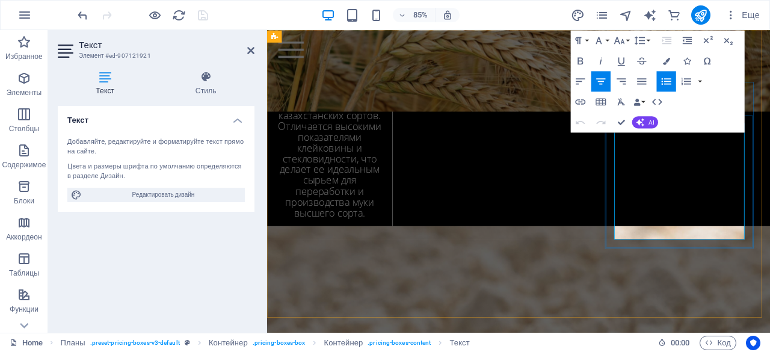
copy li "Мы реализуем продукцию, соответствующую международным и национальным стандартам…"
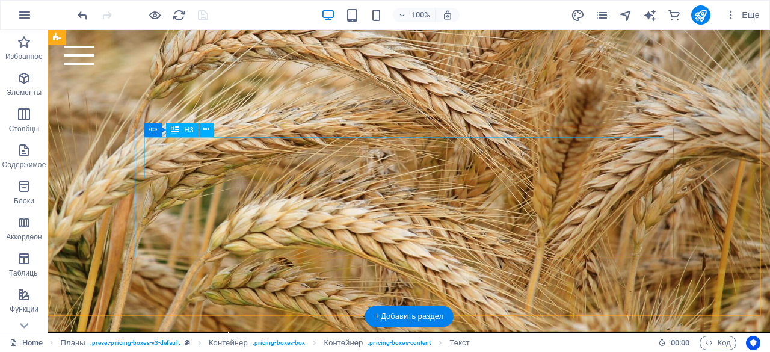
scroll to position [2353, 0]
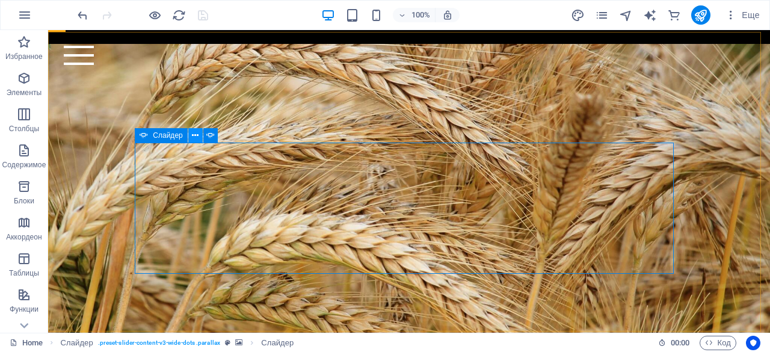
click at [197, 134] on icon at bounding box center [195, 135] width 7 height 13
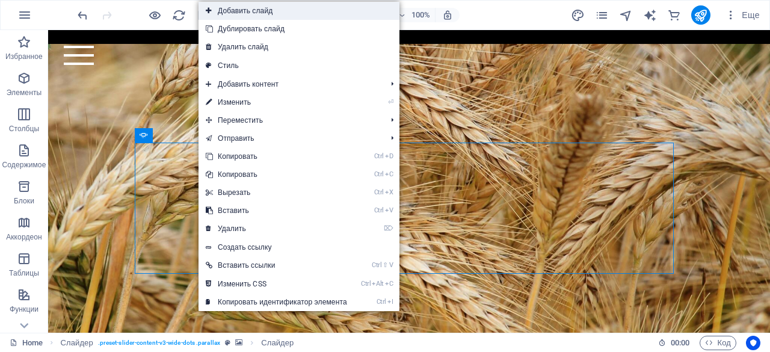
click at [240, 10] on link "Добавить слайд" at bounding box center [299, 11] width 201 height 18
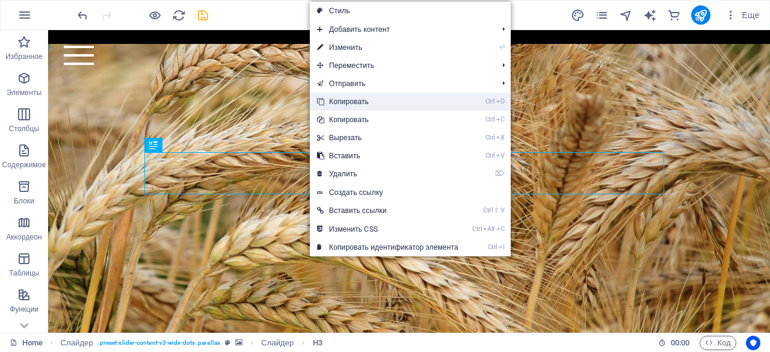
click at [338, 104] on link "Ctrl D Копировать" at bounding box center [388, 102] width 156 height 18
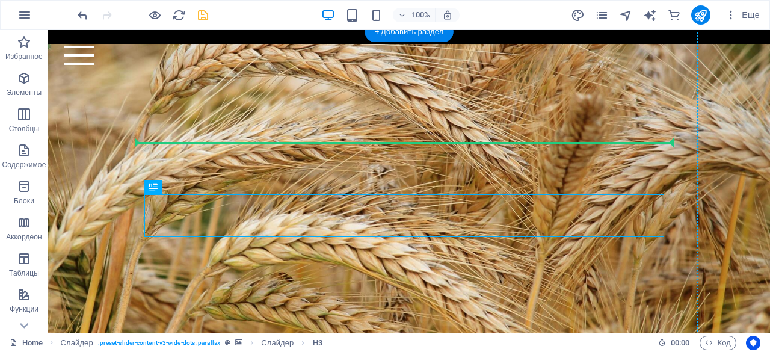
drag, startPoint x: 336, startPoint y: 215, endPoint x: 338, endPoint y: 140, distance: 75.3
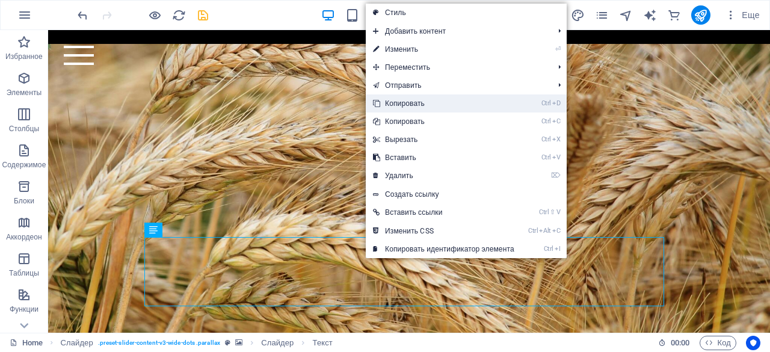
click at [395, 105] on link "Ctrl D Копировать" at bounding box center [444, 103] width 156 height 18
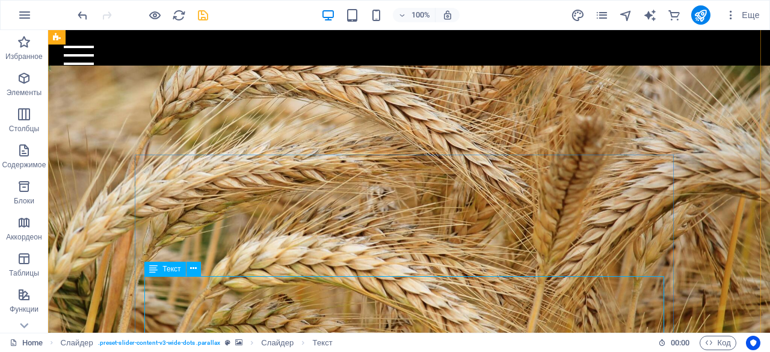
scroll to position [2450, 0]
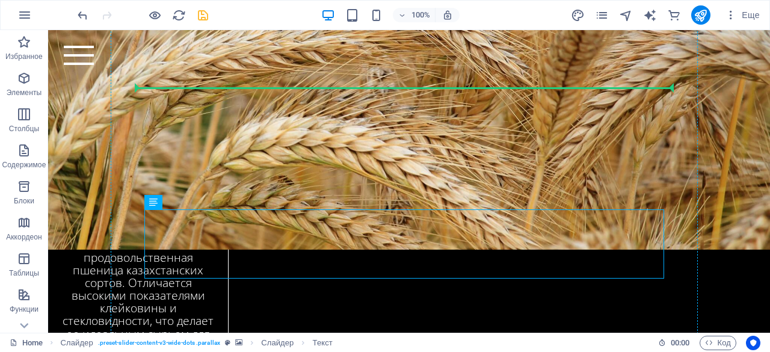
drag, startPoint x: 356, startPoint y: 245, endPoint x: 353, endPoint y: 87, distance: 158.3
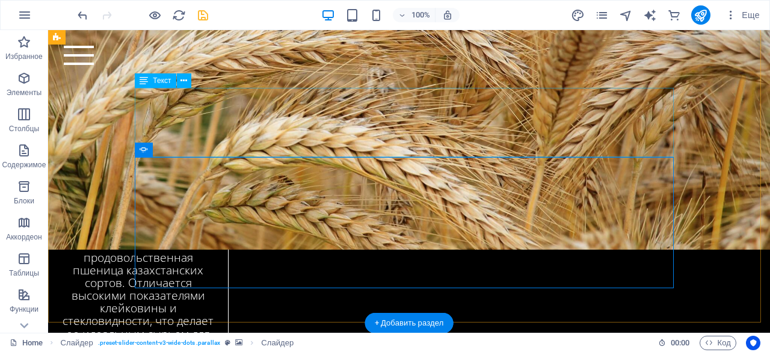
click at [331, 72] on div "Home Bicycle Details About us Pricing Shop Contact" at bounding box center [409, 55] width 722 height 51
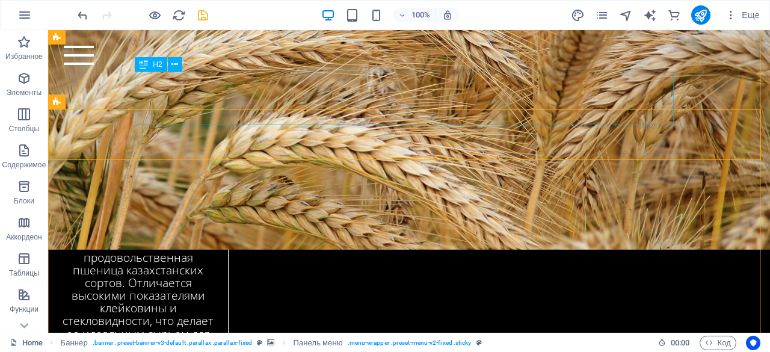
scroll to position [2370, 0]
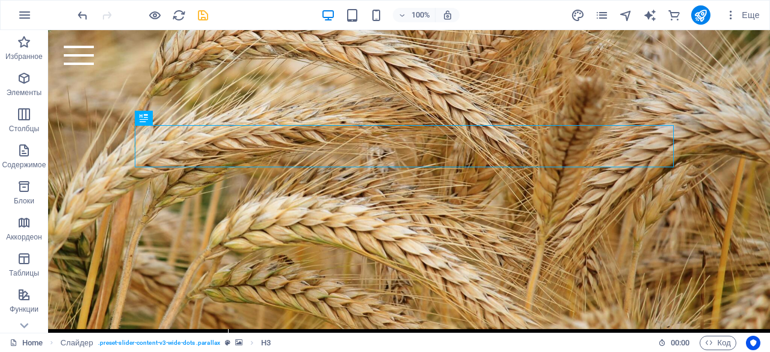
drag, startPoint x: 303, startPoint y: 146, endPoint x: 324, endPoint y: 274, distance: 129.9
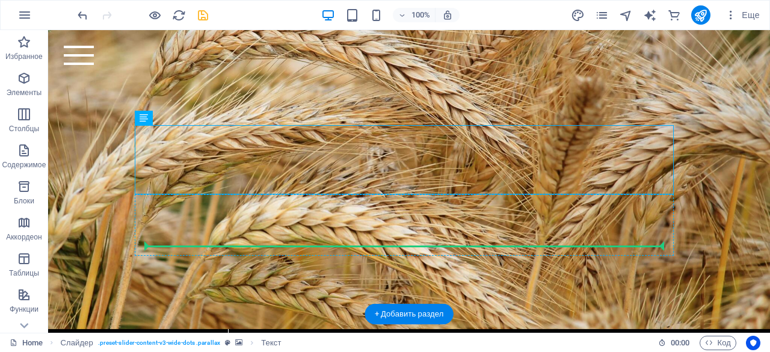
drag, startPoint x: 209, startPoint y: 150, endPoint x: 389, endPoint y: 228, distance: 196.8
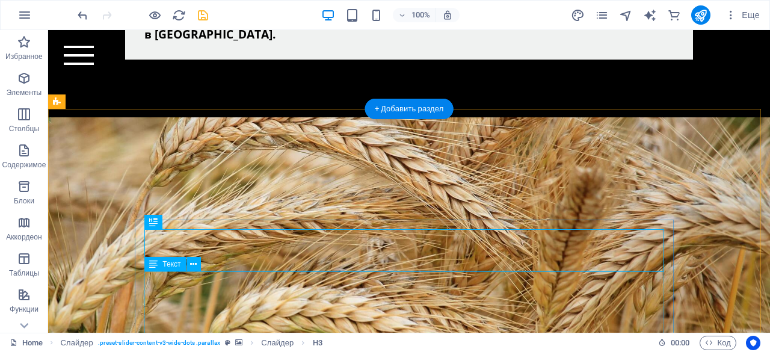
scroll to position [2280, 0]
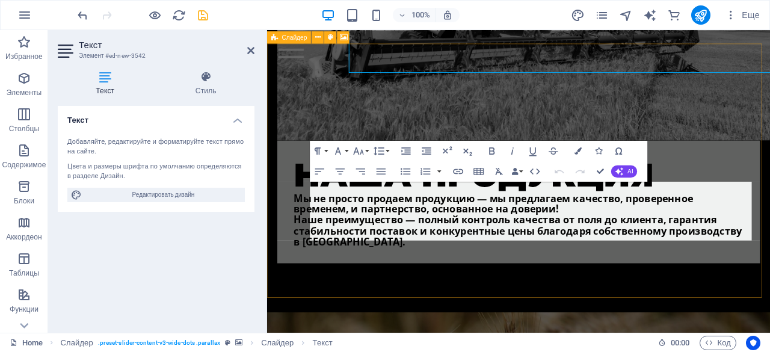
scroll to position [2537, 0]
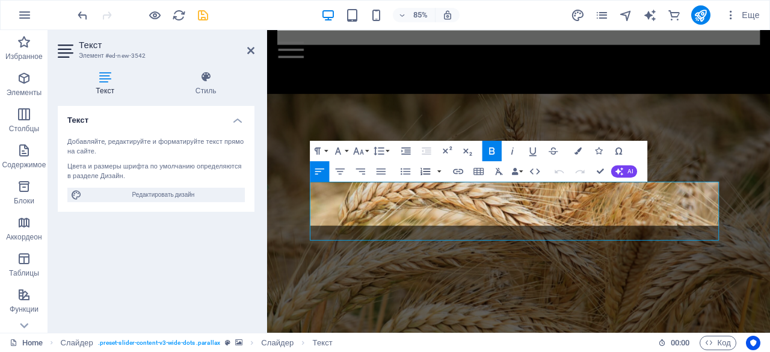
scroll to position [2035, 2]
click at [491, 152] on icon "button" at bounding box center [492, 150] width 12 height 12
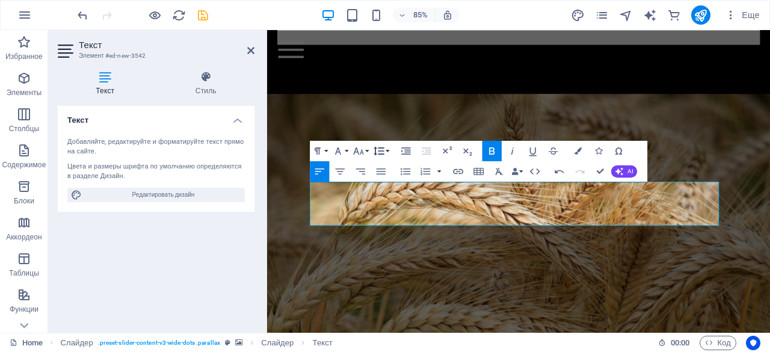
click at [391, 153] on button "Line Height" at bounding box center [380, 151] width 19 height 20
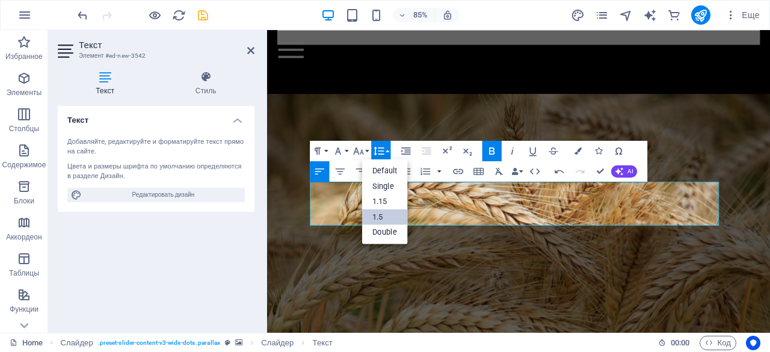
scroll to position [0, 0]
click at [627, 177] on button "AI" at bounding box center [624, 171] width 26 height 12
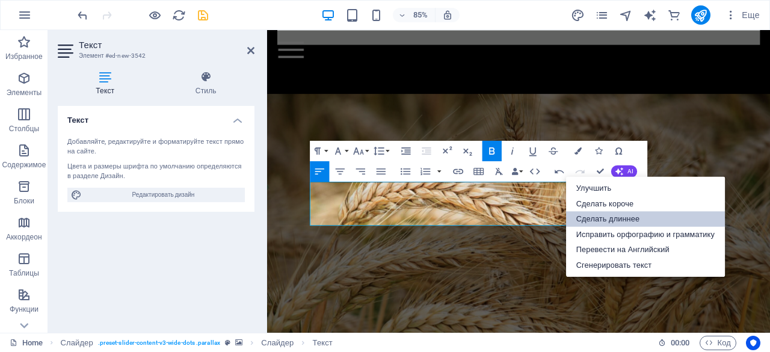
click at [607, 215] on link "Сделать длиннее" at bounding box center [645, 219] width 159 height 16
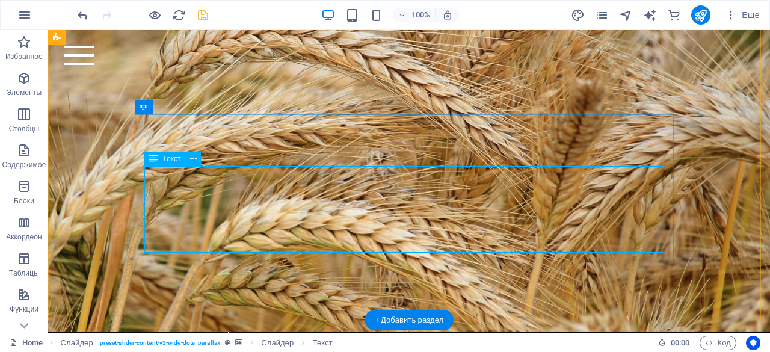
scroll to position [2382, 0]
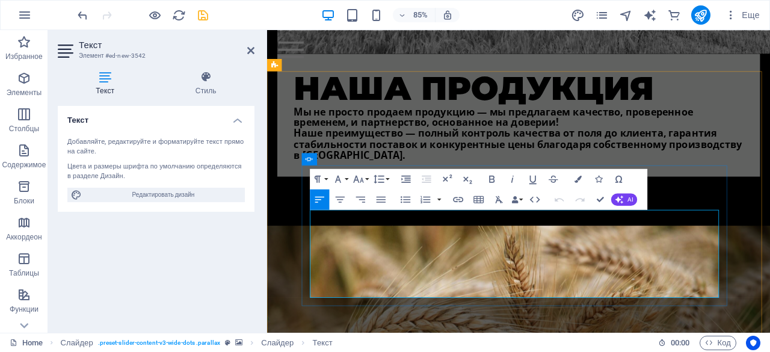
scroll to position [2505, 0]
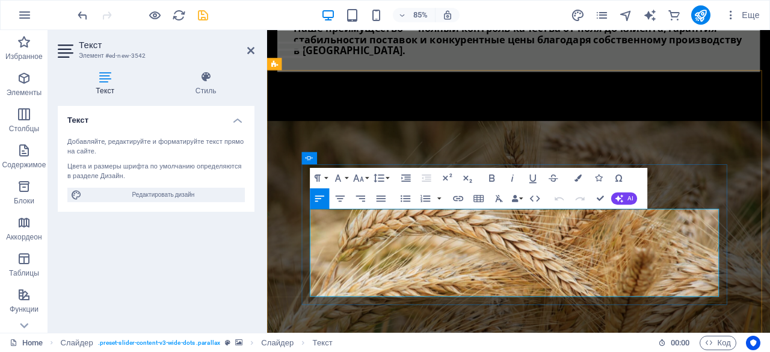
drag, startPoint x: 412, startPoint y: 287, endPoint x: 590, endPoint y: 299, distance: 178.5
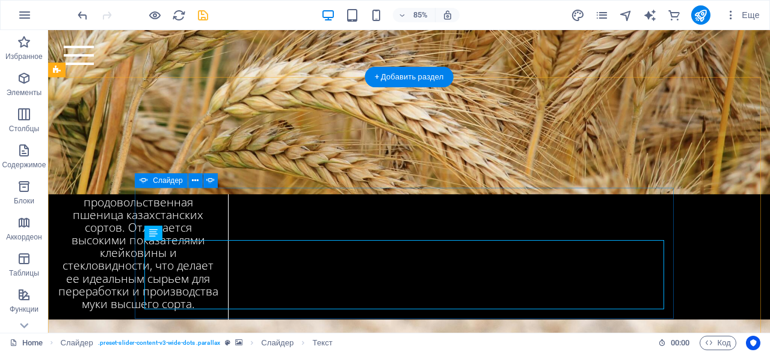
scroll to position [2308, 0]
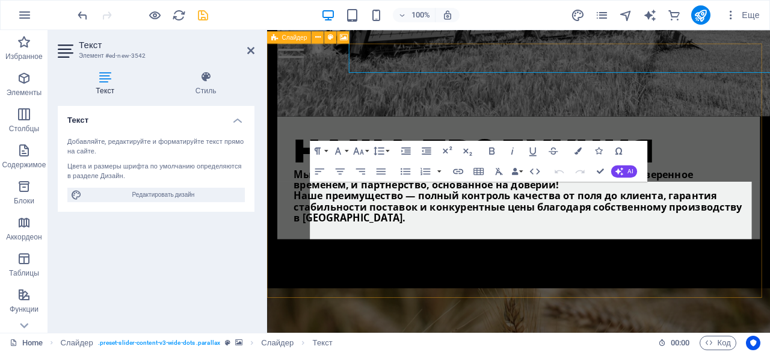
scroll to position [2537, 0]
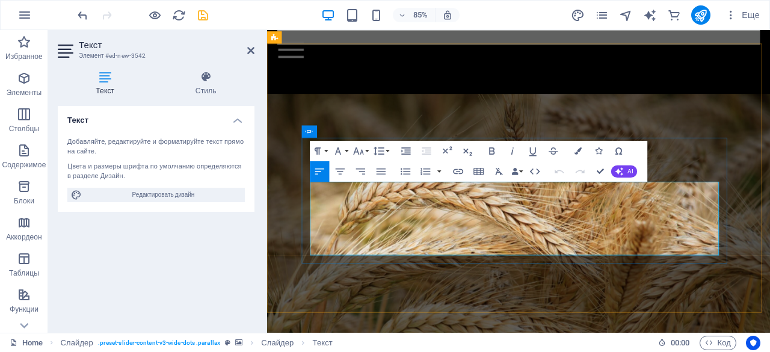
click at [494, 151] on icon "button" at bounding box center [492, 150] width 12 height 12
click at [389, 153] on button "Line Height" at bounding box center [380, 151] width 19 height 20
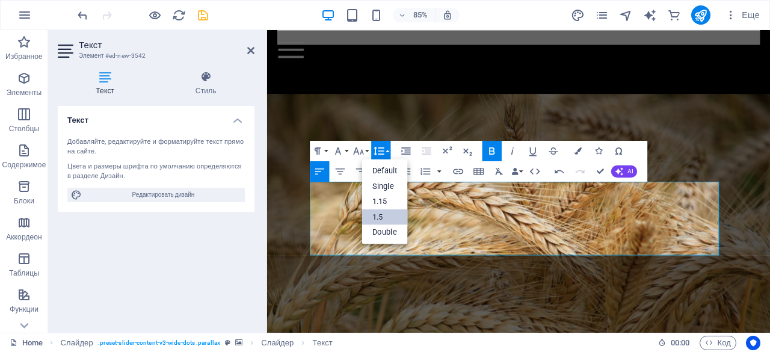
scroll to position [0, 0]
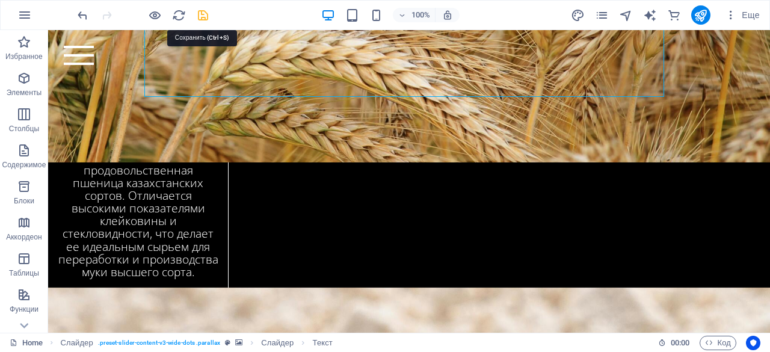
drag, startPoint x: 203, startPoint y: 14, endPoint x: 256, endPoint y: 157, distance: 152.9
click at [203, 14] on icon "save" at bounding box center [203, 15] width 14 height 14
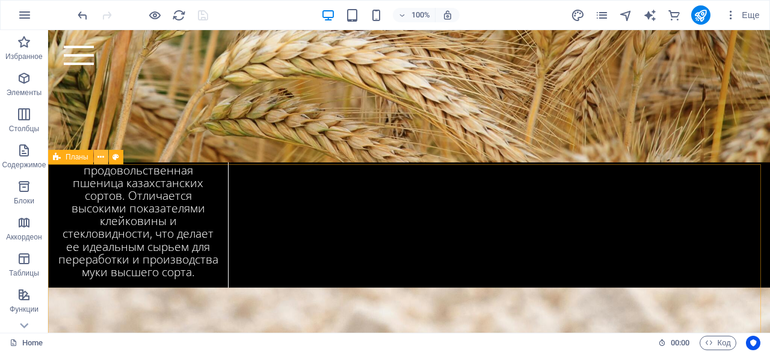
click at [104, 159] on icon at bounding box center [101, 157] width 7 height 13
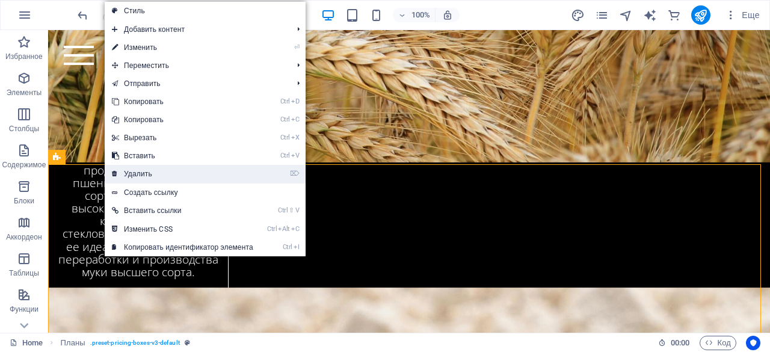
click at [124, 170] on link "⌦ Удалить" at bounding box center [183, 174] width 156 height 18
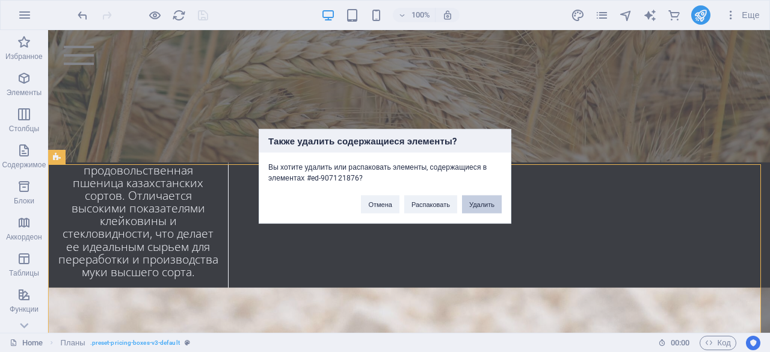
click at [493, 206] on button "Удалить" at bounding box center [482, 204] width 40 height 18
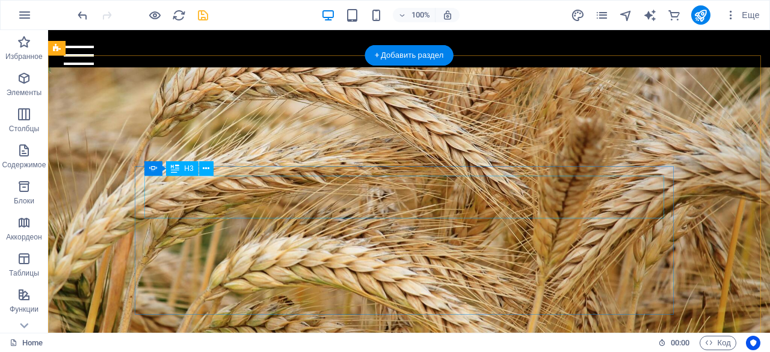
scroll to position [2329, 0]
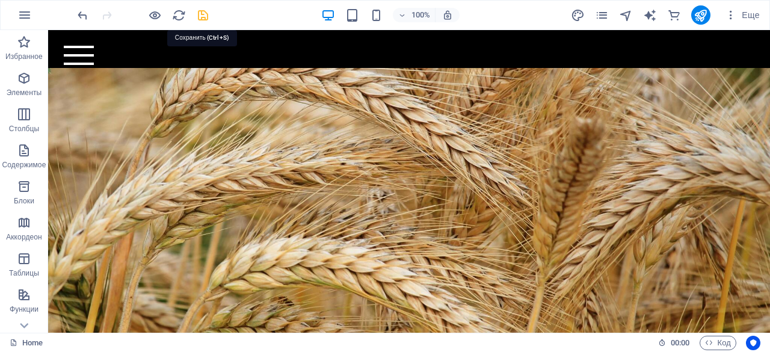
click at [201, 16] on icon "save" at bounding box center [203, 15] width 14 height 14
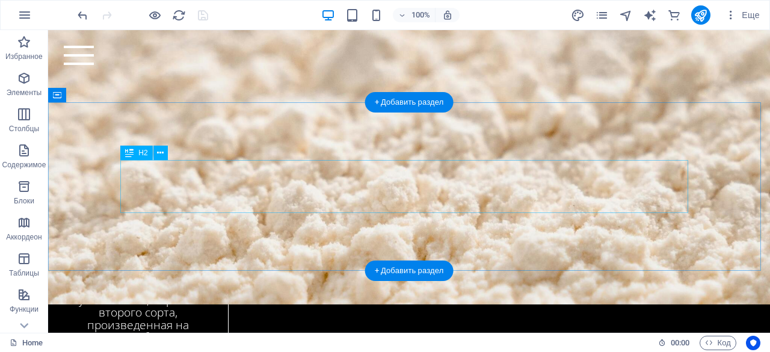
scroll to position [2763, 0]
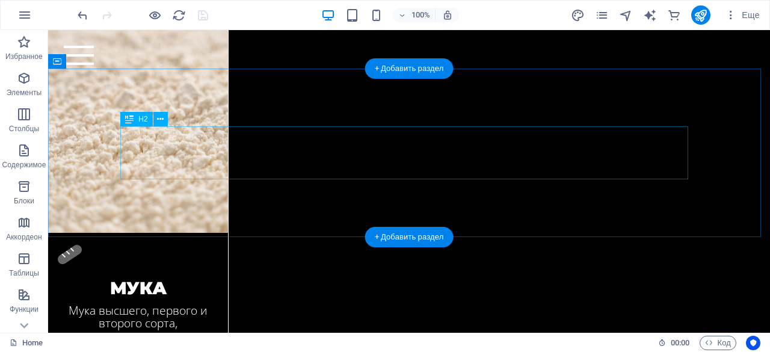
scroll to position [2814, 0]
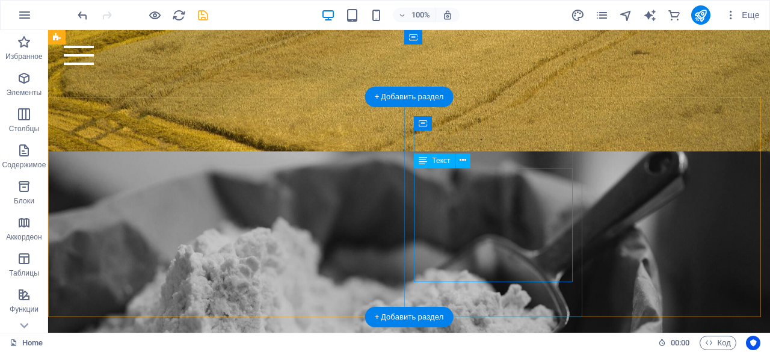
scroll to position [1350, 0]
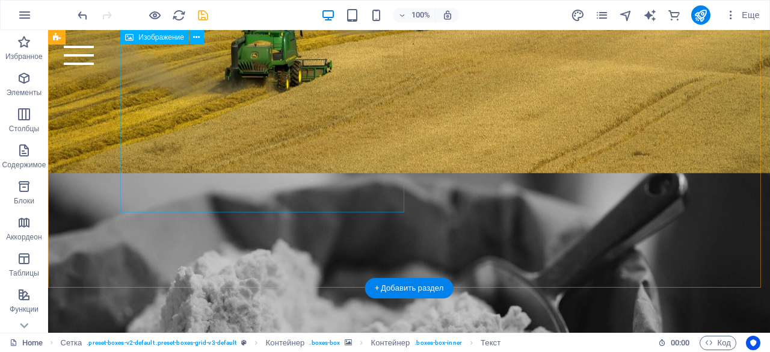
scroll to position [1151, 0]
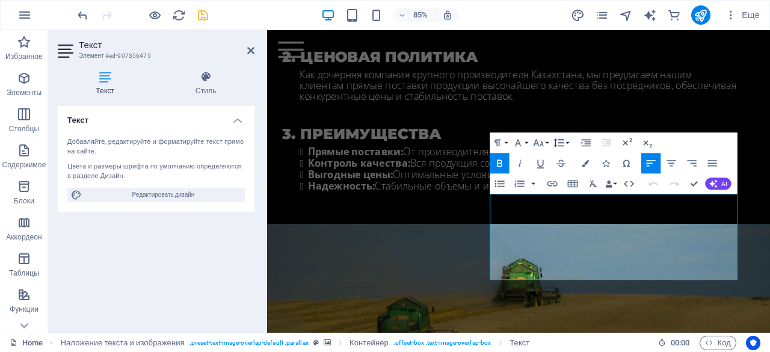
click at [563, 147] on icon "button" at bounding box center [559, 142] width 12 height 12
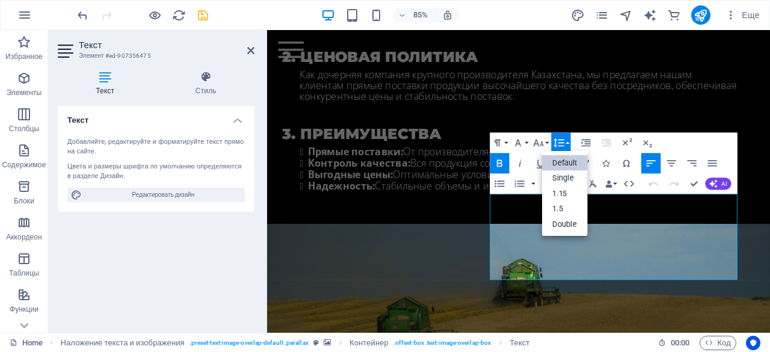
scroll to position [0, 0]
click at [563, 147] on icon "button" at bounding box center [559, 142] width 12 height 12
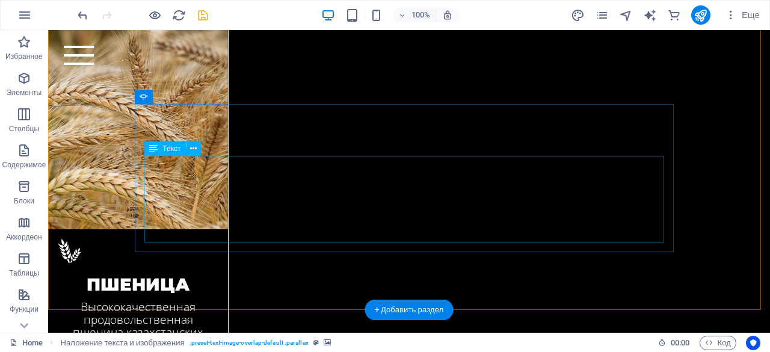
scroll to position [2391, 0]
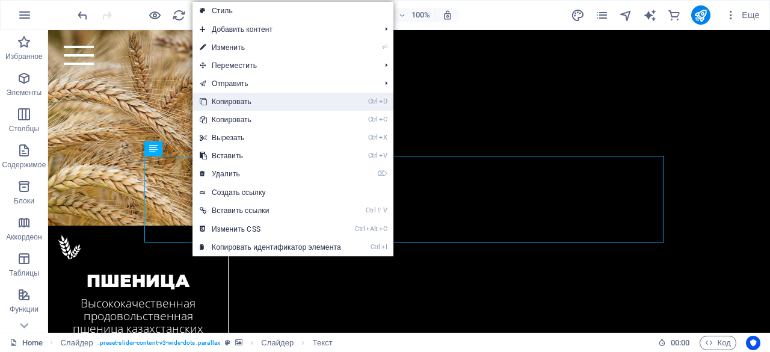
click at [238, 96] on link "Ctrl D Копировать" at bounding box center [271, 102] width 156 height 18
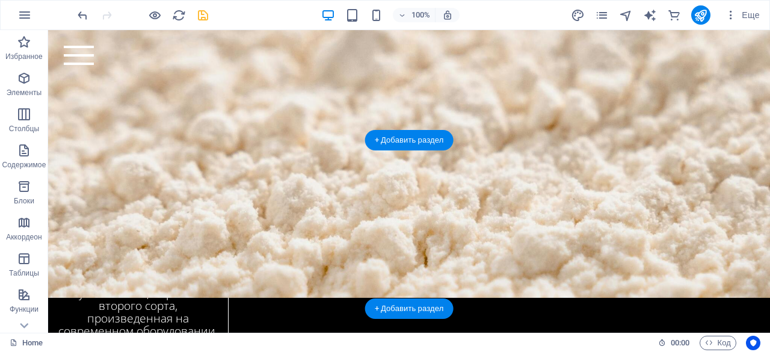
scroll to position [2830, 0]
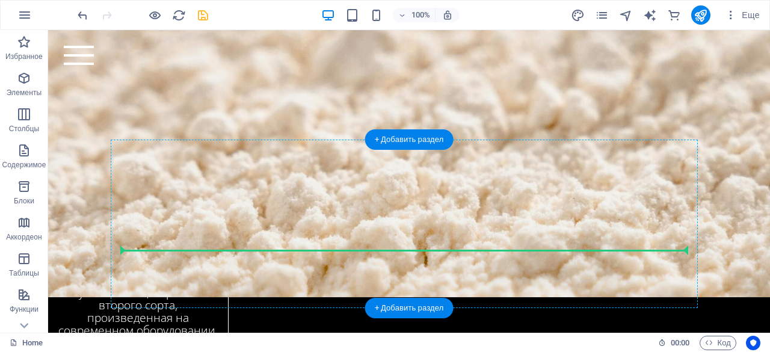
drag, startPoint x: 356, startPoint y: 209, endPoint x: 353, endPoint y: 238, distance: 28.4
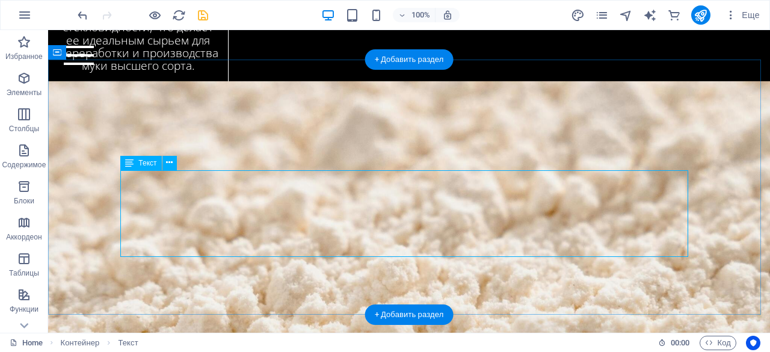
scroll to position [2824, 0]
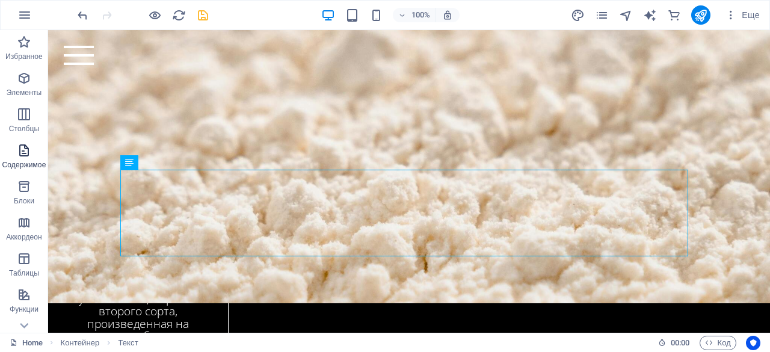
click at [26, 170] on span "Содержимое" at bounding box center [24, 157] width 48 height 29
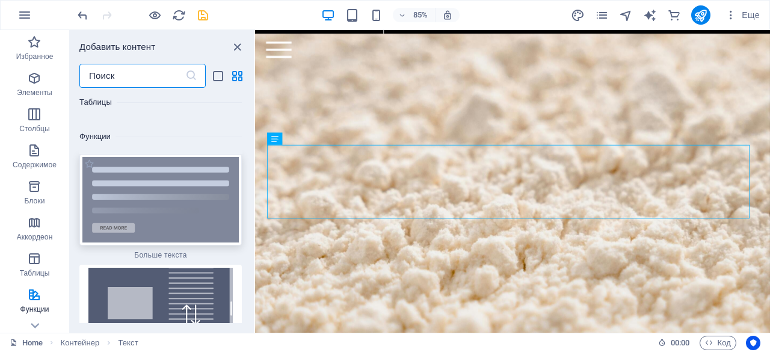
scroll to position [9016, 0]
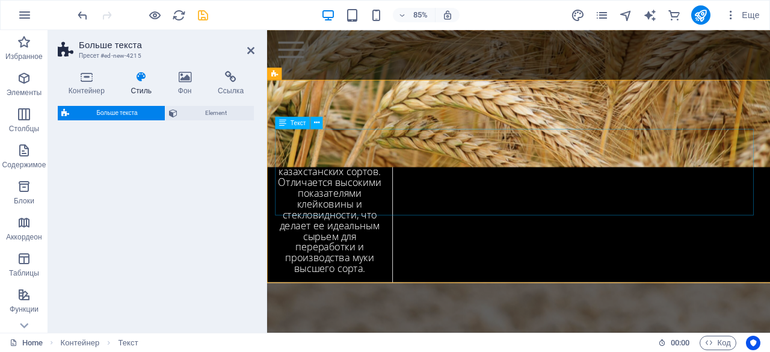
select select "px"
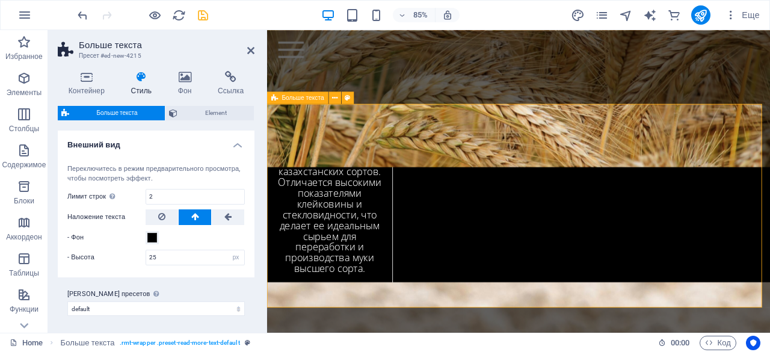
scroll to position [270, 0]
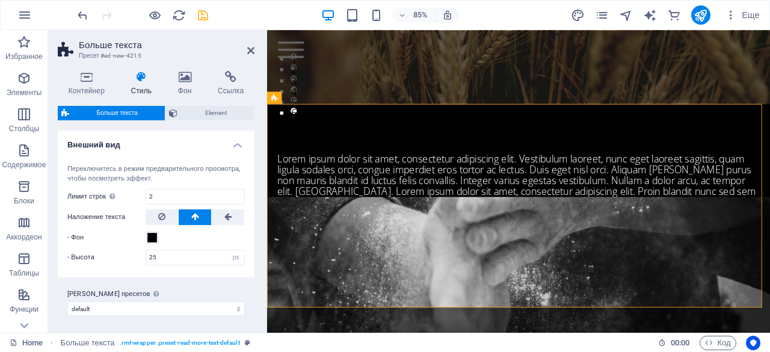
click at [247, 50] on h2 "Больше текста" at bounding box center [167, 45] width 176 height 11
click at [250, 51] on icon at bounding box center [250, 51] width 7 height 10
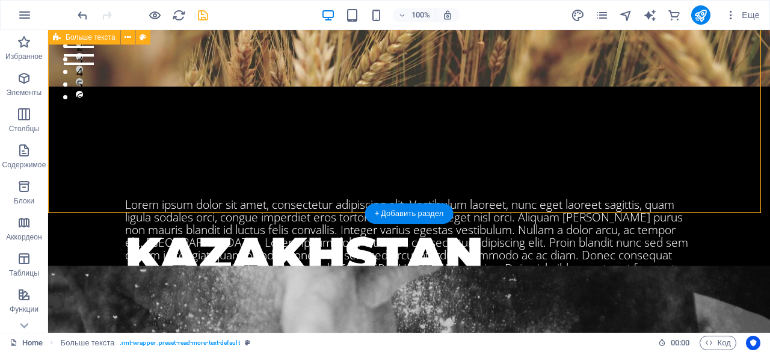
scroll to position [412, 0]
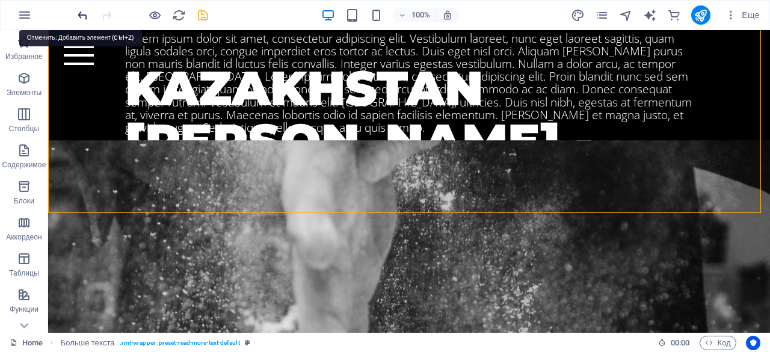
click at [81, 12] on icon "undo" at bounding box center [83, 15] width 14 height 14
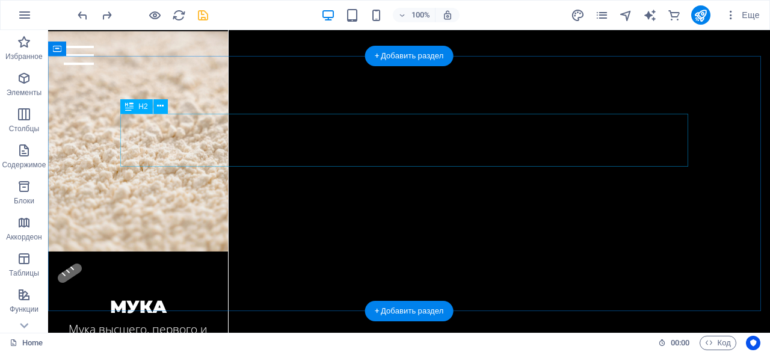
scroll to position [2828, 0]
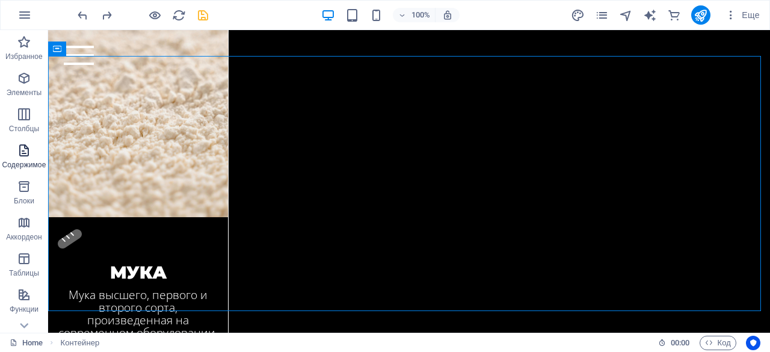
click at [23, 140] on button "Содержимое" at bounding box center [24, 156] width 48 height 36
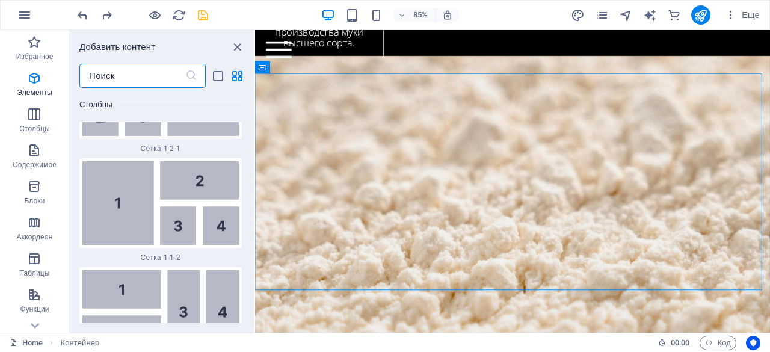
scroll to position [4047, 0]
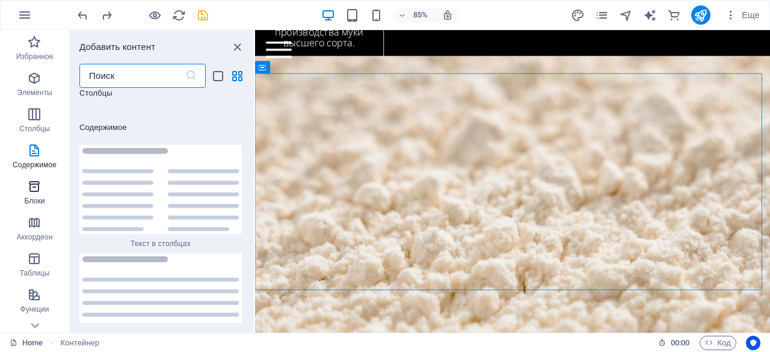
click at [33, 196] on p "Блоки" at bounding box center [35, 201] width 20 height 10
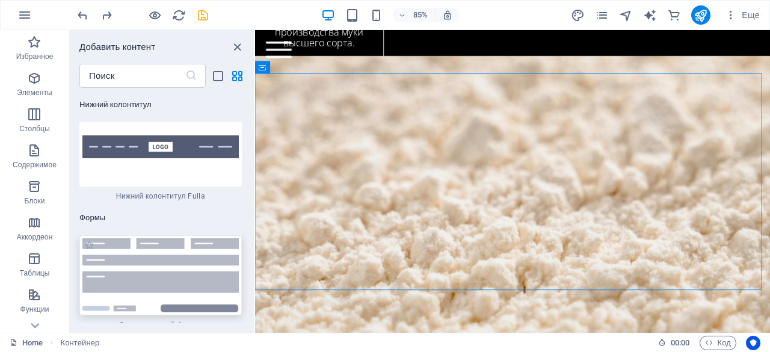
scroll to position [17359, 0]
click at [205, 13] on icon "save" at bounding box center [203, 15] width 14 height 14
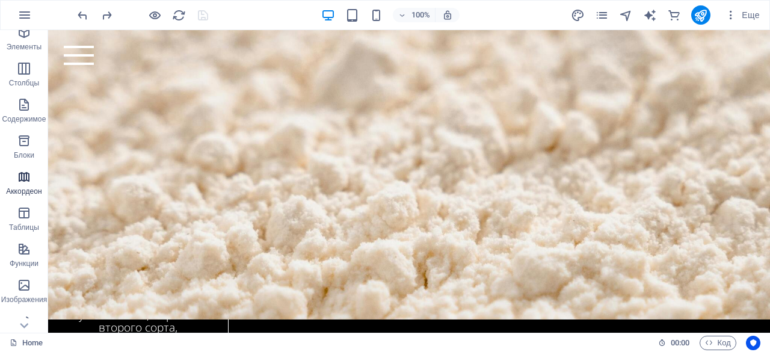
scroll to position [64, 0]
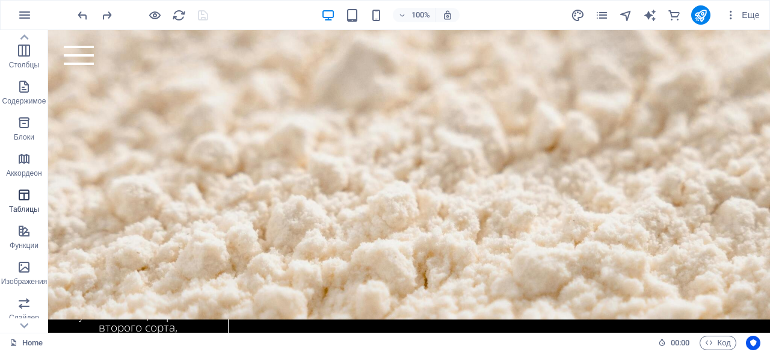
click at [36, 201] on span "Таблицы" at bounding box center [24, 202] width 48 height 29
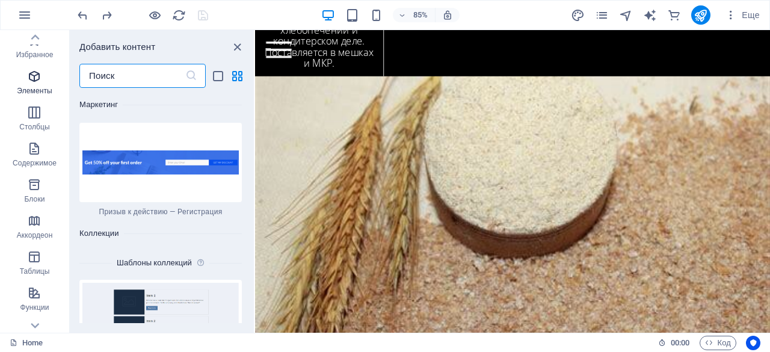
scroll to position [0, 0]
click at [36, 85] on icon "button" at bounding box center [34, 78] width 14 height 14
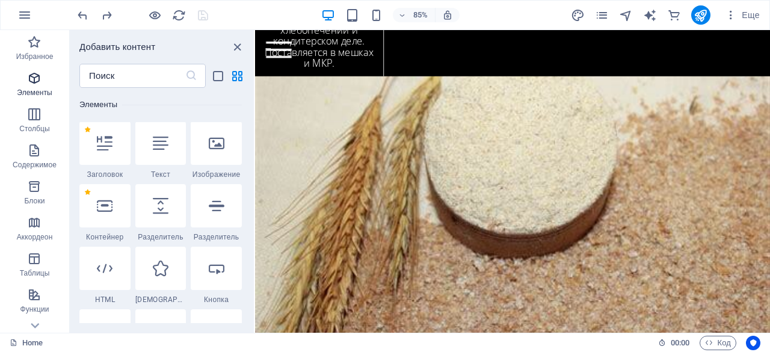
scroll to position [227, 0]
click at [52, 126] on span "Столбцы" at bounding box center [34, 121] width 69 height 29
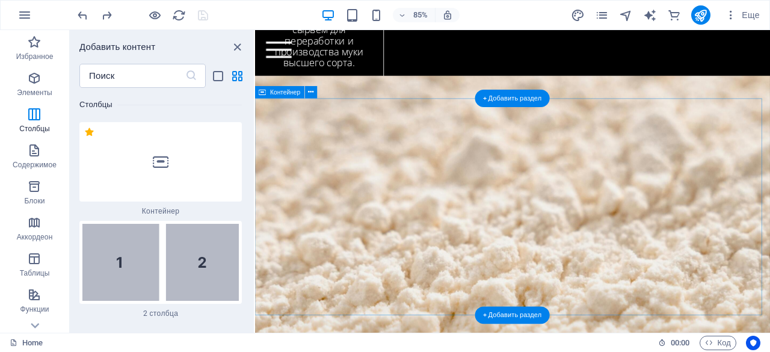
scroll to position [2988, 0]
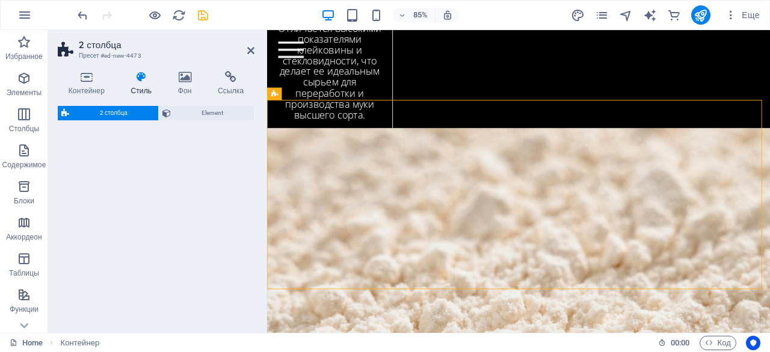
scroll to position [3042, 0]
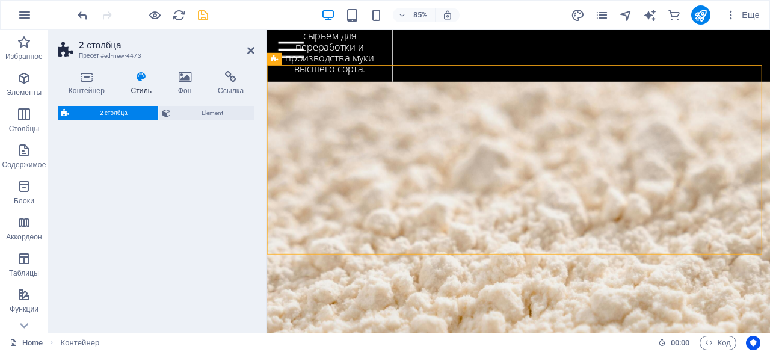
select select "rem"
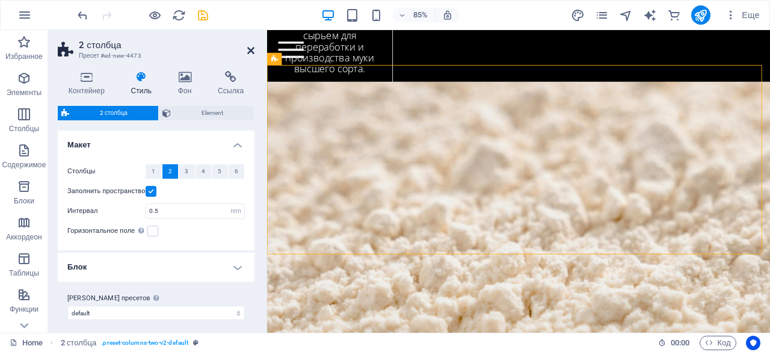
click at [252, 51] on icon at bounding box center [250, 51] width 7 height 10
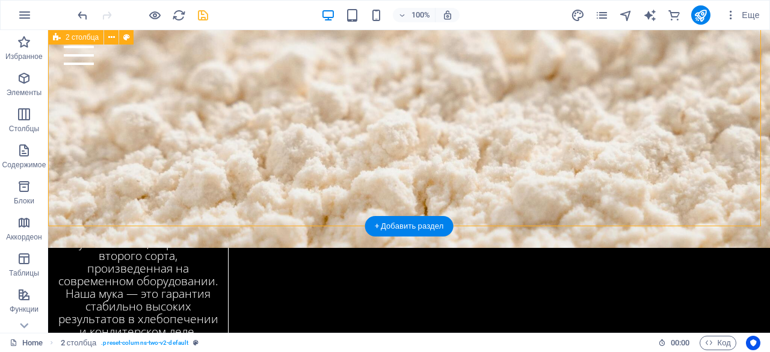
scroll to position [2903, 0]
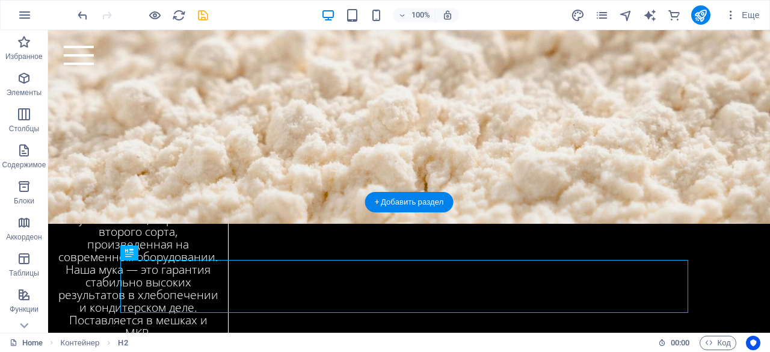
drag, startPoint x: 366, startPoint y: 286, endPoint x: 295, endPoint y: 108, distance: 192.3
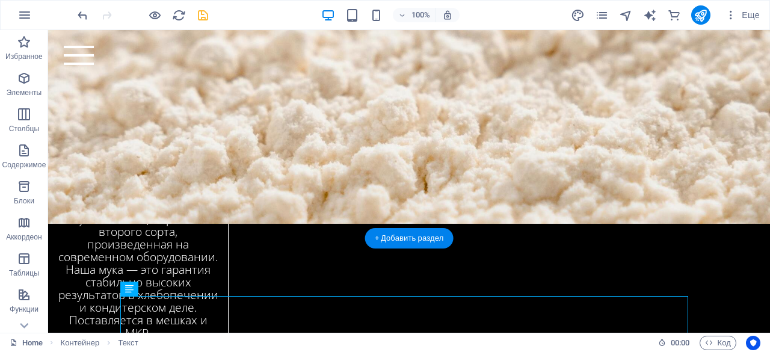
drag, startPoint x: 359, startPoint y: 311, endPoint x: 383, endPoint y: 153, distance: 158.8
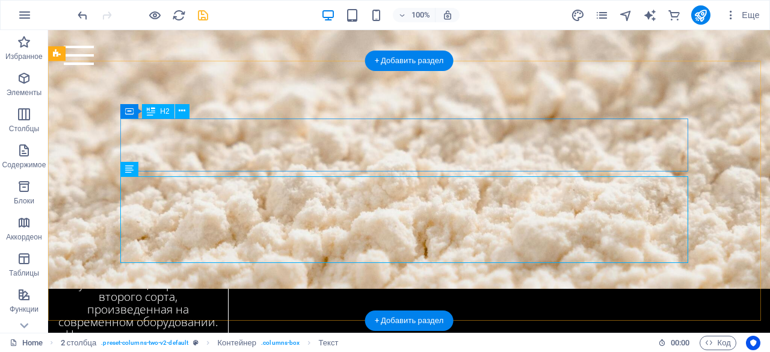
scroll to position [2820, 0]
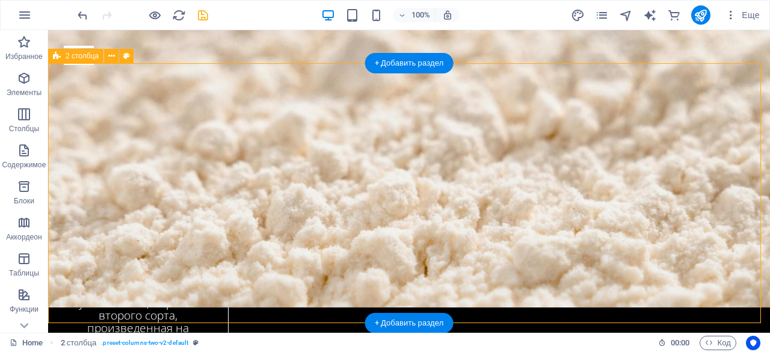
select select "rem"
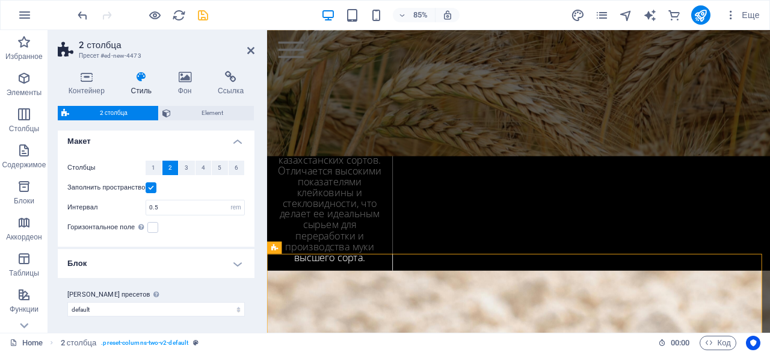
scroll to position [5, 0]
click at [152, 224] on label at bounding box center [152, 225] width 11 height 11
click at [0, 0] on input "Горизонтальное поле Только если для контейнеров "Ширина содержимого" не установ…" at bounding box center [0, 0] width 0 height 0
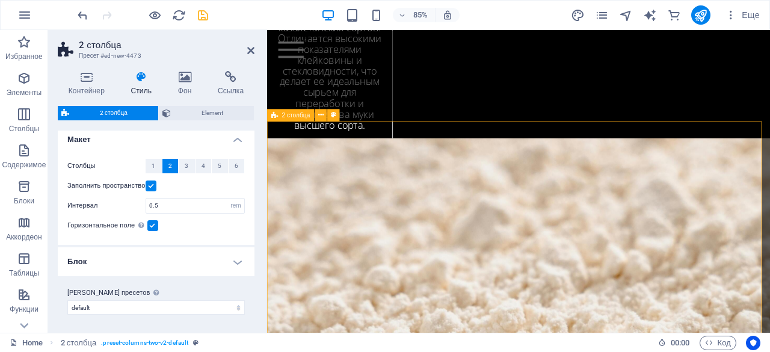
scroll to position [2978, 0]
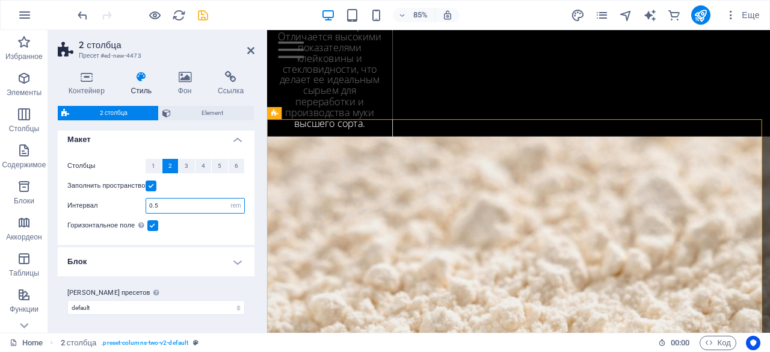
drag, startPoint x: 201, startPoint y: 206, endPoint x: 128, endPoint y: 205, distance: 73.4
click at [128, 205] on div "Интервал 0.5 px rem % vw vh" at bounding box center [156, 206] width 178 height 16
type input "2"
click at [187, 220] on div "Горизонтальное поле Только если для контейнеров "Ширина содержимого" не установ…" at bounding box center [156, 225] width 178 height 14
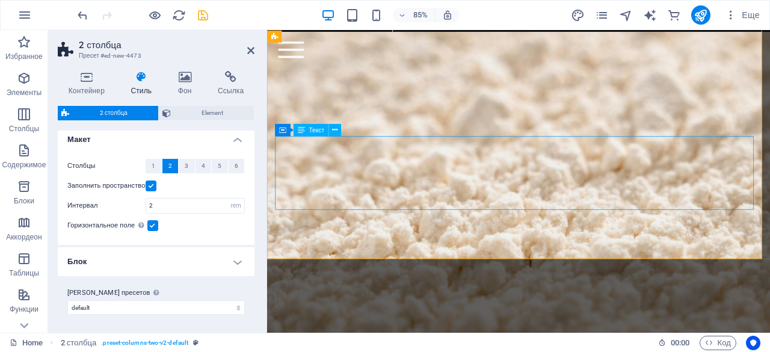
scroll to position [3088, 0]
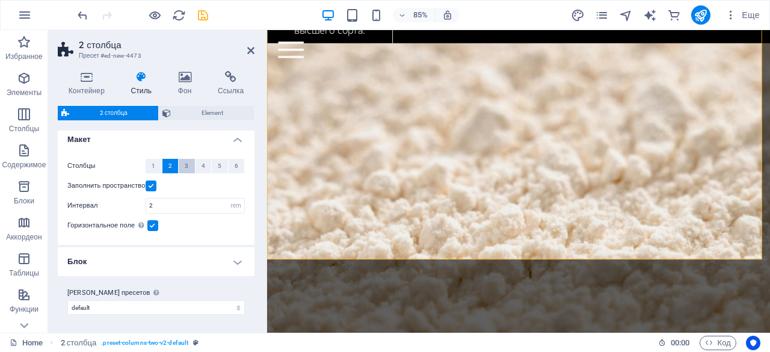
click at [186, 169] on span "3" at bounding box center [187, 166] width 4 height 14
click at [172, 167] on button "2" at bounding box center [171, 166] width 16 height 14
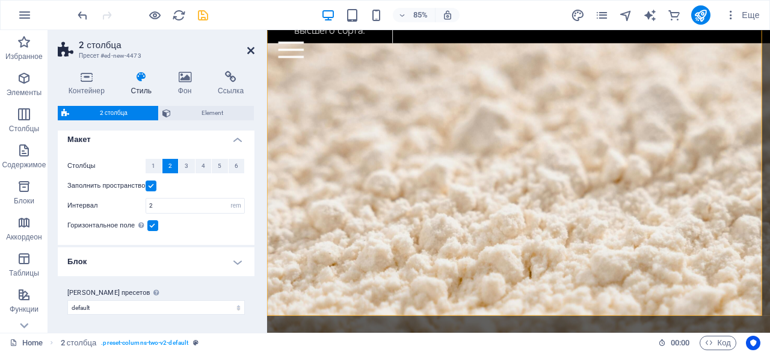
drag, startPoint x: 217, startPoint y: 75, endPoint x: 251, endPoint y: 49, distance: 42.9
click at [251, 49] on icon at bounding box center [250, 51] width 7 height 10
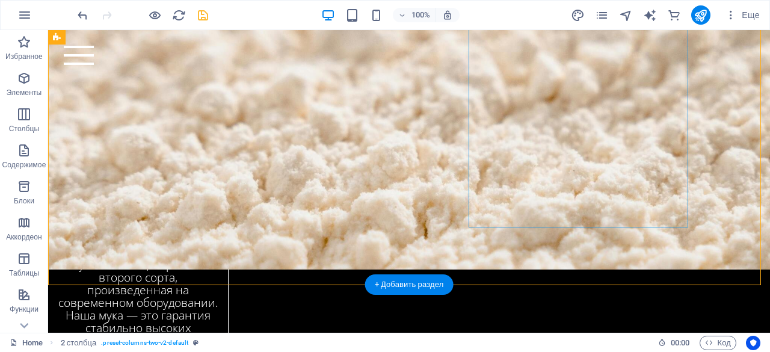
scroll to position [2971, 0]
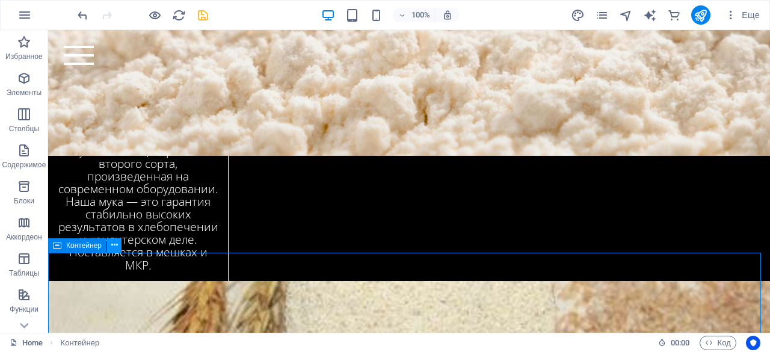
click at [117, 249] on icon at bounding box center [114, 245] width 7 height 13
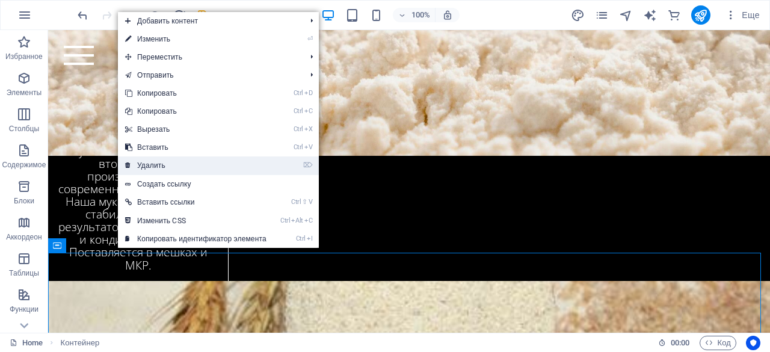
click at [178, 167] on link "⌦ Удалить" at bounding box center [196, 165] width 156 height 18
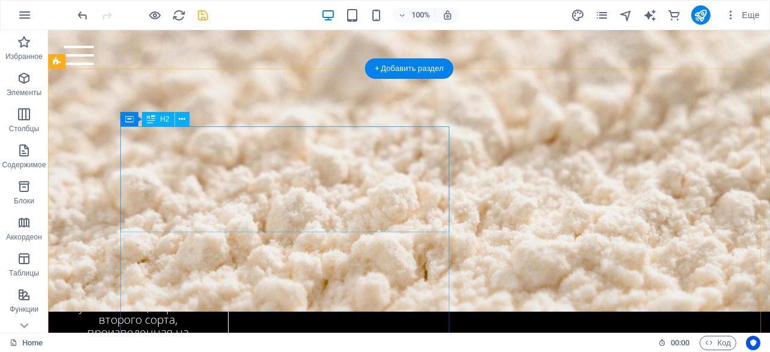
scroll to position [2814, 0]
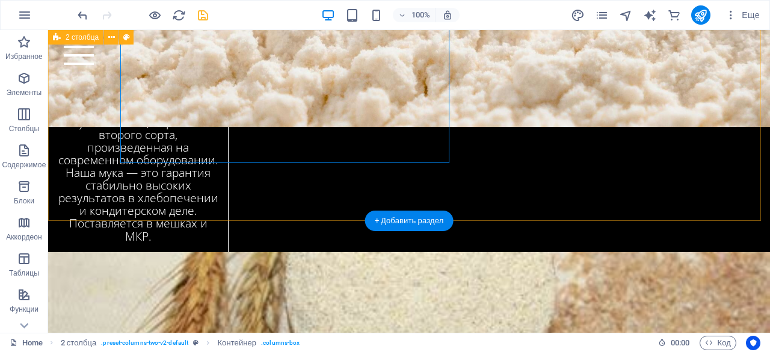
scroll to position [3003, 0]
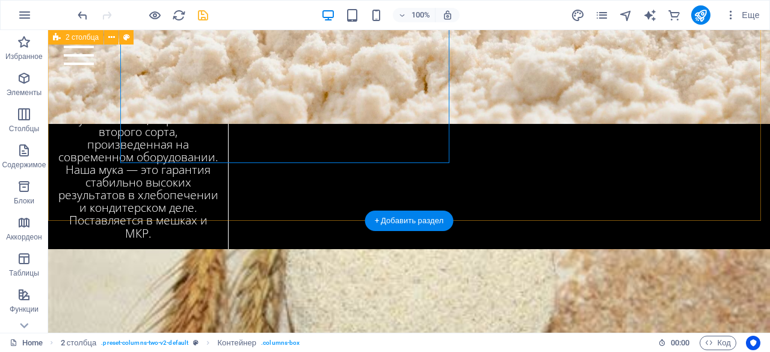
select select "rem"
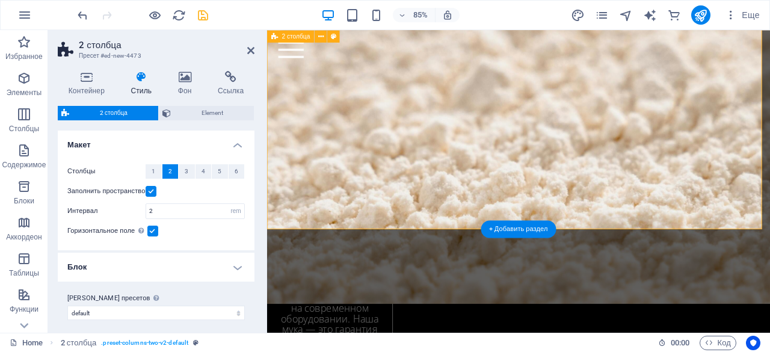
scroll to position [3108, 0]
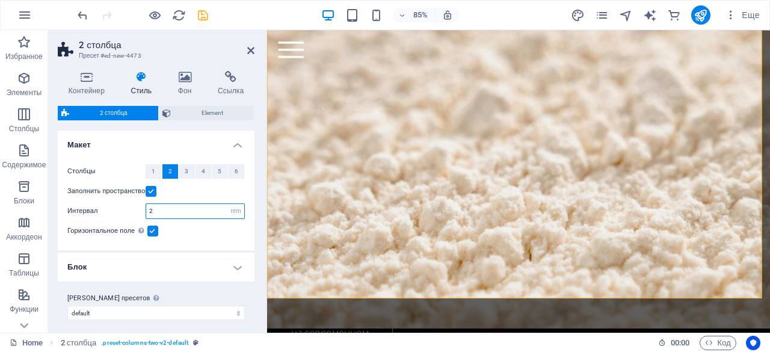
drag, startPoint x: 166, startPoint y: 211, endPoint x: 129, endPoint y: 211, distance: 36.7
click at [129, 211] on div "Интервал 2 px rem % vw vh" at bounding box center [156, 211] width 178 height 16
type input "1"
click at [258, 189] on div "Контейнер Стиль Фон Ссылка Размер Высота По умолчанию px rem % vh vw Минимальна…" at bounding box center [156, 196] width 216 height 271
click at [248, 48] on icon at bounding box center [250, 51] width 7 height 10
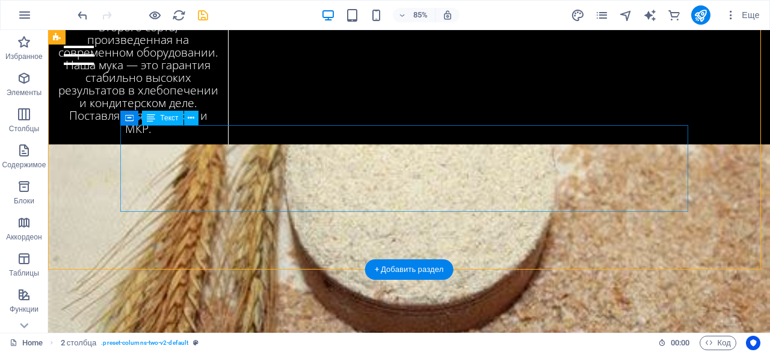
scroll to position [2878, 0]
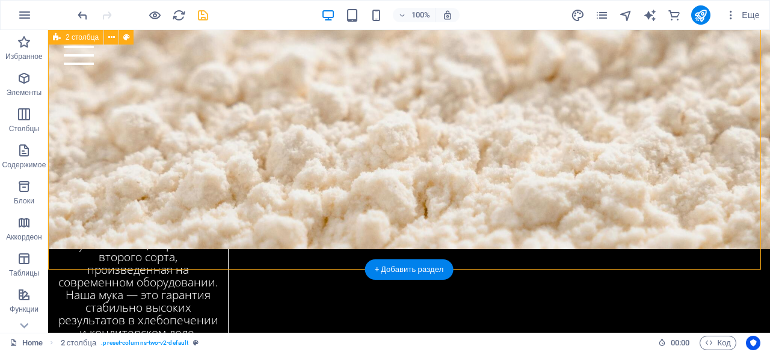
select select "rem"
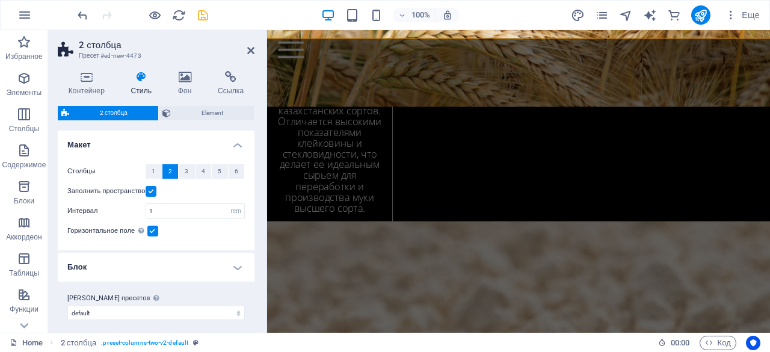
scroll to position [3108, 0]
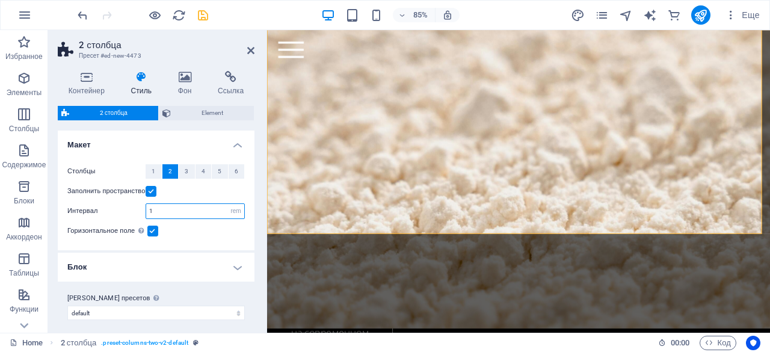
drag, startPoint x: 166, startPoint y: 214, endPoint x: 120, endPoint y: 213, distance: 46.3
click at [120, 213] on div "Интервал 1 px rem % vw vh" at bounding box center [156, 211] width 178 height 16
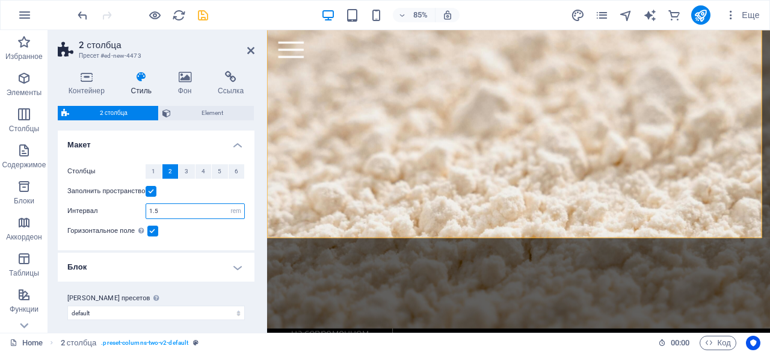
drag, startPoint x: 141, startPoint y: 212, endPoint x: 123, endPoint y: 212, distance: 18.7
click at [123, 212] on div "Интервал 1.5 px rem % vw vh" at bounding box center [156, 211] width 178 height 16
type input "2"
click at [258, 201] on div "Контейнер Стиль Фон Ссылка Размер Высота По умолчанию px rem % vh vw Минимальна…" at bounding box center [156, 196] width 216 height 271
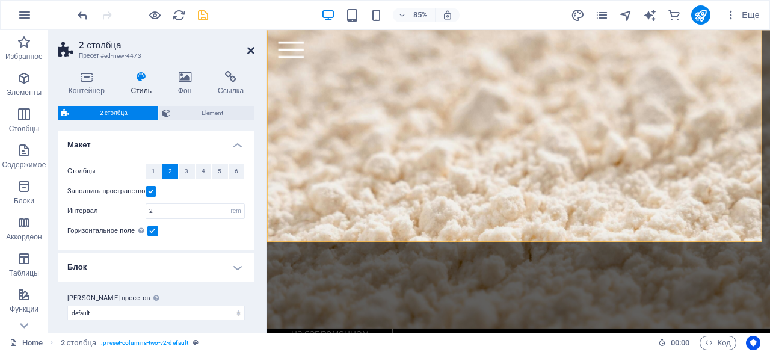
click at [248, 51] on icon at bounding box center [250, 51] width 7 height 10
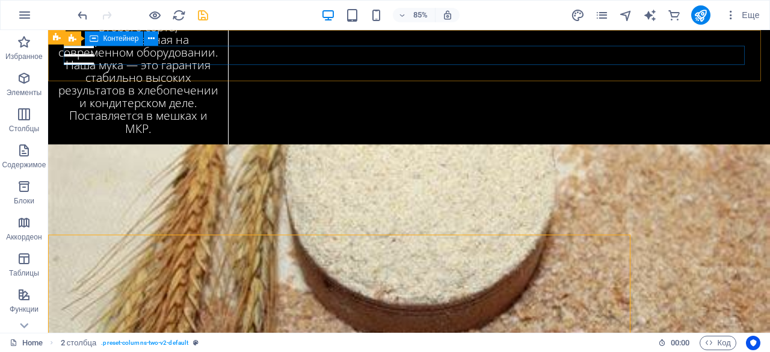
scroll to position [2878, 0]
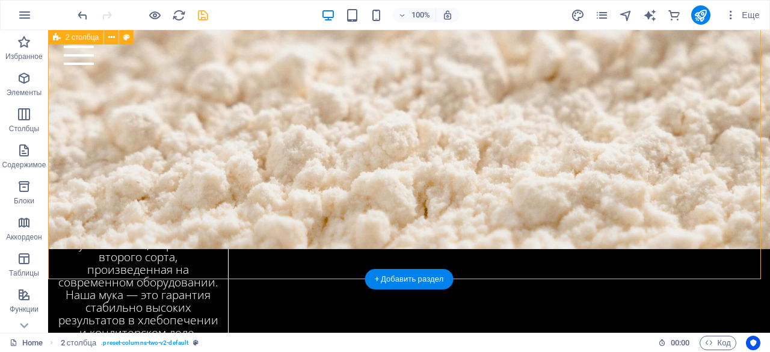
select select "rem"
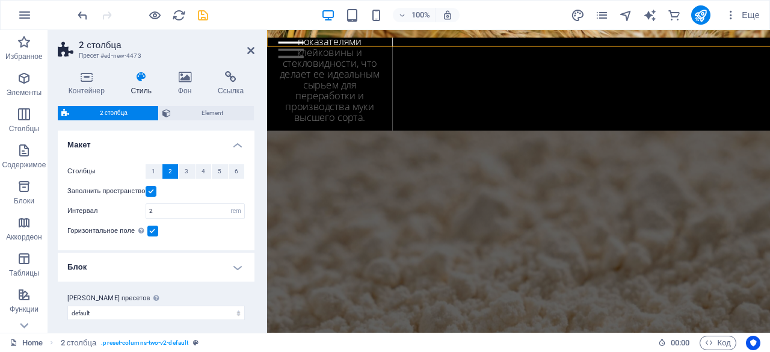
scroll to position [3108, 0]
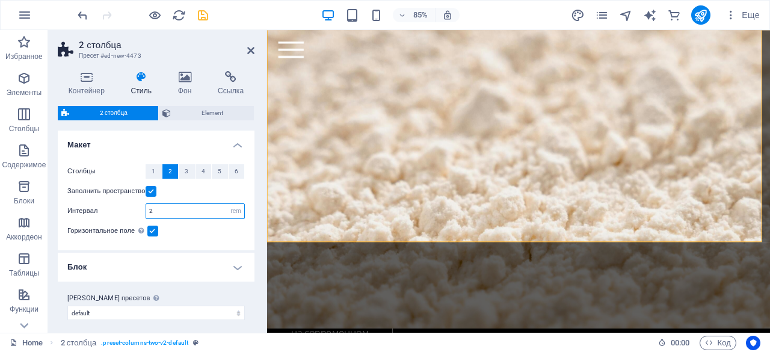
click at [175, 208] on input "2" at bounding box center [195, 211] width 98 height 14
drag, startPoint x: 175, startPoint y: 208, endPoint x: 124, endPoint y: 208, distance: 50.6
click at [124, 208] on div "Интервал 2 px rem % vw vh" at bounding box center [156, 211] width 178 height 16
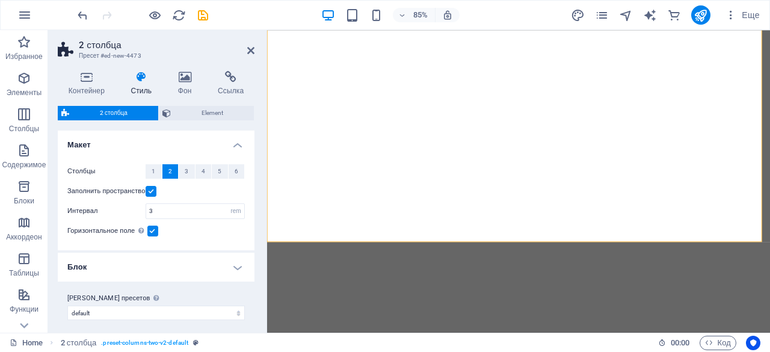
select select "rem"
click at [255, 208] on div "Контейнер Стиль Фон Ссылка Размер Высота По умолчанию px rem % vh vw Минимальна…" at bounding box center [156, 196] width 216 height 271
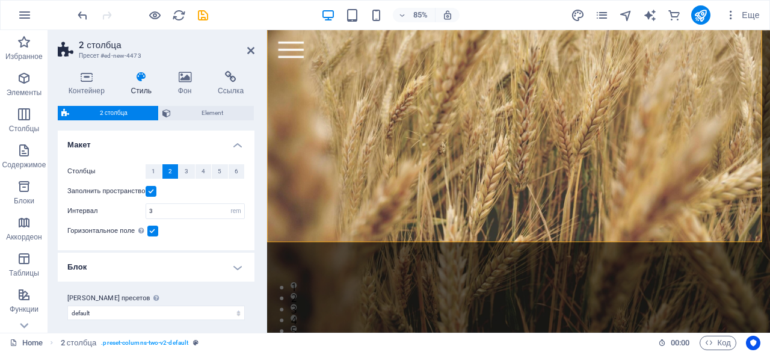
scroll to position [3108, 0]
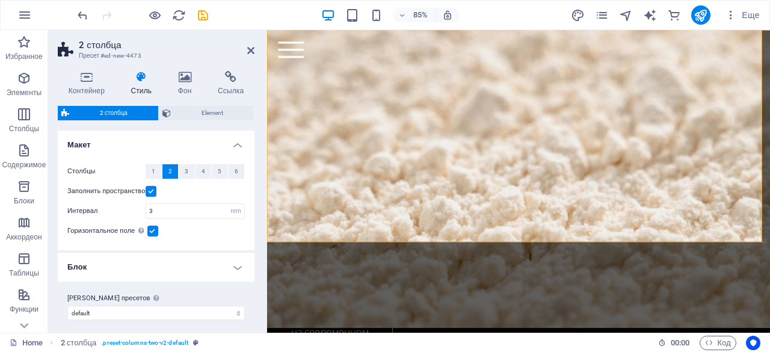
click at [153, 230] on label at bounding box center [152, 231] width 11 height 11
click at [0, 0] on input "Горизонтальное поле Только если для контейнеров "Ширина содержимого" не установ…" at bounding box center [0, 0] width 0 height 0
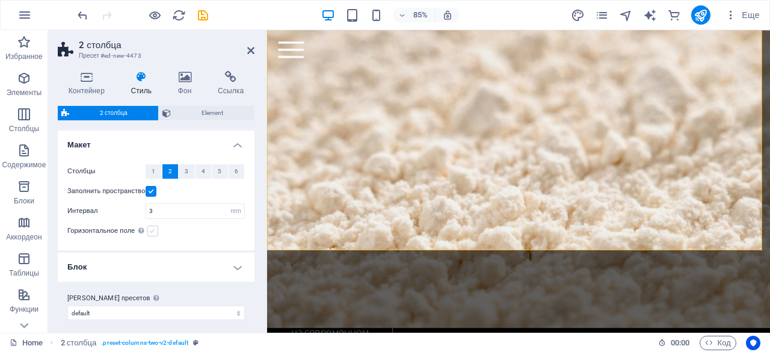
click at [153, 230] on label at bounding box center [152, 231] width 11 height 11
click at [0, 0] on input "Горизонтальное поле Только если для контейнеров "Ширина содержимого" не установ…" at bounding box center [0, 0] width 0 height 0
drag, startPoint x: 178, startPoint y: 209, endPoint x: 101, endPoint y: 210, distance: 77.0
click at [101, 210] on div "Интервал 3 px rem % vw vh" at bounding box center [156, 211] width 178 height 16
type input "1"
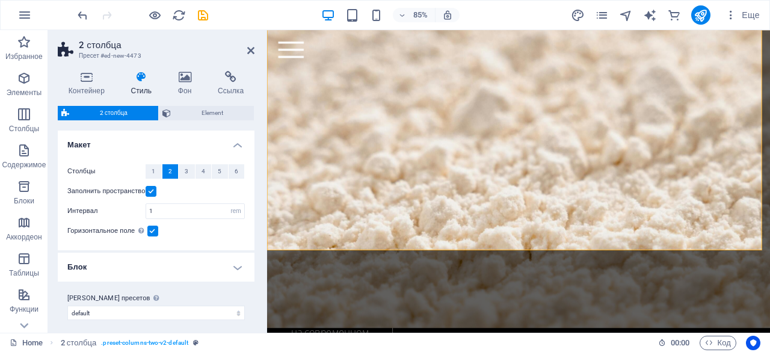
click at [261, 206] on div "Контейнер Стиль Фон Ссылка Размер Высота По умолчанию px rem % vh vw Минимальна…" at bounding box center [156, 196] width 216 height 271
click at [202, 261] on h4 "Блок" at bounding box center [156, 267] width 197 height 29
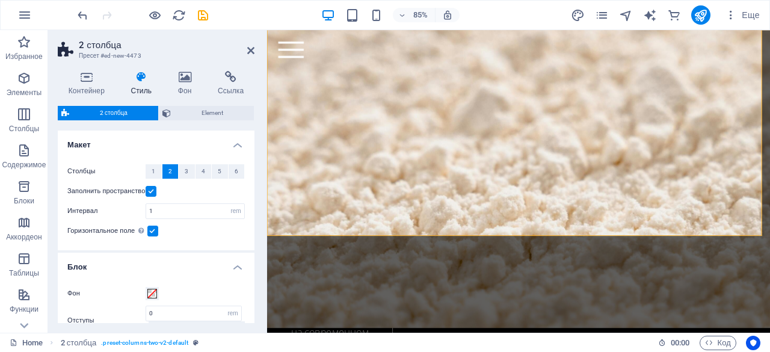
scroll to position [3104, 0]
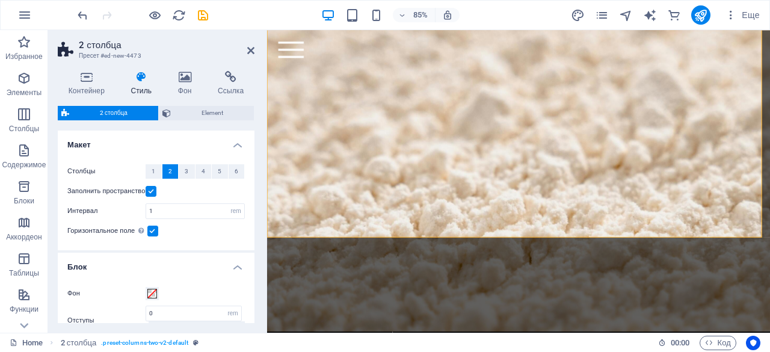
click at [247, 49] on h2 "2 столбца" at bounding box center [167, 45] width 176 height 11
click at [28, 101] on button "Элементы" at bounding box center [24, 84] width 48 height 36
click at [31, 90] on p "Элементы" at bounding box center [24, 93] width 35 height 10
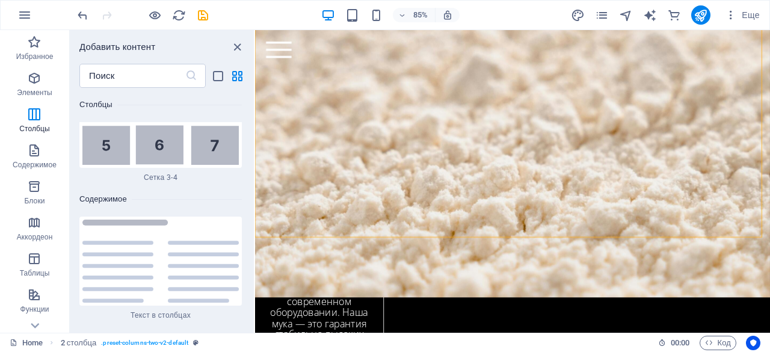
scroll to position [3981, 0]
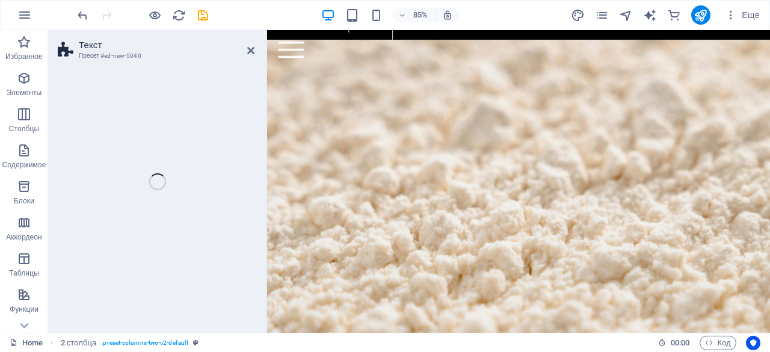
select select "rem"
select select "preset-text-v2-columns"
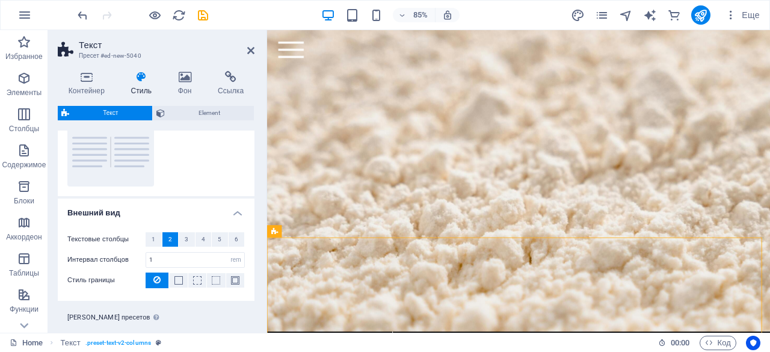
scroll to position [164, 0]
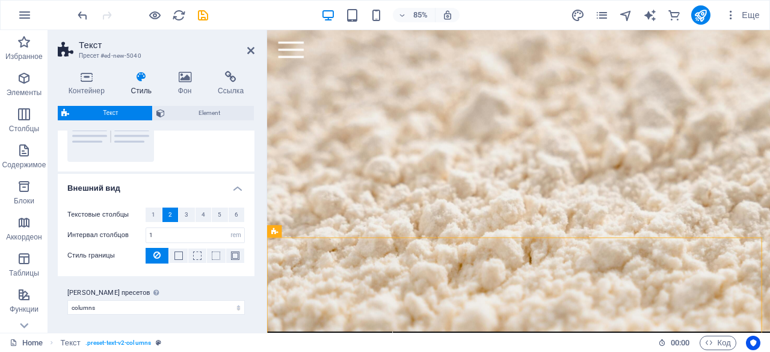
click at [247, 51] on header "Текст Пресет #ed-new-5040" at bounding box center [156, 45] width 197 height 31
click at [250, 48] on icon at bounding box center [250, 51] width 7 height 10
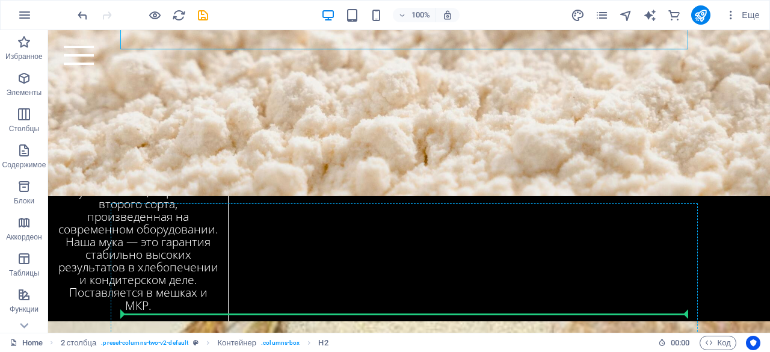
scroll to position [2953, 0]
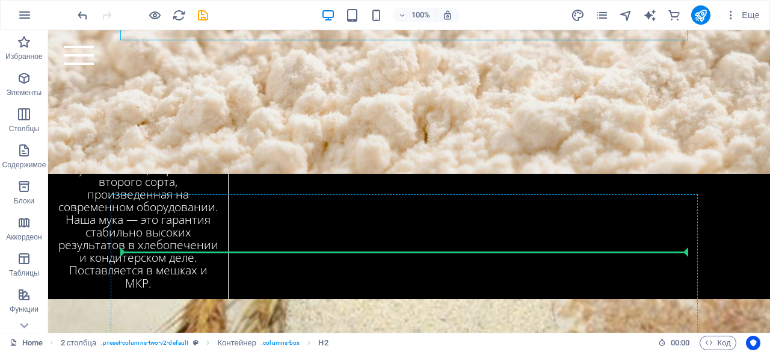
drag, startPoint x: 319, startPoint y: 93, endPoint x: 300, endPoint y: 268, distance: 176.2
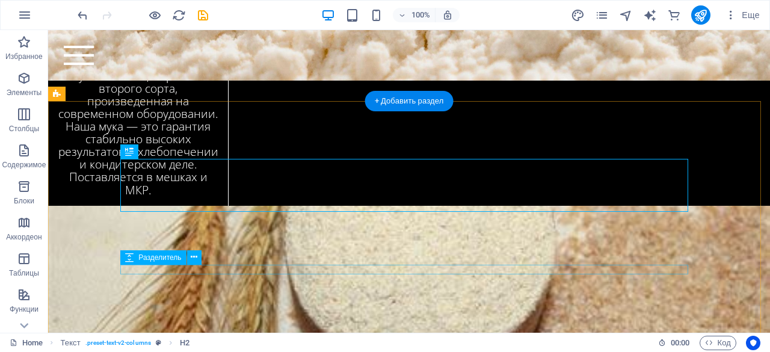
scroll to position [3054, 0]
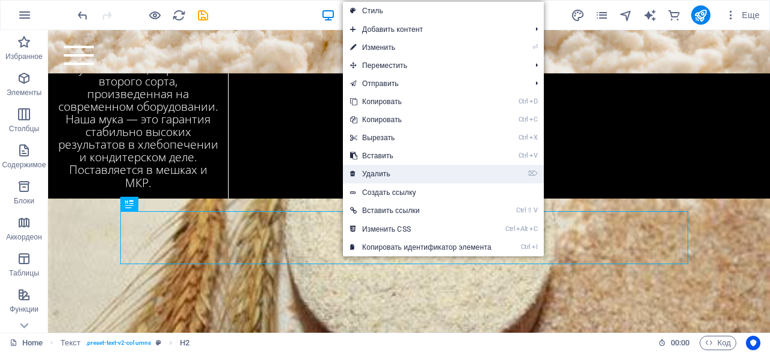
click at [394, 176] on link "⌦ Удалить" at bounding box center [421, 174] width 156 height 18
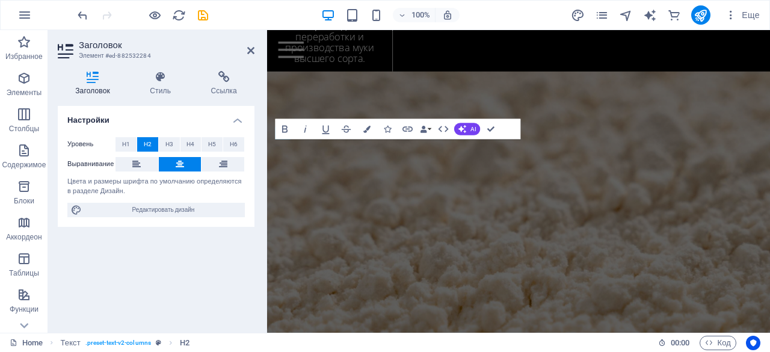
scroll to position [3284, 0]
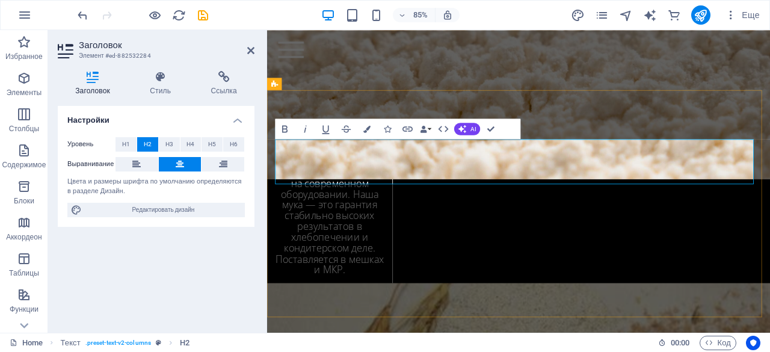
click at [138, 162] on icon at bounding box center [136, 164] width 8 height 14
click at [170, 141] on span "H3" at bounding box center [170, 144] width 8 height 14
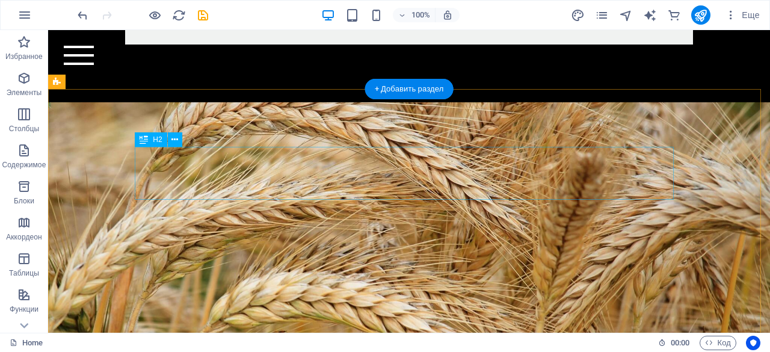
scroll to position [2297, 0]
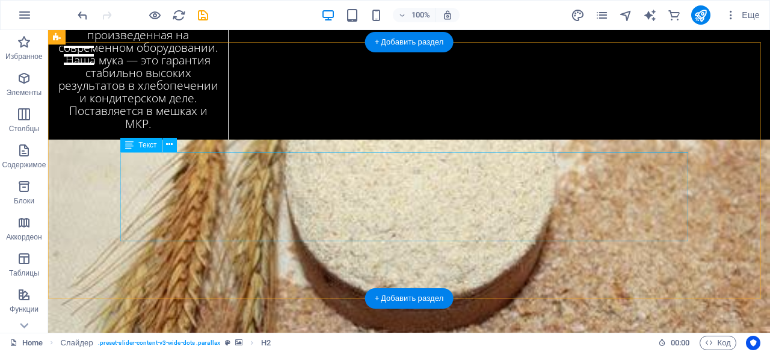
scroll to position [3112, 0]
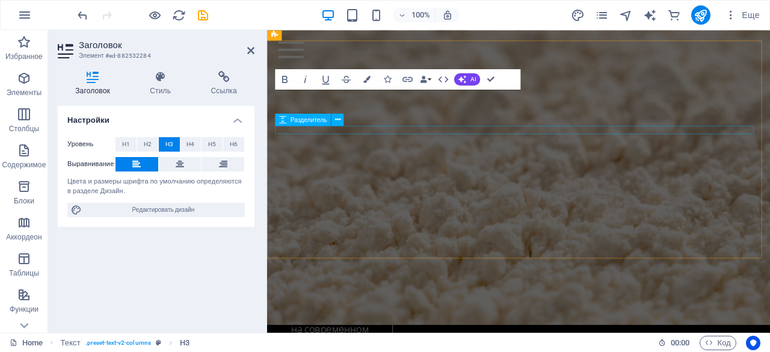
scroll to position [3342, 0]
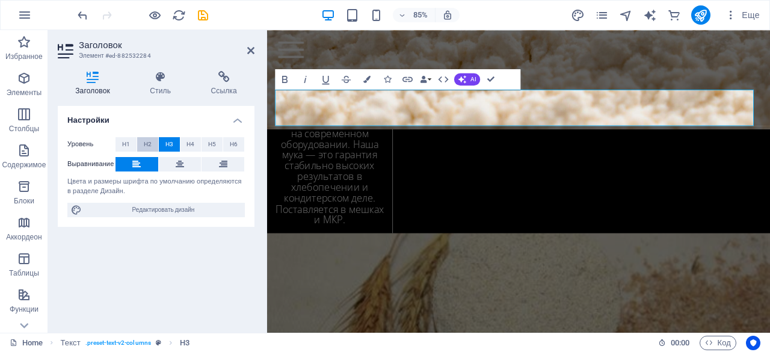
click at [147, 143] on span "H2" at bounding box center [148, 144] width 8 height 14
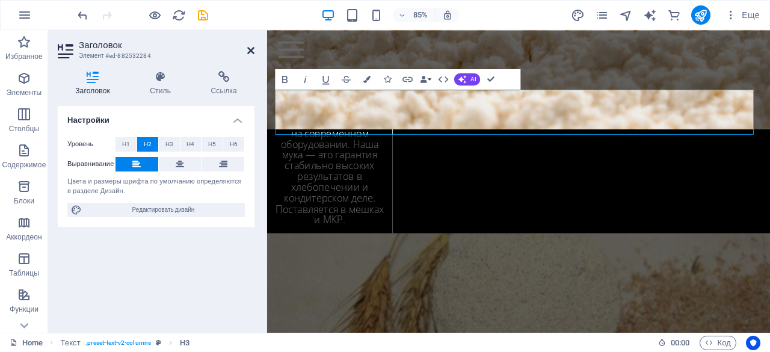
click at [247, 49] on icon at bounding box center [250, 51] width 7 height 10
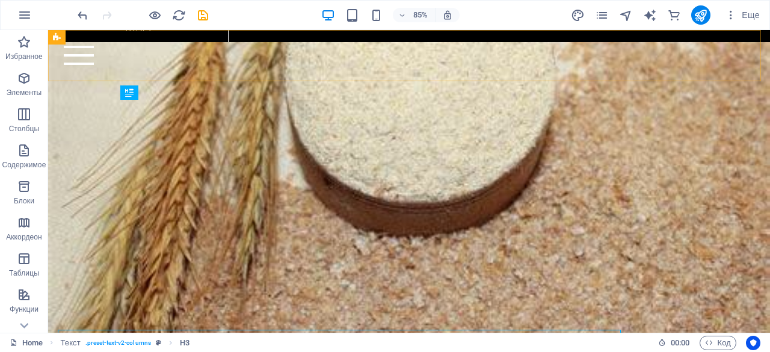
scroll to position [3112, 0]
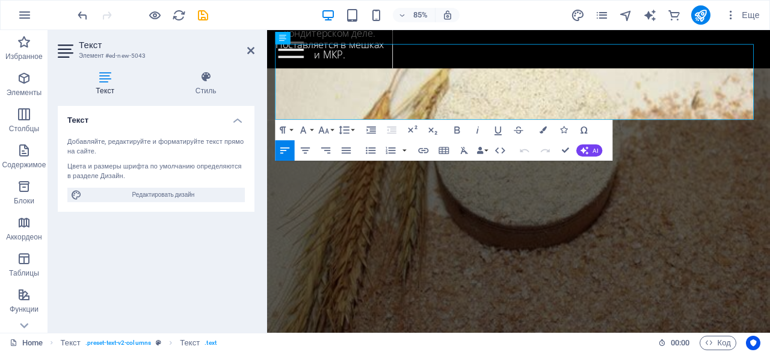
scroll to position [3447, 0]
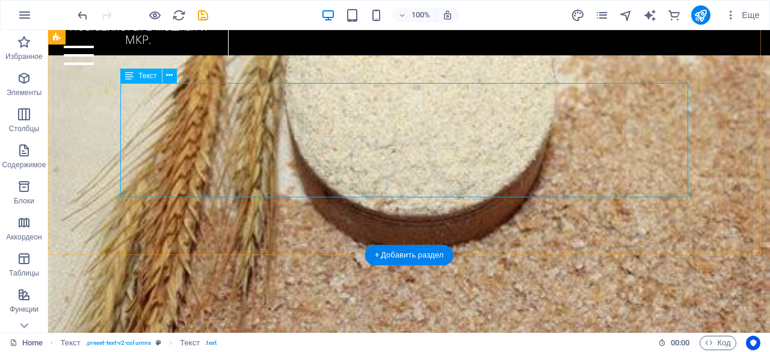
scroll to position [3191, 0]
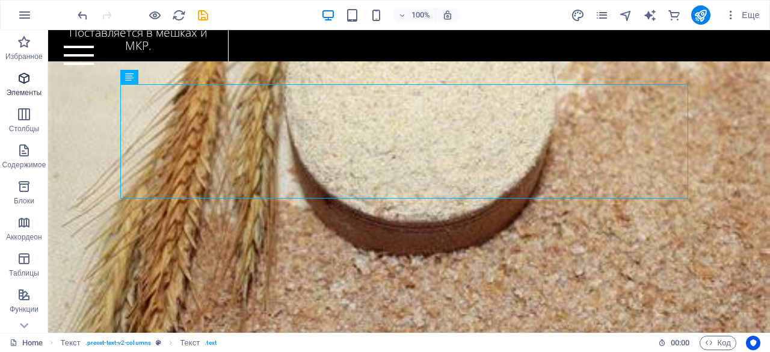
click at [28, 84] on icon "button" at bounding box center [24, 78] width 14 height 14
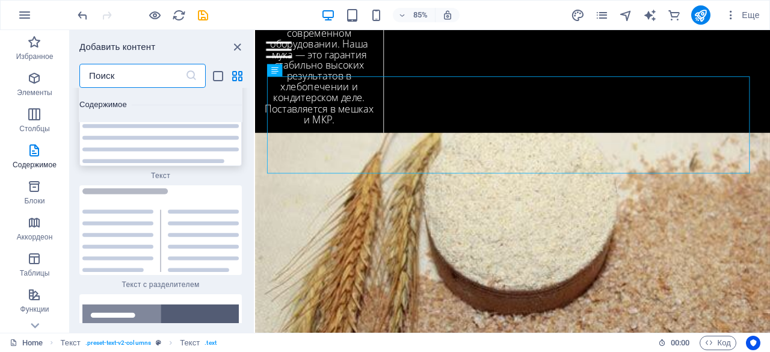
scroll to position [4229, 0]
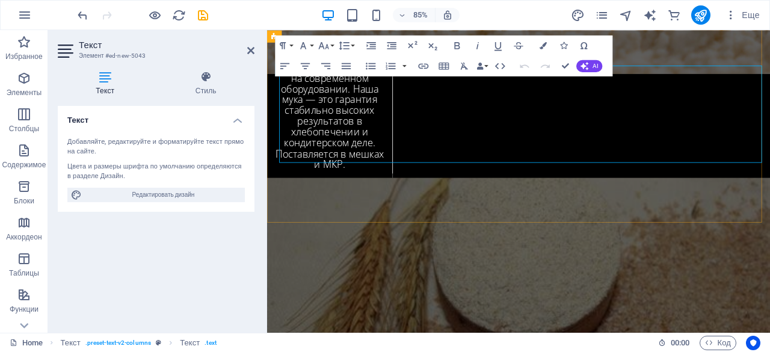
scroll to position [3420, 0]
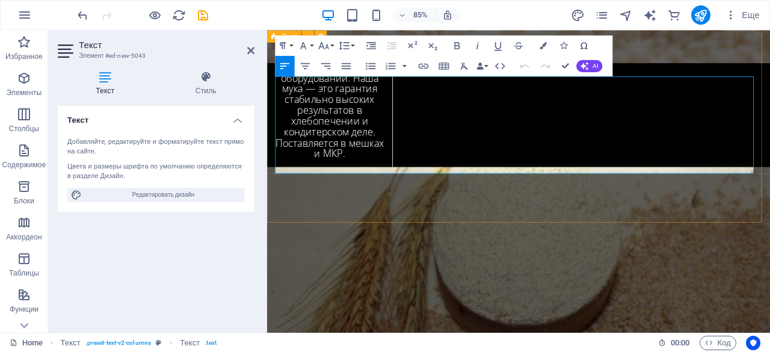
drag, startPoint x: 372, startPoint y: 141, endPoint x: 276, endPoint y: 91, distance: 108.2
click at [593, 66] on span "AI" at bounding box center [595, 66] width 5 height 6
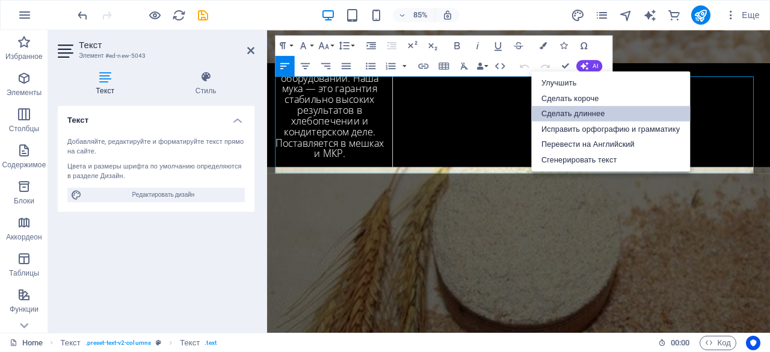
click at [578, 108] on link "Сделать длиннее" at bounding box center [610, 114] width 159 height 16
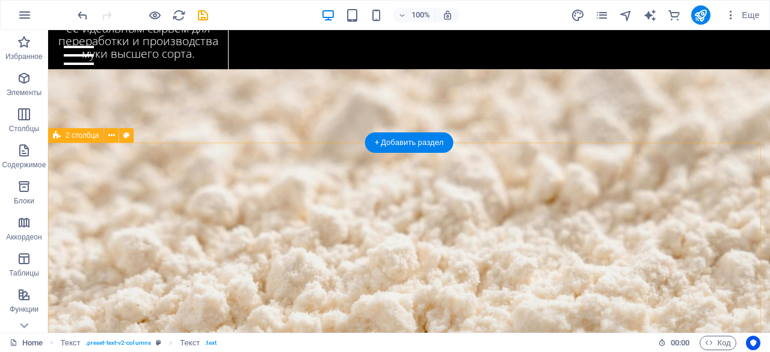
scroll to position [2758, 0]
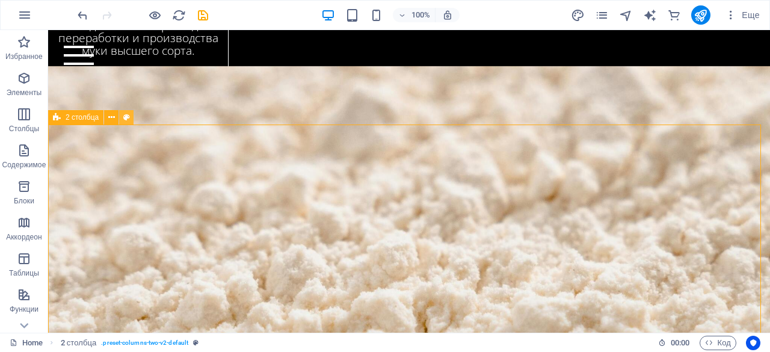
click at [119, 116] on button at bounding box center [126, 117] width 14 height 14
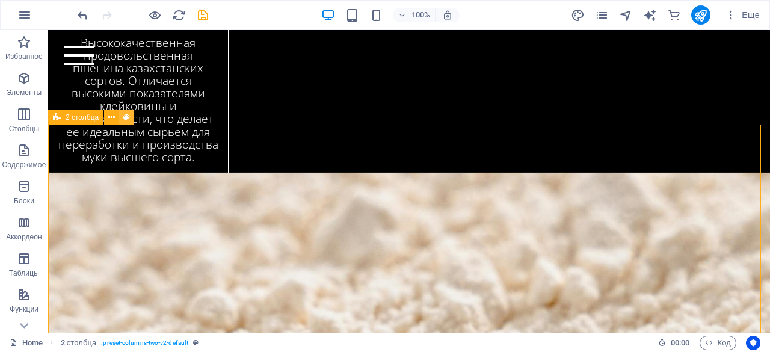
select select "rem"
select select "px"
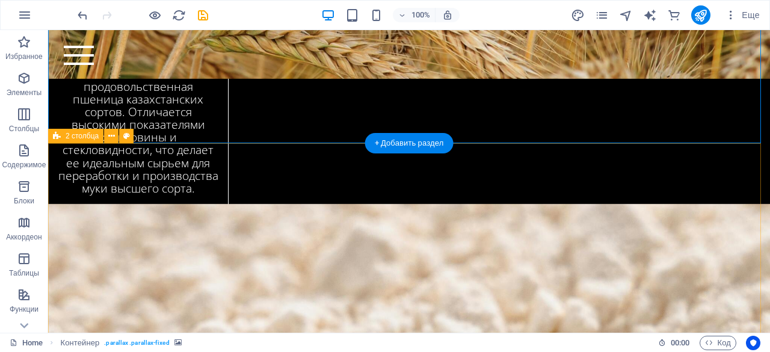
scroll to position [2742, 0]
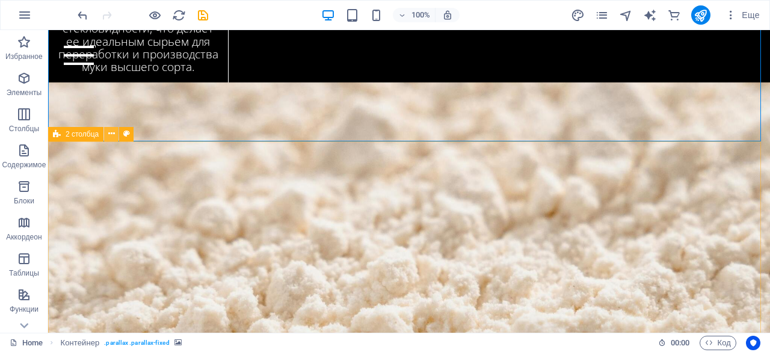
click at [114, 133] on icon at bounding box center [111, 134] width 7 height 13
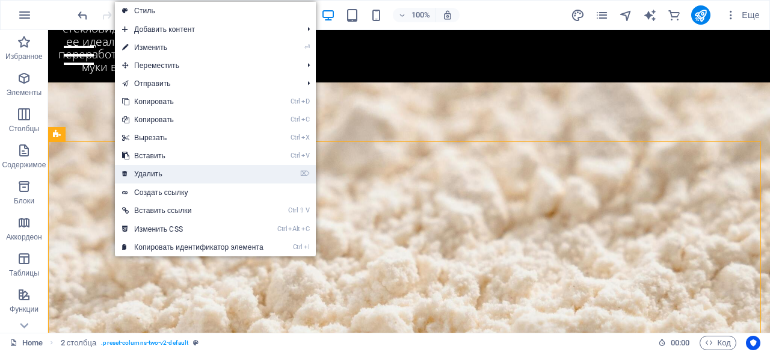
click at [149, 174] on link "⌦ Удалить" at bounding box center [193, 174] width 156 height 18
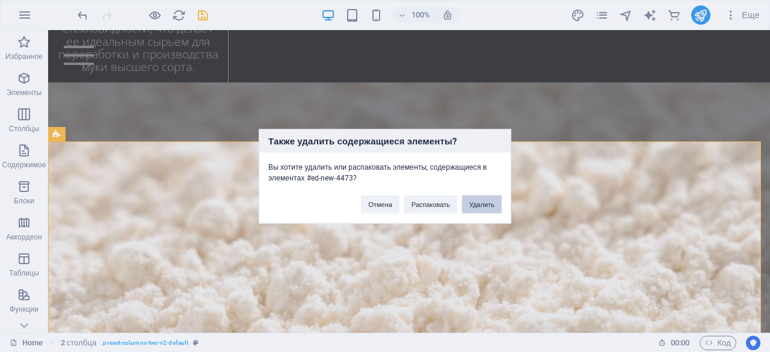
click at [471, 204] on button "Удалить" at bounding box center [482, 204] width 40 height 18
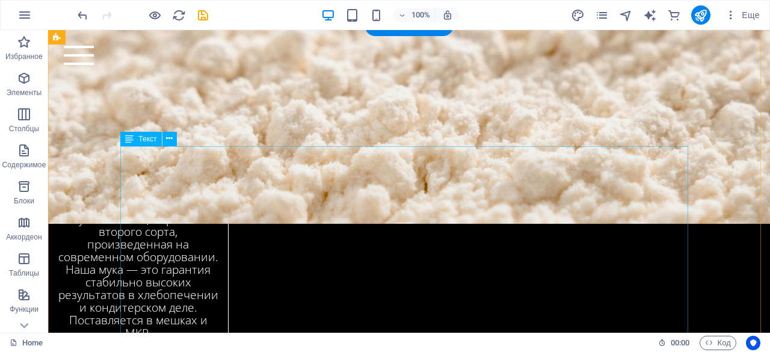
scroll to position [2817, 0]
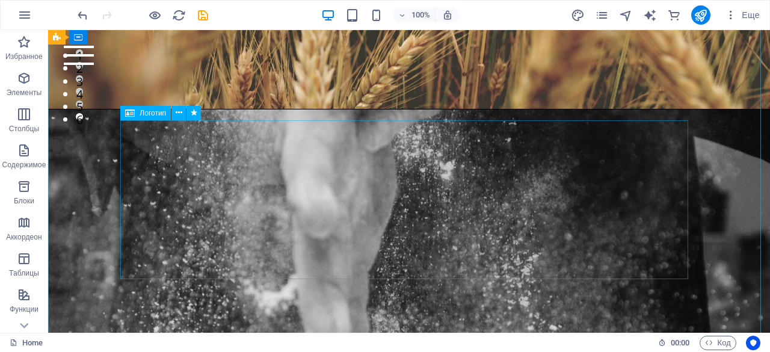
scroll to position [0, 0]
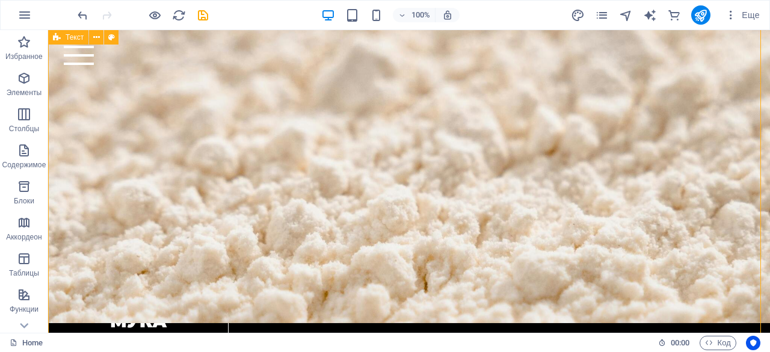
select select "rem"
select select "preset-text-v2-columns"
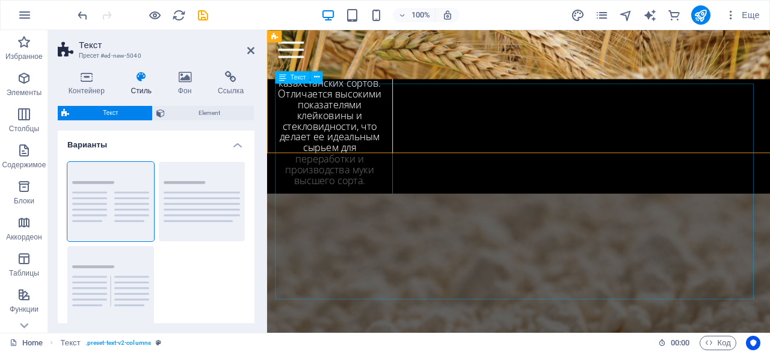
scroll to position [3140, 0]
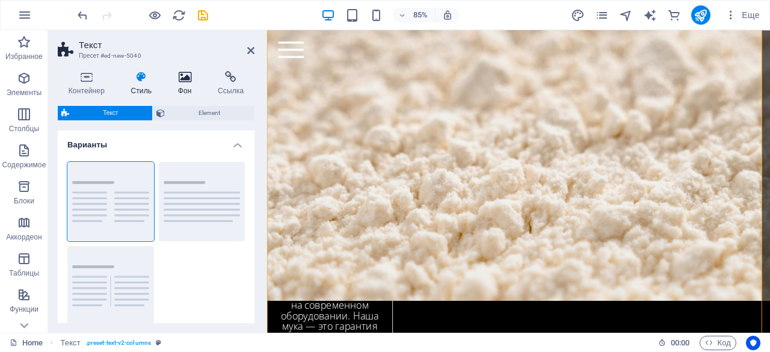
click at [195, 85] on h4 "Фон" at bounding box center [187, 83] width 40 height 25
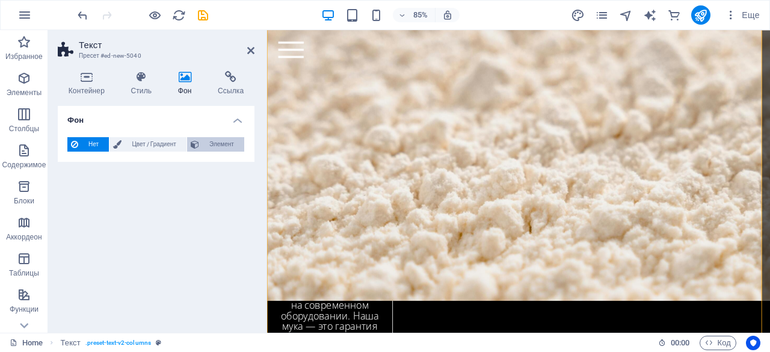
click at [206, 143] on span "Элемент" at bounding box center [222, 144] width 38 height 14
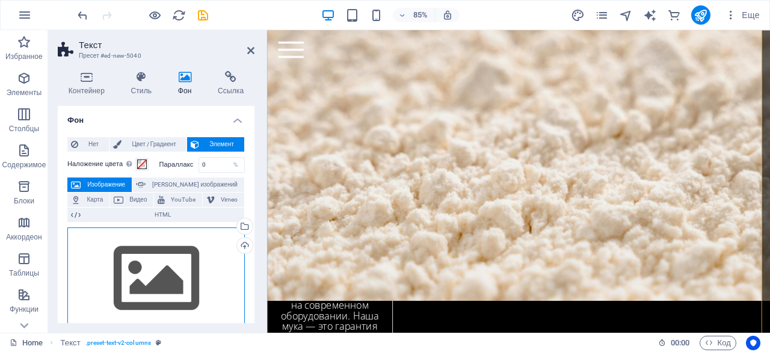
click at [164, 276] on div "Перетащите файлы сюда, нажмите, чтобы выбрать файлы, или выберите файлы из разд…" at bounding box center [156, 279] width 178 height 102
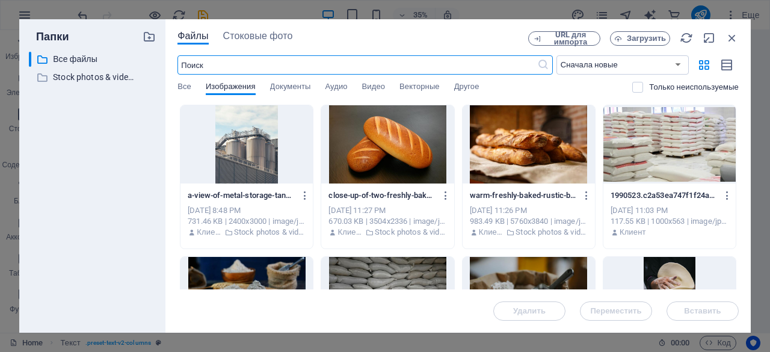
scroll to position [4871, 0]
click at [258, 41] on span "Стоковые фото" at bounding box center [258, 36] width 70 height 14
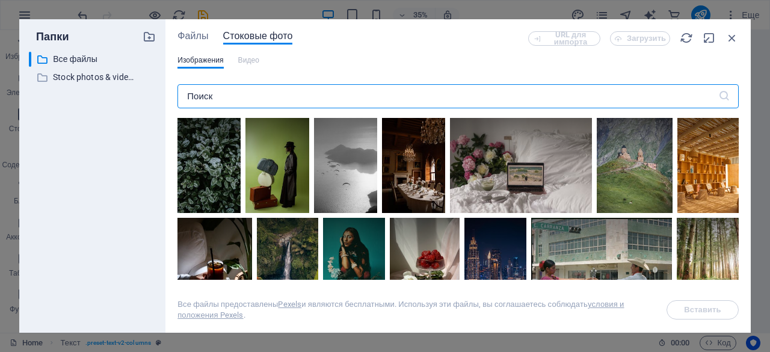
click at [273, 85] on input "text" at bounding box center [448, 96] width 541 height 24
click at [271, 93] on input "text" at bounding box center [448, 96] width 541 height 24
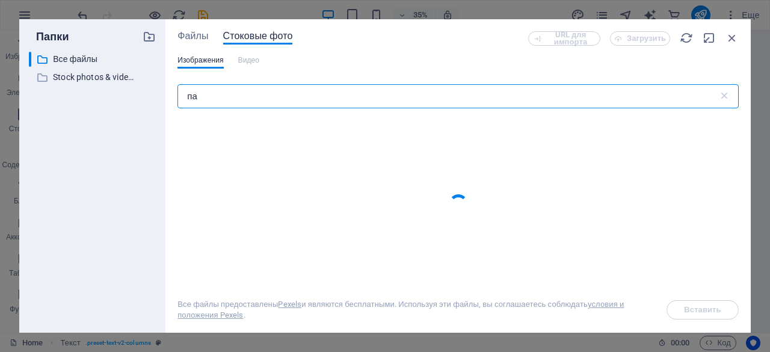
type input "п"
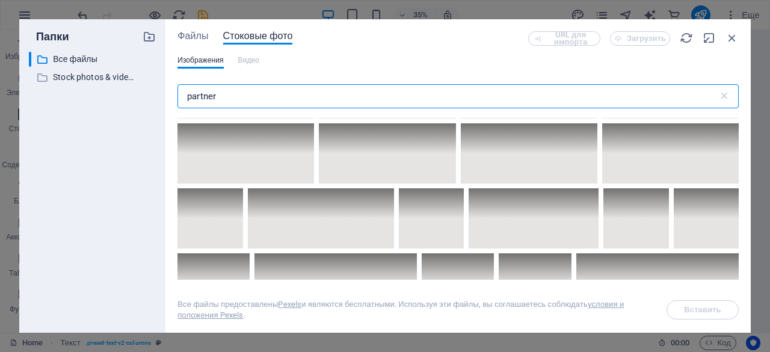
scroll to position [3039, 0]
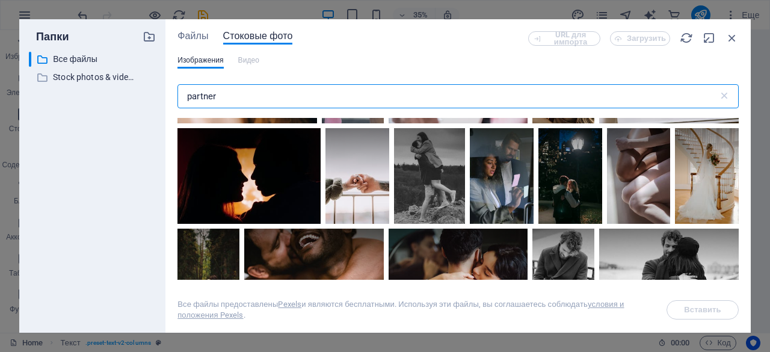
click at [253, 97] on input "partner" at bounding box center [448, 96] width 541 height 24
drag, startPoint x: 253, startPoint y: 97, endPoint x: 182, endPoint y: 98, distance: 71.0
click at [182, 98] on input "partner" at bounding box center [448, 96] width 541 height 24
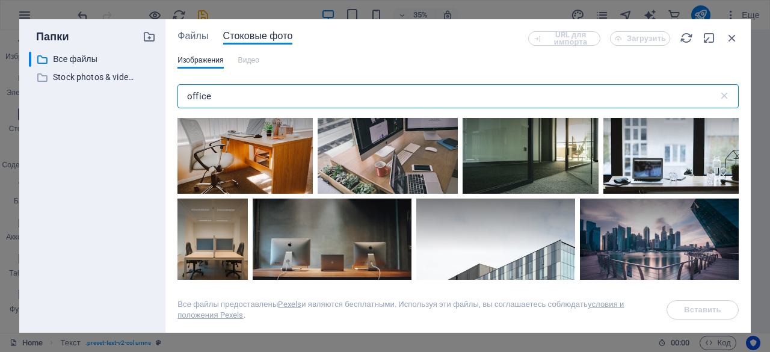
scroll to position [846, 0]
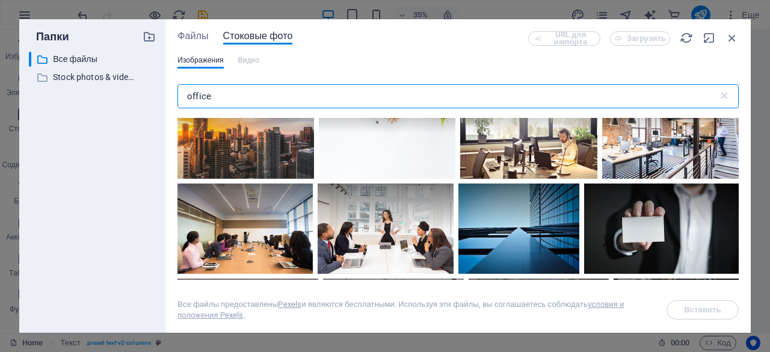
drag, startPoint x: 299, startPoint y: 92, endPoint x: 153, endPoint y: 96, distance: 146.3
click at [153, 96] on div "Папки ​ Все файлы Все файлы ​ Stock photos & videos Stock photos & videos Файлы…" at bounding box center [385, 176] width 732 height 314
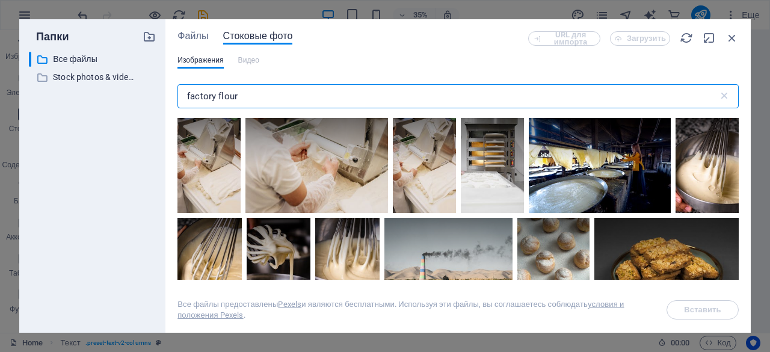
drag, startPoint x: 268, startPoint y: 88, endPoint x: 138, endPoint y: 97, distance: 130.9
click at [138, 97] on div "Папки ​ Все файлы Все файлы ​ Stock photos & videos Stock photos & videos Файлы…" at bounding box center [385, 176] width 732 height 314
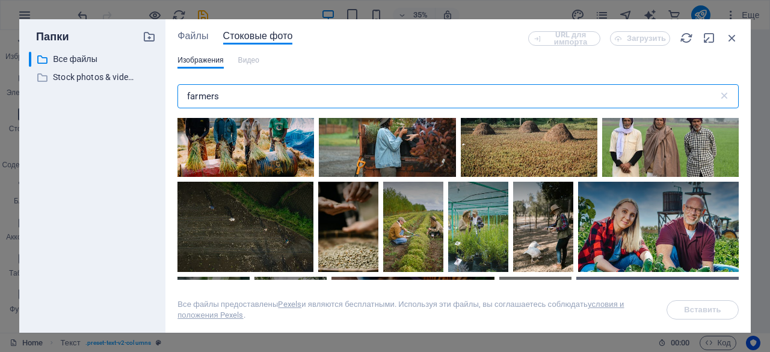
scroll to position [1900, 0]
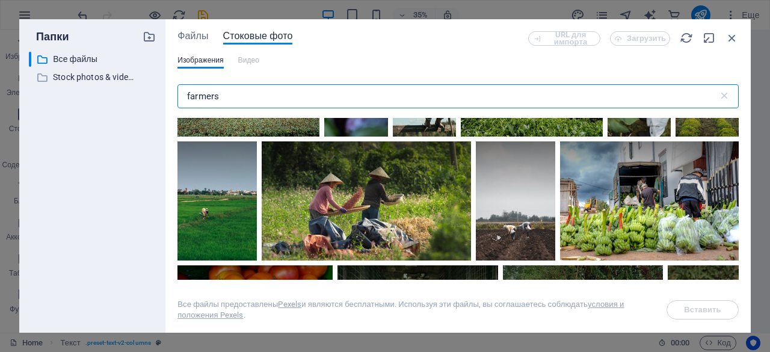
drag, startPoint x: 282, startPoint y: 94, endPoint x: 141, endPoint y: 94, distance: 141.4
click at [141, 94] on div "Папки ​ Все файлы Все файлы ​ Stock photos & videos Stock photos & videos Файлы…" at bounding box center [385, 176] width 732 height 314
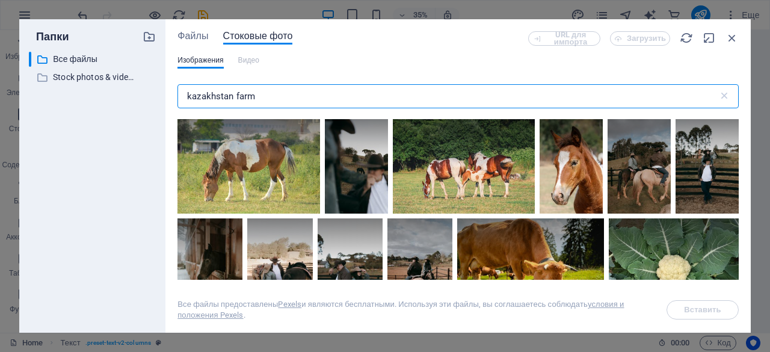
scroll to position [1562, 0]
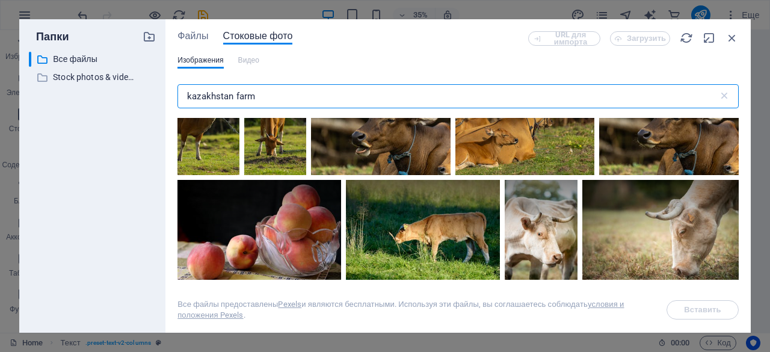
drag, startPoint x: 315, startPoint y: 102, endPoint x: 182, endPoint y: 102, distance: 133.0
click at [182, 102] on input "kazakhstan farm" at bounding box center [448, 96] width 541 height 24
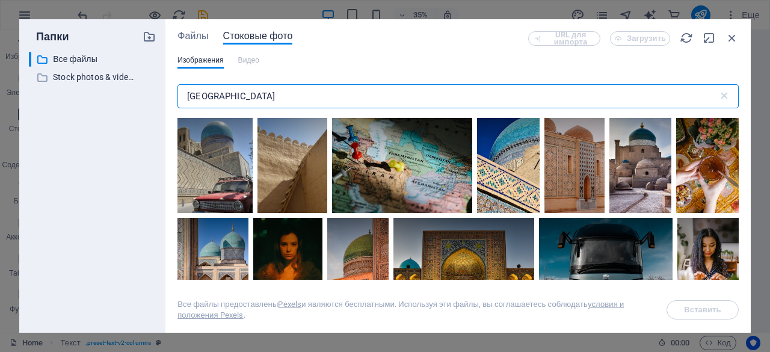
scroll to position [9, 0]
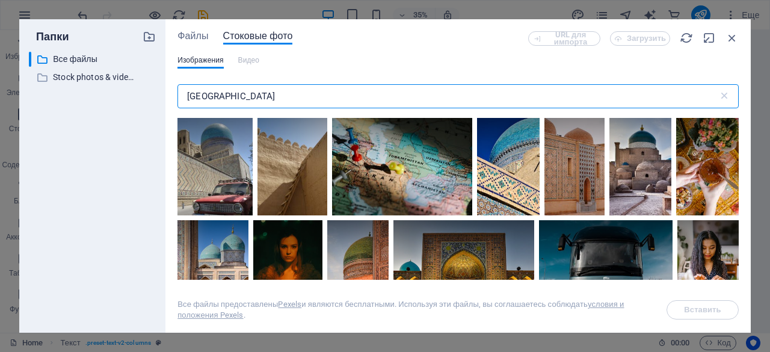
click at [350, 99] on input "uzbekistan" at bounding box center [448, 96] width 541 height 24
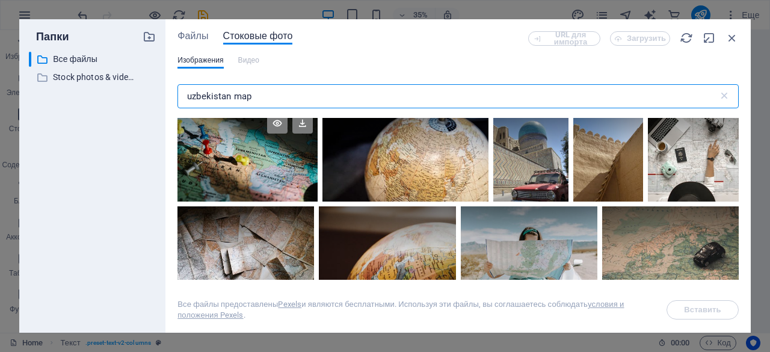
scroll to position [0, 0]
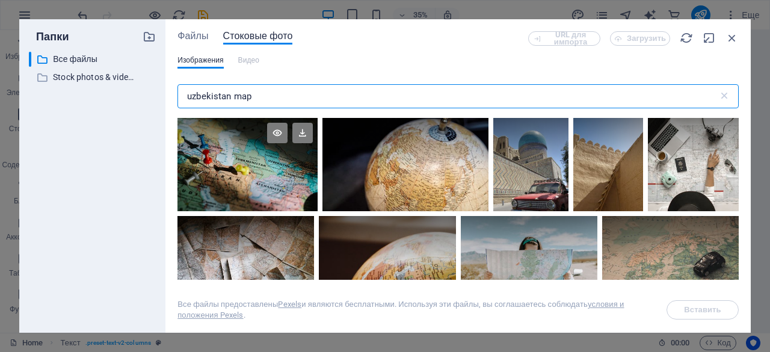
type input "uzbekistan map"
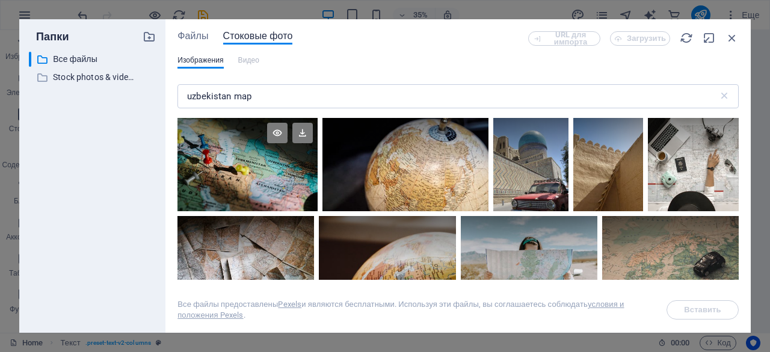
click at [264, 178] on div at bounding box center [248, 164] width 140 height 93
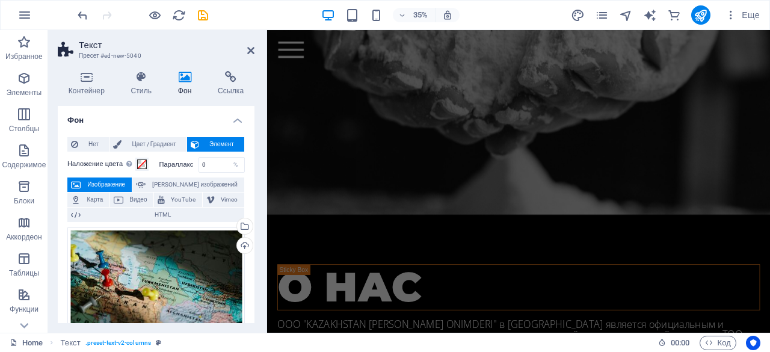
scroll to position [3140, 0]
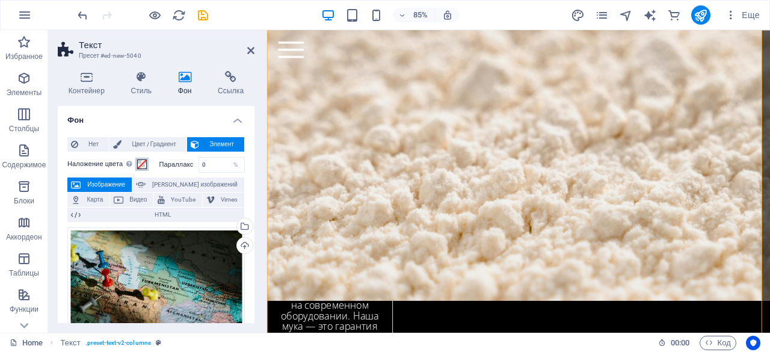
click at [143, 158] on button "Наложение цвета Помещает наложение поверх фона, чтобы раскрасить его" at bounding box center [141, 164] width 13 height 13
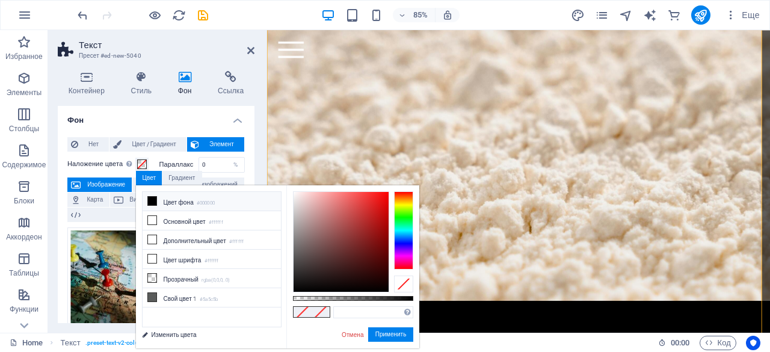
click at [200, 194] on li "Цвет фона #000000" at bounding box center [212, 201] width 138 height 19
click at [373, 301] on div "#000000 Поддерживаемые форматы #0852ed rgb(8, 82, 237) rgba(8, 82, 237, 90%) hs…" at bounding box center [352, 354] width 133 height 338
click at [373, 300] on div at bounding box center [353, 298] width 120 height 5
type input "rgba(0, 0, 0, 0.725)"
drag, startPoint x: 373, startPoint y: 299, endPoint x: 380, endPoint y: 299, distance: 7.2
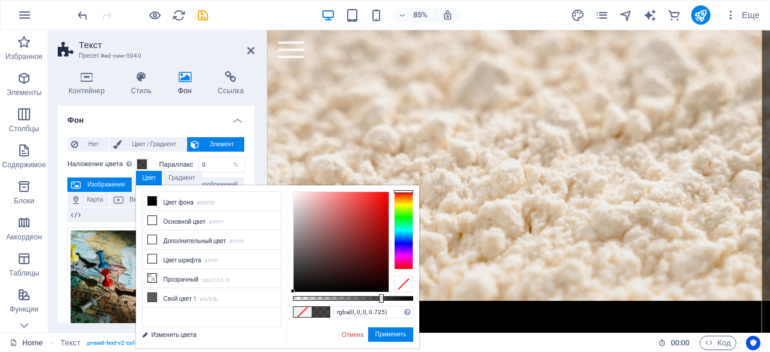
click at [380, 299] on div at bounding box center [381, 298] width 5 height 8
drag, startPoint x: 219, startPoint y: 166, endPoint x: 178, endPoint y: 166, distance: 41.5
click at [178, 166] on div "Параллакс 0 %" at bounding box center [202, 165] width 86 height 16
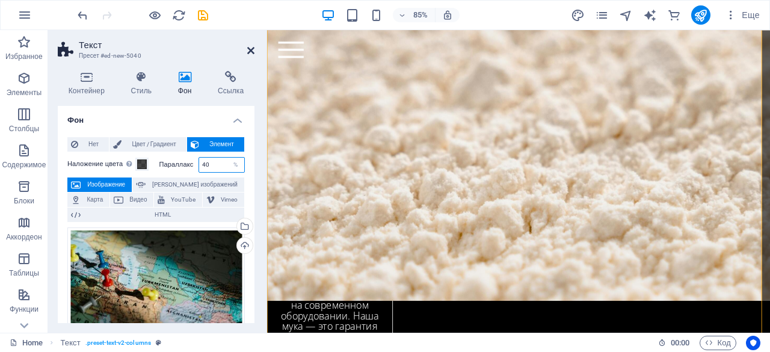
type input "40"
drag, startPoint x: 252, startPoint y: 52, endPoint x: 209, endPoint y: 102, distance: 65.3
click at [252, 52] on icon at bounding box center [250, 51] width 7 height 10
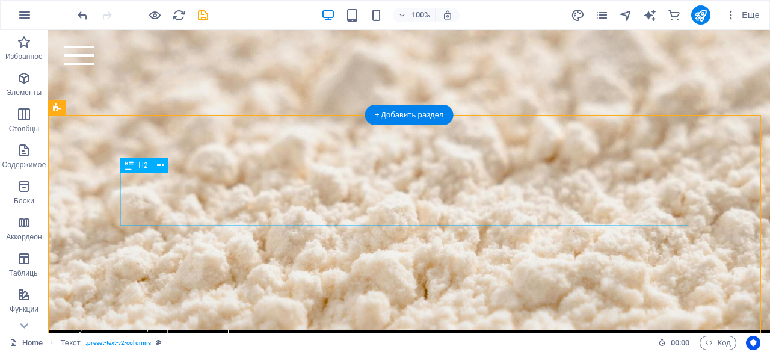
scroll to position [2797, 0]
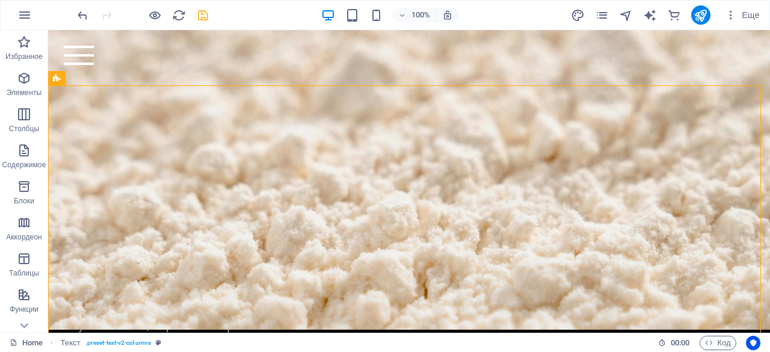
click at [207, 16] on icon "save" at bounding box center [203, 15] width 14 height 14
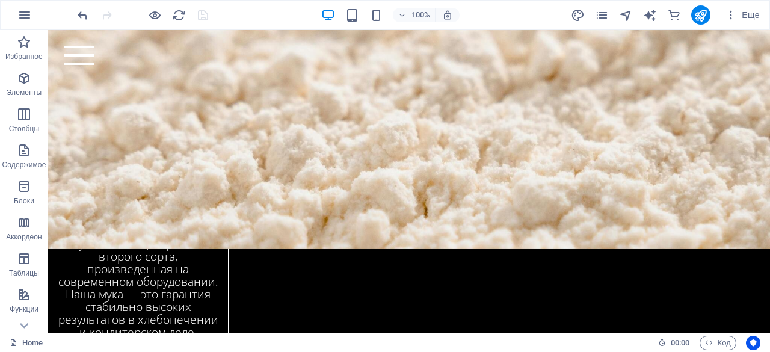
scroll to position [2878, 0]
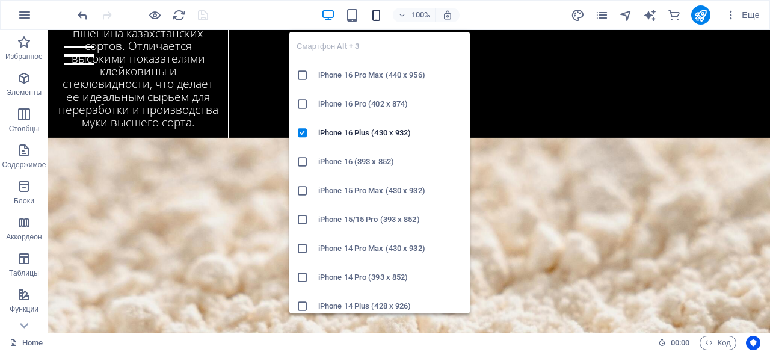
click at [374, 11] on icon "button" at bounding box center [377, 15] width 14 height 14
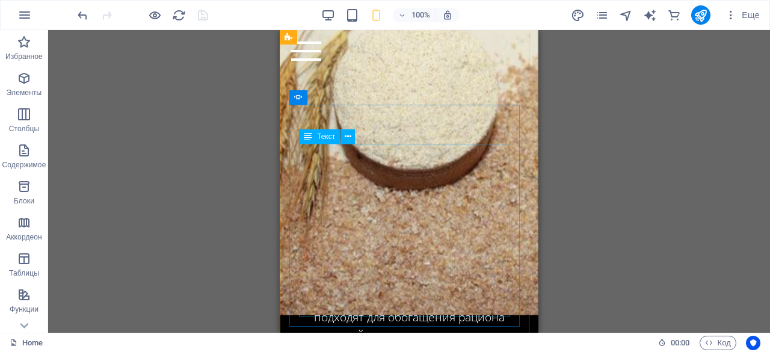
scroll to position [3412, 0]
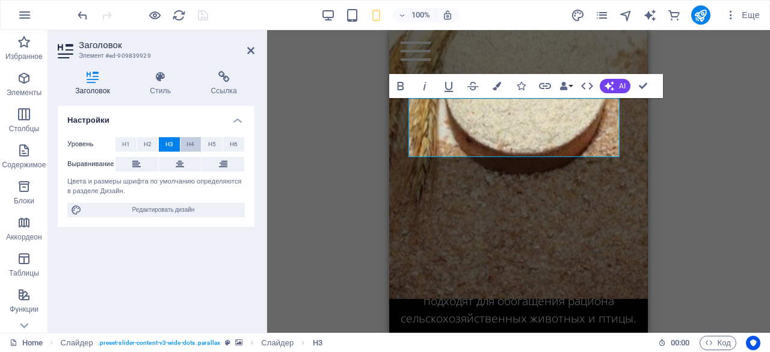
click at [181, 144] on button "H4" at bounding box center [191, 144] width 21 height 14
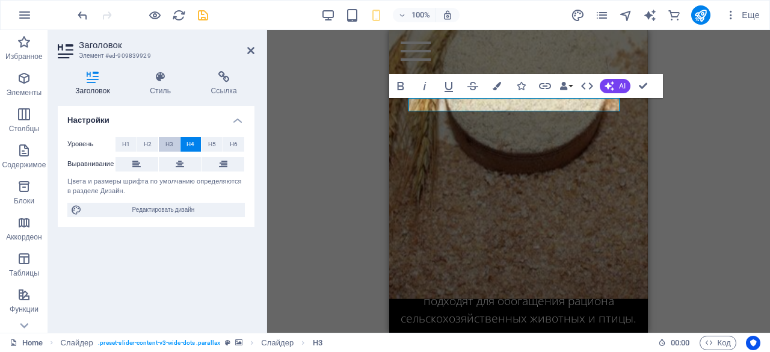
click at [169, 144] on span "H3" at bounding box center [170, 144] width 8 height 14
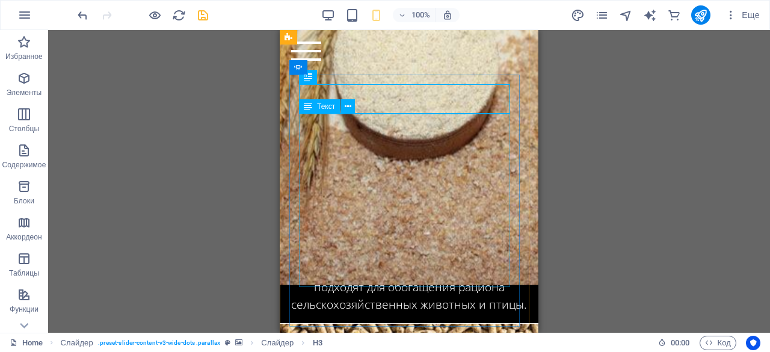
scroll to position [3537, 0]
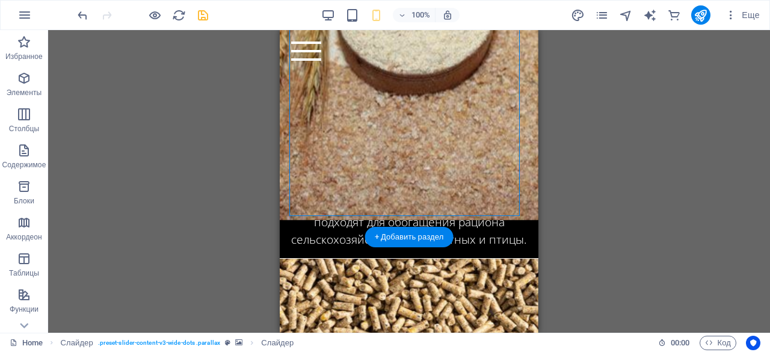
scroll to position [3420, 0]
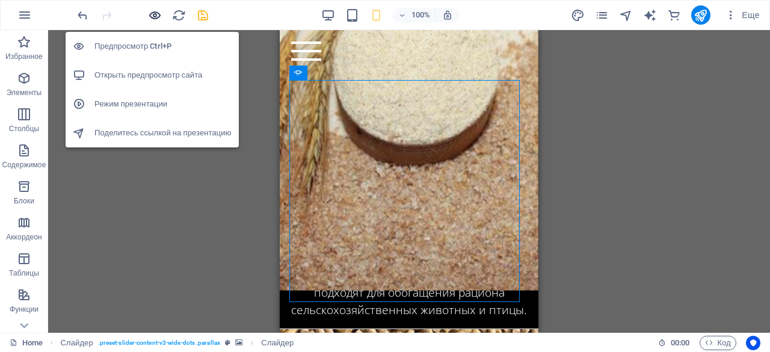
click at [159, 16] on icon "button" at bounding box center [155, 15] width 14 height 14
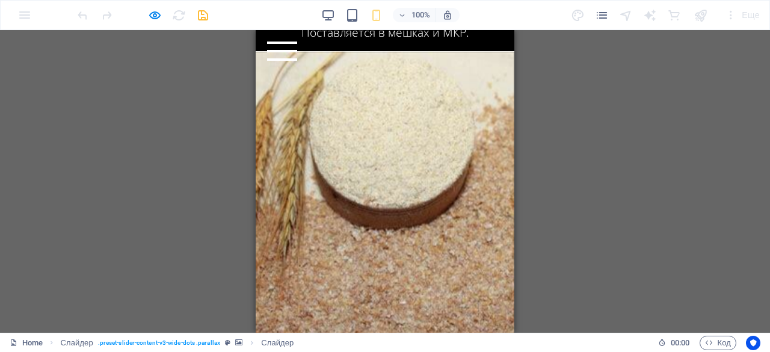
scroll to position [3408, 0]
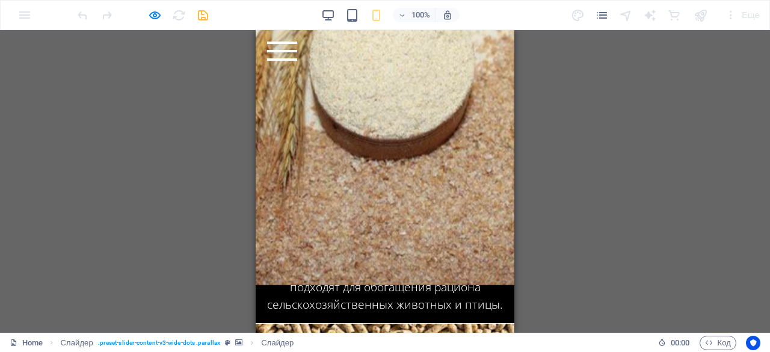
scroll to position [3428, 0]
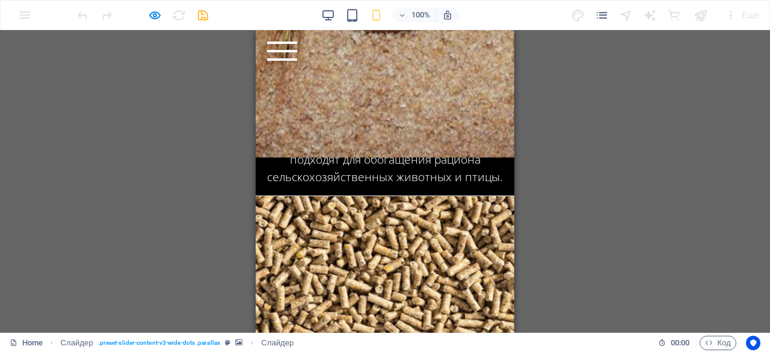
scroll to position [3556, 0]
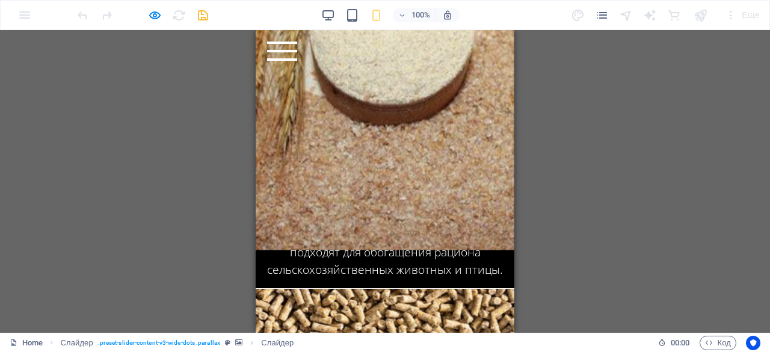
scroll to position [3388, 0]
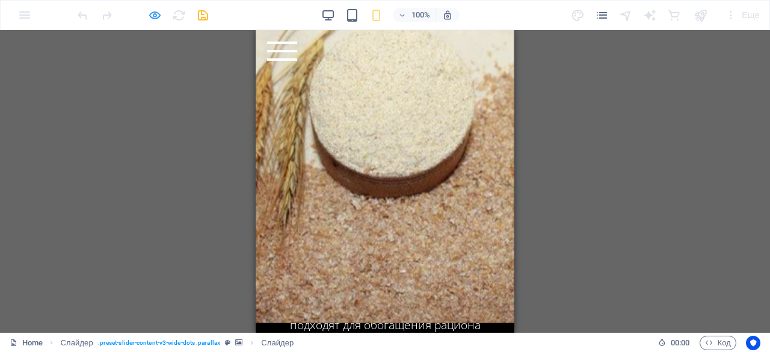
click at [156, 21] on icon "button" at bounding box center [155, 15] width 14 height 14
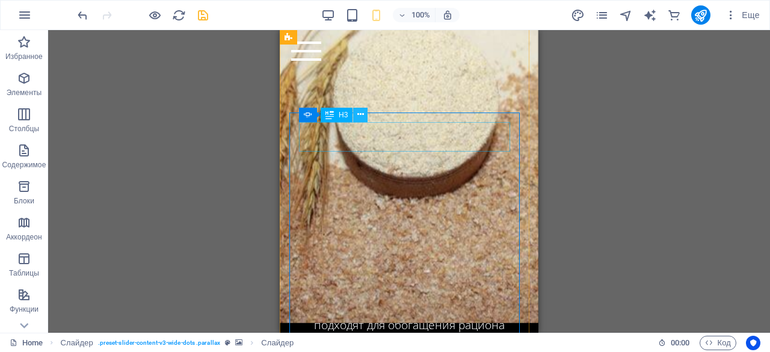
click at [359, 115] on icon at bounding box center [361, 114] width 7 height 13
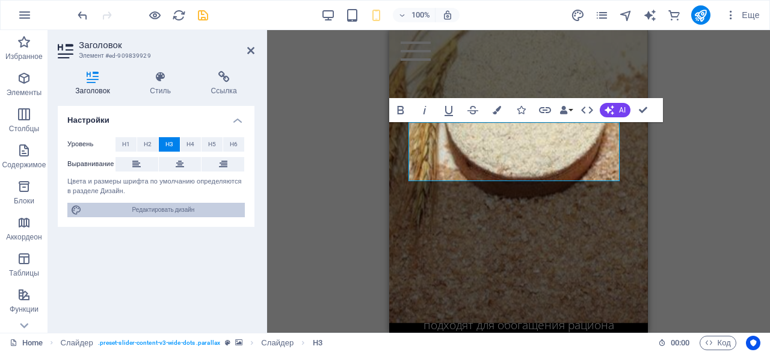
click at [199, 205] on span "Редактировать дизайн" at bounding box center [163, 210] width 156 height 14
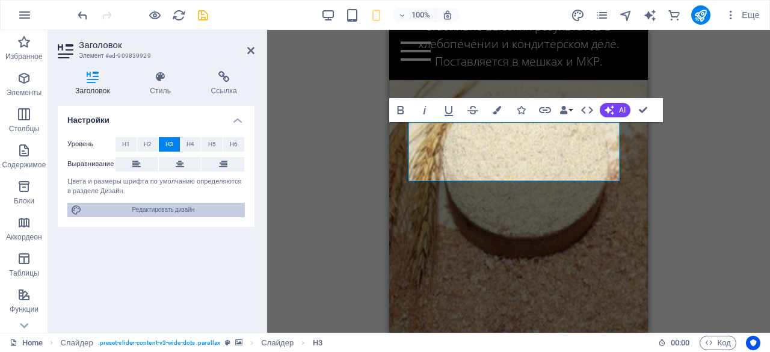
select select "rem"
select select "300"
select select "px"
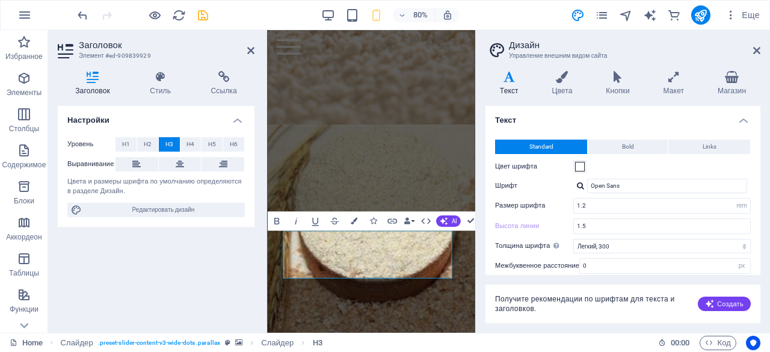
scroll to position [0, 0]
click at [734, 17] on icon "button" at bounding box center [731, 15] width 12 height 12
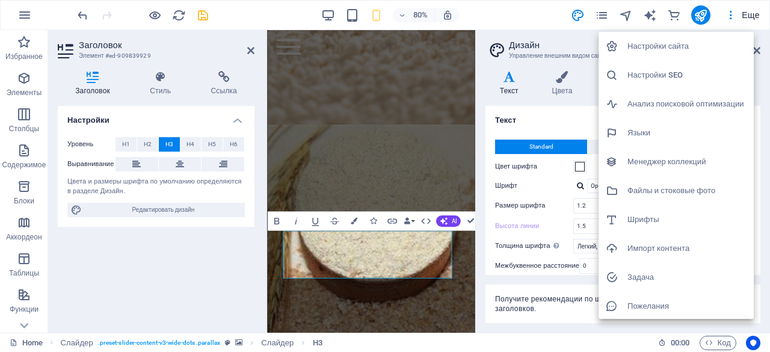
click at [579, 125] on div at bounding box center [385, 176] width 770 height 352
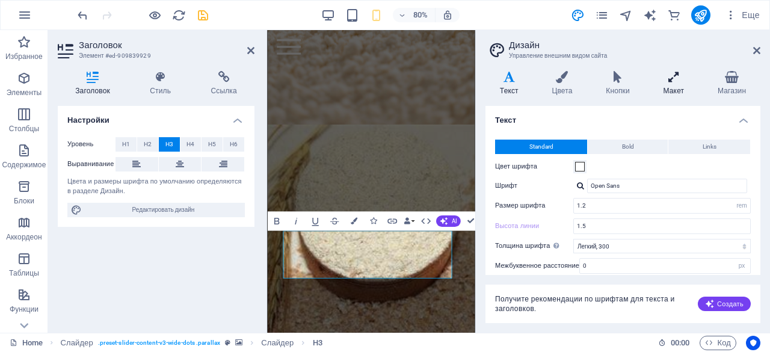
click at [689, 88] on h4 "Макет" at bounding box center [676, 83] width 54 height 25
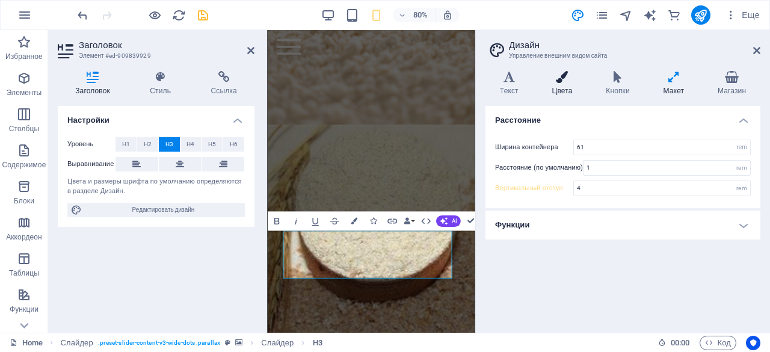
click at [569, 83] on h4 "Цвета" at bounding box center [565, 83] width 54 height 25
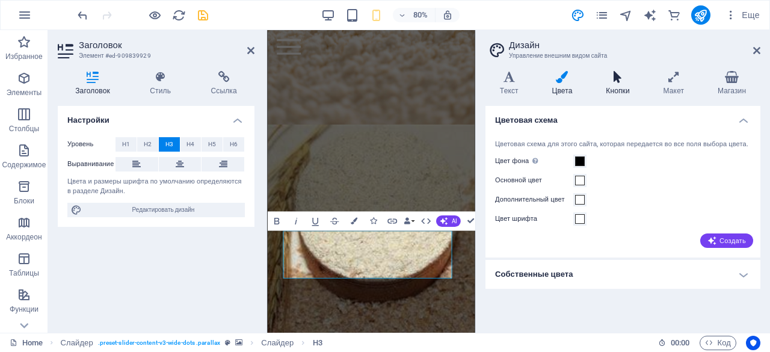
click at [616, 85] on h4 "Кнопки" at bounding box center [620, 83] width 57 height 25
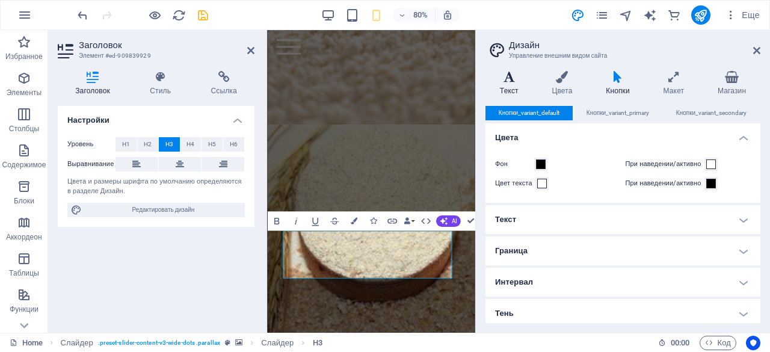
click at [506, 75] on icon at bounding box center [510, 77] width 48 height 12
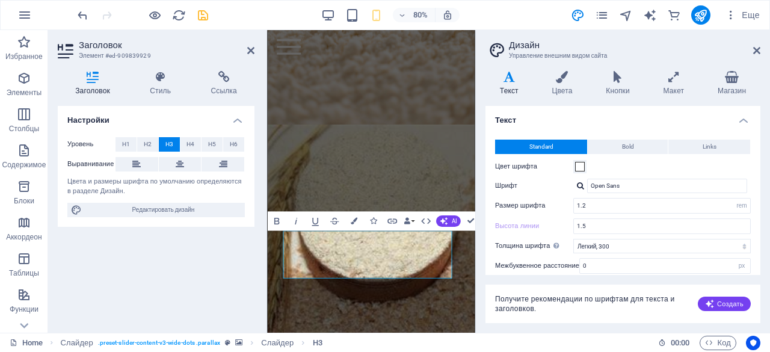
click at [762, 49] on aside "Дизайн Управление внешним видом сайта Варианты Текст Цвета Кнопки Макет Магазин…" at bounding box center [622, 181] width 295 height 303
click at [194, 147] on span "H4" at bounding box center [191, 144] width 8 height 14
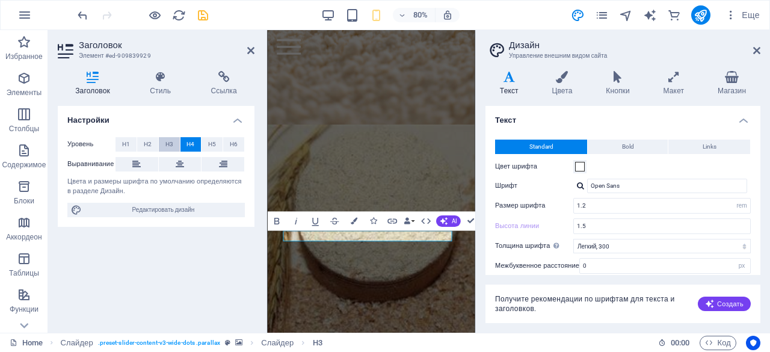
click at [176, 149] on button "H3" at bounding box center [169, 144] width 21 height 14
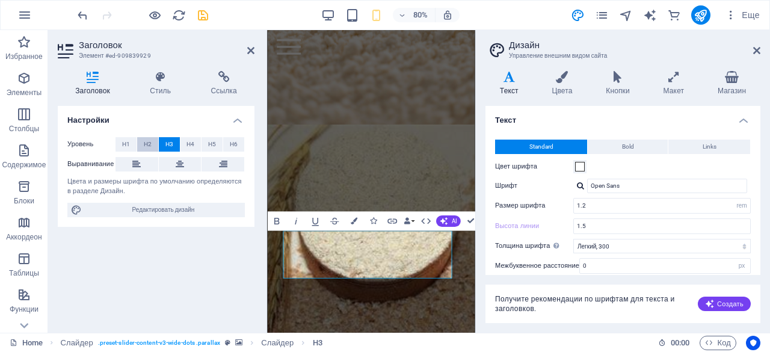
click at [153, 144] on button "H2" at bounding box center [147, 144] width 21 height 14
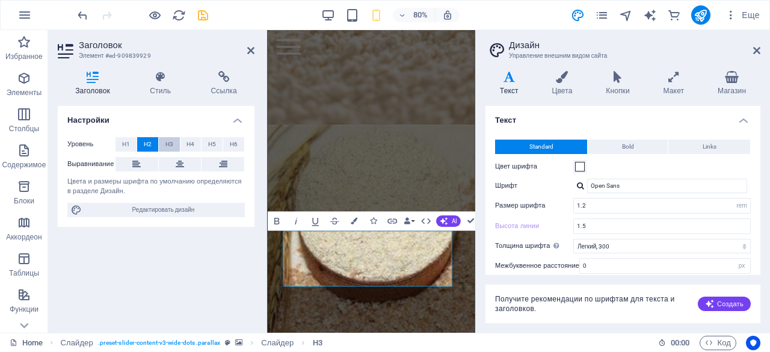
click at [167, 144] on span "H3" at bounding box center [170, 144] width 8 height 14
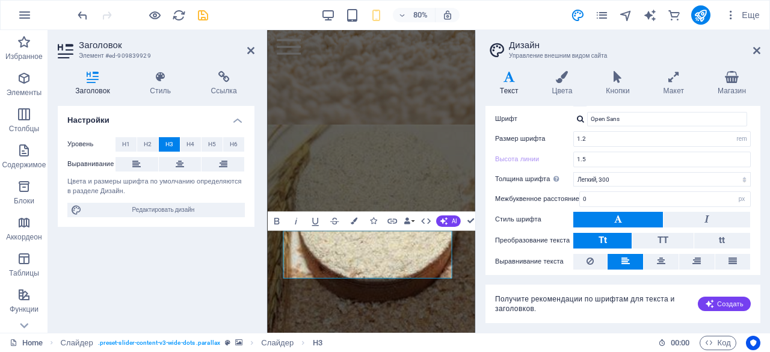
scroll to position [102, 0]
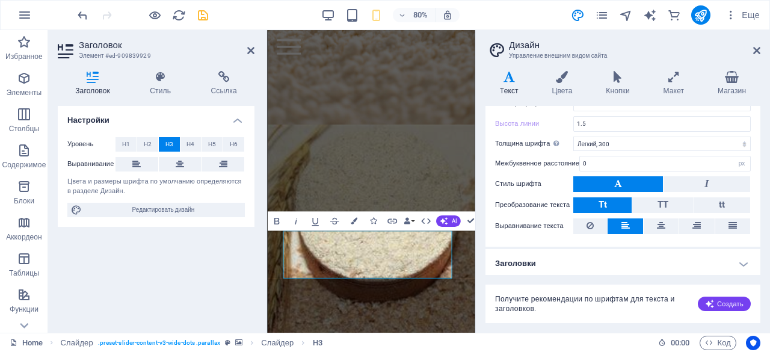
click at [562, 261] on h4 "Заголовки" at bounding box center [623, 263] width 275 height 29
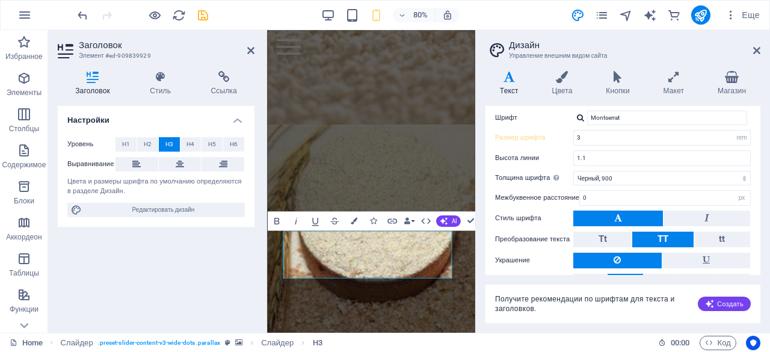
scroll to position [207, 0]
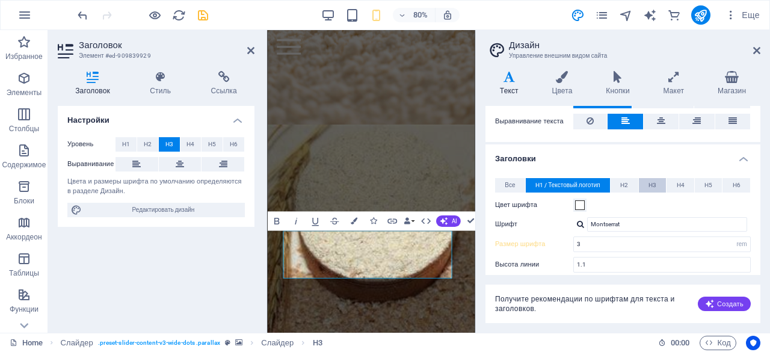
click at [655, 182] on span "H3" at bounding box center [653, 185] width 8 height 14
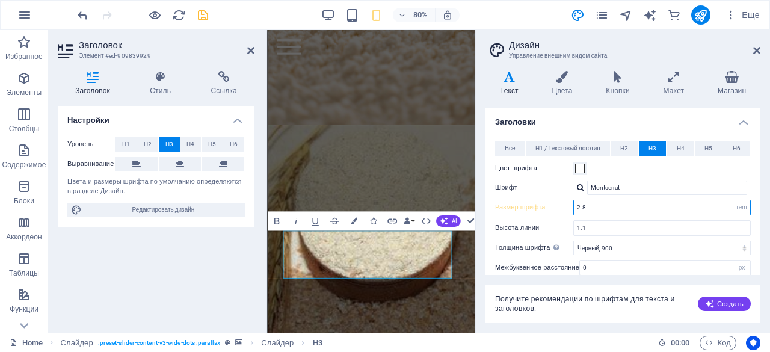
click at [605, 209] on input "2.8" at bounding box center [662, 207] width 176 height 14
click at [486, 199] on div "Все H1 / Текстовый логотип H2 H3 H4 H5 H6 Цвет шрифта Шрифт Montserrat Высота л…" at bounding box center [623, 260] width 280 height 263
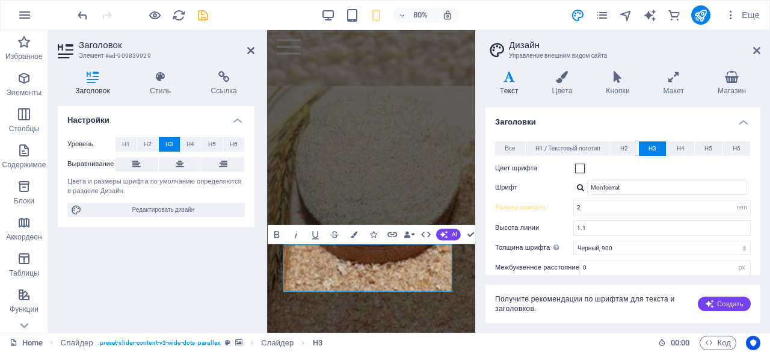
scroll to position [3371, 0]
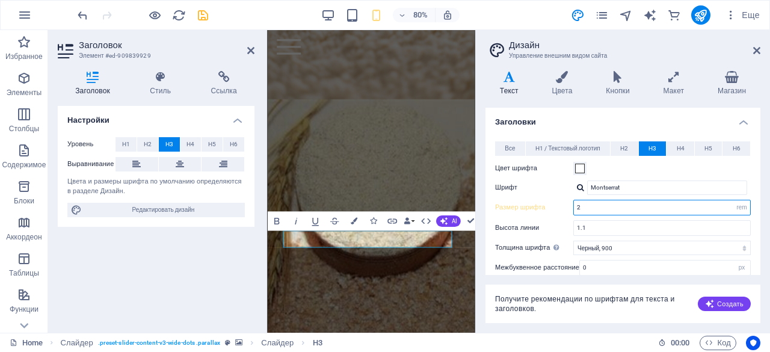
drag, startPoint x: 599, startPoint y: 205, endPoint x: 549, endPoint y: 205, distance: 50.6
click at [549, 205] on div "Размер шрифта 2 rem px em %" at bounding box center [623, 208] width 256 height 16
click at [494, 221] on div "Все H1 / Текстовый логотип H2 H3 H4 H5 H6 Цвет шрифта Шрифт Montserrat Высота л…" at bounding box center [623, 260] width 280 height 263
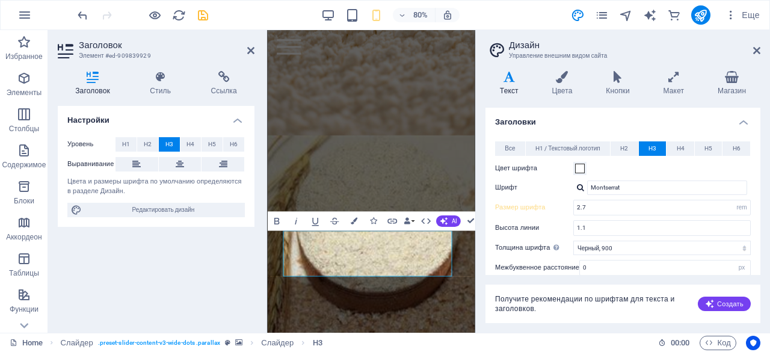
scroll to position [3386, 0]
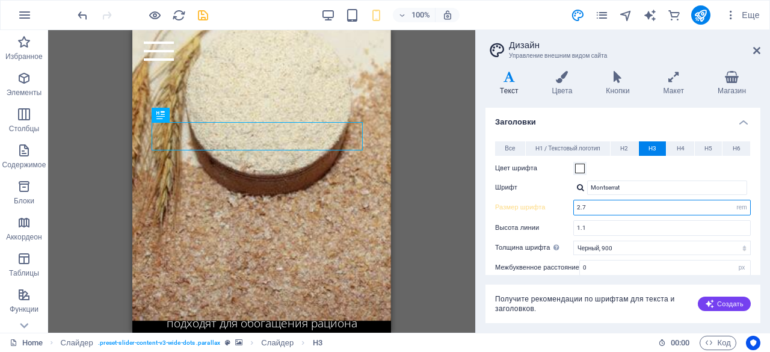
click at [622, 205] on input "2.7" at bounding box center [662, 207] width 176 height 14
type input "2.6"
click at [483, 233] on div "Варианты Текст Цвета Кнопки Макет Магазин Текст Standard Bold Links Цвет шрифта…" at bounding box center [623, 196] width 294 height 271
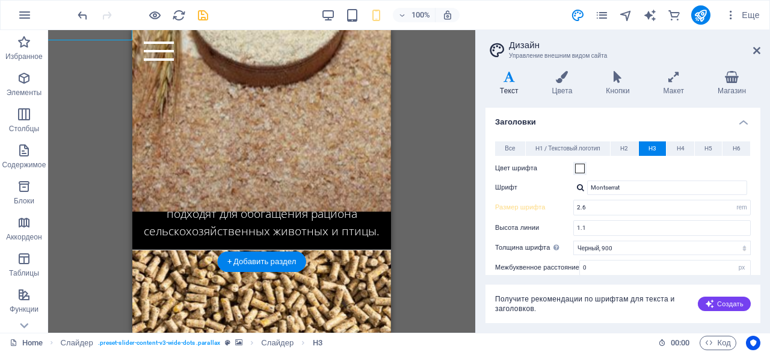
scroll to position [3493, 0]
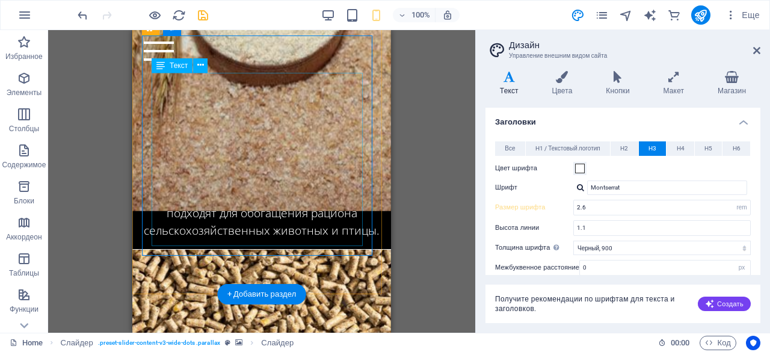
scroll to position [3439, 0]
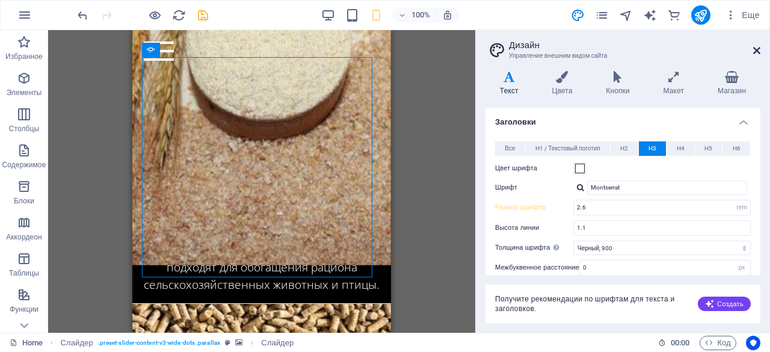
click at [758, 52] on icon at bounding box center [757, 51] width 7 height 10
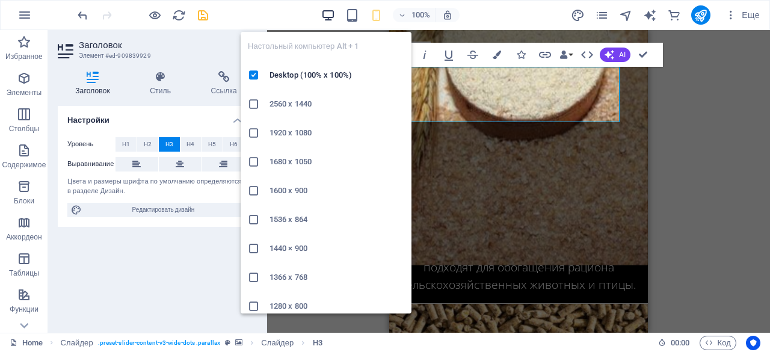
click at [336, 11] on div "100%" at bounding box center [390, 14] width 139 height 19
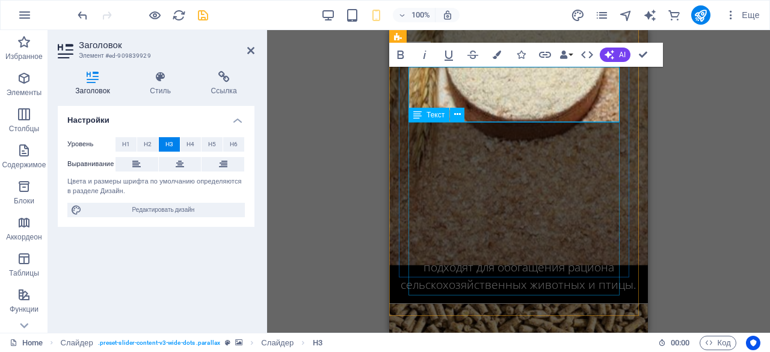
scroll to position [3420, 0]
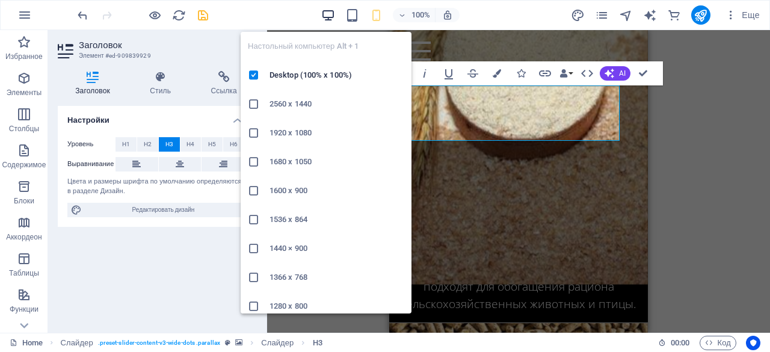
click at [329, 11] on icon "button" at bounding box center [328, 15] width 14 height 14
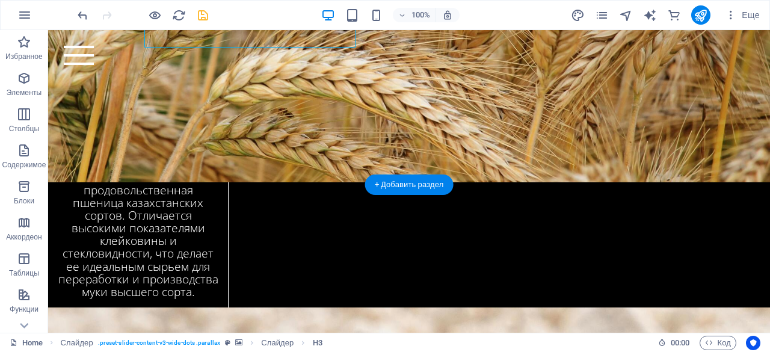
scroll to position [2373, 0]
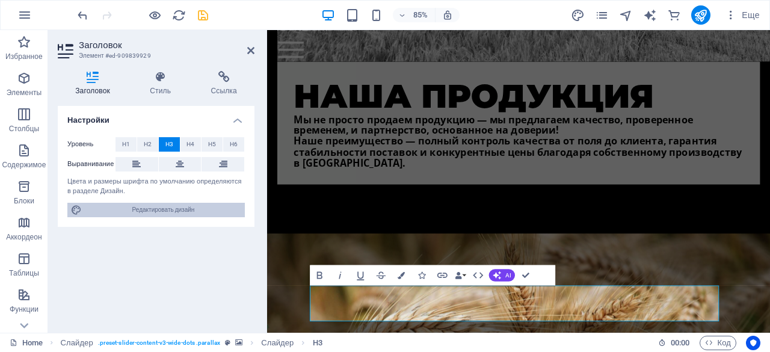
click at [197, 209] on span "Редактировать дизайн" at bounding box center [163, 210] width 156 height 14
select select "rem"
select select "300"
select select "px"
select select "rem"
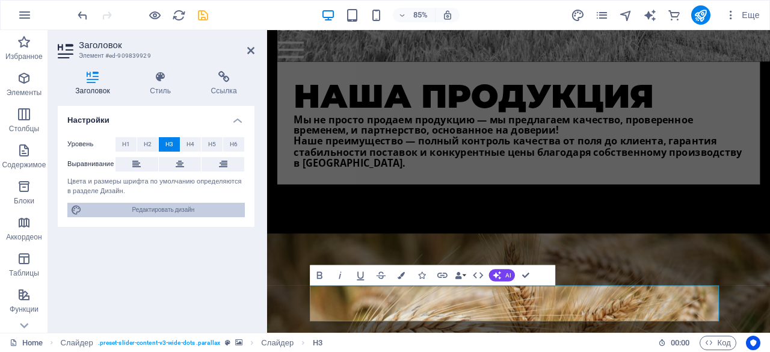
select select "900"
select select "px"
select select "rem"
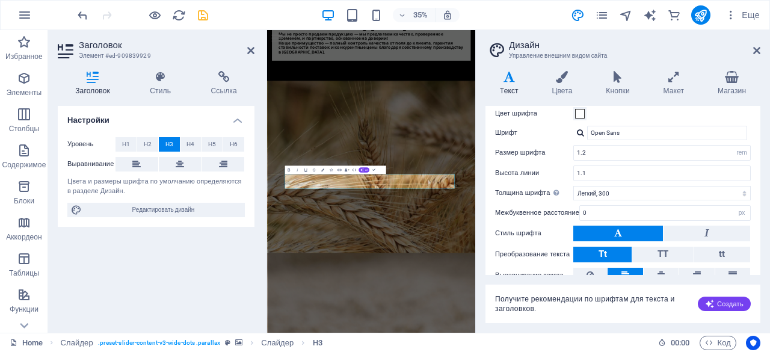
scroll to position [0, 0]
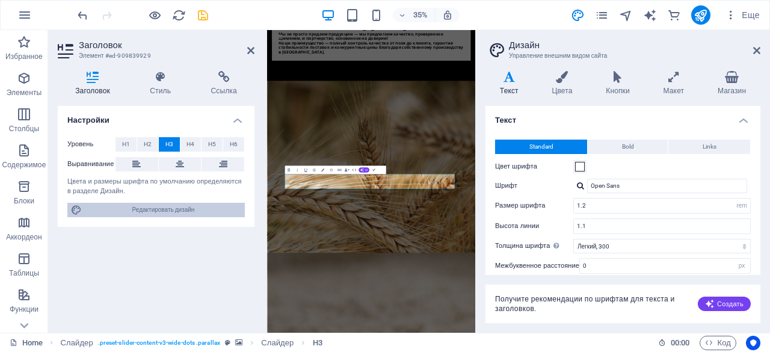
click at [201, 206] on span "Редактировать дизайн" at bounding box center [163, 210] width 156 height 14
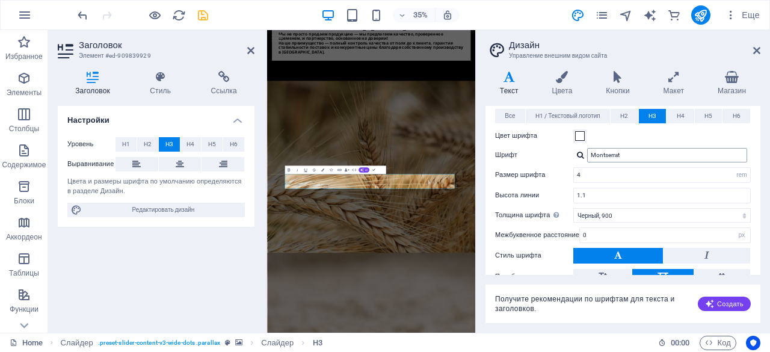
scroll to position [274, 0]
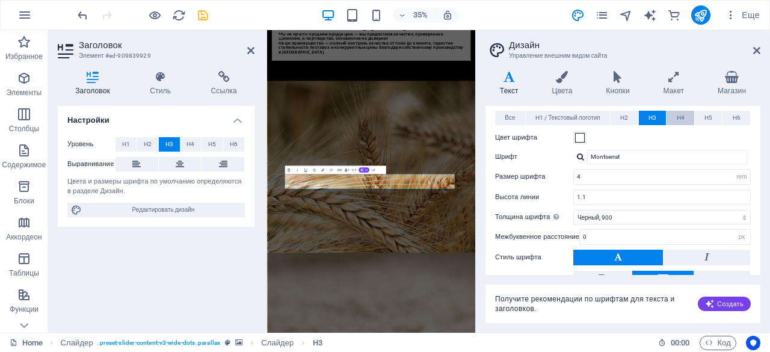
click at [677, 116] on span "H4" at bounding box center [681, 118] width 8 height 14
click at [657, 116] on button "H3" at bounding box center [653, 118] width 28 height 14
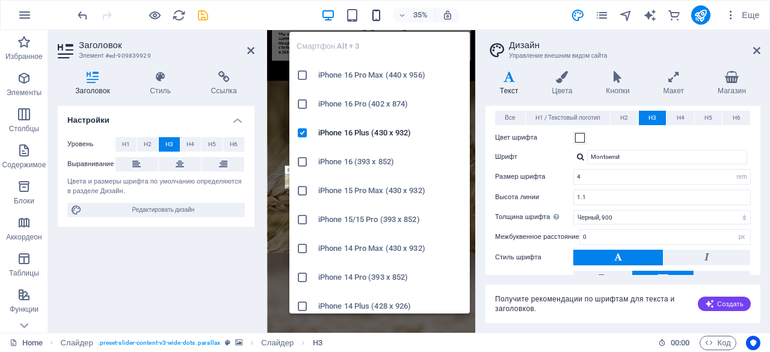
click at [377, 14] on icon "button" at bounding box center [377, 15] width 14 height 14
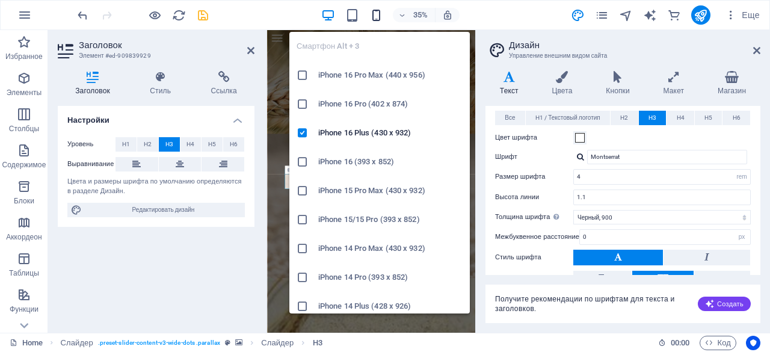
scroll to position [3459, 0]
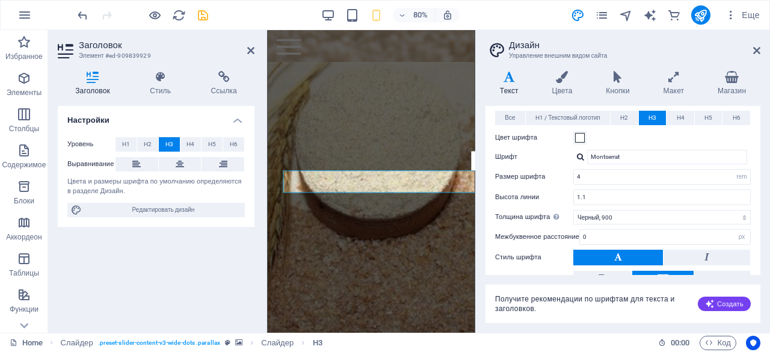
type input "1.5"
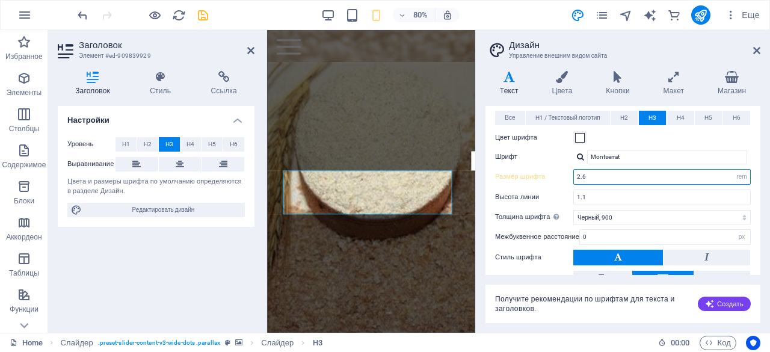
click at [606, 175] on input "2.6" at bounding box center [662, 177] width 176 height 14
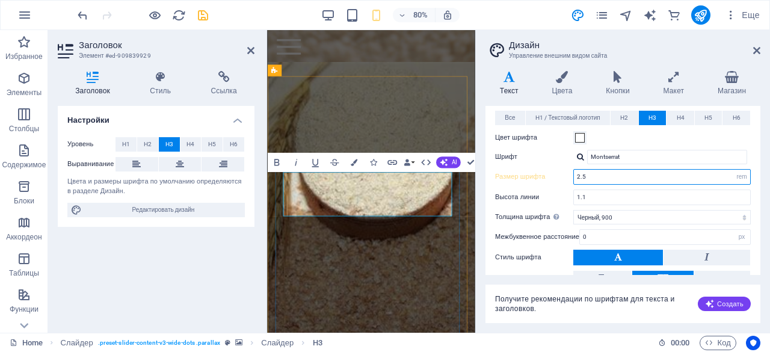
scroll to position [3457, 0]
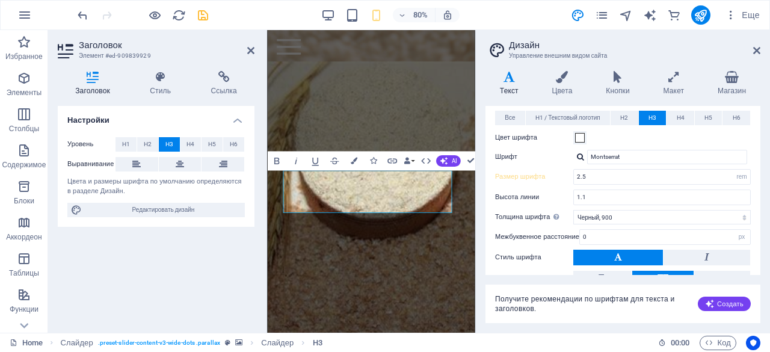
click at [480, 191] on div "Варианты Текст Цвета Кнопки Макет Магазин Текст Standard Bold Links Цвет шрифта…" at bounding box center [623, 196] width 294 height 271
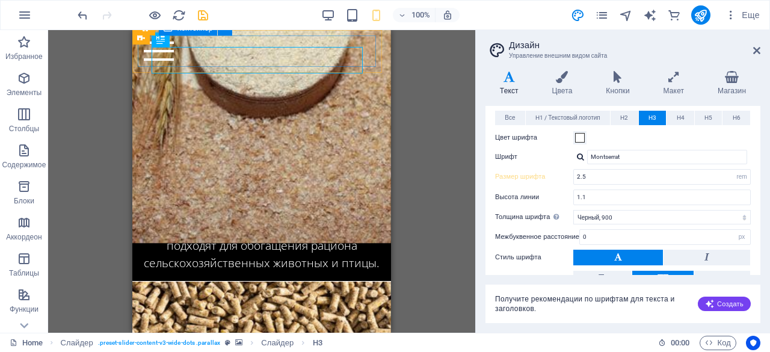
click at [302, 63] on div at bounding box center [261, 51] width 247 height 31
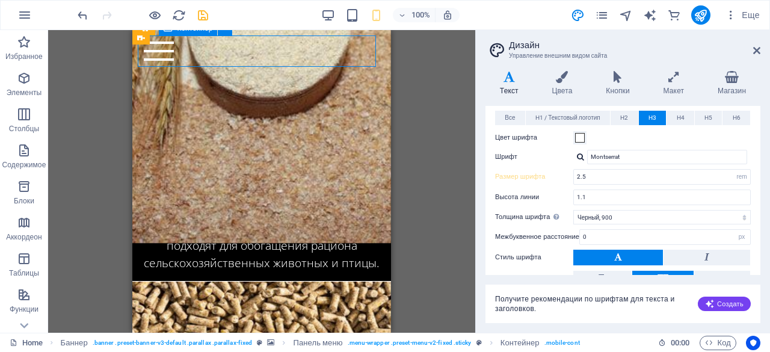
click at [302, 63] on div at bounding box center [261, 51] width 247 height 31
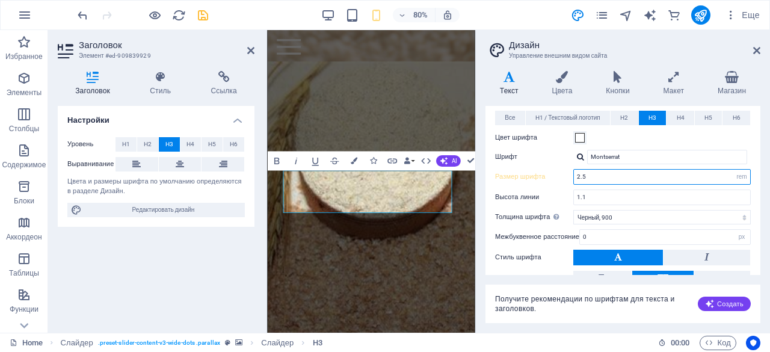
click at [595, 173] on input "2.5" at bounding box center [662, 177] width 176 height 14
type input "2.4"
click at [485, 196] on div "Все H1 / Текстовый логотип H2 H3 H4 H5 H6 Цвет шрифта Шрифт Montserrat Высота л…" at bounding box center [623, 230] width 280 height 263
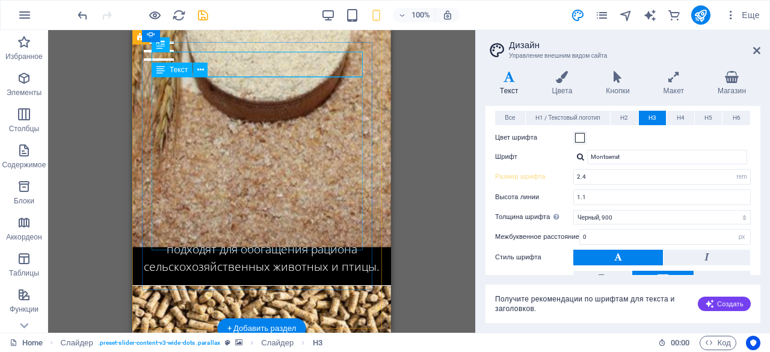
scroll to position [3372, 0]
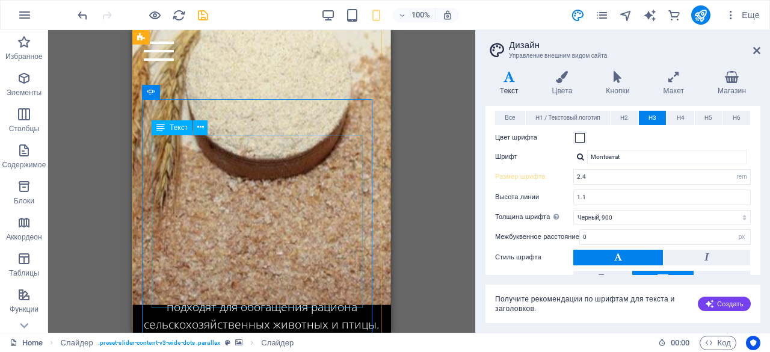
scroll to position [3362, 0]
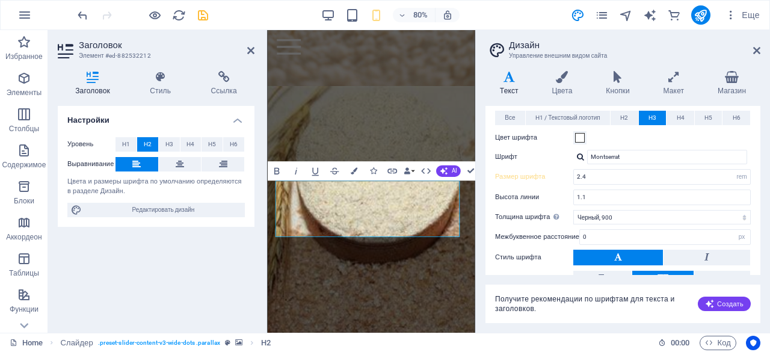
scroll to position [3203, 0]
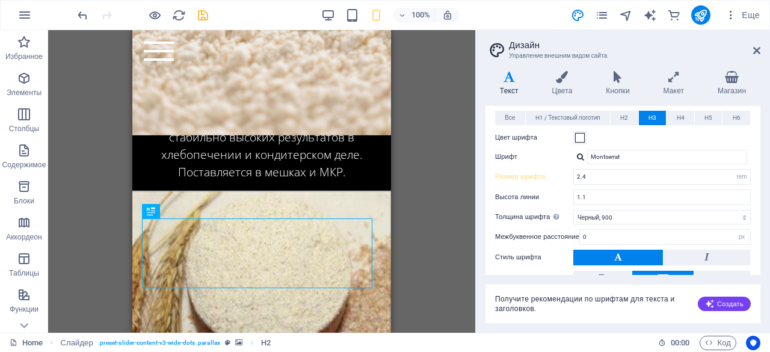
click at [625, 106] on div "Все H1 / Текстовый логотип H2 H3 H4 H5 H6 Цвет шрифта Шрифт Montserrat Высота л…" at bounding box center [623, 230] width 280 height 263
click at [626, 119] on span "H2" at bounding box center [625, 118] width 8 height 14
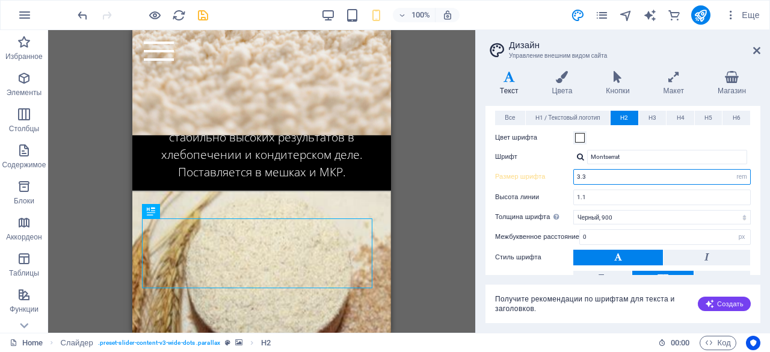
click at [597, 172] on input "3.3" at bounding box center [662, 177] width 176 height 14
click at [481, 206] on div "Варианты Текст Цвета Кнопки Макет Магазин Текст Standard Bold Links Цвет шрифта…" at bounding box center [623, 196] width 294 height 271
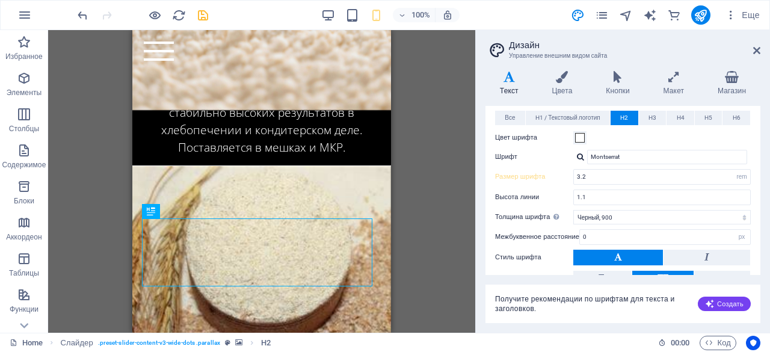
scroll to position [3166, 0]
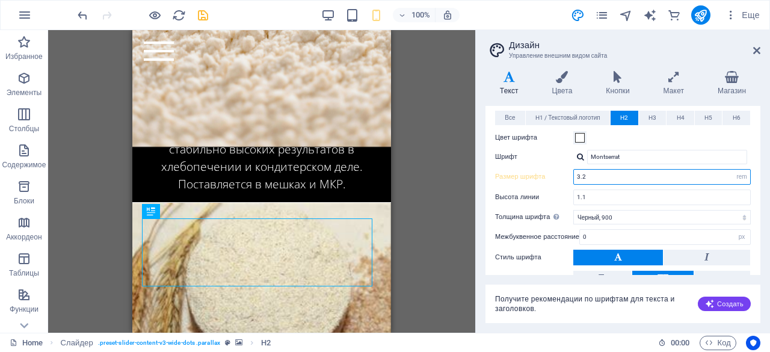
click at [627, 172] on input "3.2" at bounding box center [662, 177] width 176 height 14
type input "3.1"
click at [485, 220] on div "Все H1 / Текстовый логотип H2 H3 H4 H5 H6 Цвет шрифта Шрифт Montserrat Высота л…" at bounding box center [623, 230] width 280 height 263
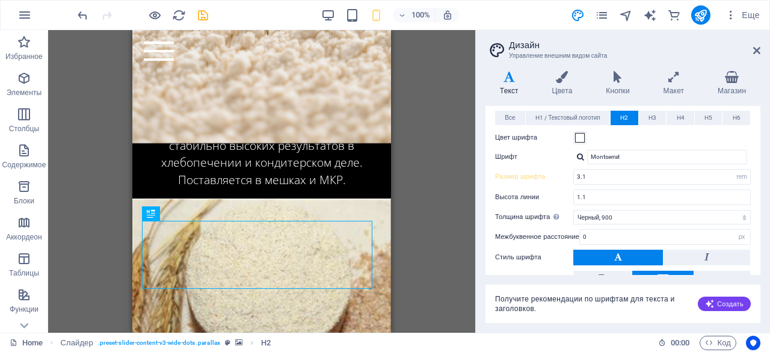
scroll to position [3164, 0]
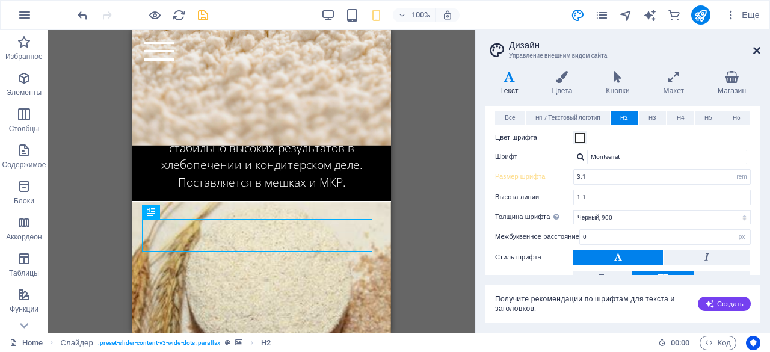
click at [758, 51] on icon at bounding box center [757, 51] width 7 height 10
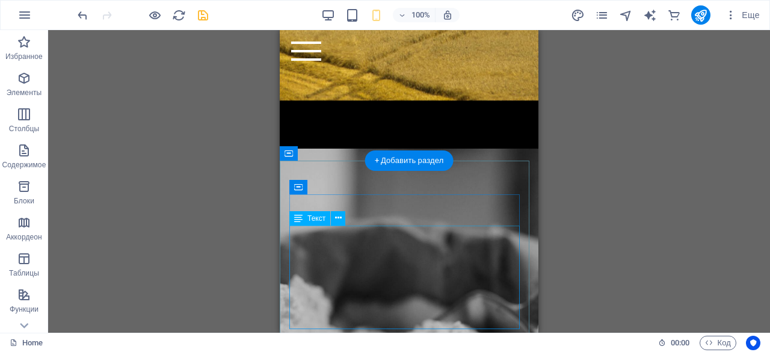
scroll to position [1511, 0]
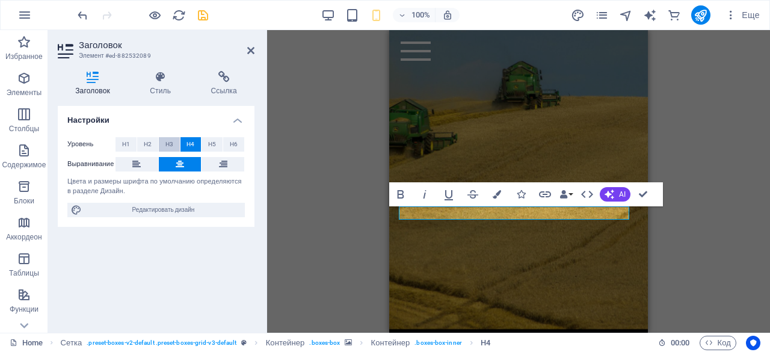
click at [166, 141] on span "H3" at bounding box center [170, 144] width 8 height 14
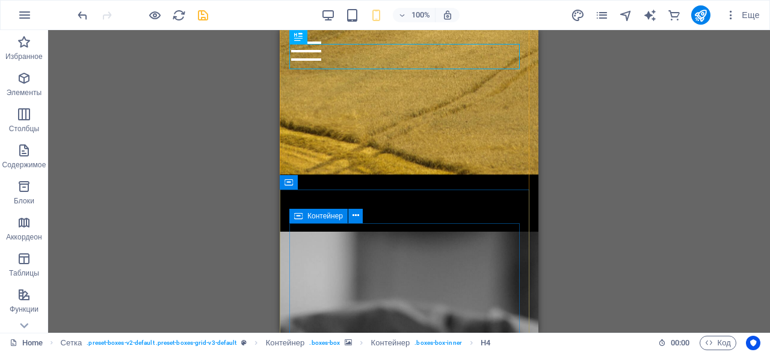
scroll to position [1673, 0]
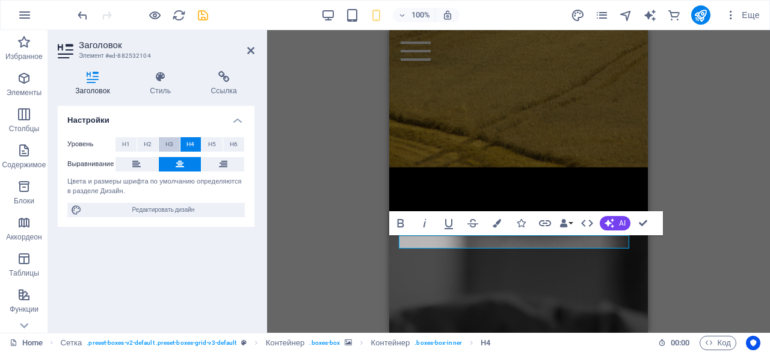
click at [173, 144] on button "H3" at bounding box center [169, 144] width 21 height 14
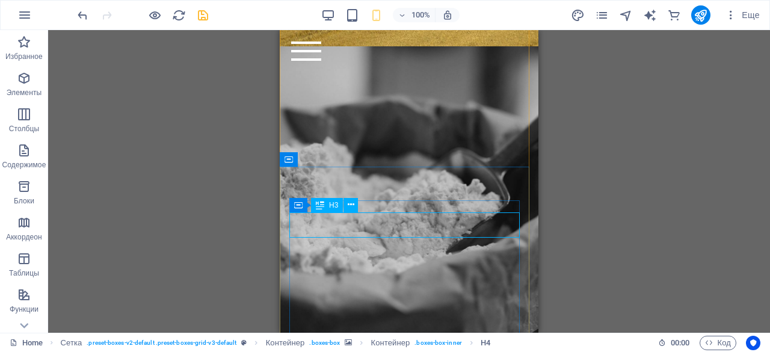
scroll to position [1704, 0]
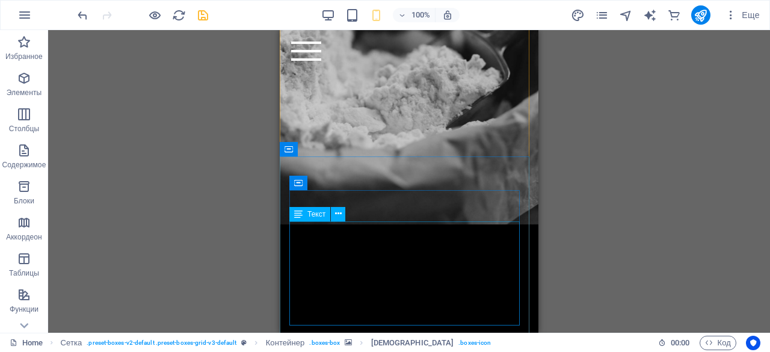
scroll to position [1898, 0]
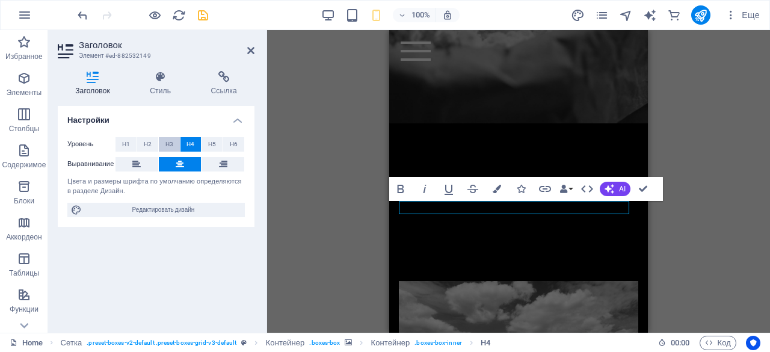
click at [172, 146] on span "H3" at bounding box center [170, 144] width 8 height 14
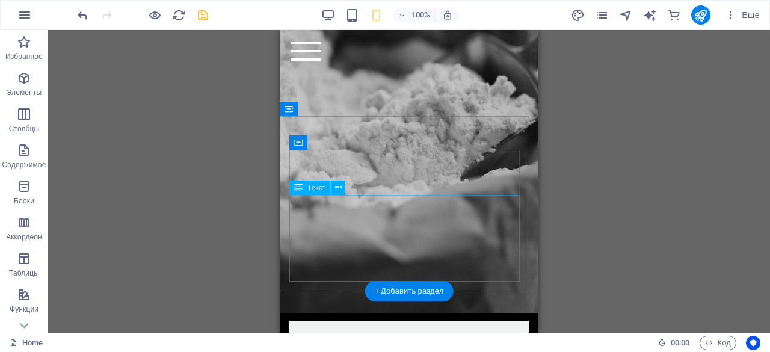
scroll to position [2128, 0]
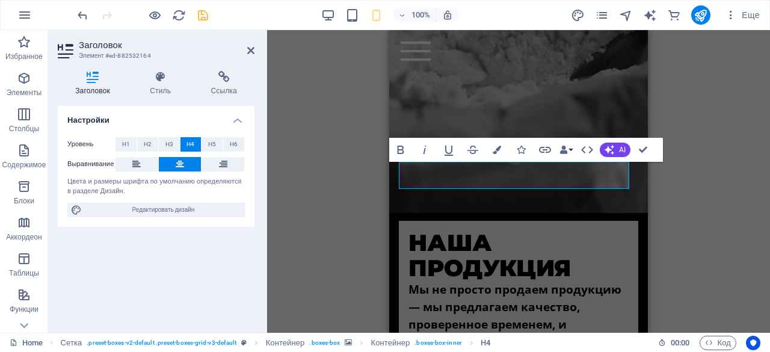
drag, startPoint x: 165, startPoint y: 141, endPoint x: 181, endPoint y: 149, distance: 17.8
click at [165, 140] on button "H3" at bounding box center [169, 144] width 21 height 14
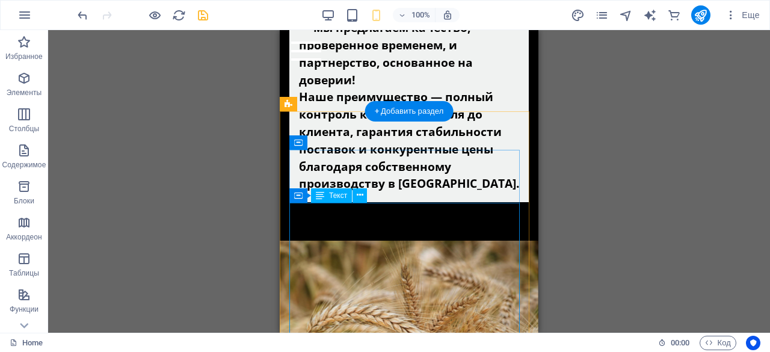
scroll to position [2493, 0]
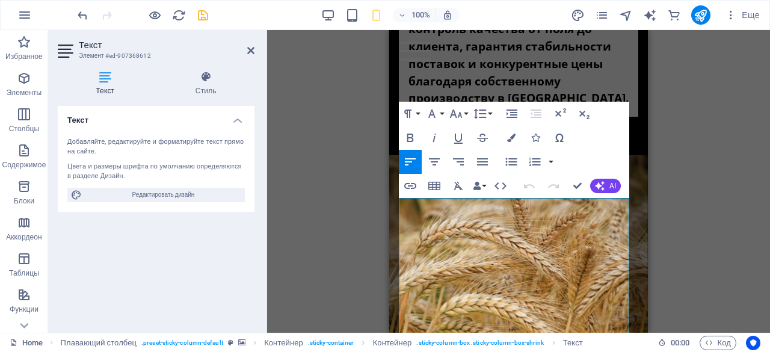
click at [164, 196] on span "Редактировать дизайн" at bounding box center [163, 195] width 156 height 14
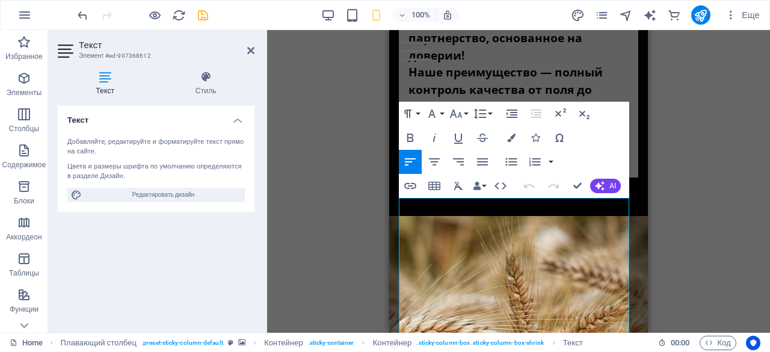
select select "rem"
select select "300"
select select "px"
select select "rem"
select select "900"
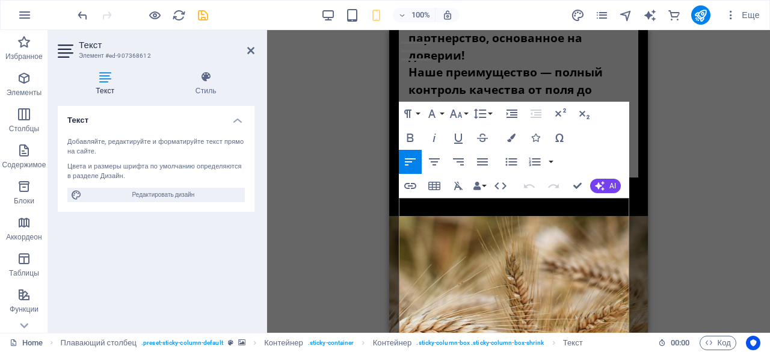
select select "px"
select select "rem"
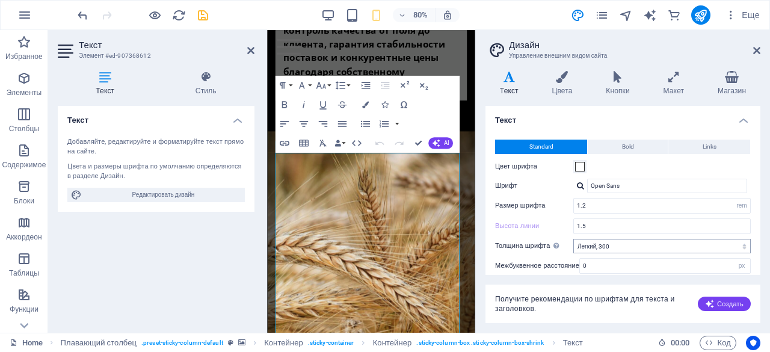
scroll to position [6, 0]
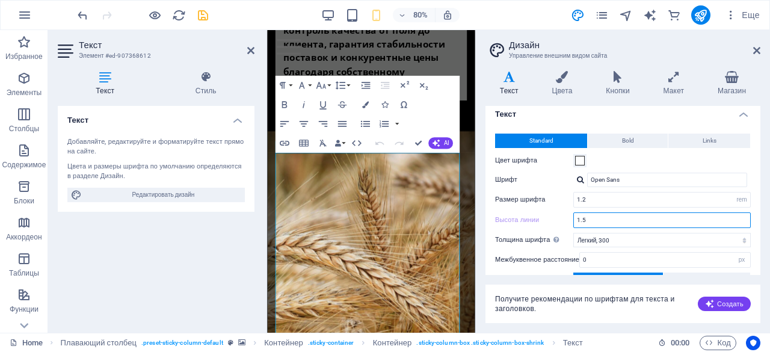
click at [605, 214] on input "1.5" at bounding box center [662, 220] width 176 height 14
type input "1.4"
click at [484, 212] on div "Варианты Текст Цвета Кнопки Макет Магазин Текст Standard Bold Links Цвет шрифта…" at bounding box center [623, 196] width 294 height 271
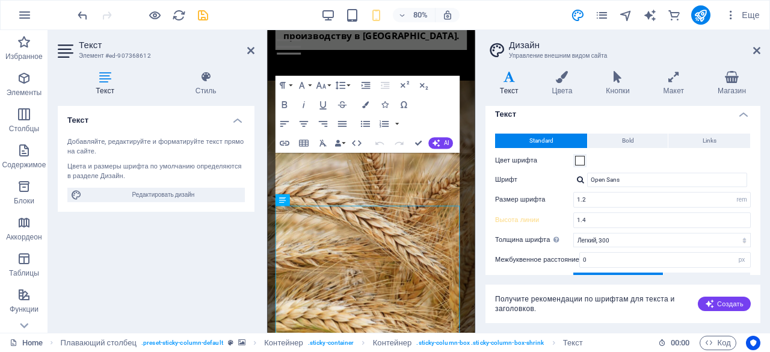
scroll to position [2555, 0]
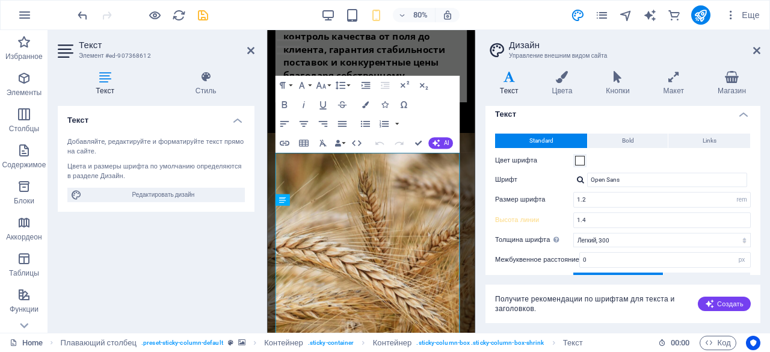
drag, startPoint x: 758, startPoint y: 48, endPoint x: 727, endPoint y: 60, distance: 33.0
click at [758, 47] on icon at bounding box center [757, 51] width 7 height 10
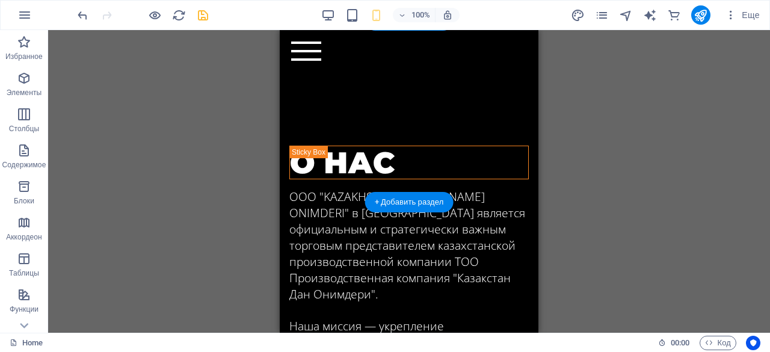
scroll to position [4658, 0]
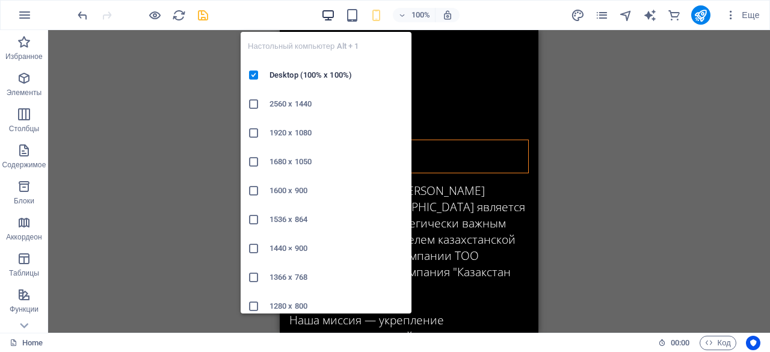
click at [335, 19] on span "button" at bounding box center [328, 15] width 14 height 14
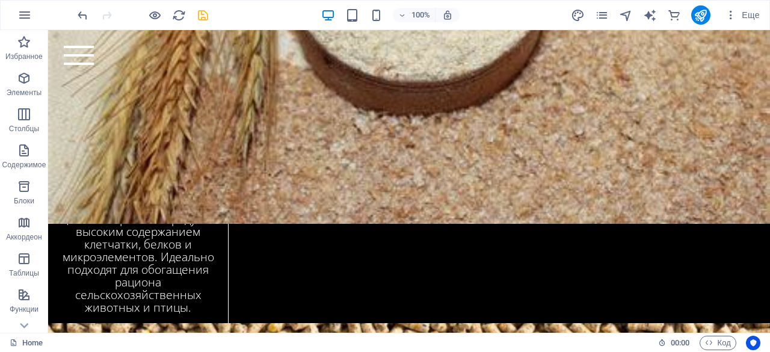
click at [199, 11] on icon "save" at bounding box center [203, 15] width 14 height 14
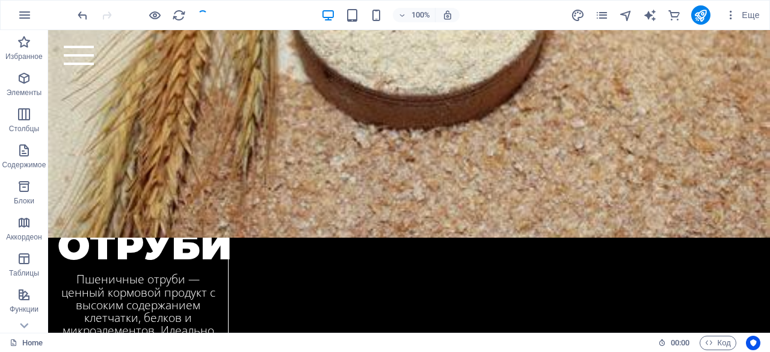
scroll to position [3192, 0]
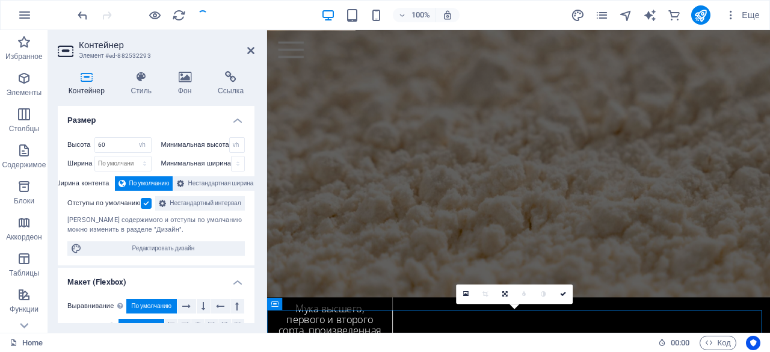
click at [194, 87] on h4 "Фон" at bounding box center [187, 83] width 40 height 25
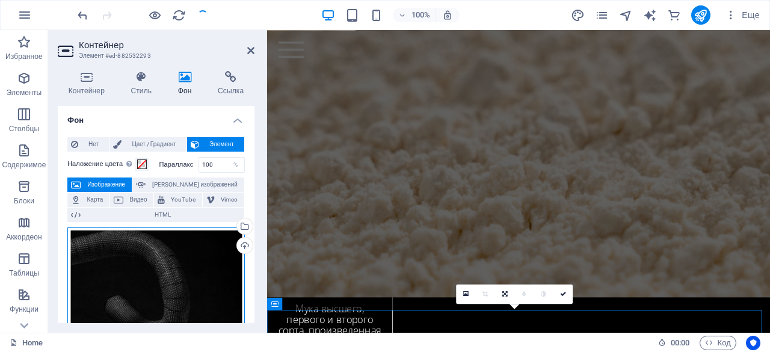
click at [160, 247] on div "Перетащите файлы сюда, нажмите, чтобы выбрать файлы, или выберите файлы из разд…" at bounding box center [156, 281] width 178 height 107
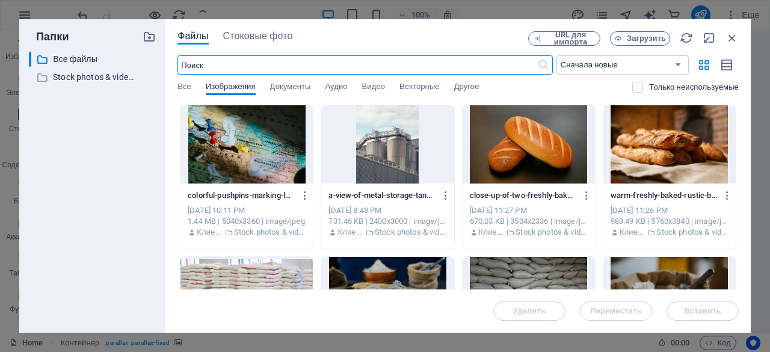
click at [194, 268] on div at bounding box center [247, 296] width 132 height 78
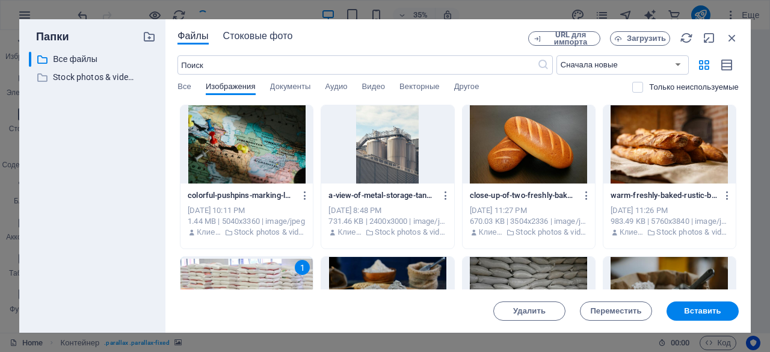
scroll to position [96, 0]
click at [264, 37] on span "Стоковые фото" at bounding box center [258, 36] width 70 height 14
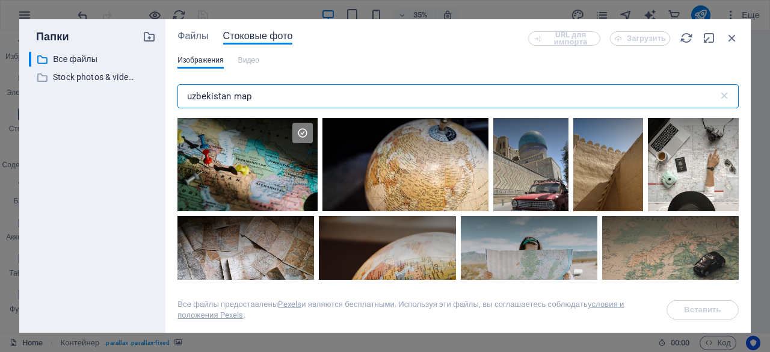
drag, startPoint x: 271, startPoint y: 98, endPoint x: 116, endPoint y: 96, distance: 155.3
click at [116, 96] on div "Папки ​ Все файлы Все файлы ​ Stock photos & videos Stock photos & videos Файлы…" at bounding box center [385, 176] width 732 height 314
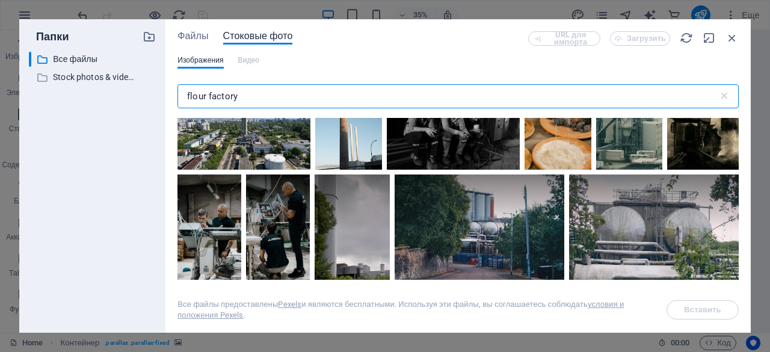
scroll to position [358, 0]
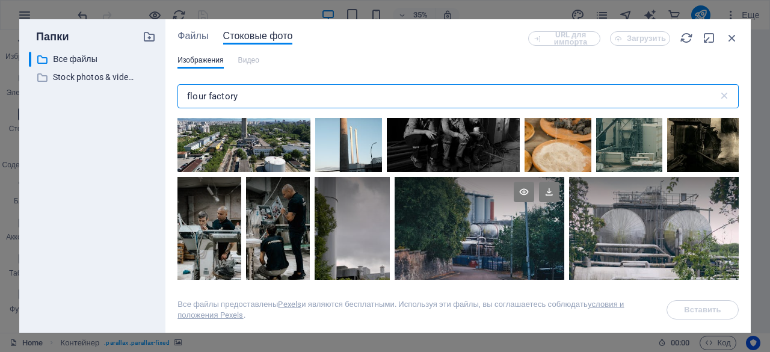
type input "flour factory"
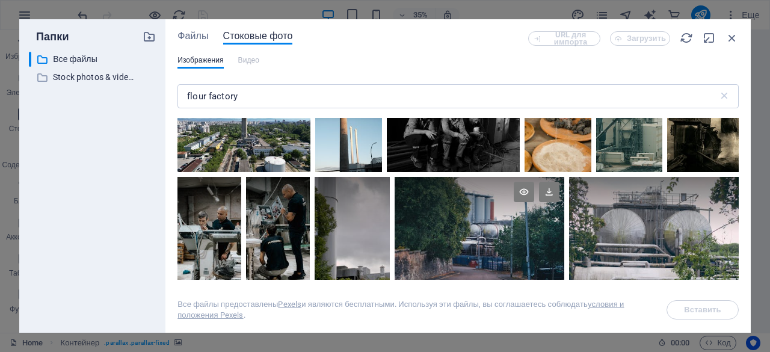
click at [522, 218] on div at bounding box center [480, 205] width 170 height 57
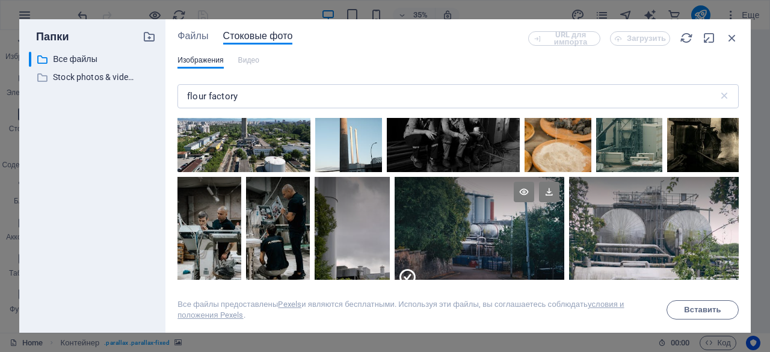
click at [522, 218] on div at bounding box center [480, 205] width 170 height 57
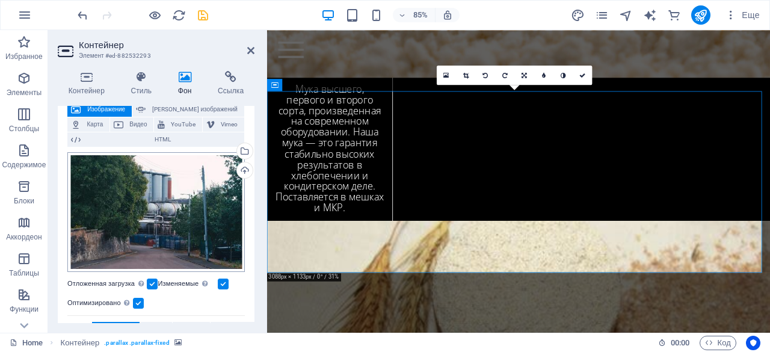
scroll to position [0, 0]
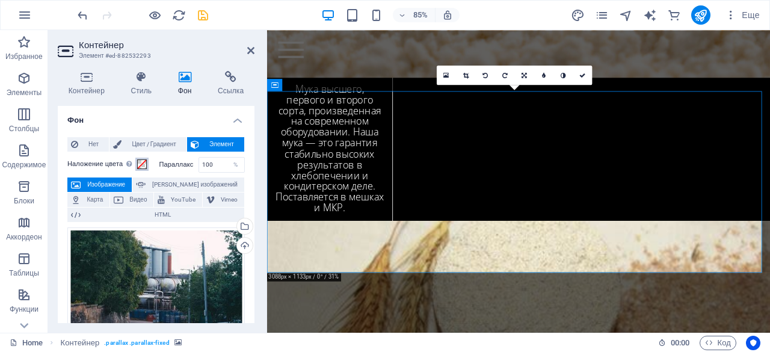
click at [138, 163] on span at bounding box center [142, 164] width 10 height 10
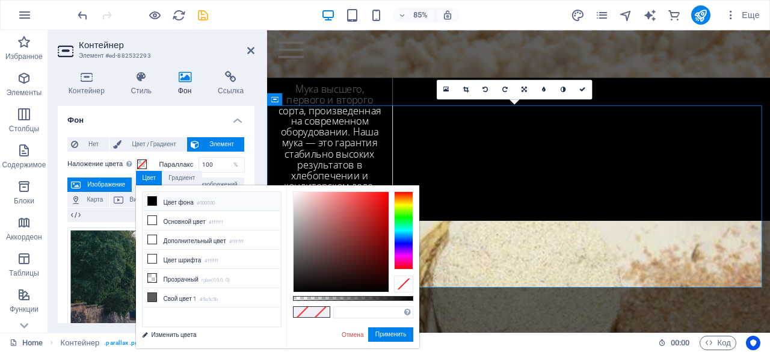
click at [195, 204] on li "Цвет фона #000000" at bounding box center [212, 201] width 138 height 19
click at [369, 297] on div at bounding box center [353, 298] width 120 height 5
type input "rgba(0, 0, 0, 0.63)"
click at [369, 295] on div at bounding box center [370, 298] width 5 height 8
click at [216, 164] on input "100" at bounding box center [222, 165] width 46 height 14
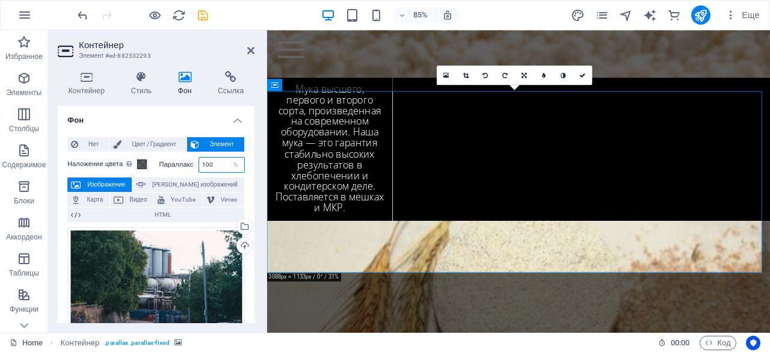
drag, startPoint x: 220, startPoint y: 163, endPoint x: 170, endPoint y: 161, distance: 49.4
click at [170, 161] on div "Параллакс 100 %" at bounding box center [202, 165] width 86 height 16
type input "40"
click at [256, 180] on div "Контейнер Стиль Фон Ссылка Размер Высота 60 По умолчанию px rem % vh vw Минимал…" at bounding box center [156, 196] width 216 height 271
click at [146, 166] on span at bounding box center [142, 164] width 10 height 10
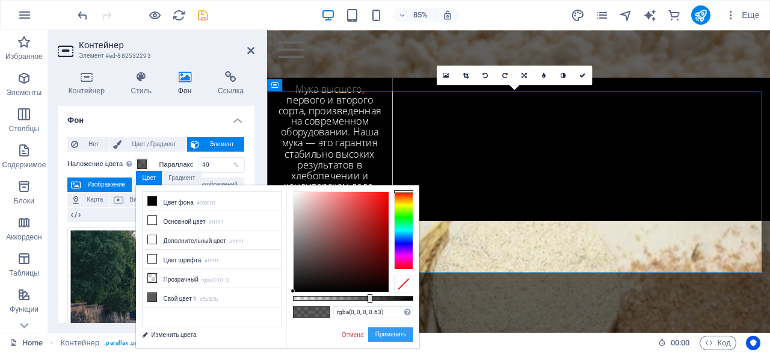
drag, startPoint x: 392, startPoint y: 333, endPoint x: 235, endPoint y: 267, distance: 170.7
click at [392, 333] on button "Применить" at bounding box center [391, 334] width 46 height 14
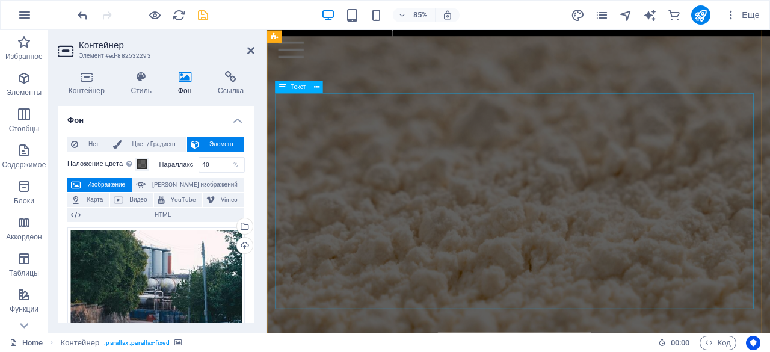
scroll to position [3134, 0]
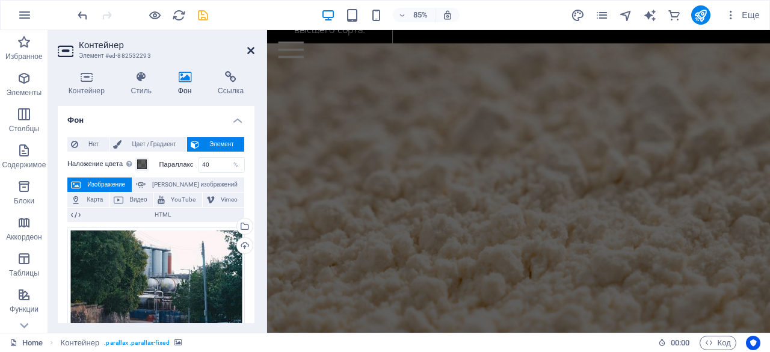
click at [252, 49] on icon at bounding box center [250, 51] width 7 height 10
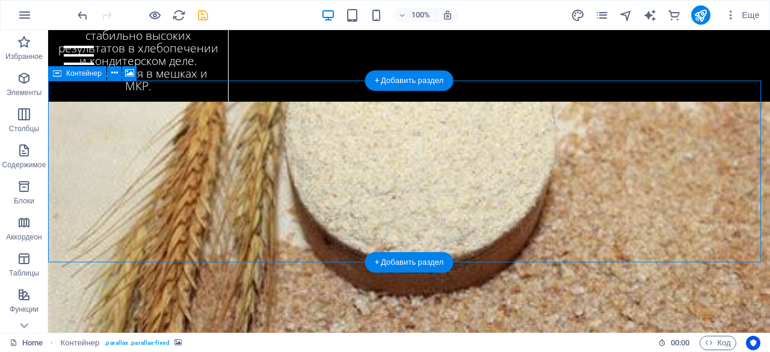
scroll to position [3245, 0]
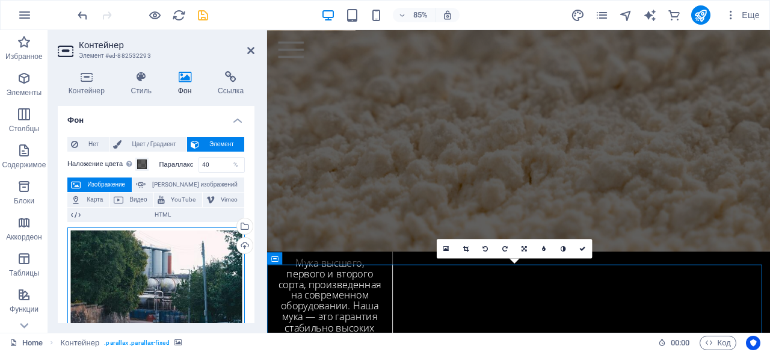
click at [147, 265] on div "Перетащите файлы сюда, нажмите, чтобы выбрать файлы, или выберите файлы из разд…" at bounding box center [156, 288] width 178 height 120
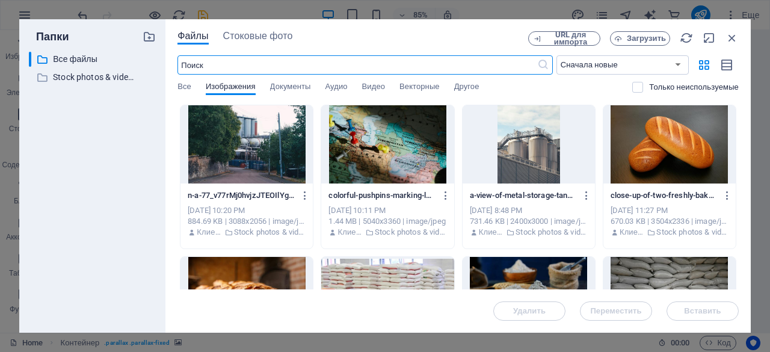
scroll to position [5079, 0]
click at [262, 40] on span "Стоковые фото" at bounding box center [258, 36] width 70 height 14
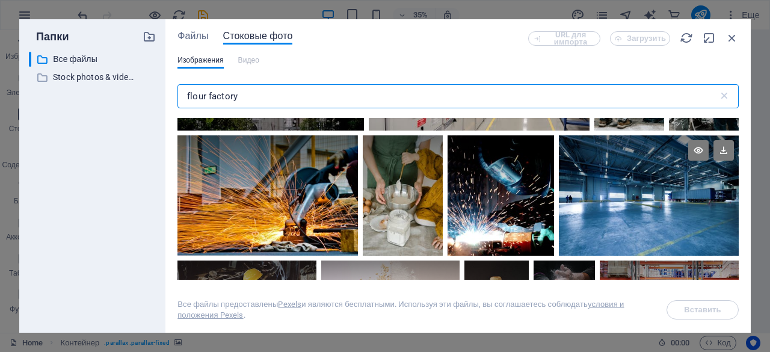
scroll to position [658, 0]
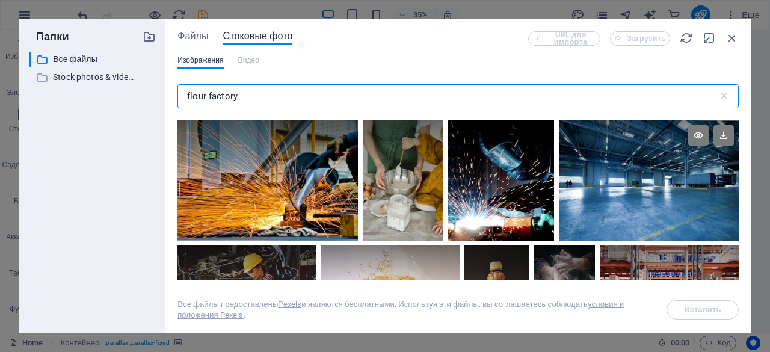
click at [605, 186] on div at bounding box center [649, 180] width 180 height 120
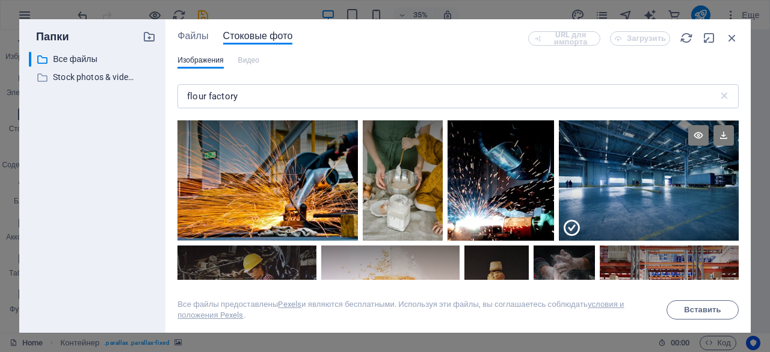
click at [605, 186] on div at bounding box center [649, 211] width 180 height 60
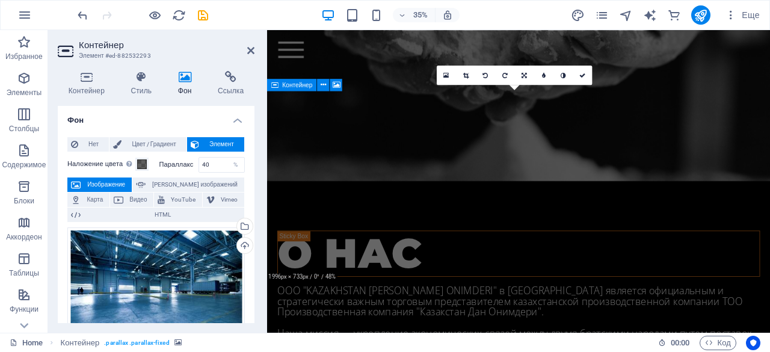
scroll to position [3450, 0]
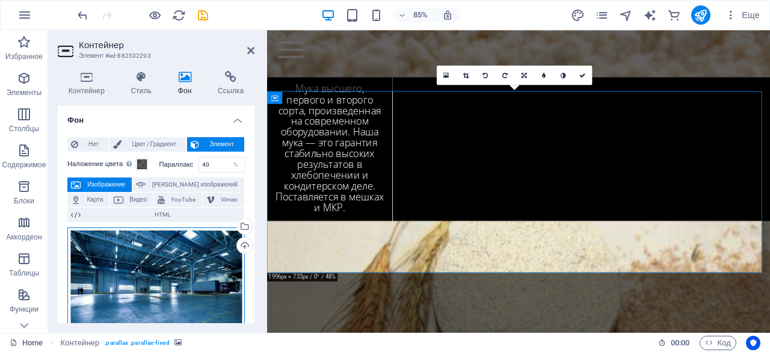
click at [147, 283] on div "Перетащите файлы сюда, нажмите, чтобы выбрать файлы, или выберите файлы из разд…" at bounding box center [156, 288] width 178 height 120
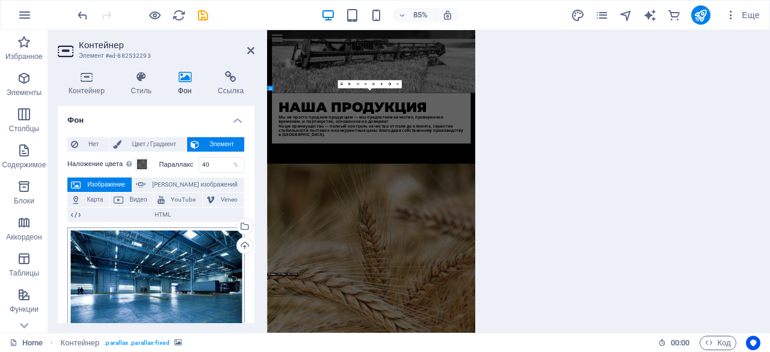
scroll to position [5097, 0]
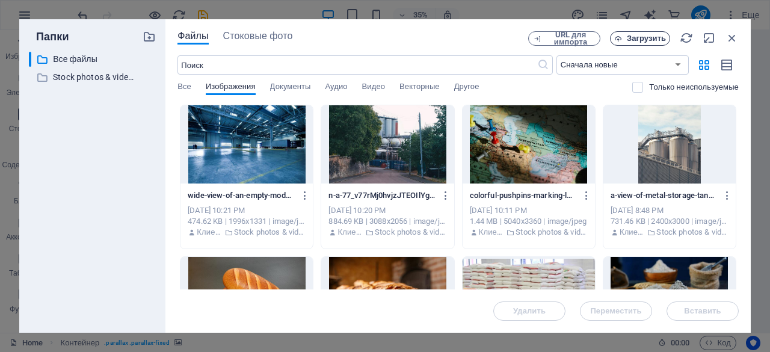
click at [652, 42] on span "Загрузить" at bounding box center [646, 38] width 39 height 7
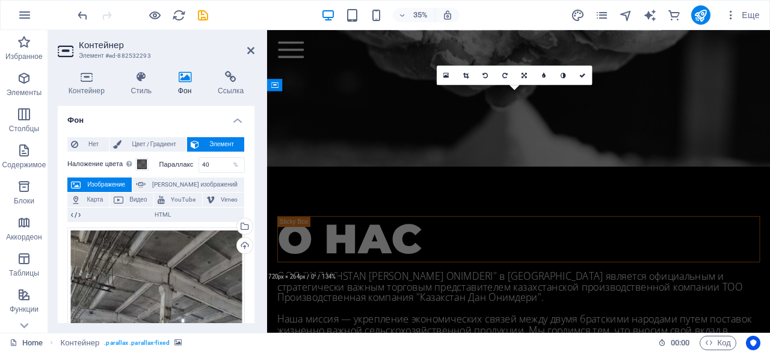
scroll to position [3450, 0]
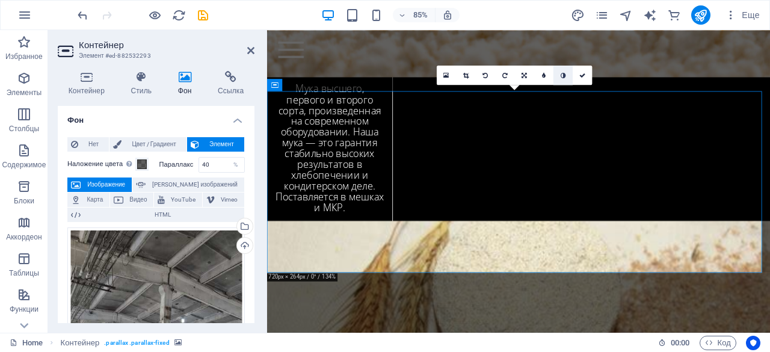
click at [563, 73] on icon at bounding box center [563, 75] width 5 height 6
click at [581, 76] on icon at bounding box center [583, 75] width 6 height 6
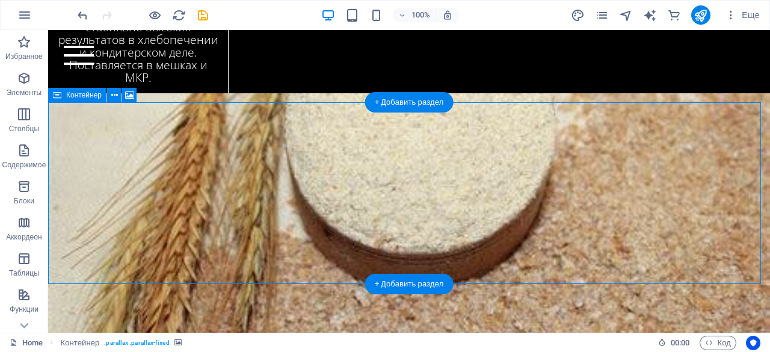
scroll to position [3219, 0]
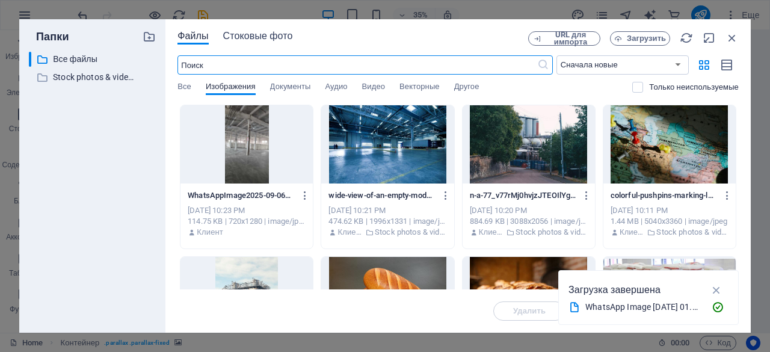
click at [261, 33] on span "Стоковые фото" at bounding box center [258, 36] width 70 height 14
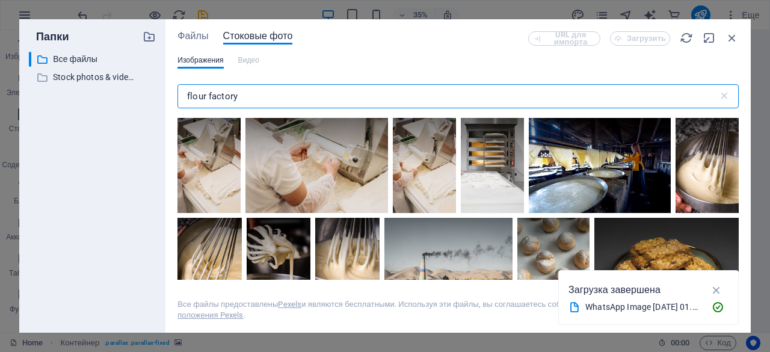
click at [209, 96] on input "flour factory" at bounding box center [448, 96] width 541 height 24
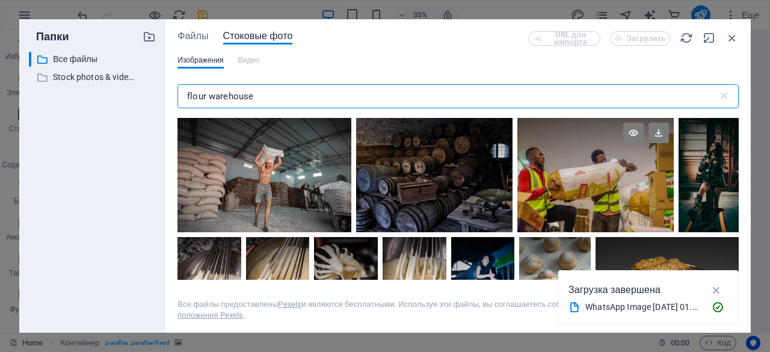
scroll to position [52, 0]
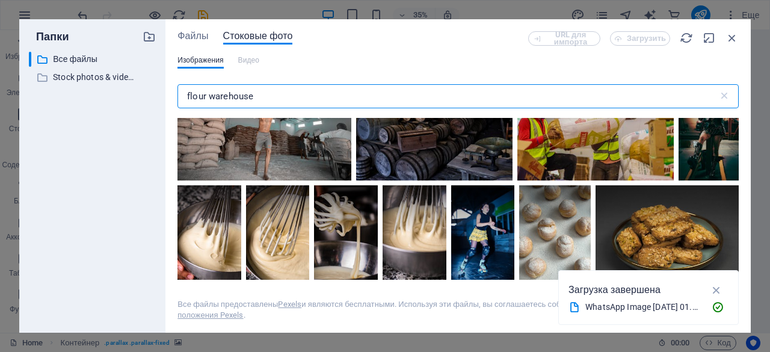
type input "flour warehouse"
click at [604, 150] on div at bounding box center [596, 123] width 156 height 114
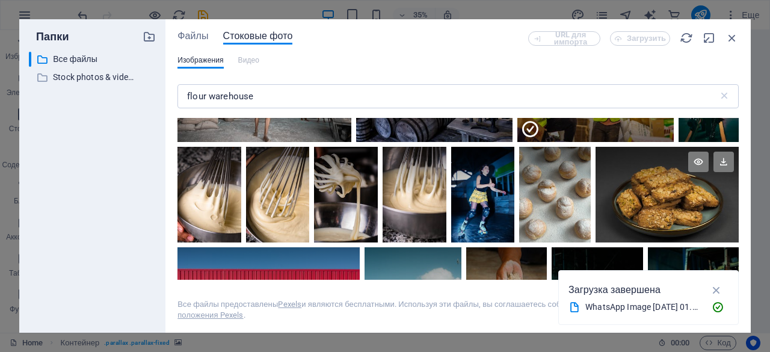
scroll to position [61, 0]
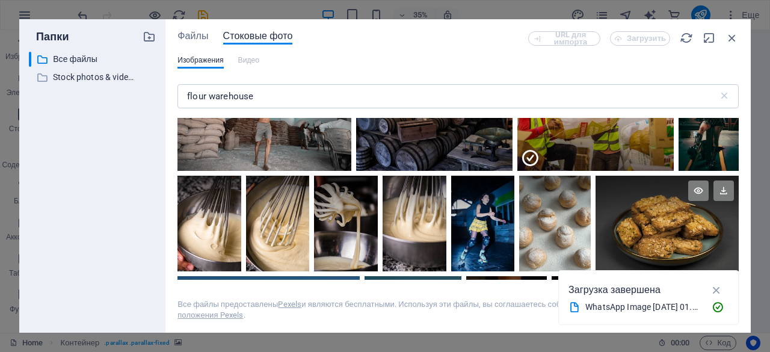
click at [603, 152] on div at bounding box center [596, 142] width 156 height 57
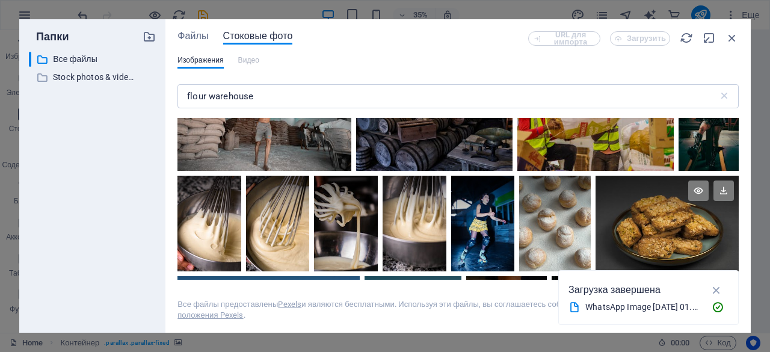
click at [603, 152] on div at bounding box center [596, 114] width 156 height 114
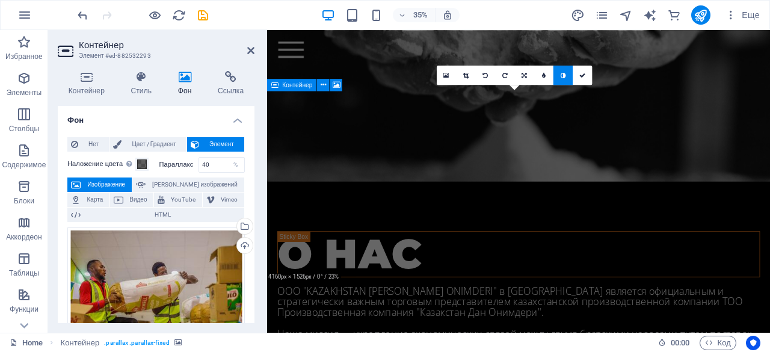
scroll to position [3467, 0]
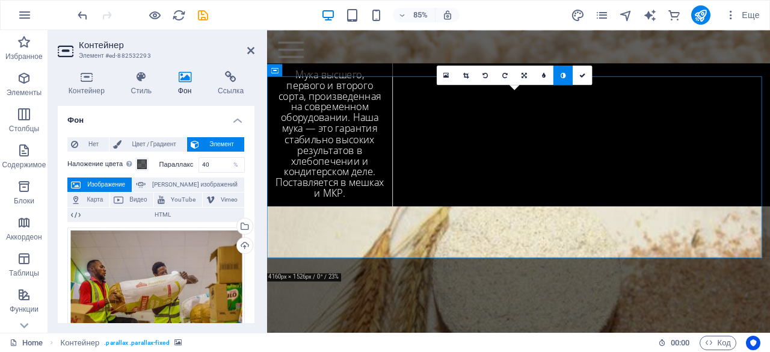
click at [561, 72] on icon at bounding box center [563, 75] width 5 height 6
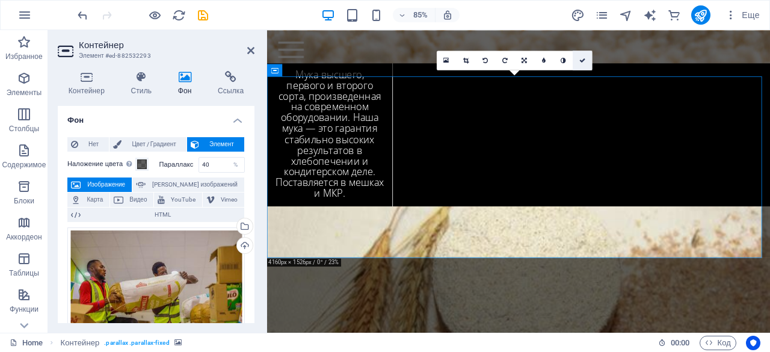
click at [583, 57] on icon at bounding box center [583, 60] width 6 height 6
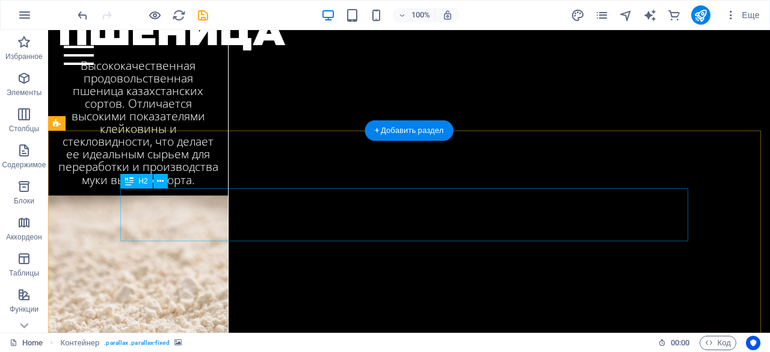
scroll to position [2795, 0]
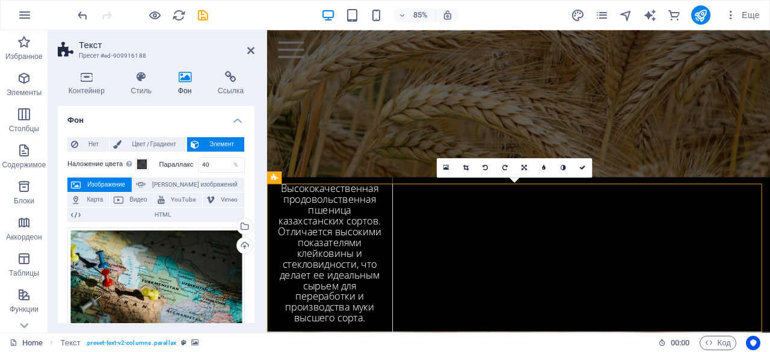
scroll to position [2908, 0]
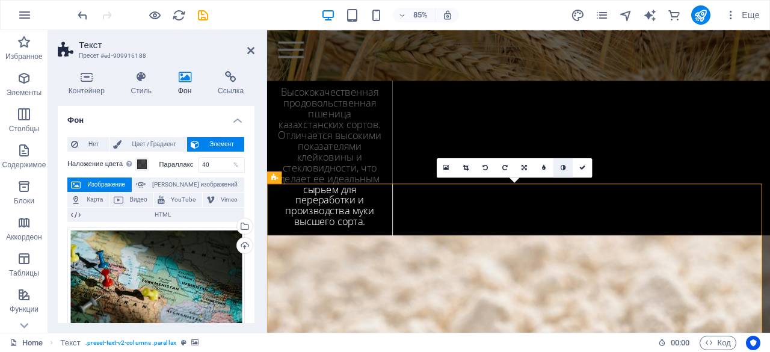
click at [563, 167] on icon at bounding box center [563, 167] width 5 height 6
click at [584, 169] on icon at bounding box center [583, 167] width 6 height 6
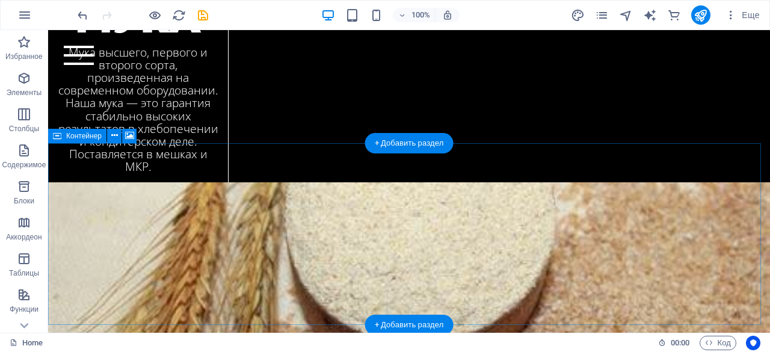
scroll to position [3179, 0]
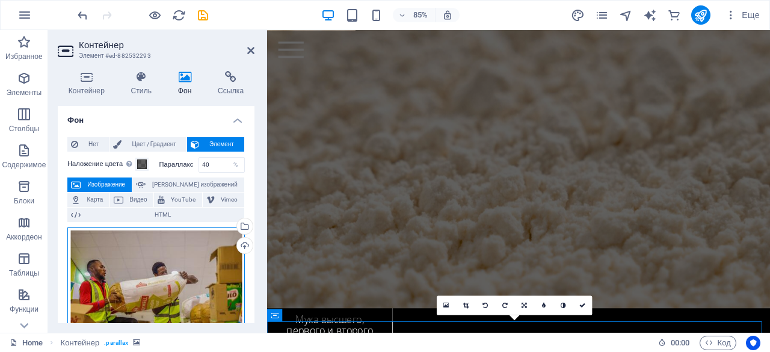
click at [175, 267] on div "Перетащите файлы сюда, нажмите, чтобы выбрать файлы, или выберите файлы из разд…" at bounding box center [156, 288] width 178 height 120
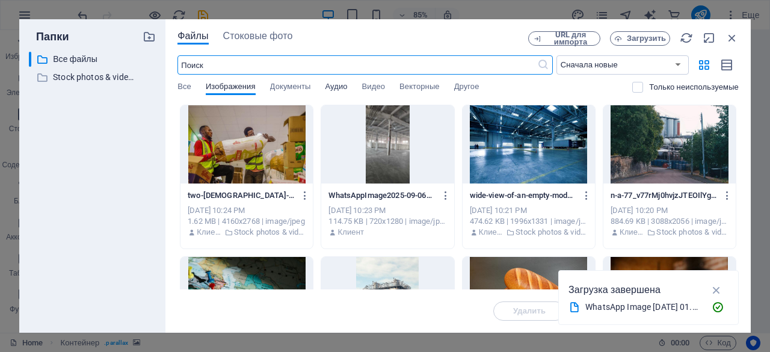
scroll to position [5079, 0]
click at [266, 29] on div "Файлы Стоковые фото URL для импорта Загрузить ​ Сначала новые Сначала старые Им…" at bounding box center [459, 176] width 586 height 314
click at [266, 34] on span "Стоковые фото" at bounding box center [258, 36] width 70 height 14
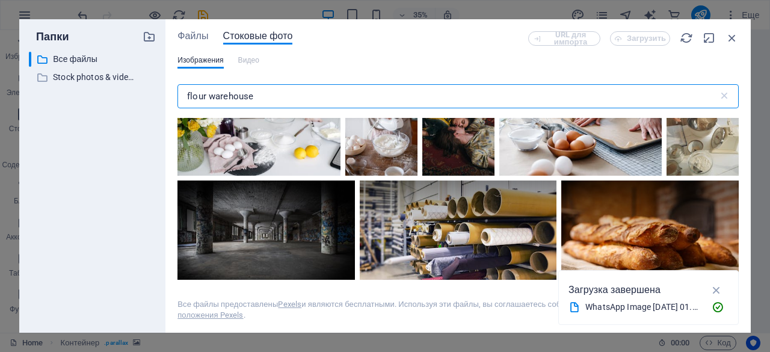
scroll to position [3321, 0]
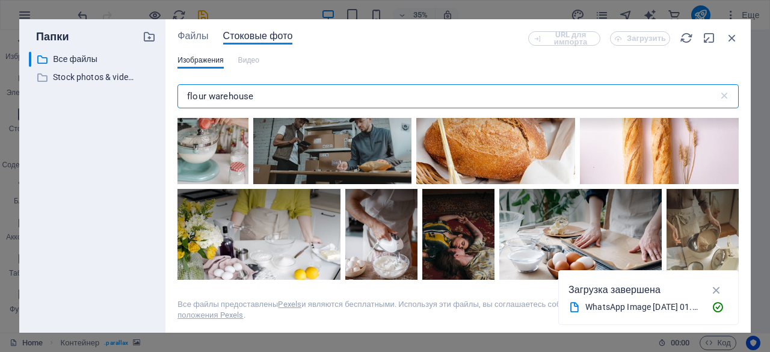
drag, startPoint x: 322, startPoint y: 94, endPoint x: 211, endPoint y: 101, distance: 110.9
click at [211, 101] on input "flour warehouse" at bounding box center [448, 96] width 541 height 24
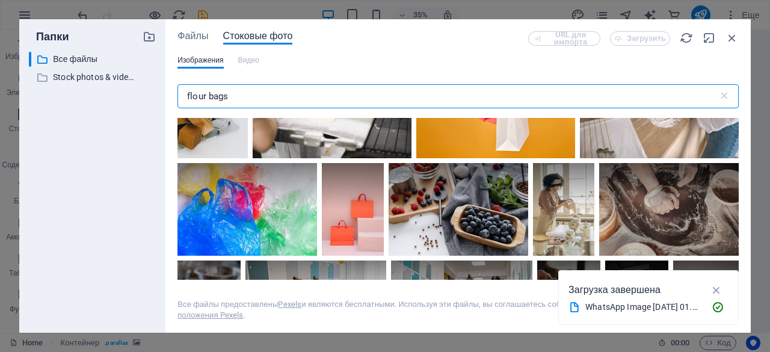
scroll to position [3484, 0]
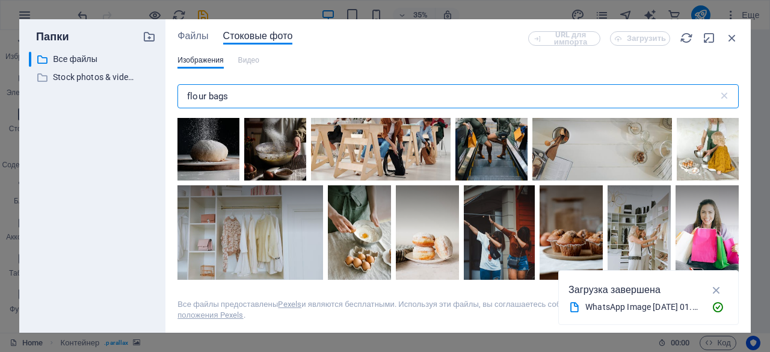
type input "flour bags"
click at [221, 160] on div at bounding box center [209, 133] width 62 height 93
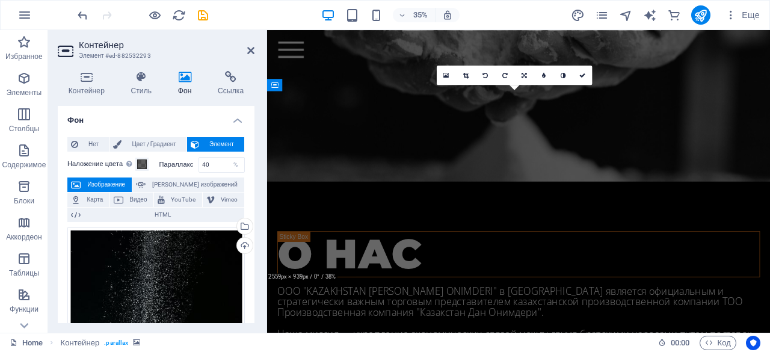
scroll to position [3450, 0]
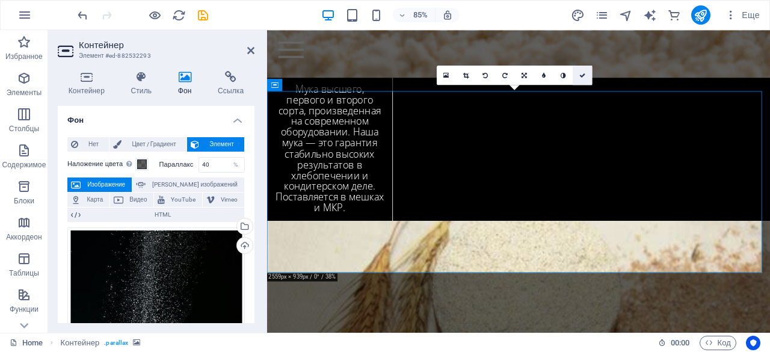
drag, startPoint x: 542, startPoint y: 164, endPoint x: 584, endPoint y: 74, distance: 99.6
click at [584, 74] on icon at bounding box center [583, 75] width 6 height 6
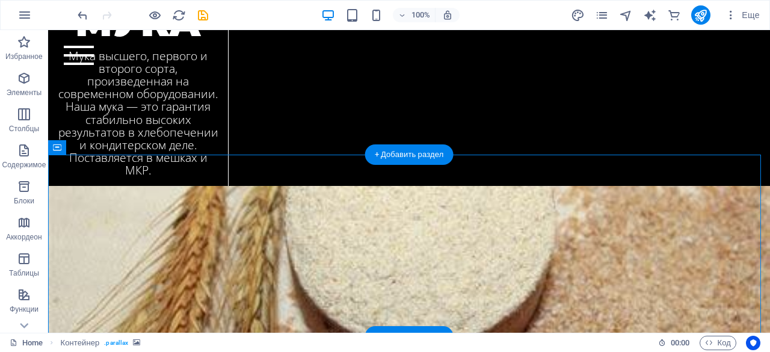
scroll to position [3167, 0]
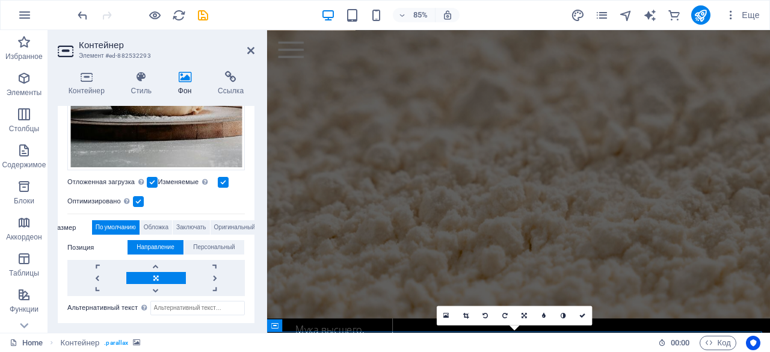
scroll to position [331, 0]
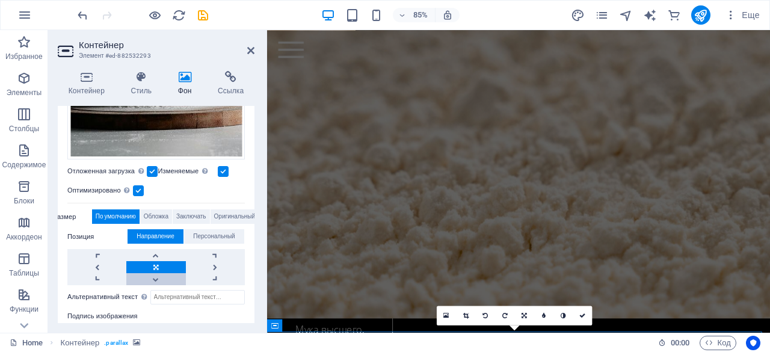
click at [160, 274] on link at bounding box center [155, 279] width 59 height 12
click at [249, 52] on icon at bounding box center [250, 51] width 7 height 10
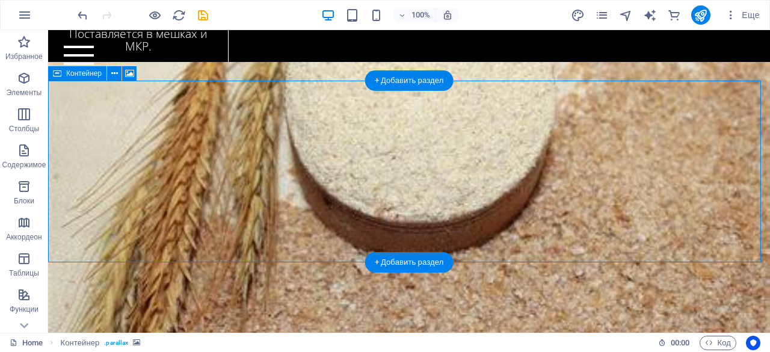
scroll to position [3240, 0]
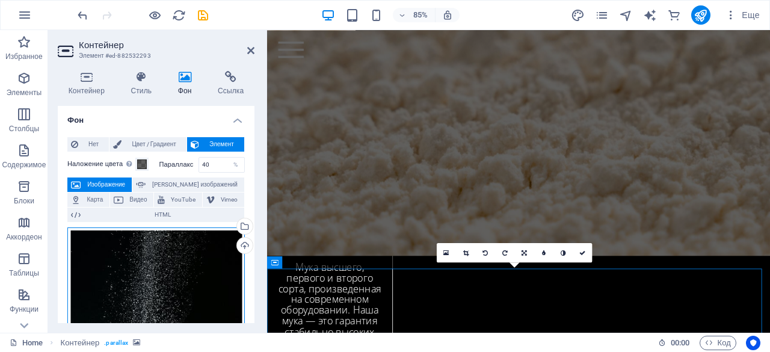
click at [158, 275] on div "Перетащите файлы сюда, нажмите, чтобы выбрать файлы, или выберите файлы из разд…" at bounding box center [156, 360] width 178 height 264
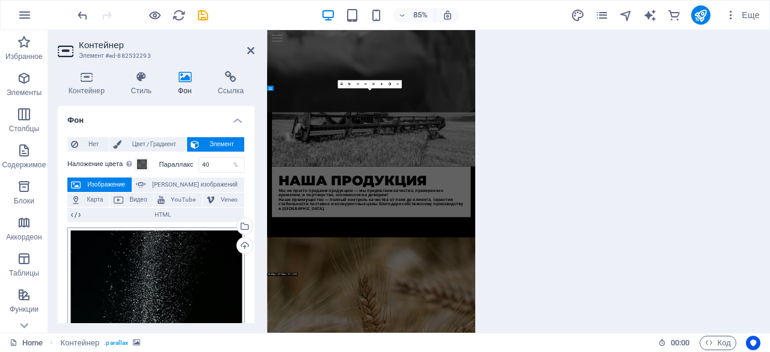
scroll to position [5079, 0]
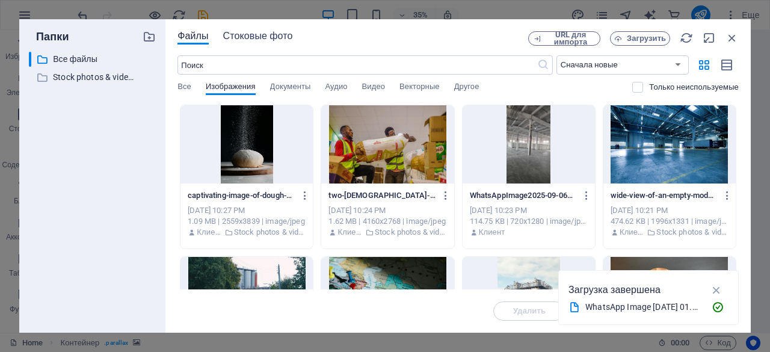
click at [268, 33] on span "Стоковые фото" at bounding box center [258, 36] width 70 height 14
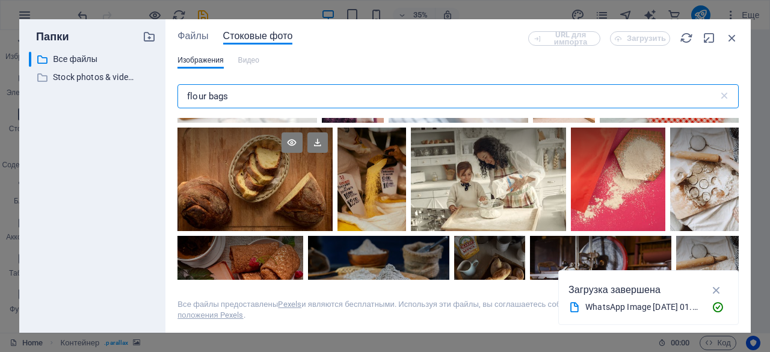
scroll to position [962, 0]
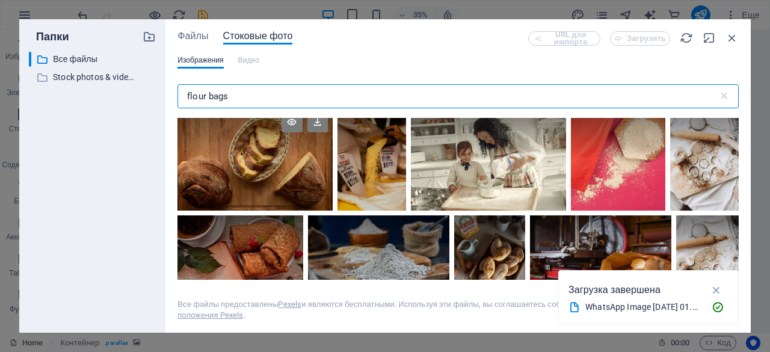
click at [296, 182] on div at bounding box center [255, 159] width 155 height 104
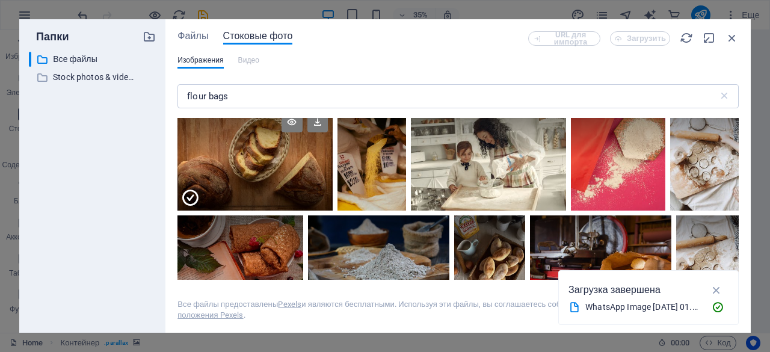
click at [296, 182] on div at bounding box center [255, 185] width 155 height 52
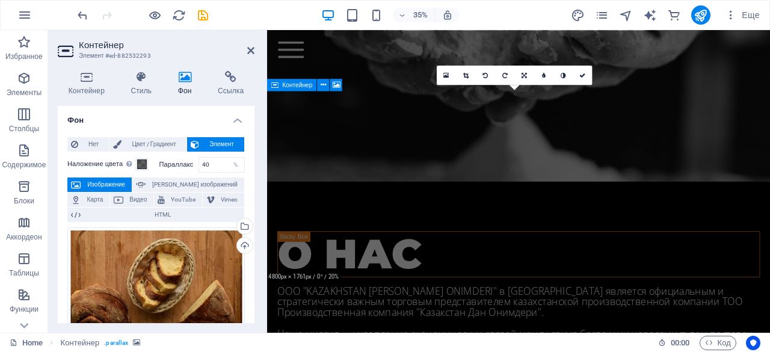
scroll to position [3450, 0]
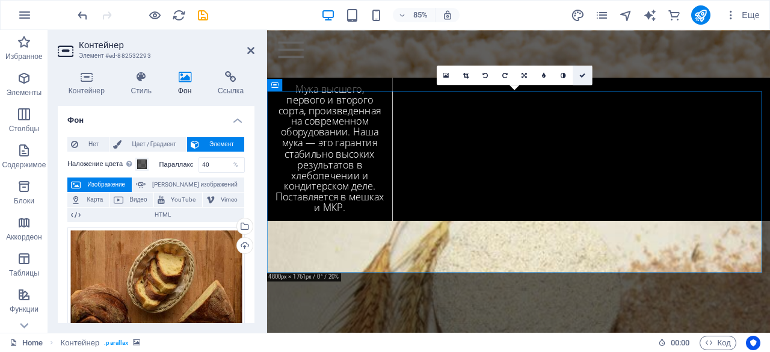
click at [584, 74] on icon at bounding box center [583, 75] width 6 height 6
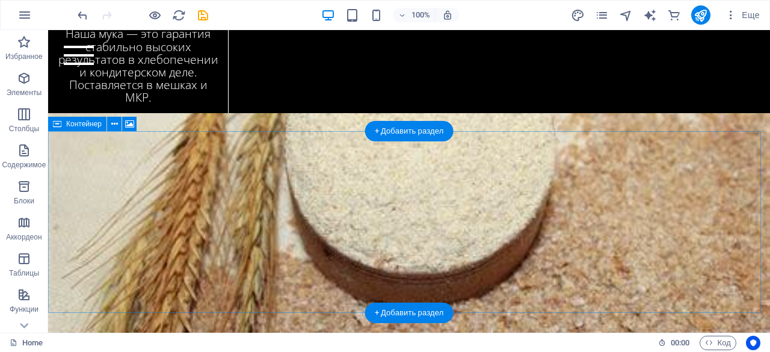
scroll to position [3190, 0]
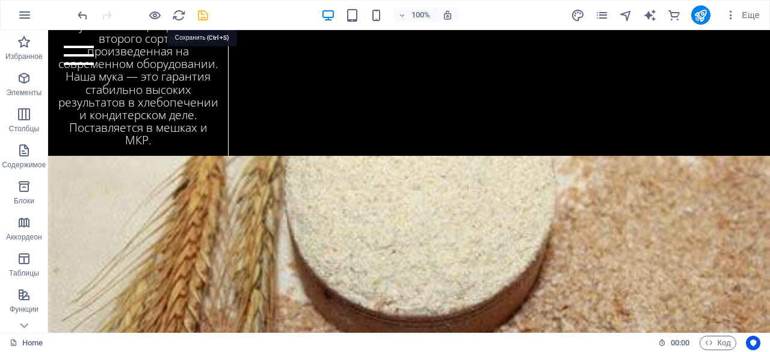
click at [203, 15] on icon "save" at bounding box center [203, 15] width 14 height 14
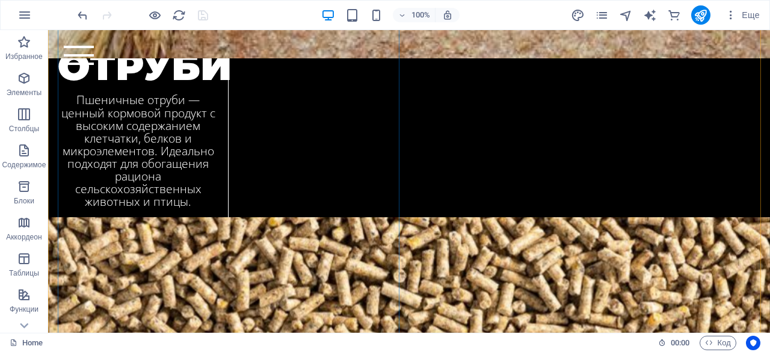
scroll to position [3465, 0]
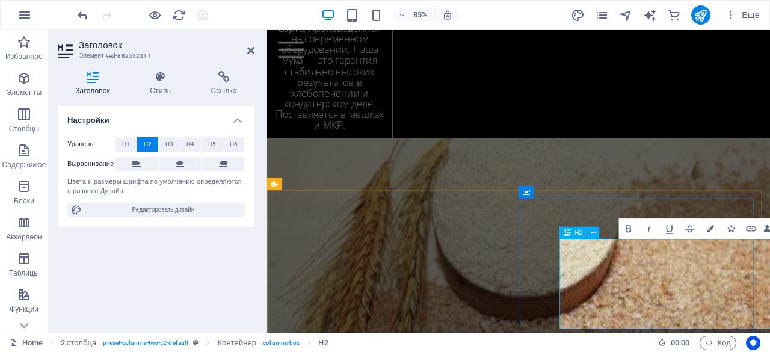
scroll to position [3549, 0]
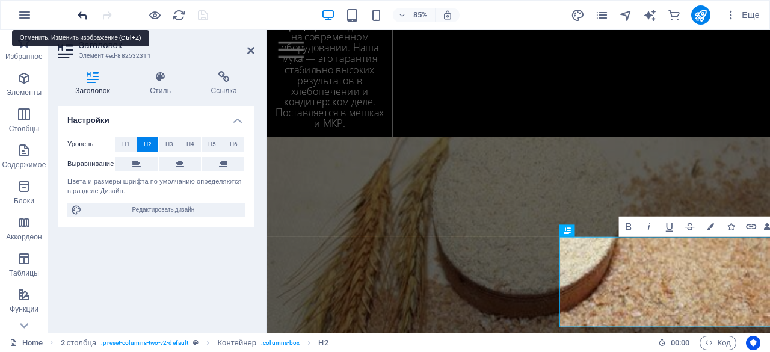
click at [80, 16] on icon "undo" at bounding box center [83, 15] width 14 height 14
click at [78, 13] on icon "undo" at bounding box center [83, 15] width 14 height 14
click at [105, 13] on icon "redo" at bounding box center [107, 15] width 14 height 14
click at [105, 13] on div at bounding box center [142, 14] width 135 height 19
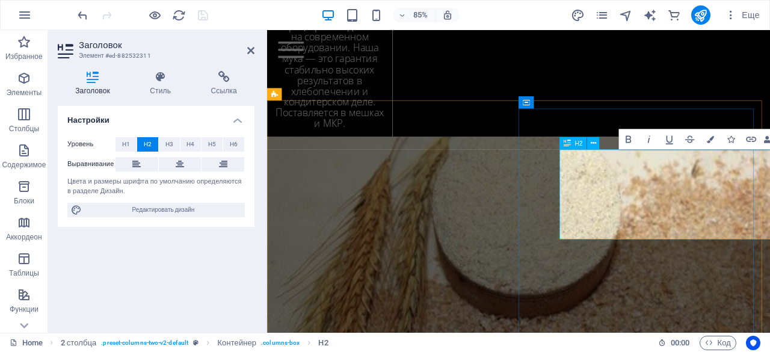
scroll to position [3652, 0]
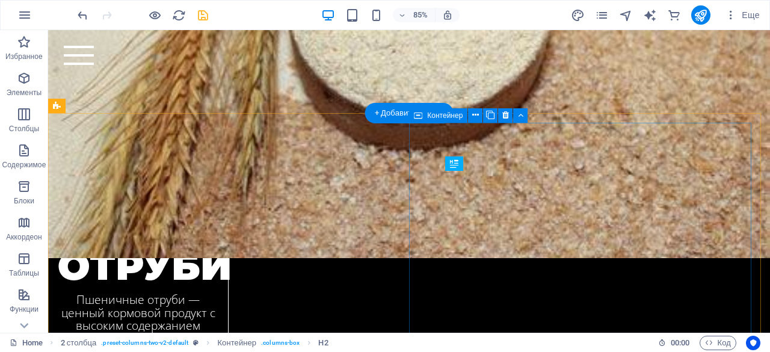
scroll to position [0, 12]
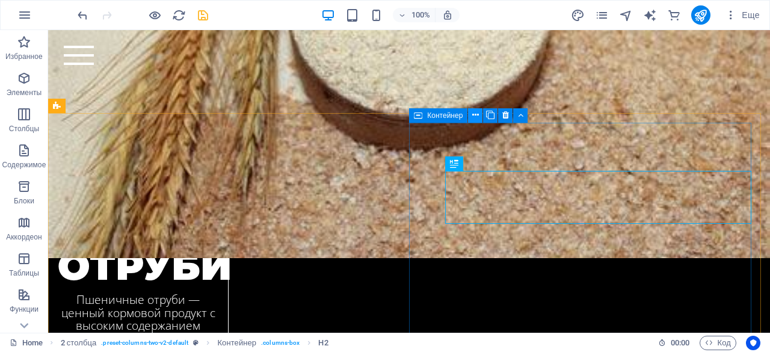
click at [474, 117] on icon at bounding box center [475, 115] width 7 height 13
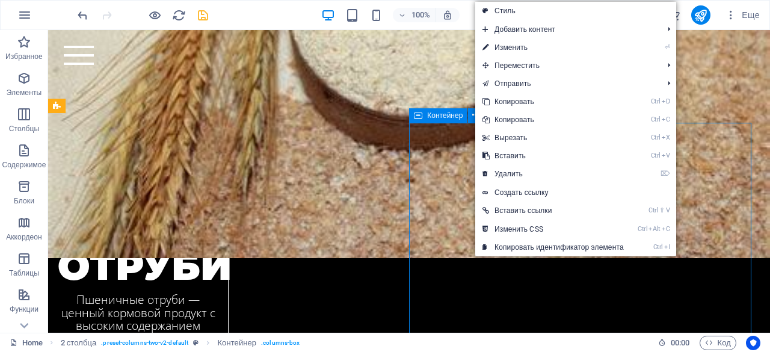
click at [439, 122] on div "Контейнер" at bounding box center [438, 115] width 58 height 14
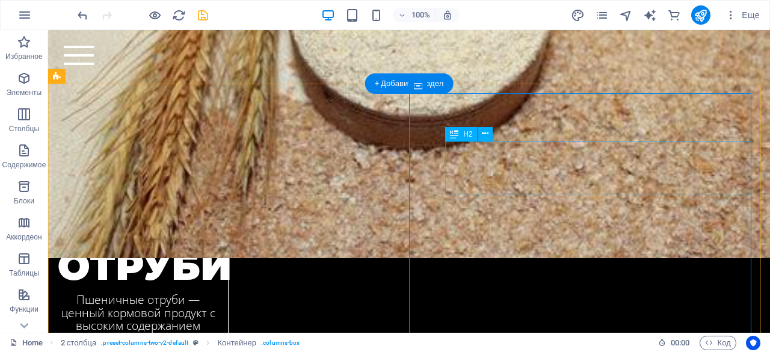
scroll to position [3420, 0]
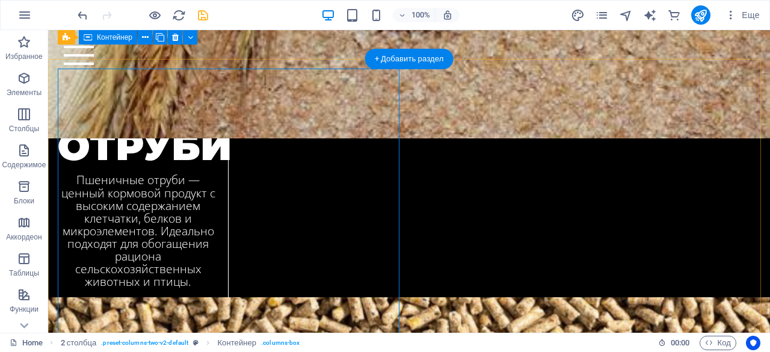
scroll to position [3444, 0]
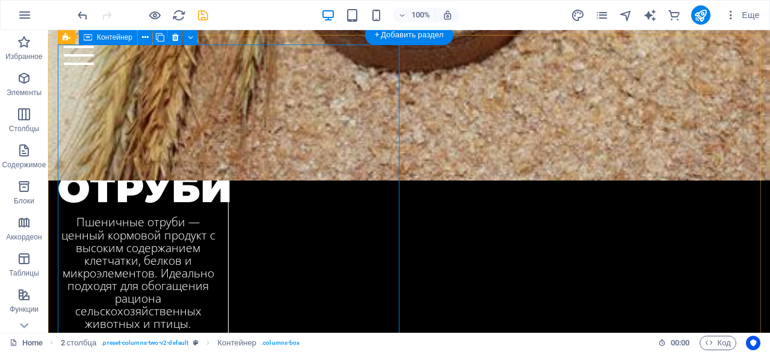
scroll to position [3332, 0]
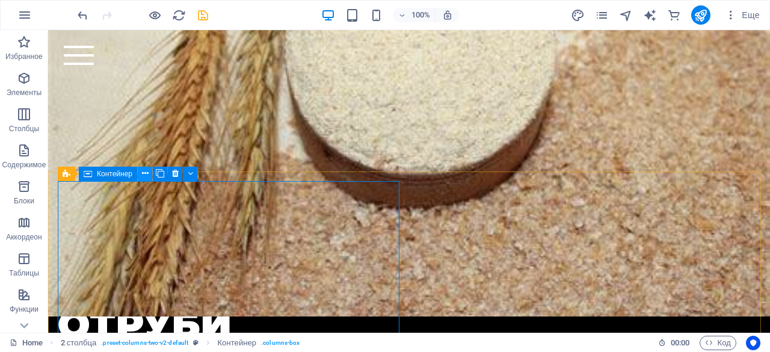
click at [149, 176] on button at bounding box center [145, 174] width 14 height 14
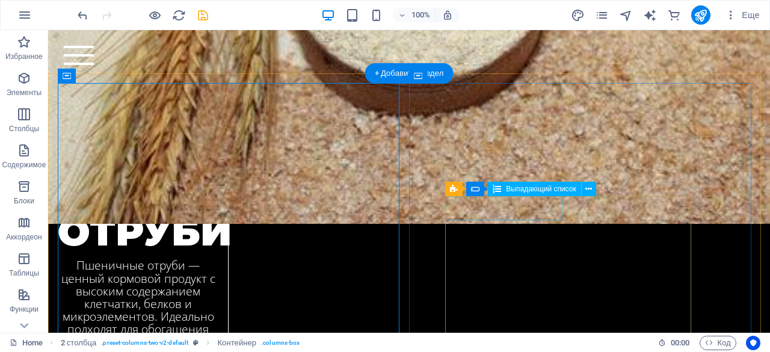
scroll to position [3429, 0]
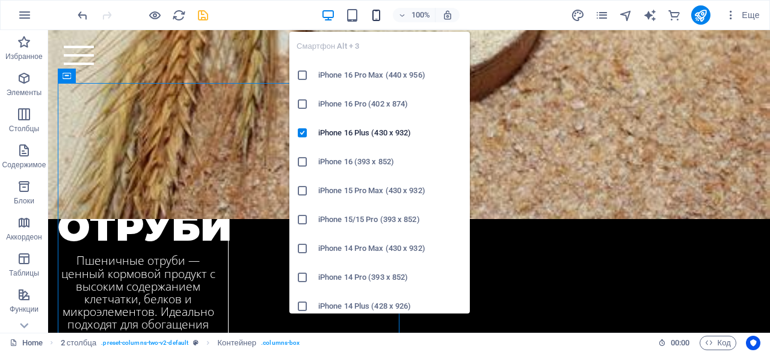
click at [378, 14] on icon "button" at bounding box center [377, 15] width 14 height 14
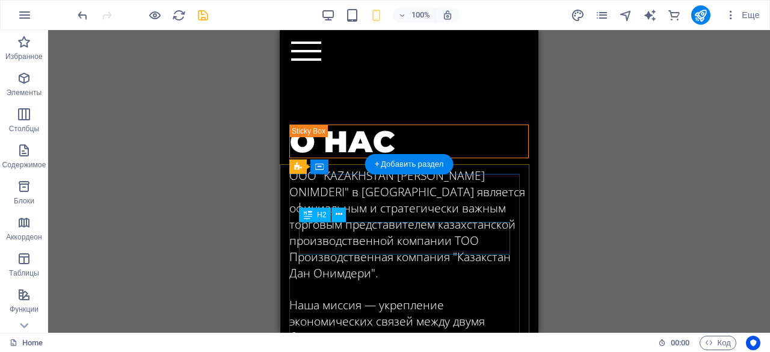
scroll to position [4740, 0]
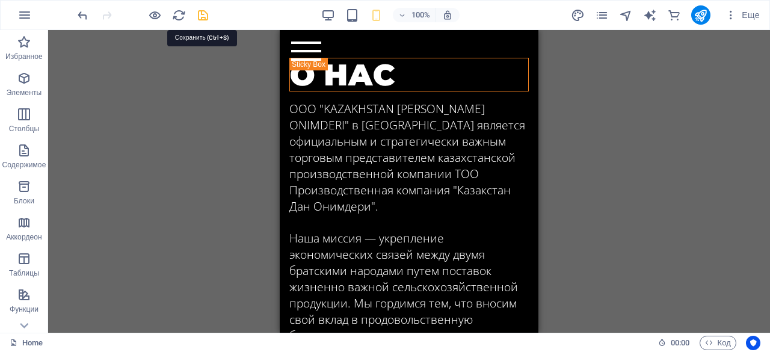
click at [199, 20] on icon "save" at bounding box center [203, 15] width 14 height 14
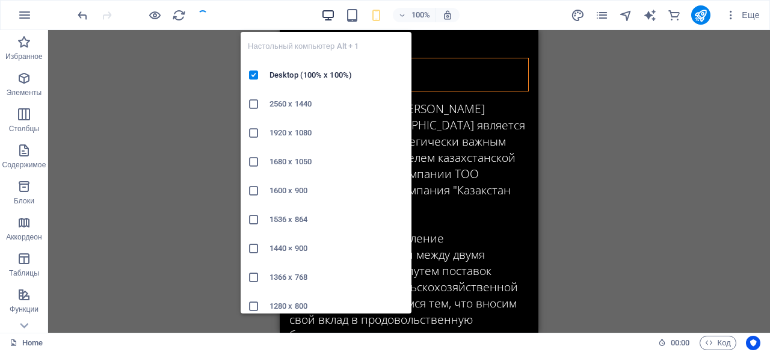
click at [330, 15] on icon "button" at bounding box center [328, 15] width 14 height 14
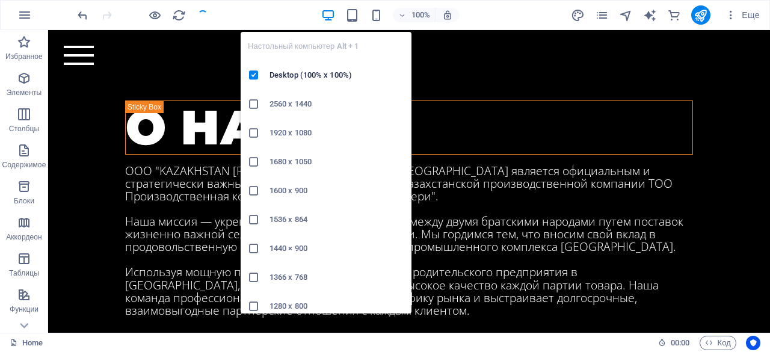
scroll to position [4031, 0]
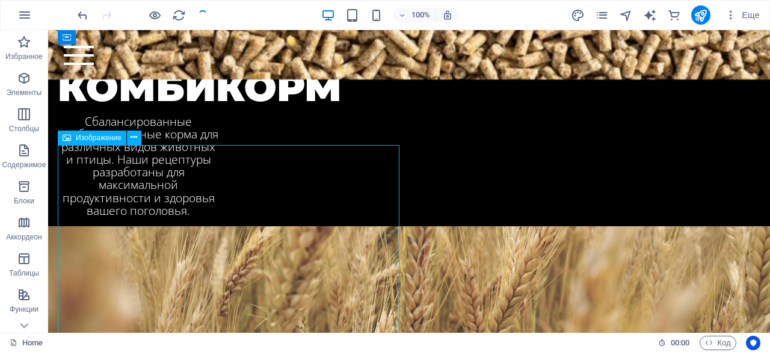
scroll to position [3542, 0]
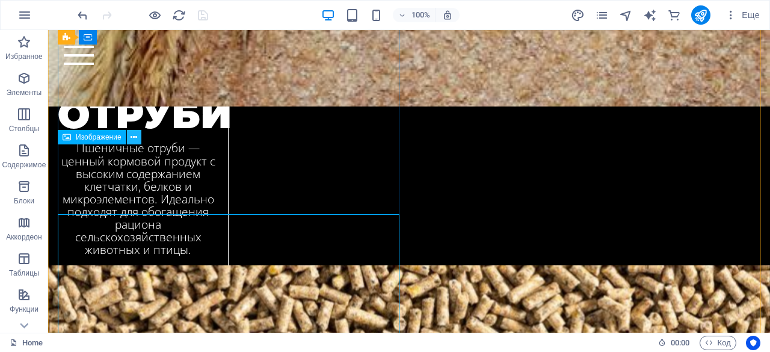
click at [134, 139] on icon at bounding box center [134, 137] width 7 height 13
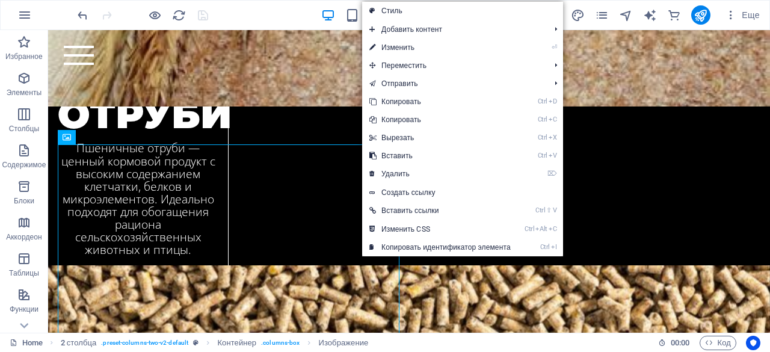
click at [393, 168] on link "⌦ Удалить" at bounding box center [440, 174] width 156 height 18
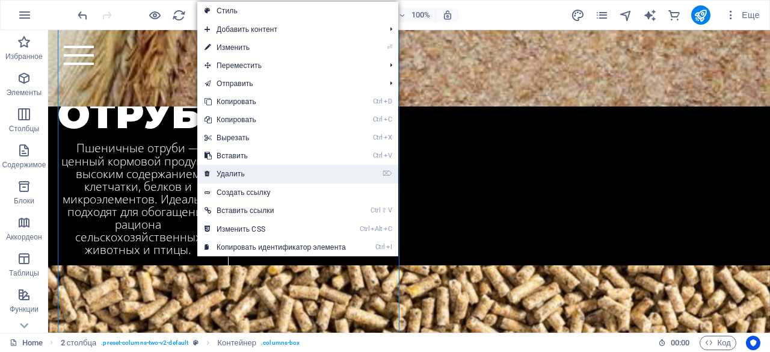
click at [217, 166] on link "⌦ Удалить" at bounding box center [275, 174] width 156 height 18
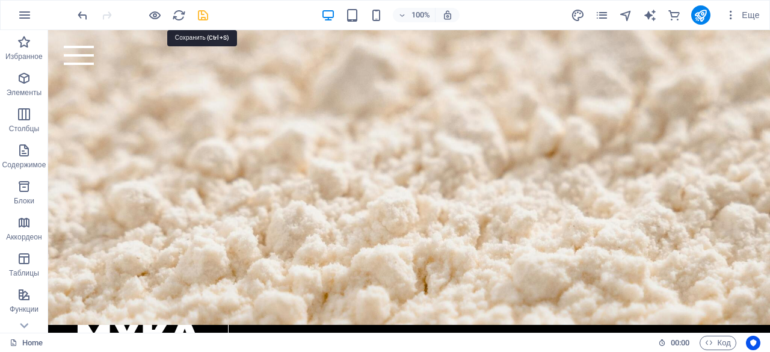
scroll to position [2820, 0]
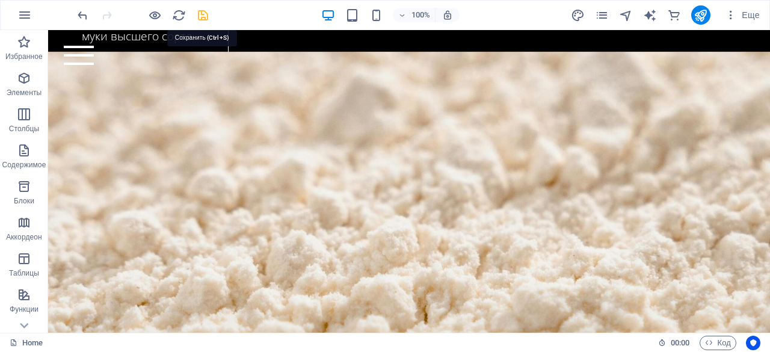
click at [196, 15] on icon "save" at bounding box center [203, 15] width 14 height 14
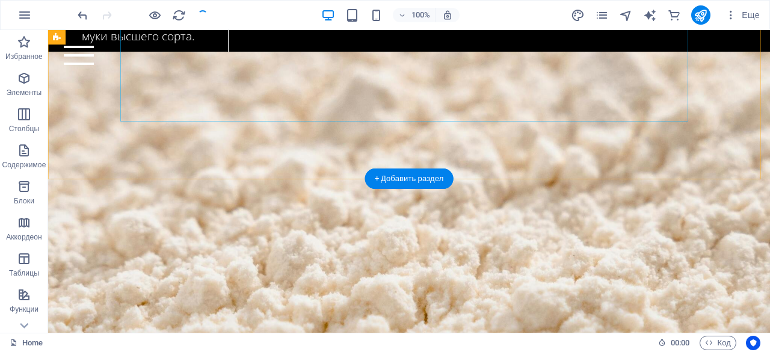
scroll to position [3168, 0]
